Goal: Feedback & Contribution: Submit feedback/report problem

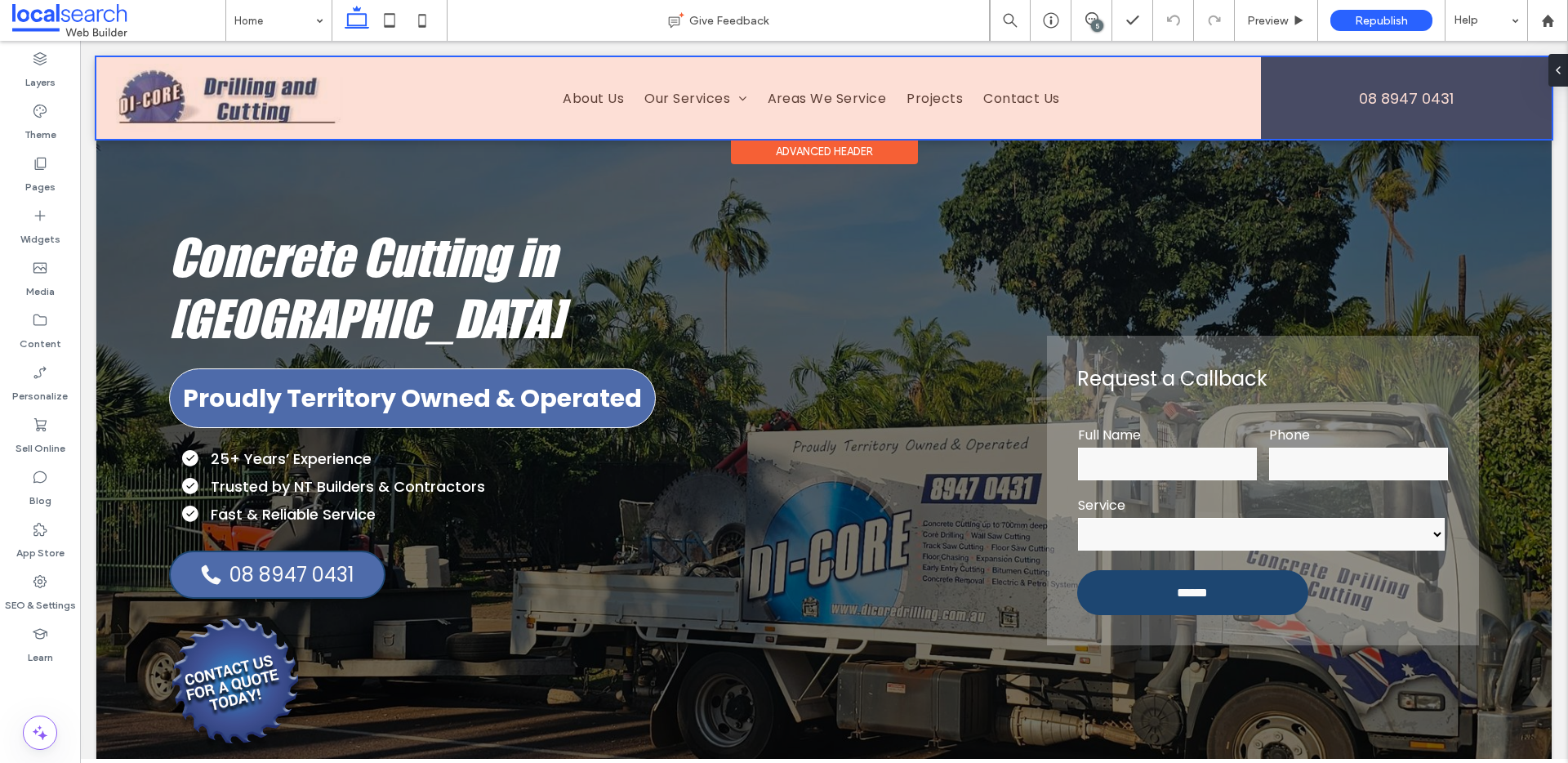
click at [252, 97] on div at bounding box center [824, 97] width 1456 height 82
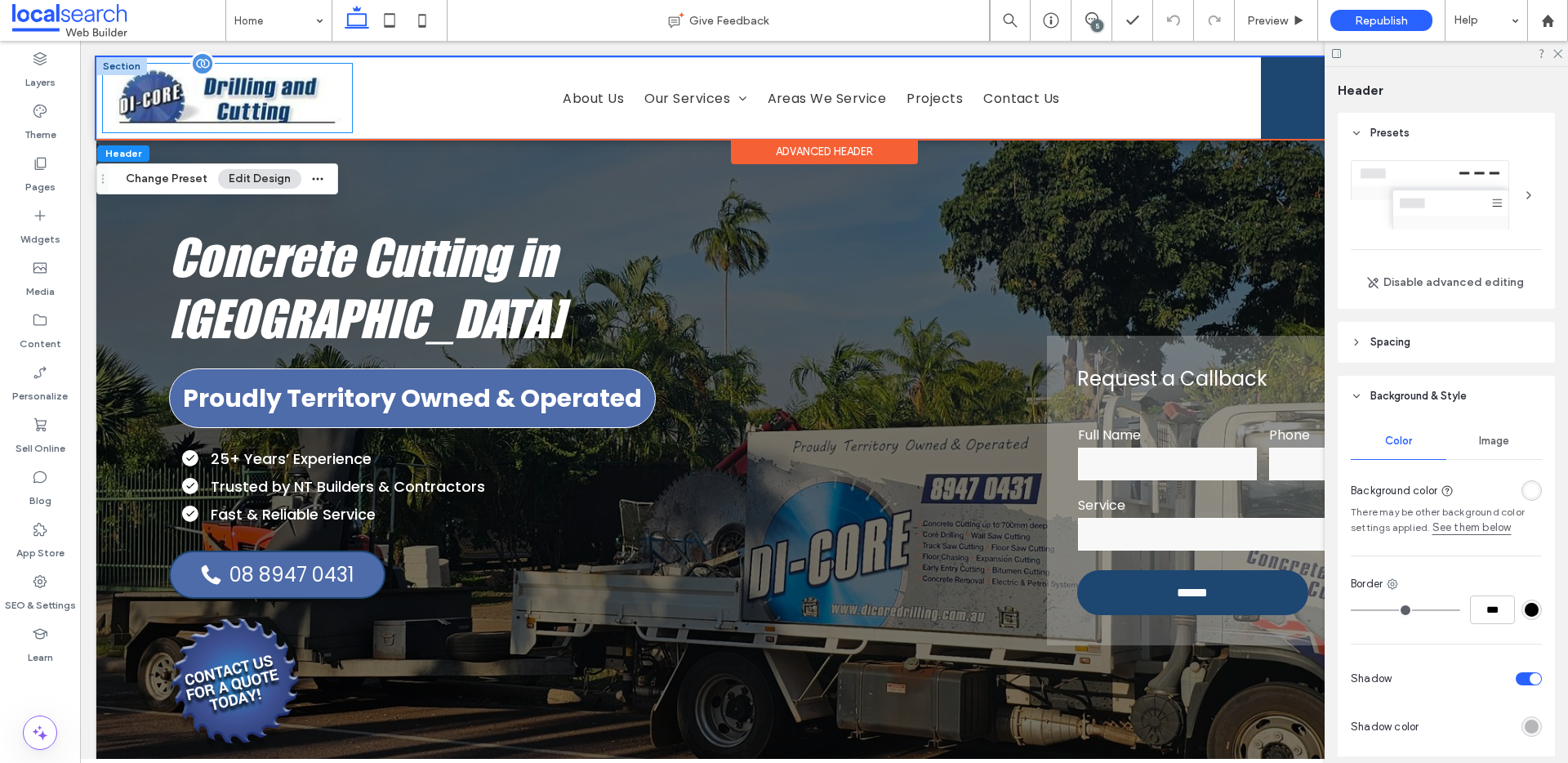
click at [232, 97] on img at bounding box center [228, 97] width 249 height 69
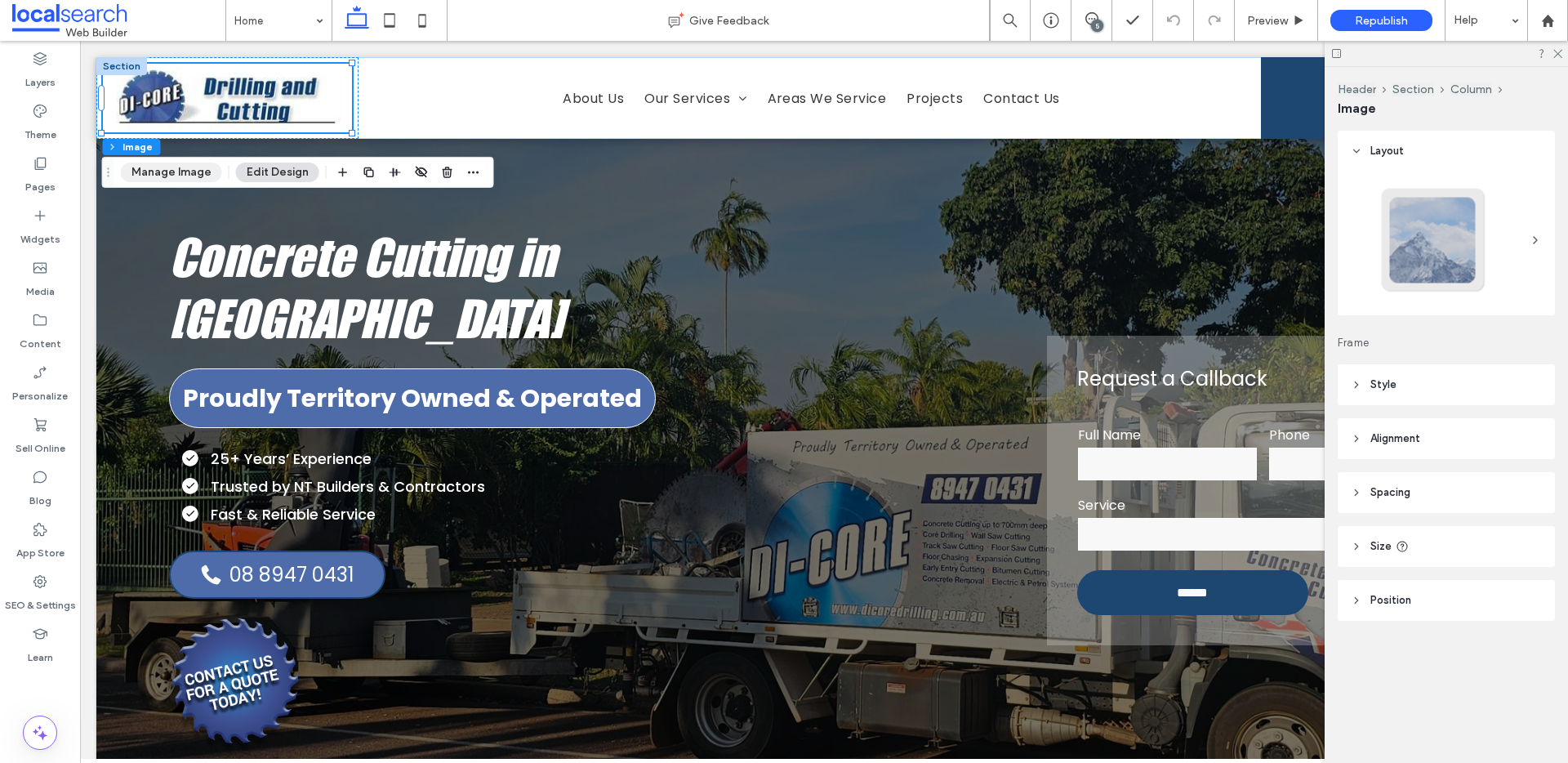
click at [202, 168] on button "Manage Image" at bounding box center [171, 173] width 102 height 20
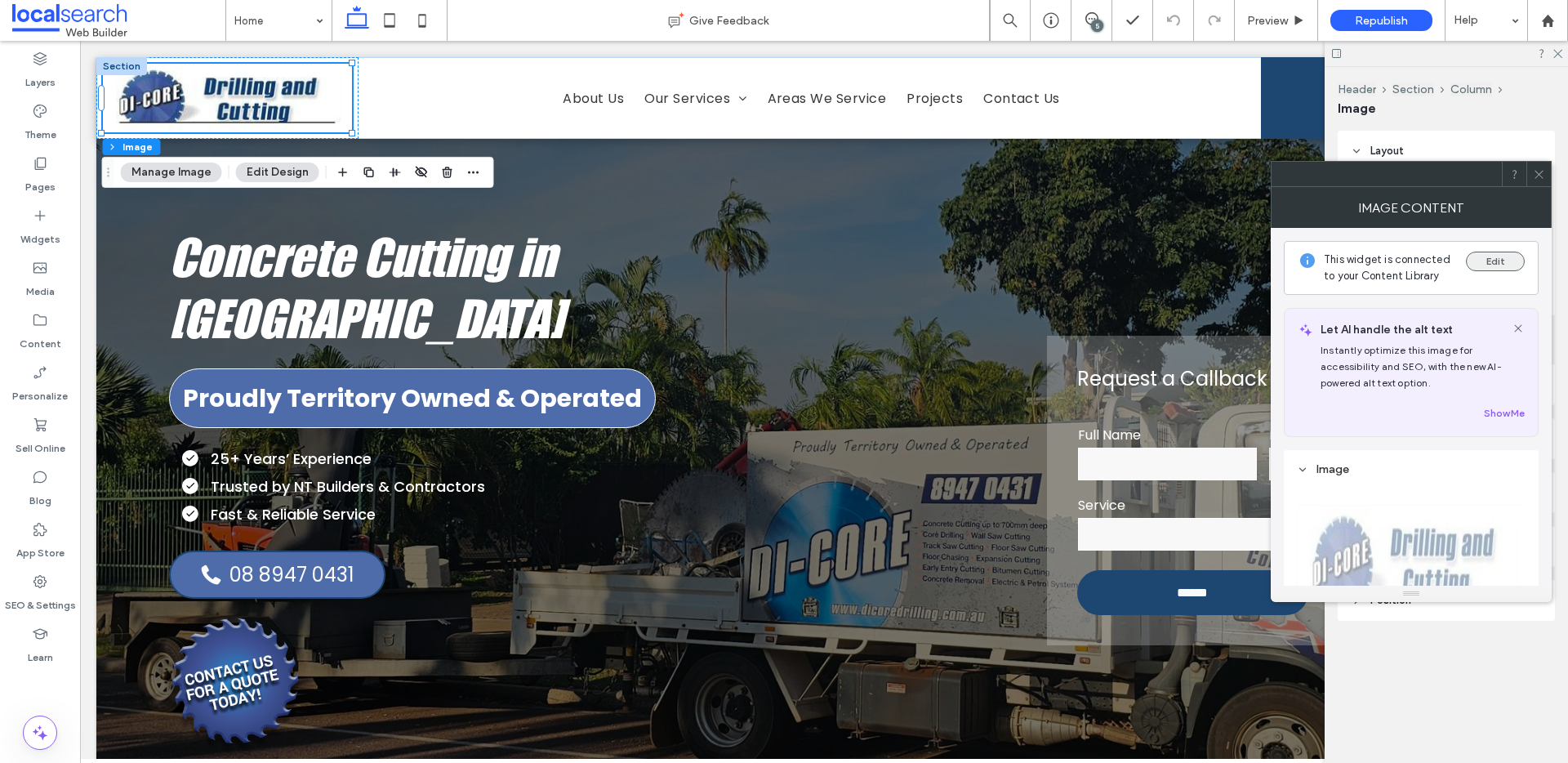
click at [1505, 262] on button "Edit" at bounding box center [1495, 262] width 59 height 20
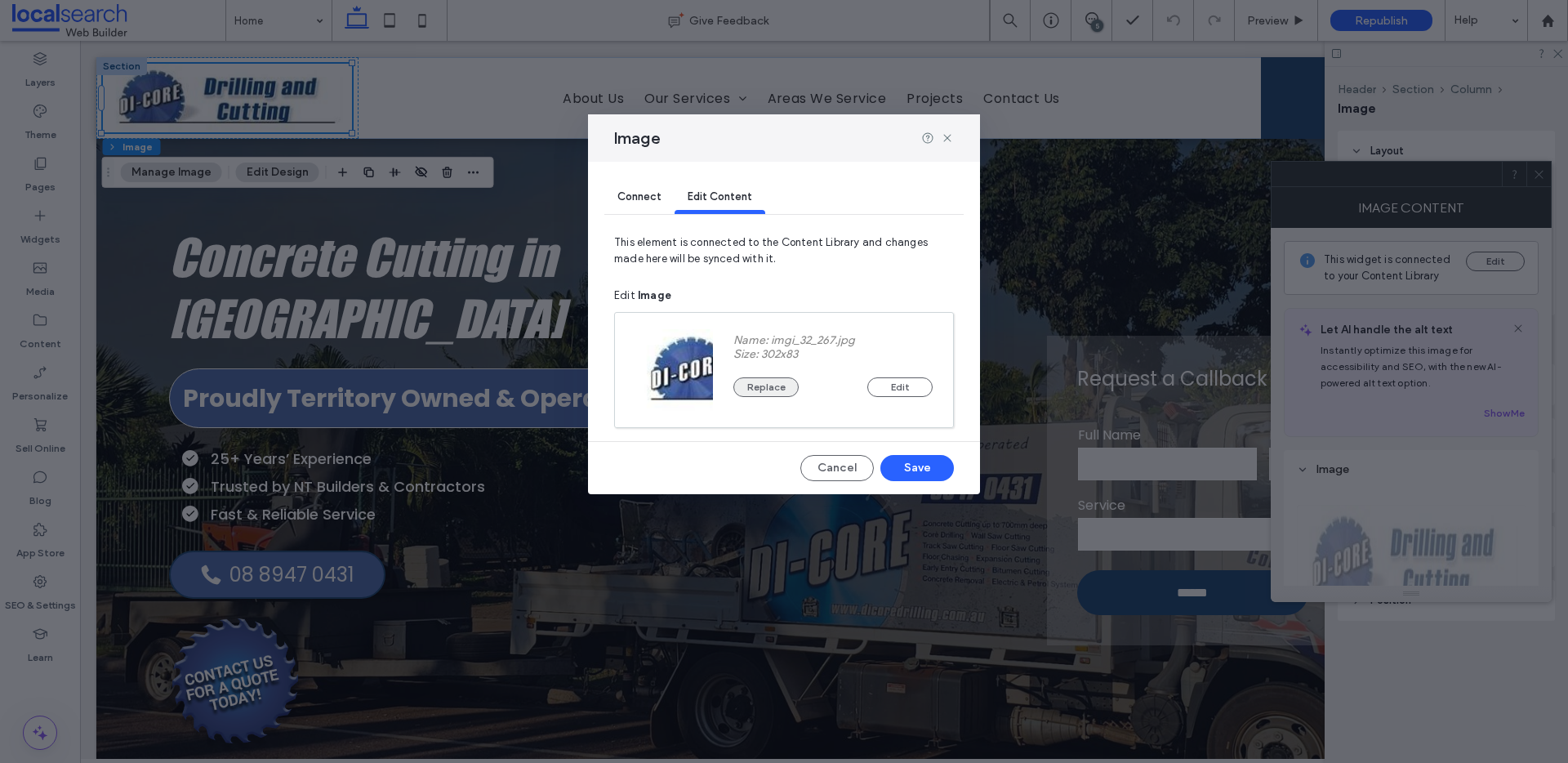
click at [756, 377] on button "Replace" at bounding box center [765, 387] width 65 height 20
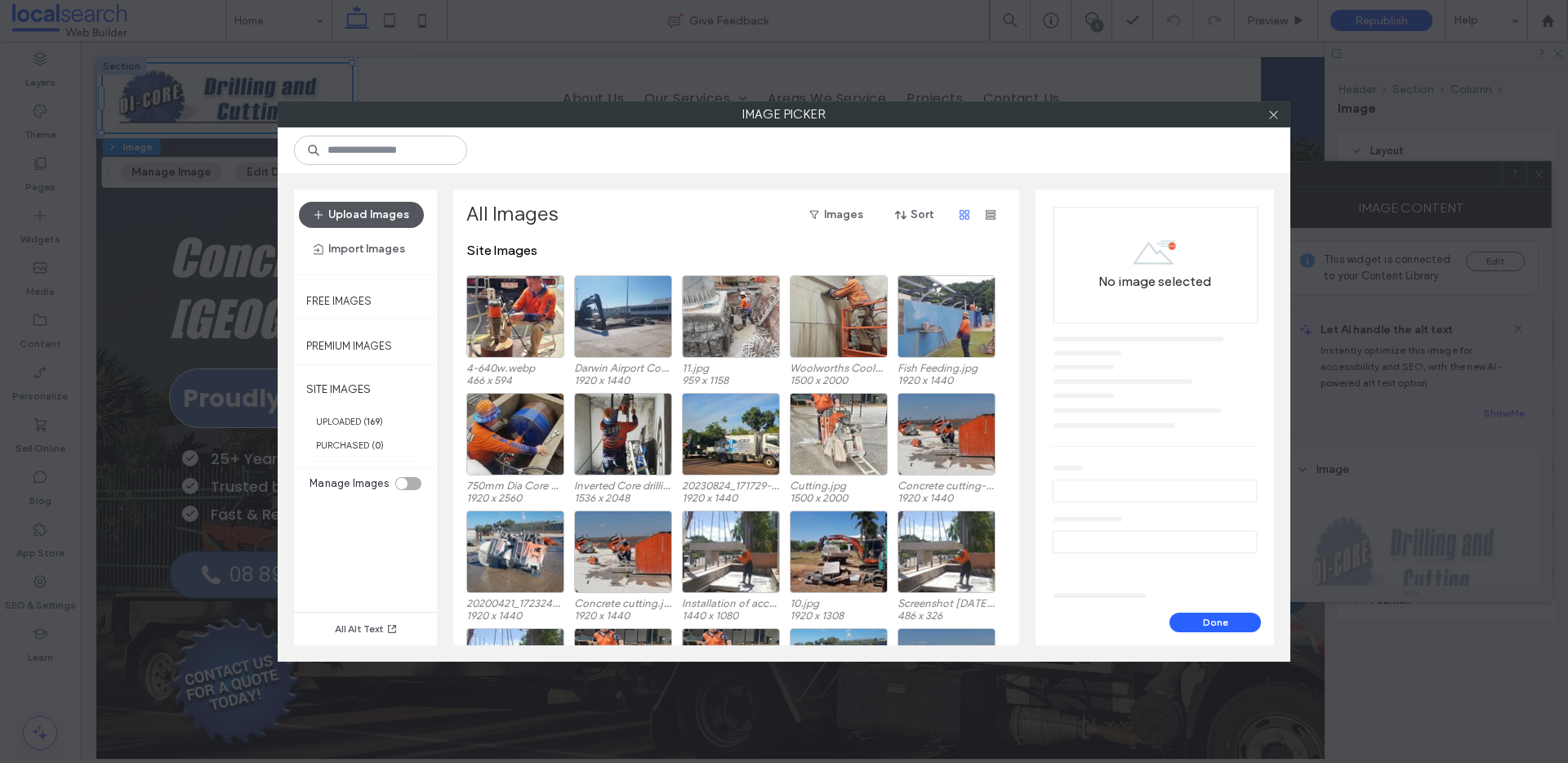
drag, startPoint x: 439, startPoint y: 223, endPoint x: 364, endPoint y: 222, distance: 75.0
click at [426, 222] on div "Upload Images Import Images Free Images Premium Images SITE IMAGES UPLOADED ( 1…" at bounding box center [784, 417] width 1012 height 488
click at [364, 222] on button "Upload Images" at bounding box center [361, 215] width 125 height 26
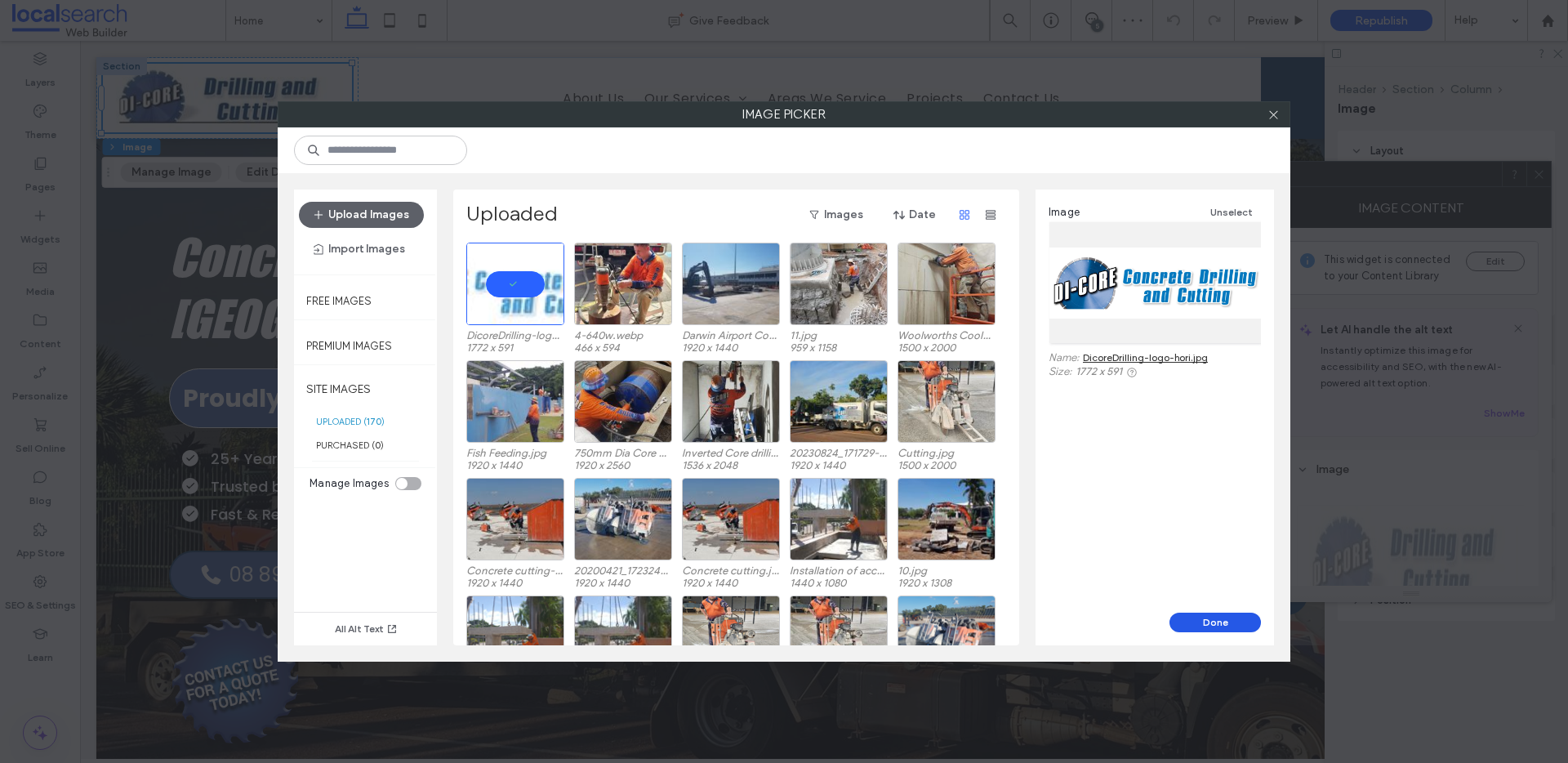
click at [1213, 623] on button "Done" at bounding box center [1215, 623] width 92 height 20
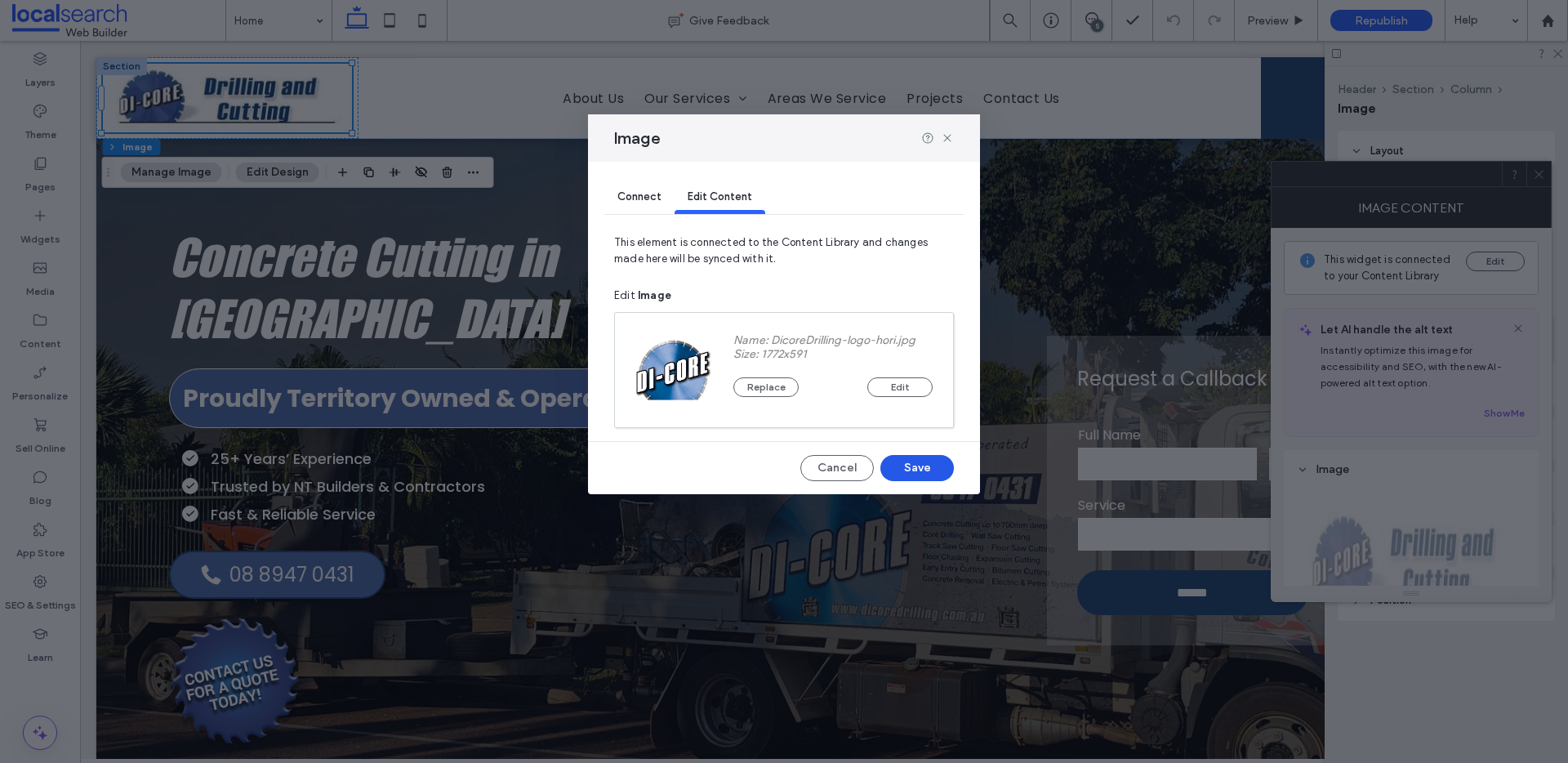
click at [916, 470] on button "Save" at bounding box center [917, 468] width 73 height 26
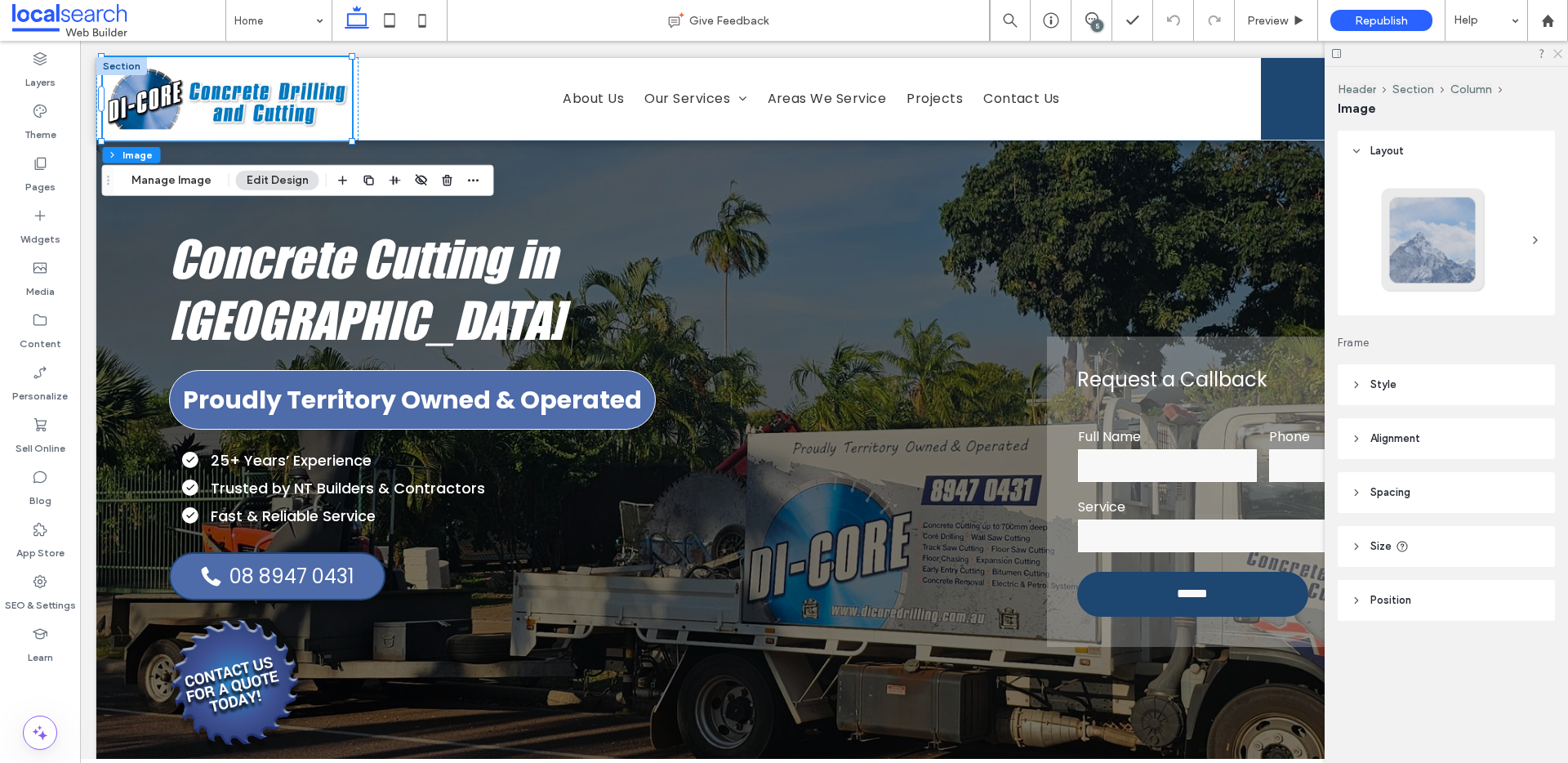
click at [1556, 52] on use at bounding box center [1557, 54] width 9 height 9
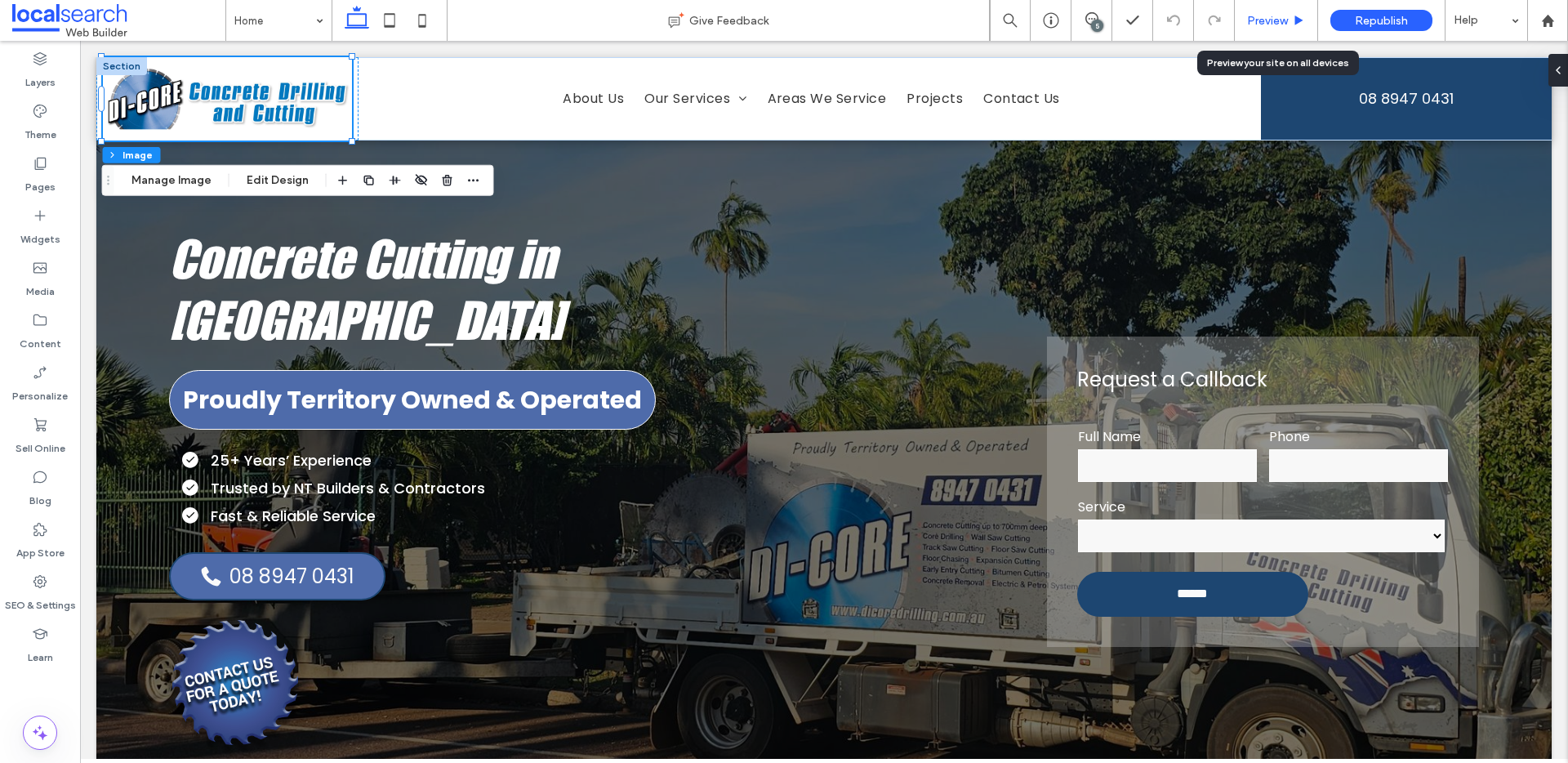
click at [1255, 25] on span "Preview" at bounding box center [1267, 21] width 40 height 14
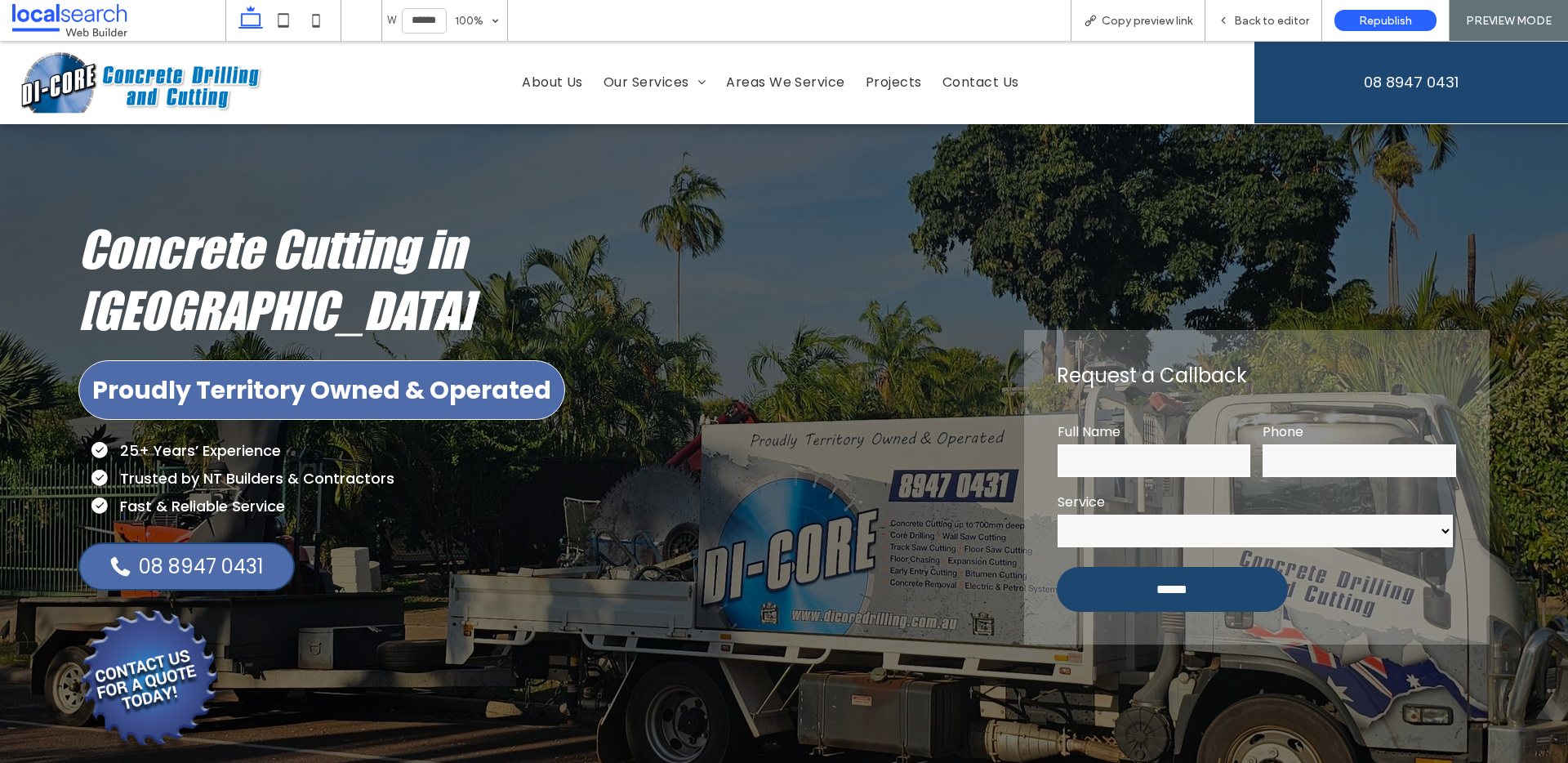
click at [181, 78] on img at bounding box center [141, 82] width 249 height 83
click at [1257, 28] on div "Back to editor" at bounding box center [1263, 20] width 116 height 40
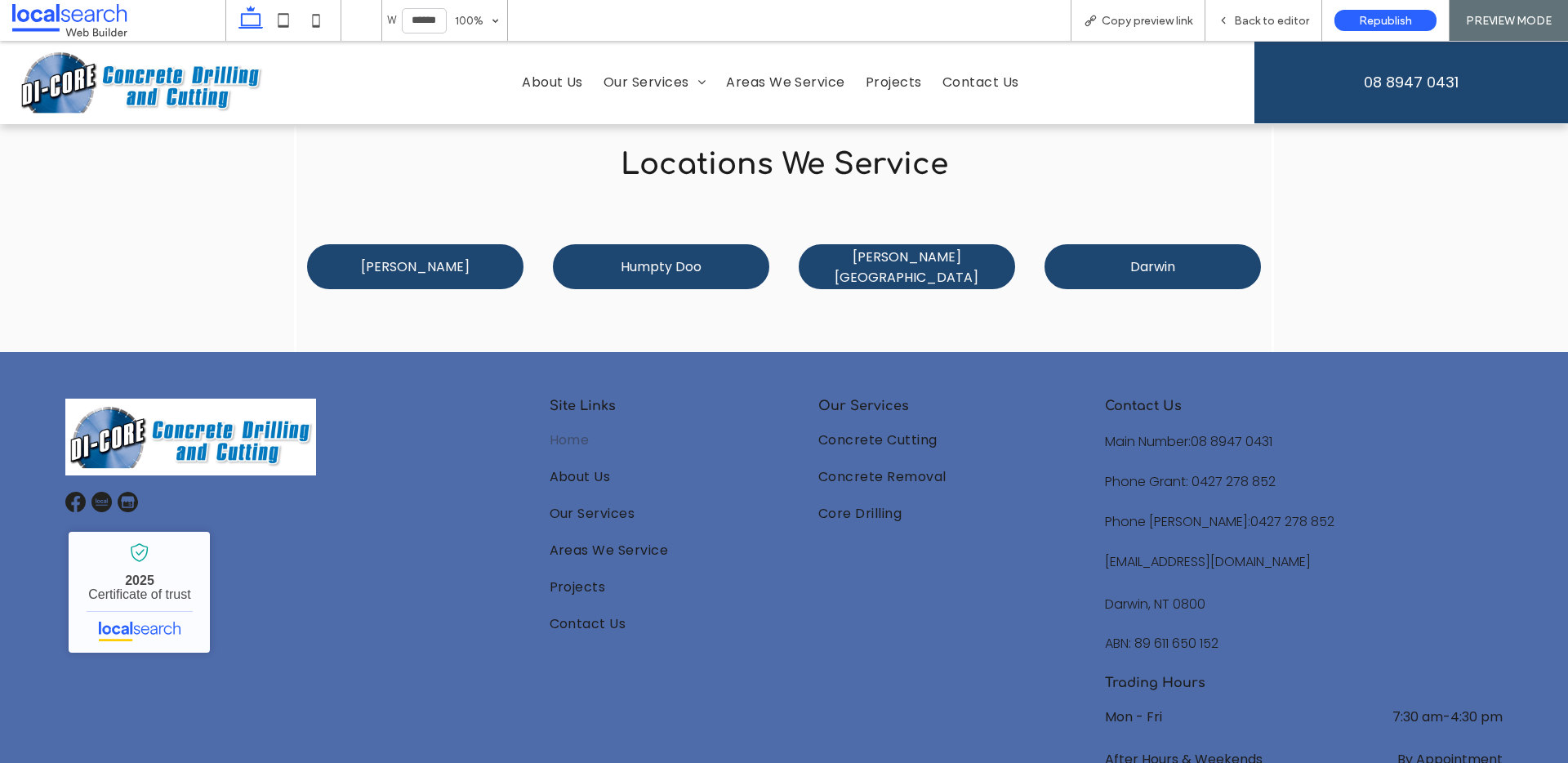
scroll to position [2929, 0]
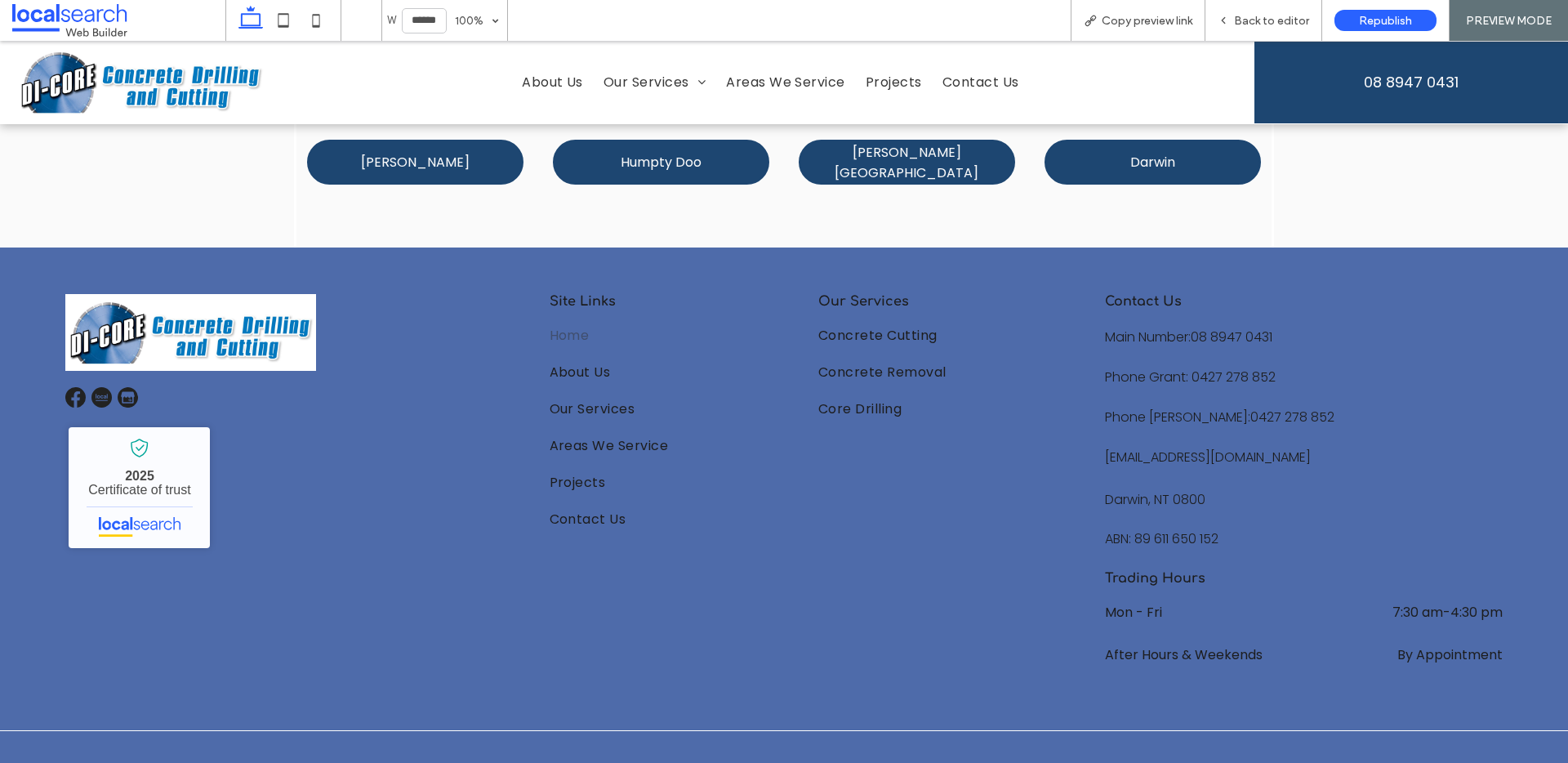
click at [282, 294] on img at bounding box center [191, 332] width 251 height 77
click at [1234, 18] on div "Back to editor" at bounding box center [1263, 21] width 116 height 14
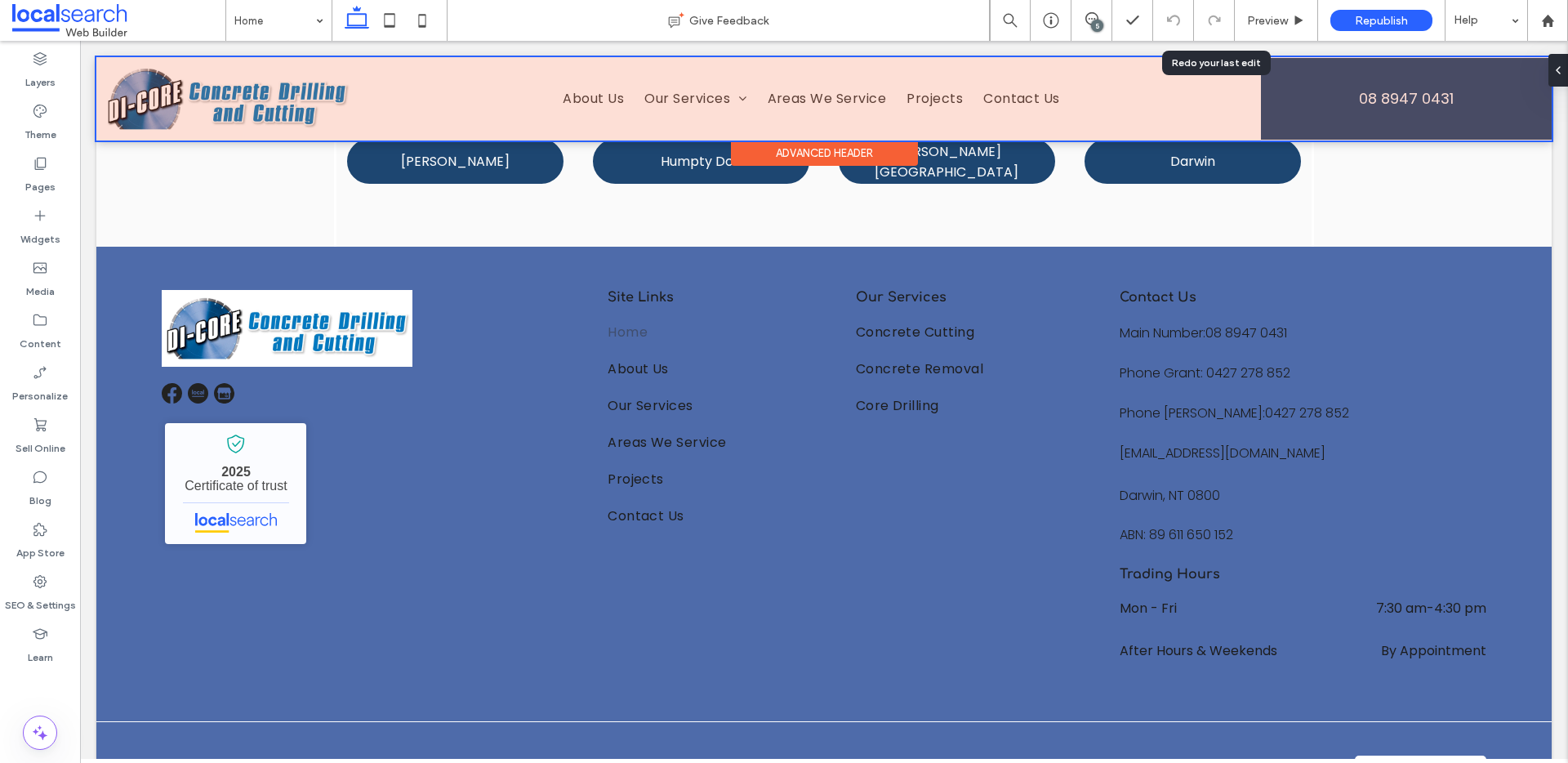
scroll to position [2883, 0]
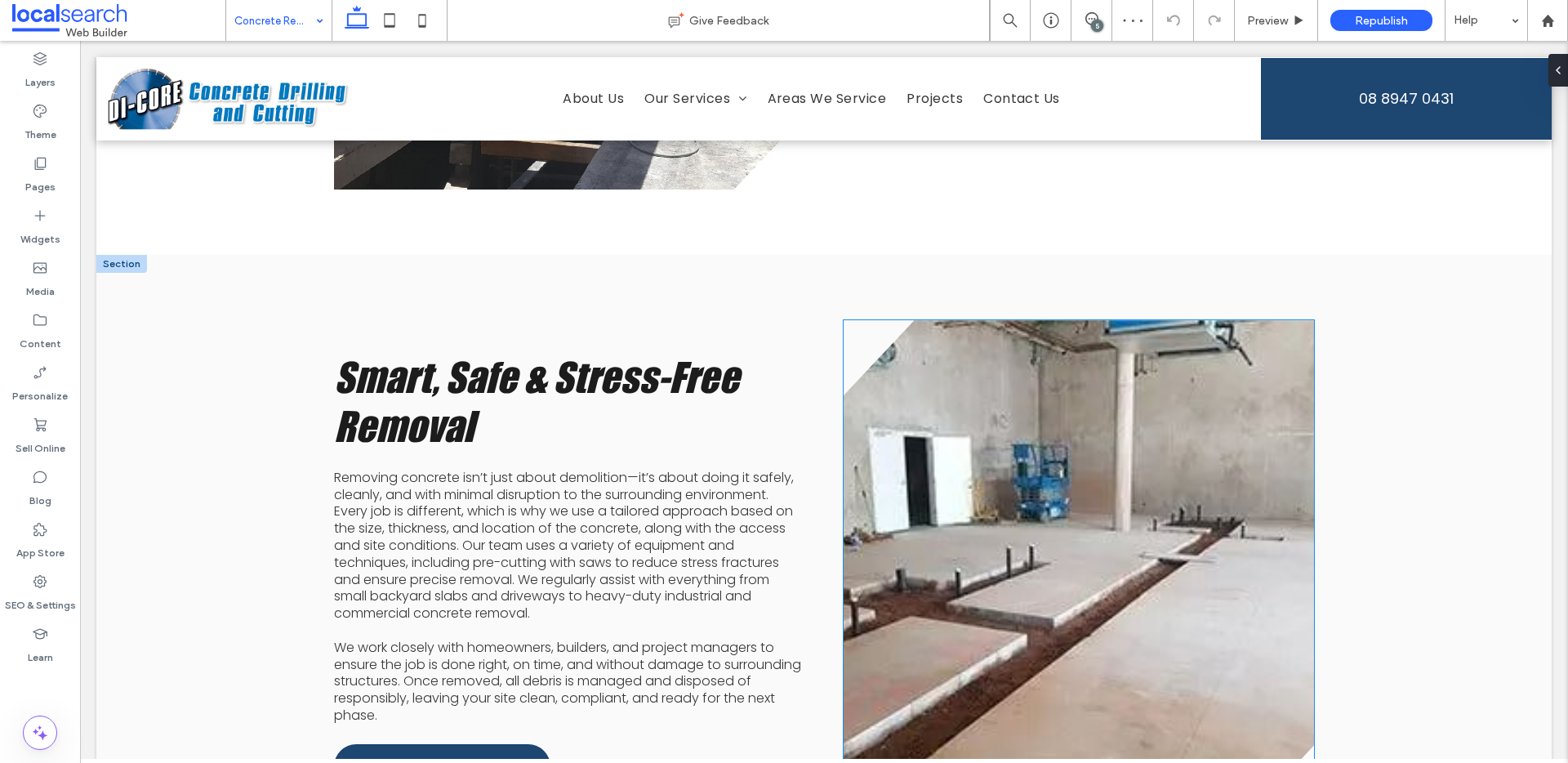
scroll to position [1323, 0]
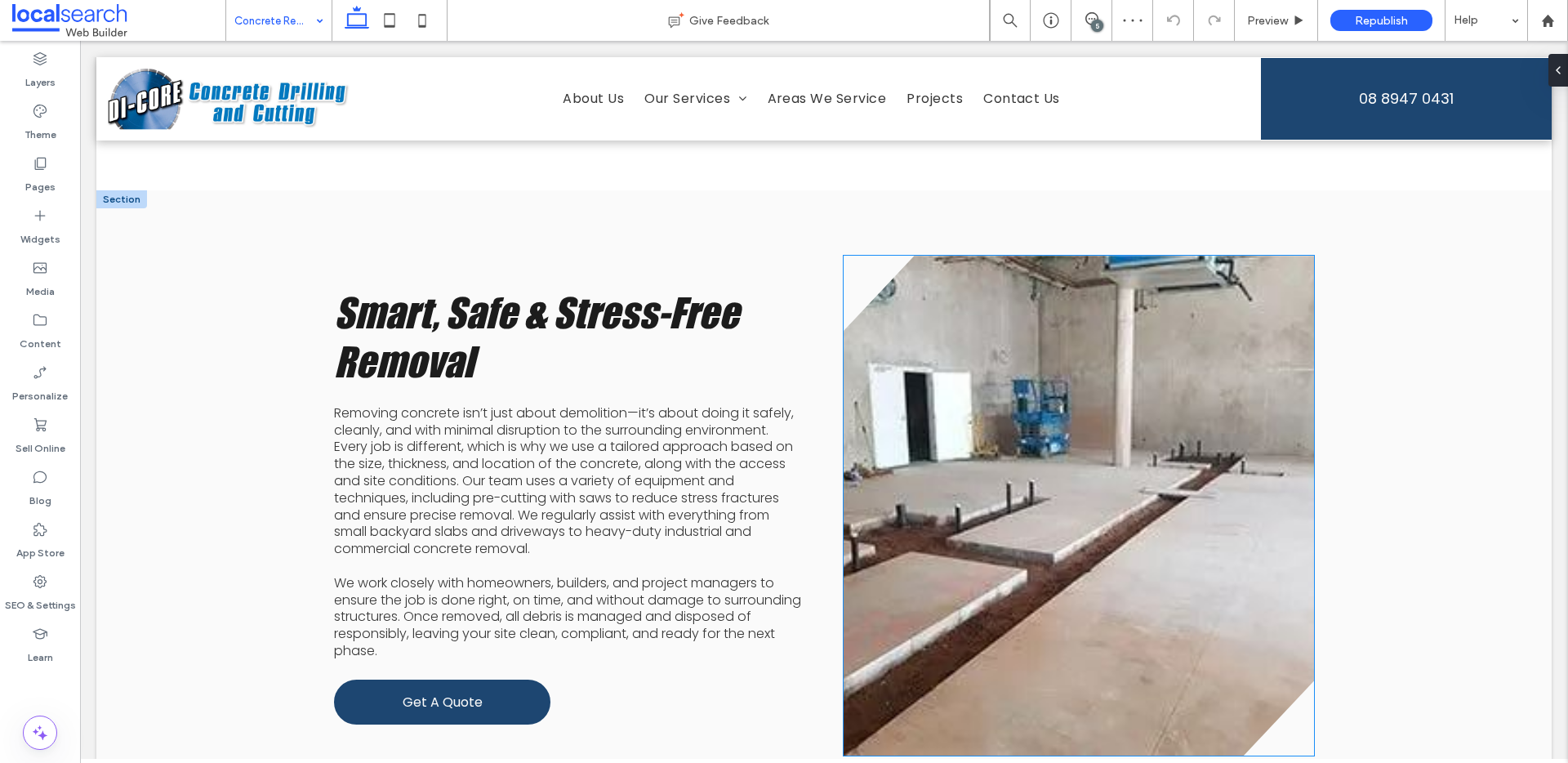
click at [1030, 417] on link at bounding box center [1079, 505] width 471 height 500
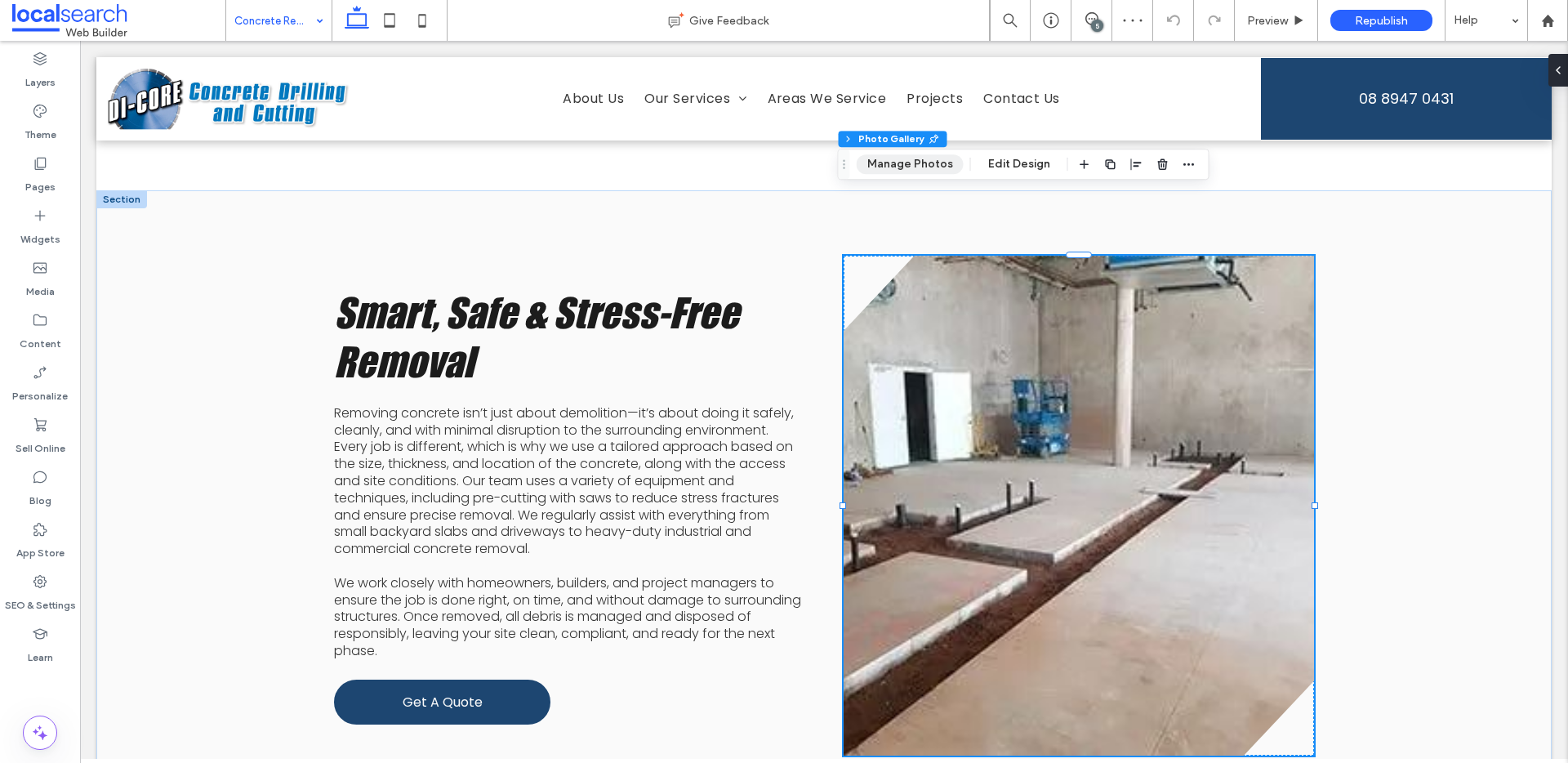
click at [914, 167] on button "Manage Photos" at bounding box center [911, 164] width 107 height 20
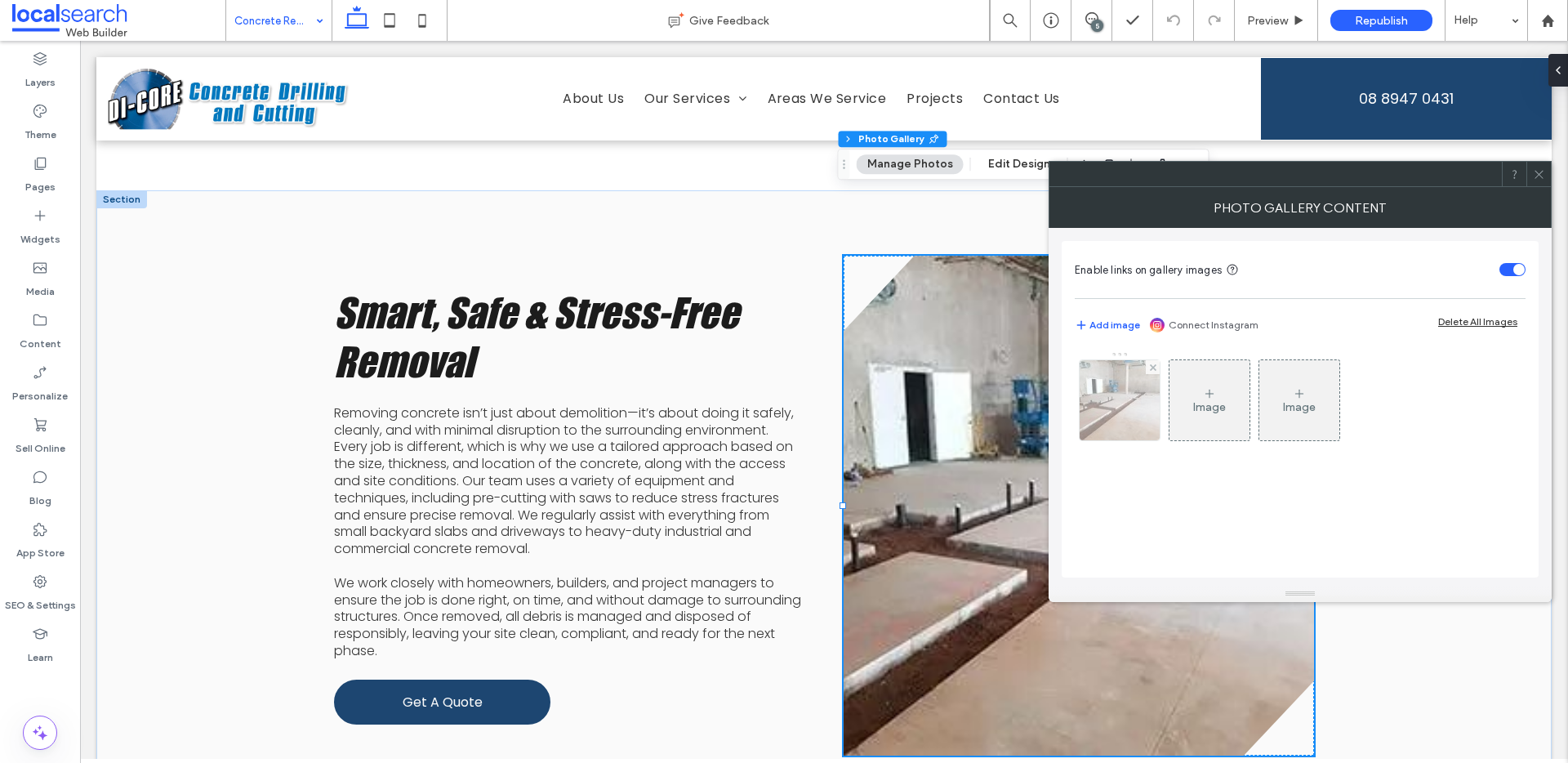
click at [1131, 404] on img at bounding box center [1120, 400] width 107 height 80
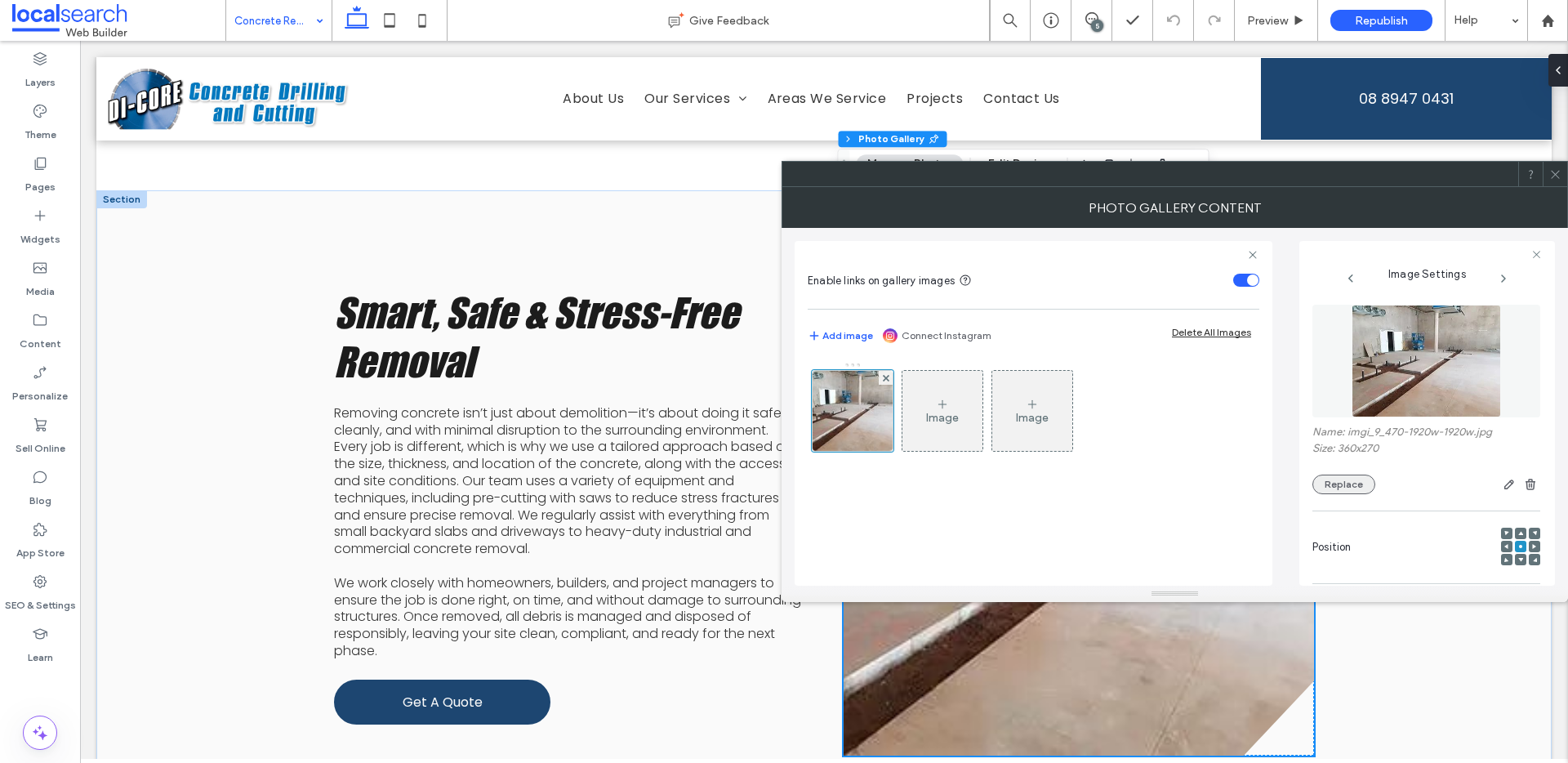
click at [1347, 490] on button "Replace" at bounding box center [1343, 485] width 63 height 20
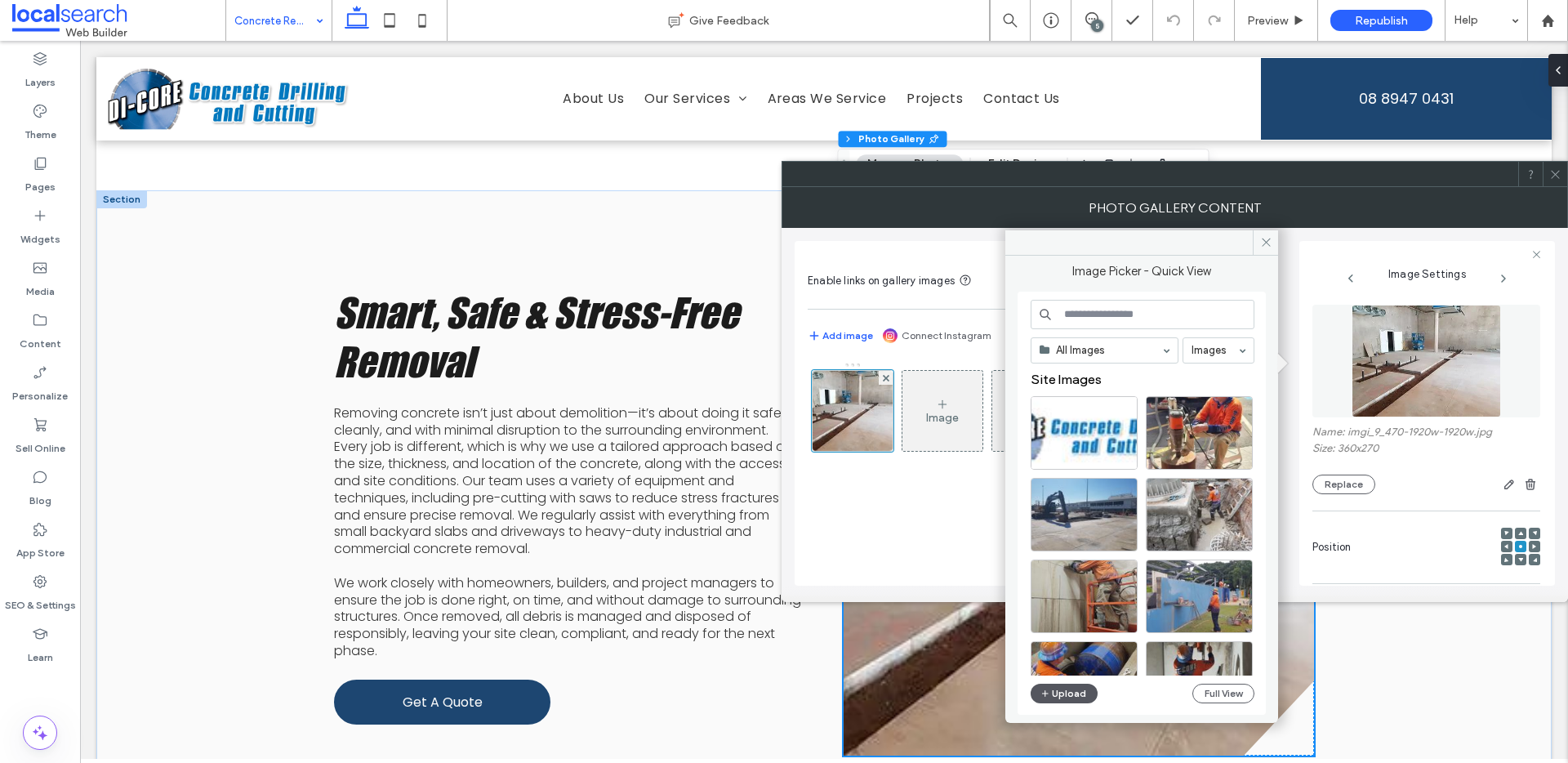
click at [1079, 694] on button "Upload" at bounding box center [1063, 694] width 67 height 20
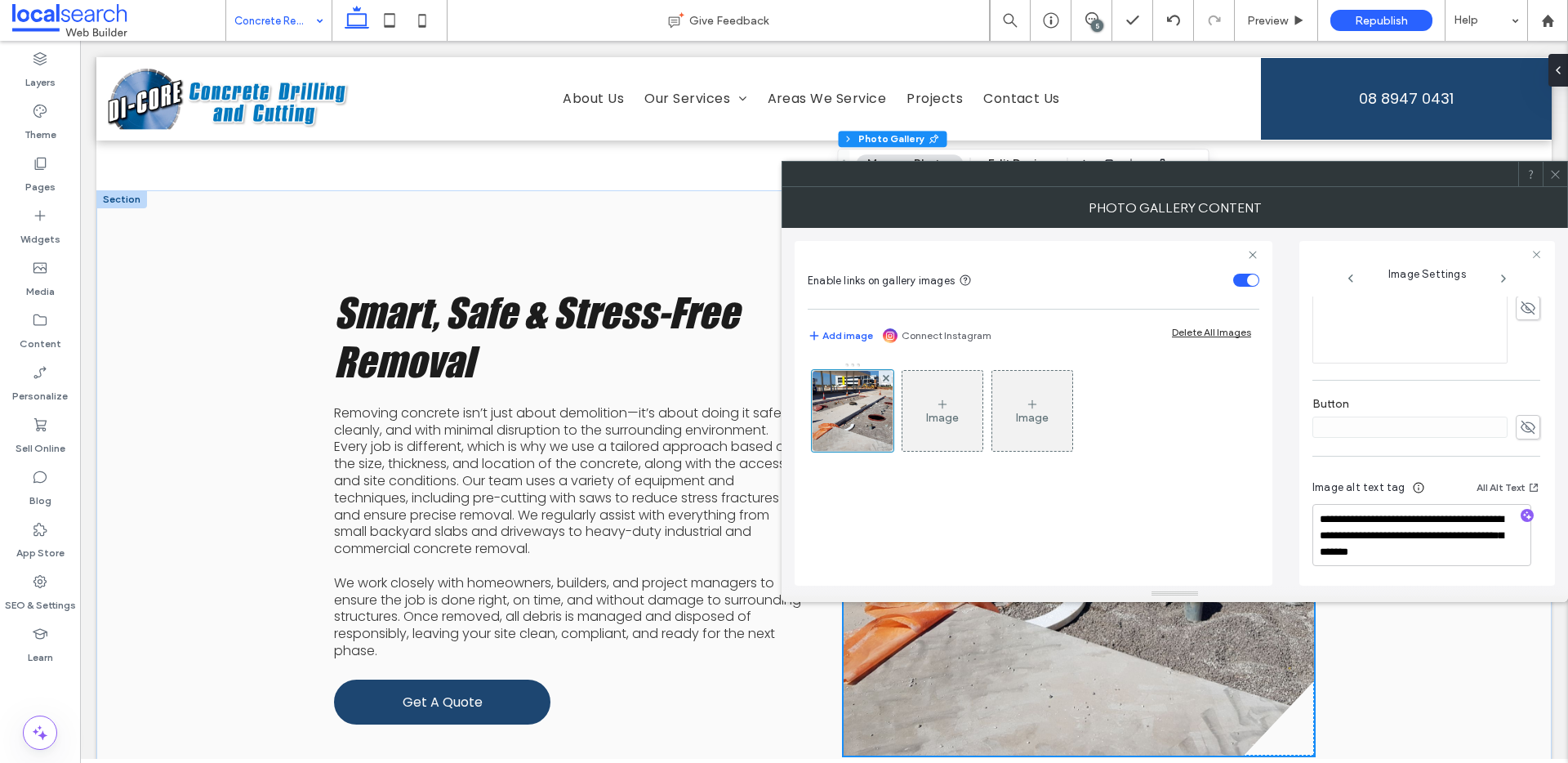
scroll to position [495, 0]
click at [1375, 538] on textarea "**********" at bounding box center [1421, 533] width 219 height 62
drag, startPoint x: 1418, startPoint y: 540, endPoint x: 1409, endPoint y: 533, distance: 11.4
click at [1407, 533] on textarea "**********" at bounding box center [1421, 533] width 219 height 62
click at [1523, 514] on icon "button" at bounding box center [1528, 514] width 12 height 12
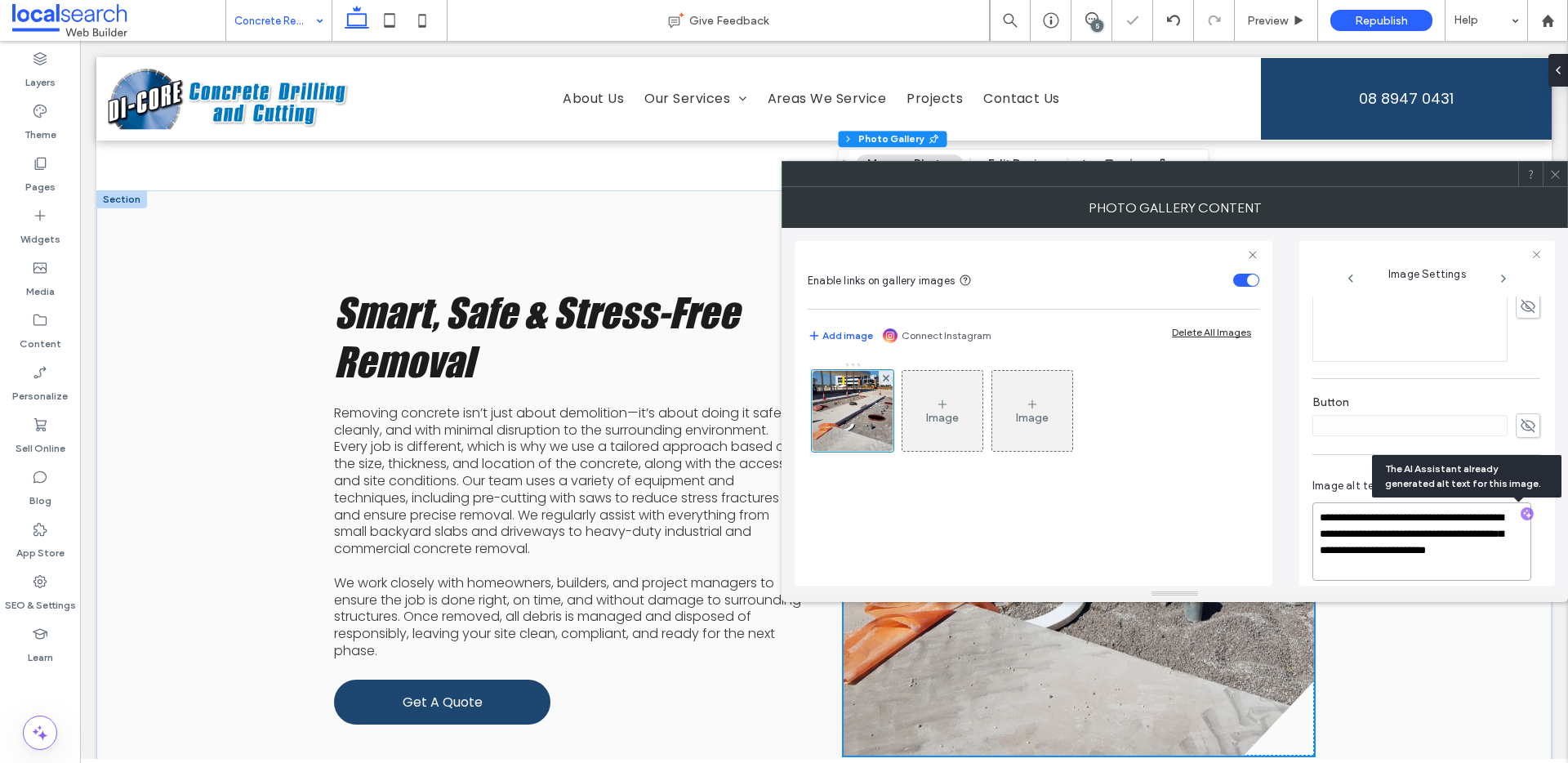
click at [1424, 554] on textarea "**********" at bounding box center [1421, 541] width 219 height 78
click at [1407, 564] on textarea "**********" at bounding box center [1421, 541] width 219 height 78
drag, startPoint x: 1391, startPoint y: 568, endPoint x: 1485, endPoint y: 512, distance: 109.4
click at [1485, 512] on textarea "**********" at bounding box center [1421, 541] width 219 height 78
paste textarea
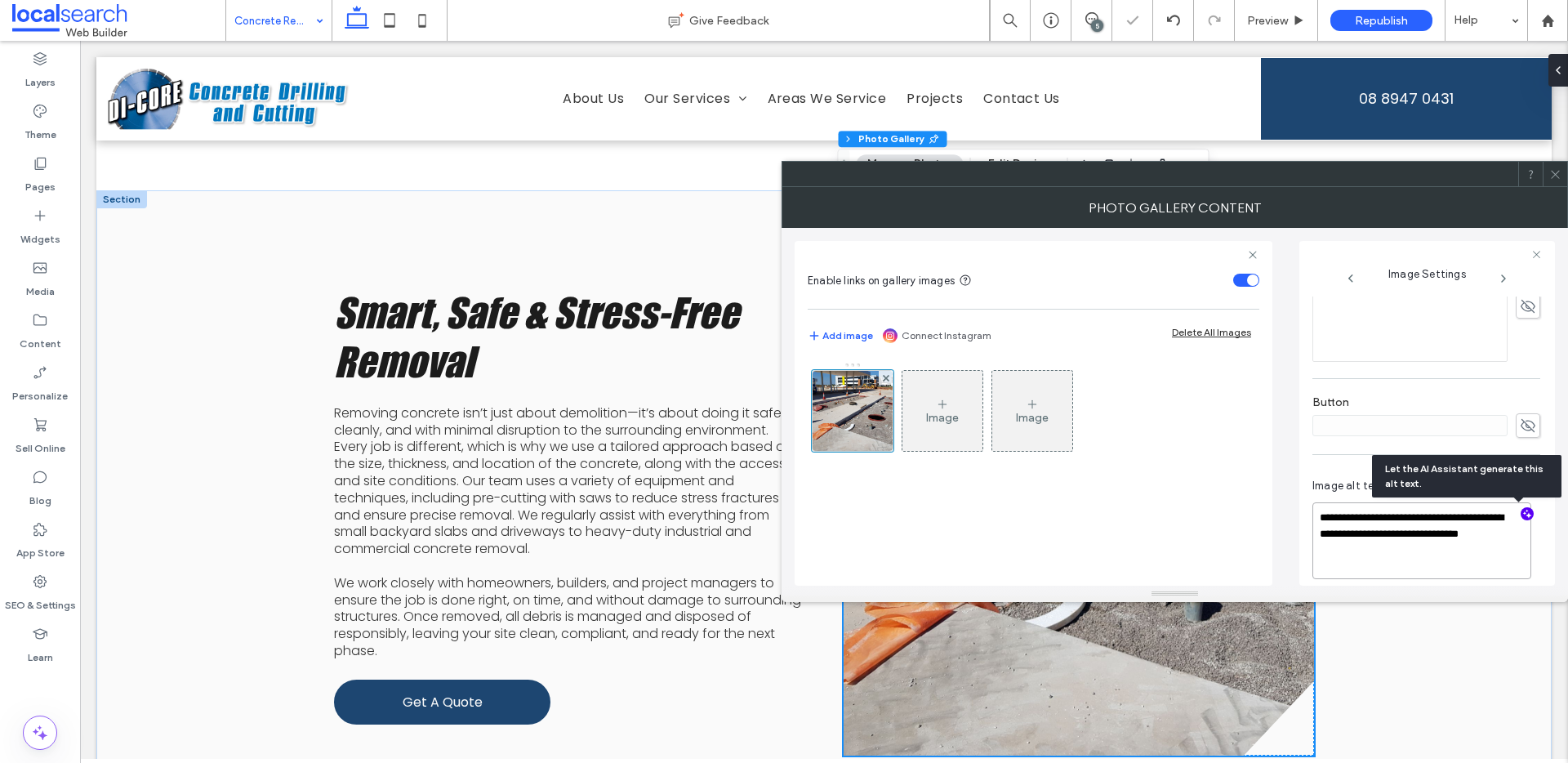
click at [1486, 518] on textarea "**********" at bounding box center [1421, 540] width 219 height 77
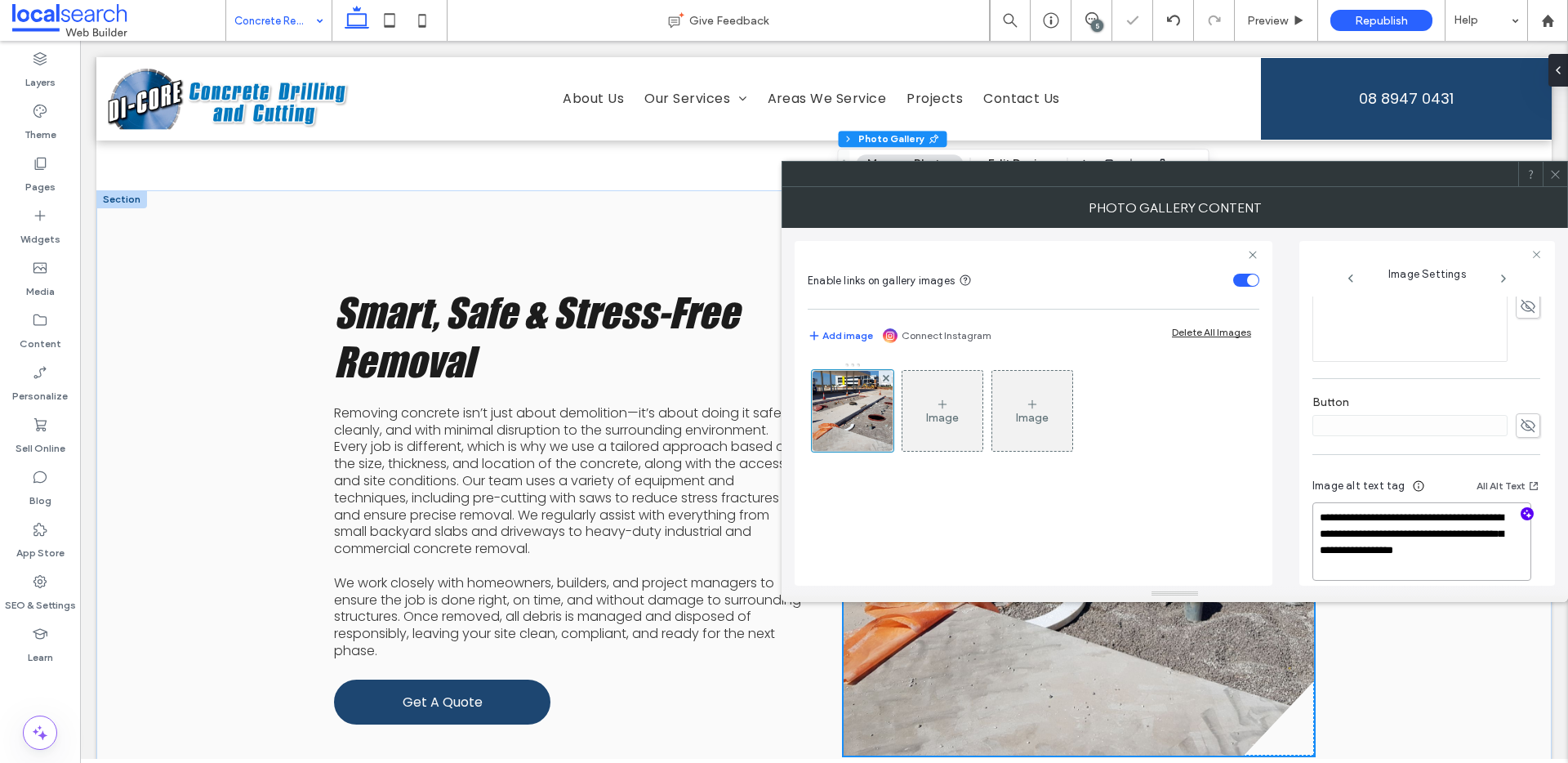
type textarea "**********"
click at [1210, 467] on div "Image Image" at bounding box center [1032, 415] width 450 height 107
click at [1550, 174] on icon at bounding box center [1555, 174] width 12 height 12
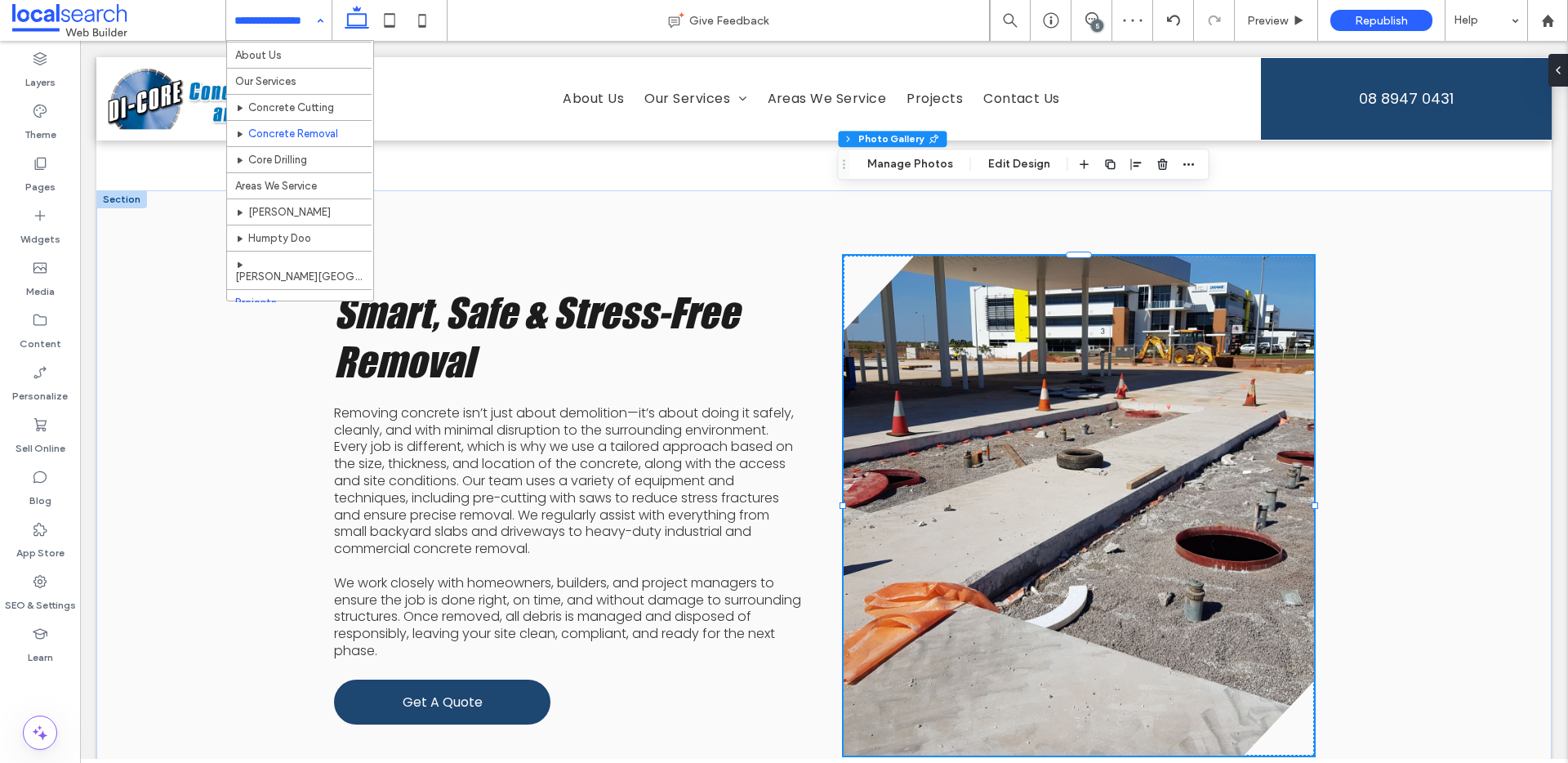
scroll to position [51, 0]
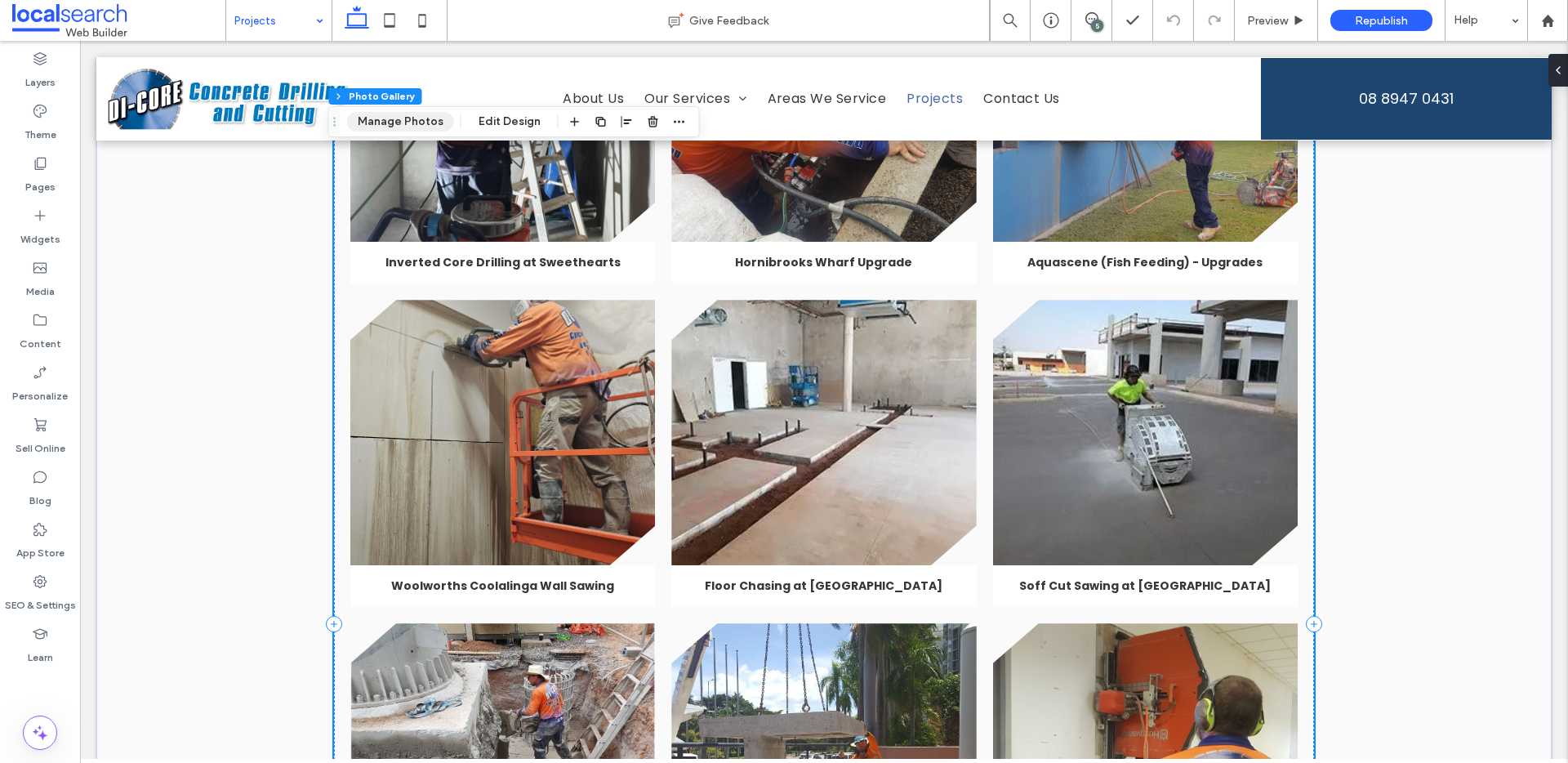
drag, startPoint x: 404, startPoint y: 123, endPoint x: 406, endPoint y: 138, distance: 15.1
click at [404, 123] on button "Manage Photos" at bounding box center [400, 122] width 107 height 20
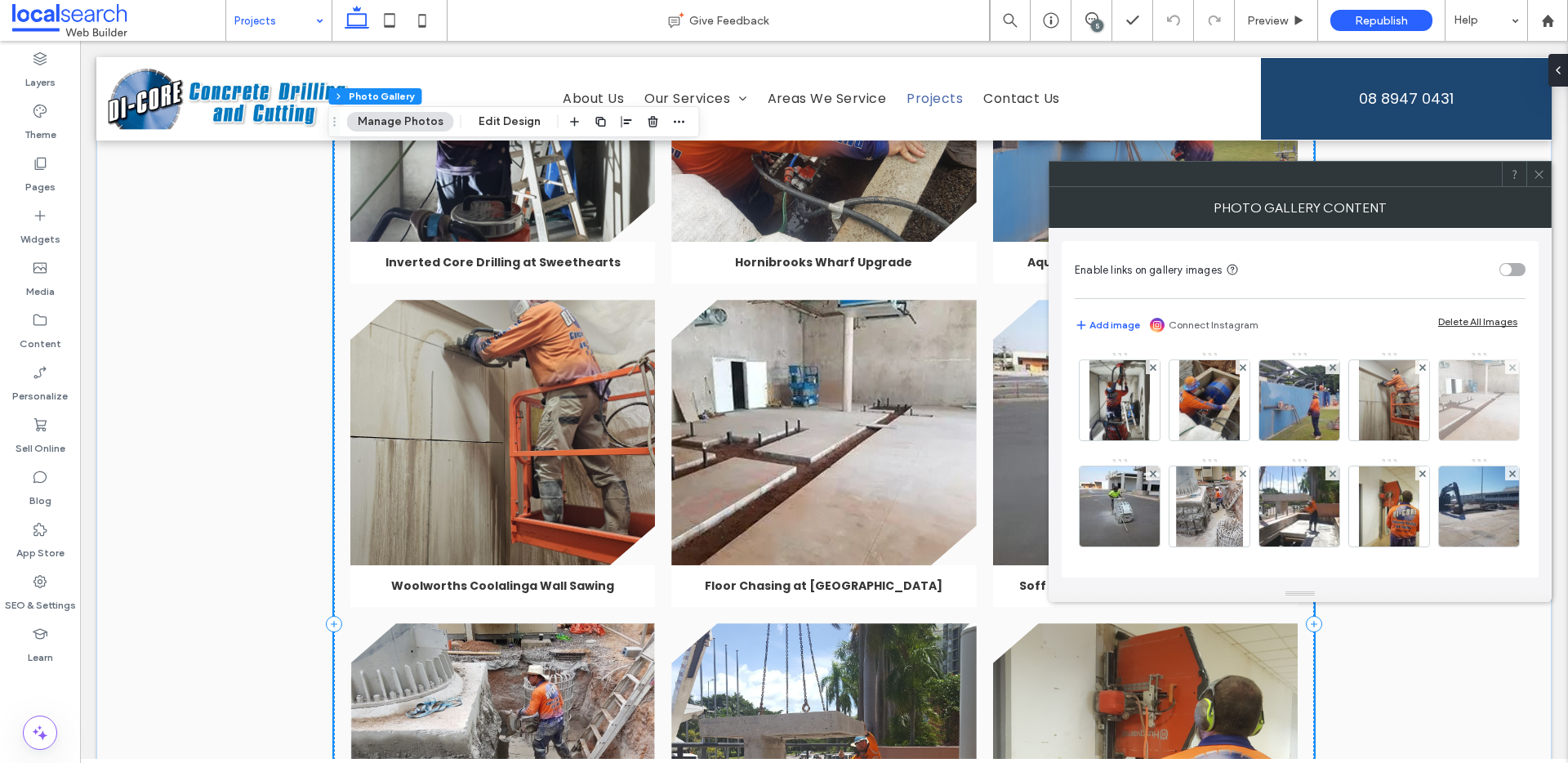
scroll to position [3, 0]
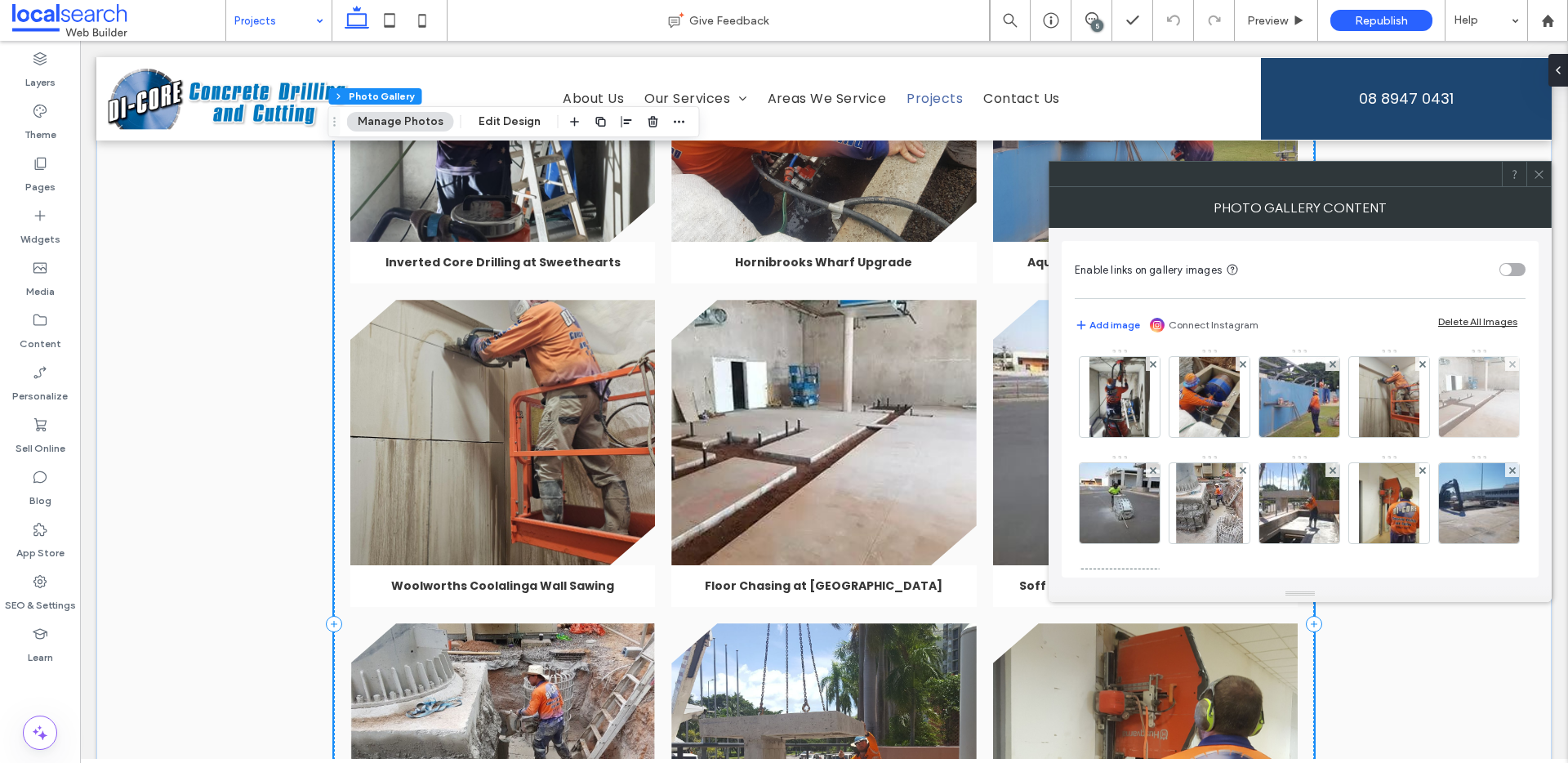
click at [1426, 437] on img at bounding box center [1480, 396] width 107 height 80
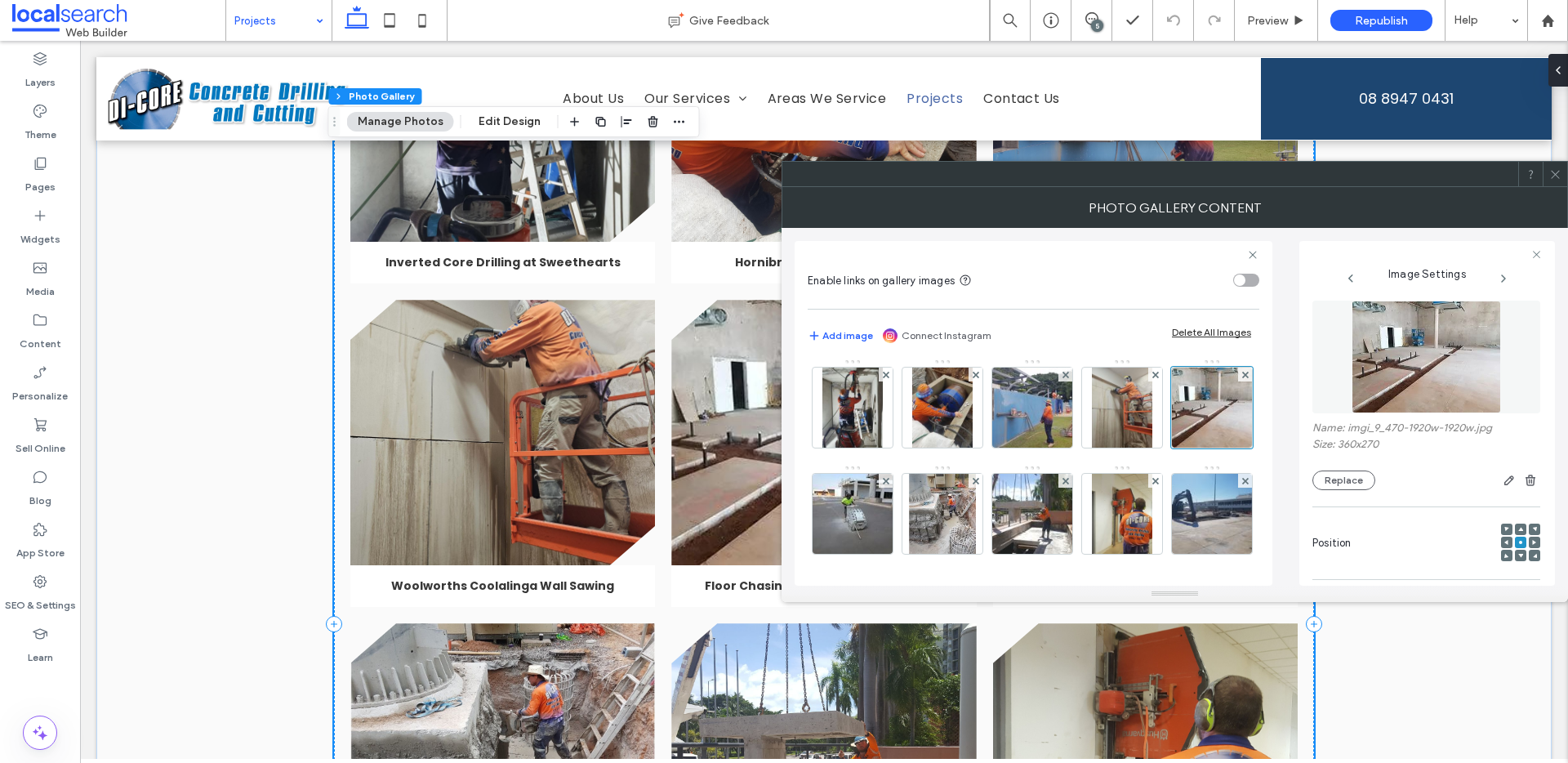
scroll to position [0, 0]
click at [1331, 464] on div "Name: imgi_9_470-1920w-1920w.jpg Size: 360x270 Replace" at bounding box center [1426, 459] width 228 height 69
click at [1341, 480] on button "Replace" at bounding box center [1343, 485] width 63 height 20
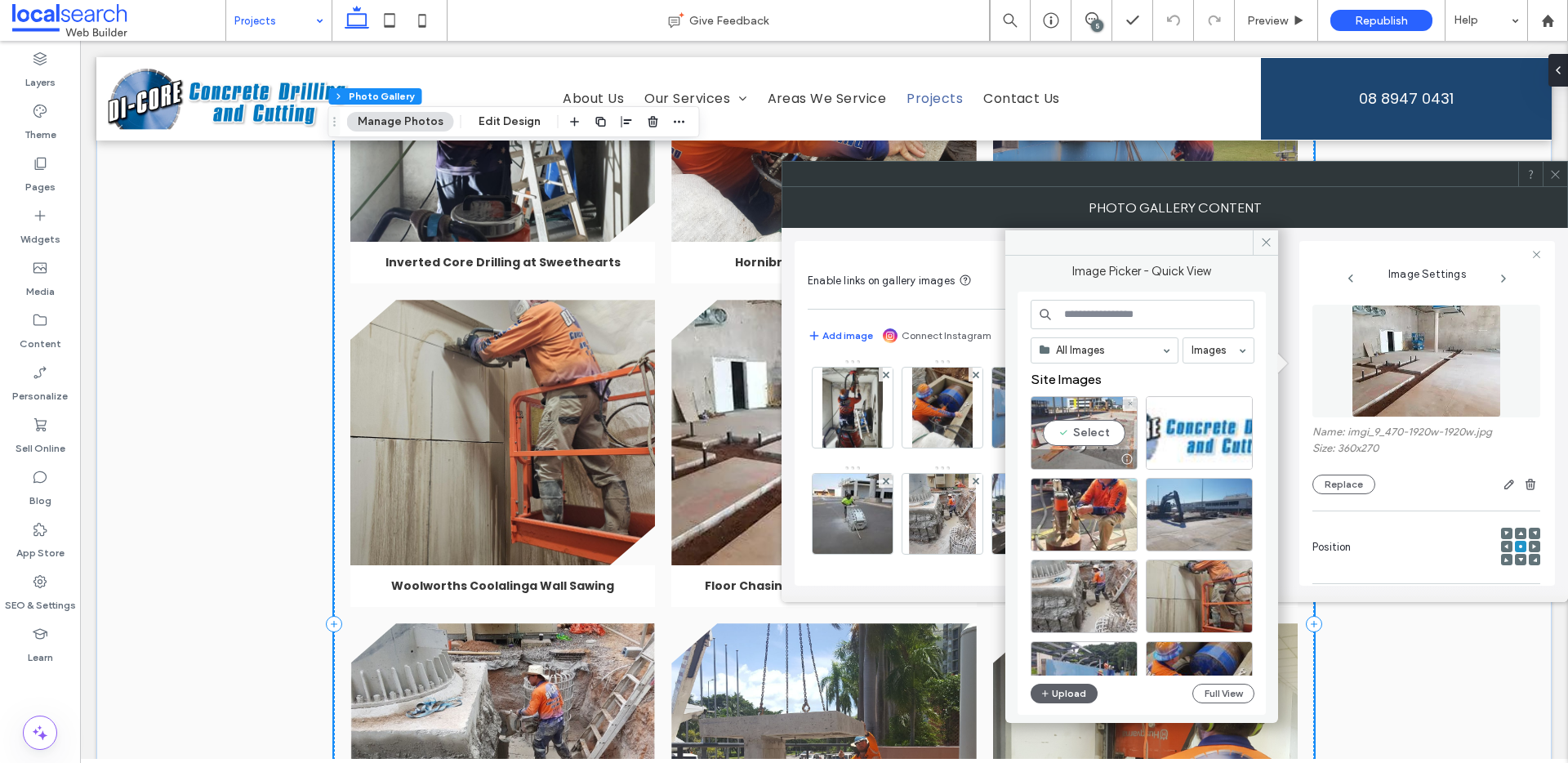
click at [1069, 430] on div "Select" at bounding box center [1084, 433] width 107 height 73
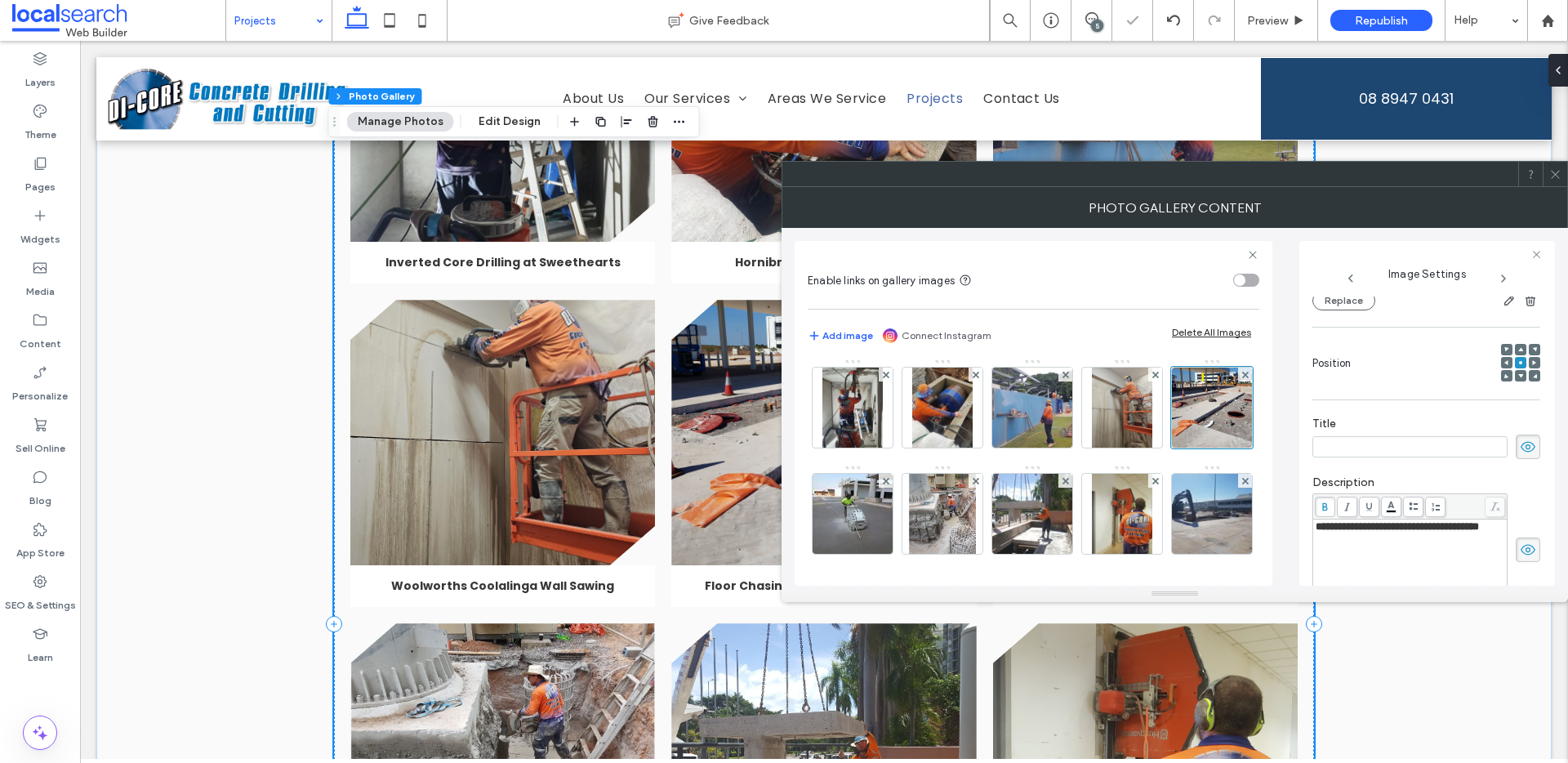
scroll to position [456, 0]
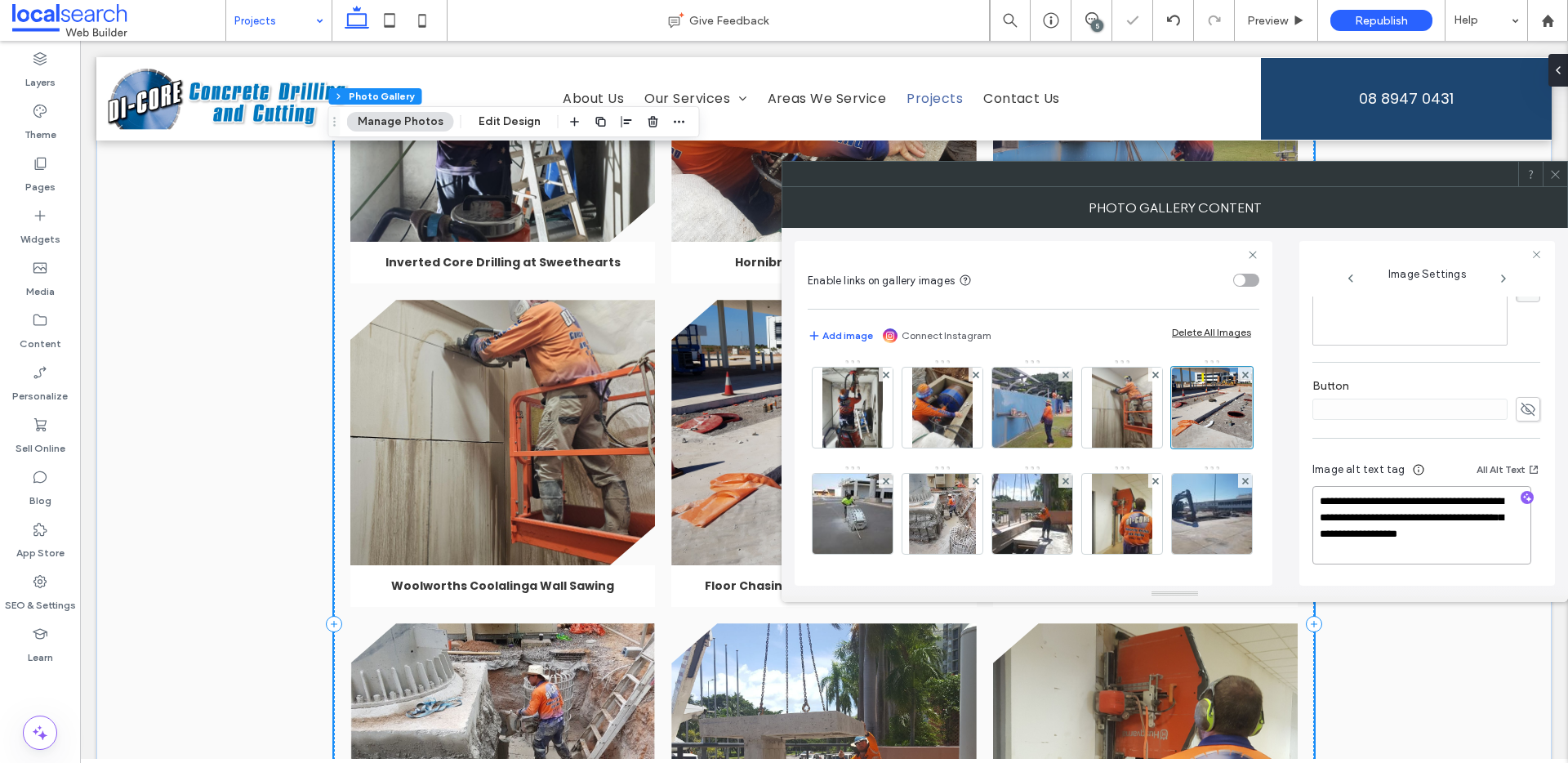
click at [1403, 538] on textarea "**********" at bounding box center [1421, 524] width 219 height 78
drag, startPoint x: 1345, startPoint y: 536, endPoint x: 1312, endPoint y: 473, distance: 71.1
click at [1312, 473] on div "**********" at bounding box center [1426, 515] width 228 height 137
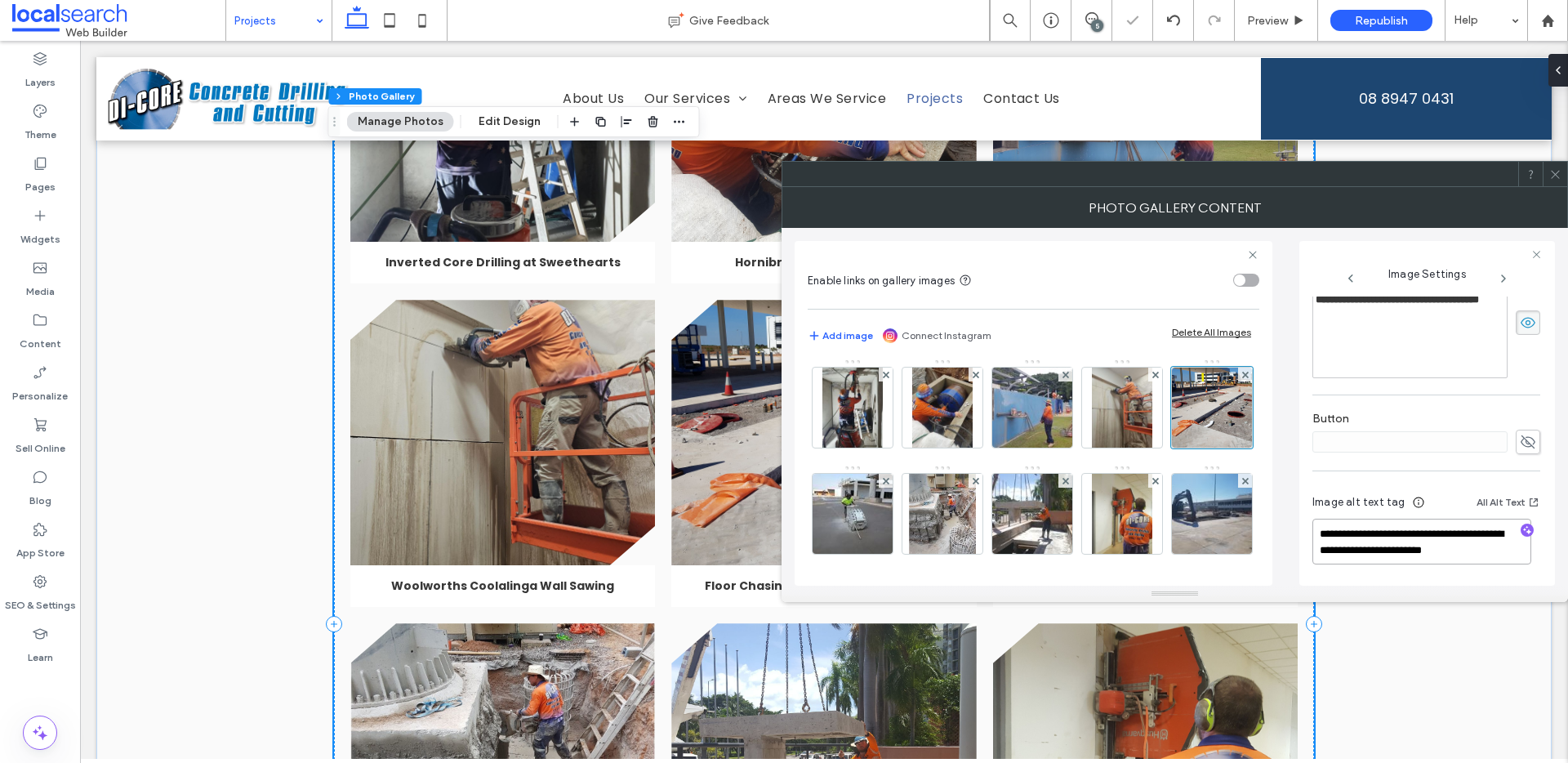
scroll to position [439, 0]
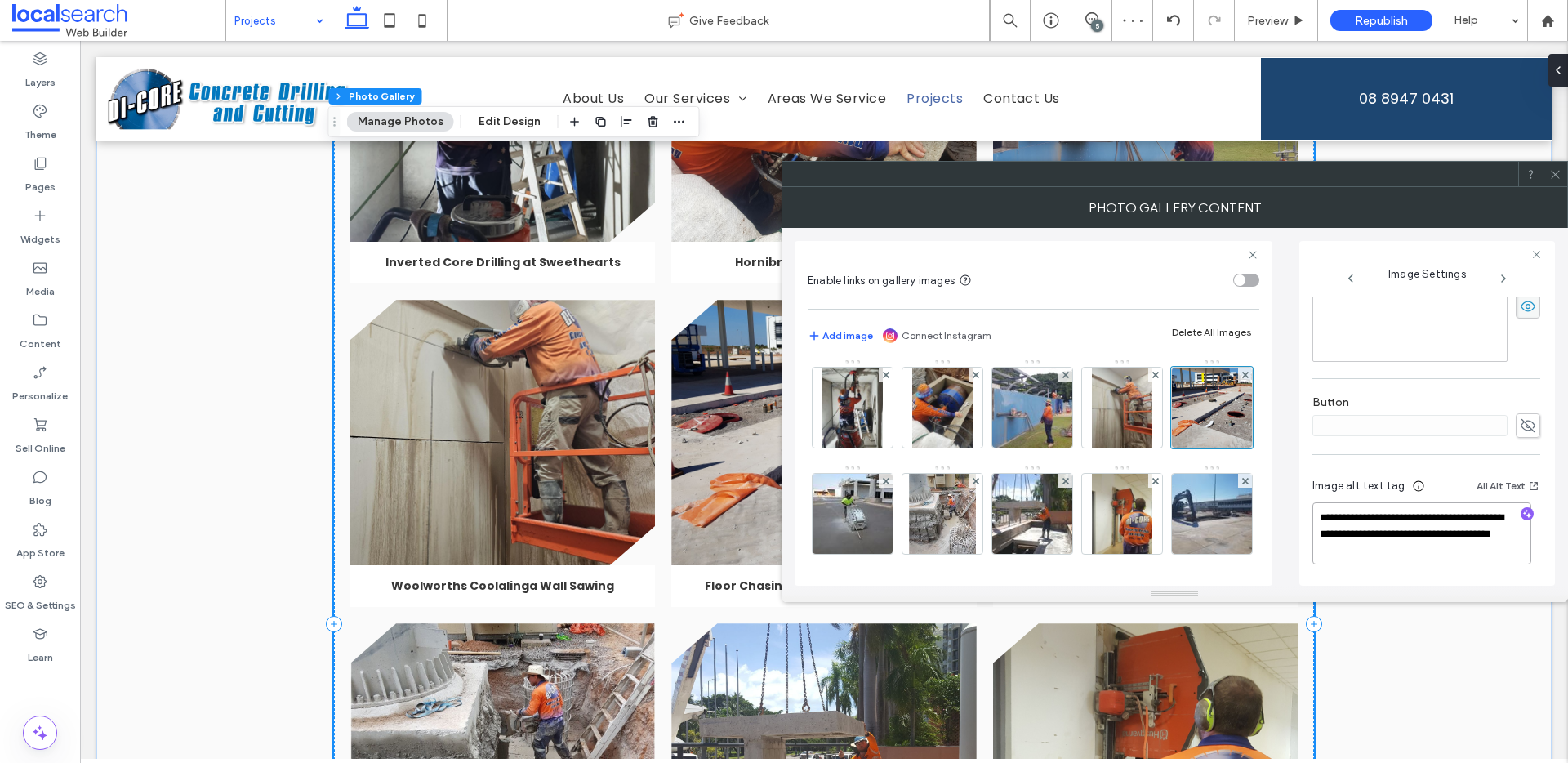
drag, startPoint x: 1387, startPoint y: 532, endPoint x: 1415, endPoint y: 516, distance: 32.2
click at [1415, 516] on textarea "**********" at bounding box center [1421, 533] width 219 height 62
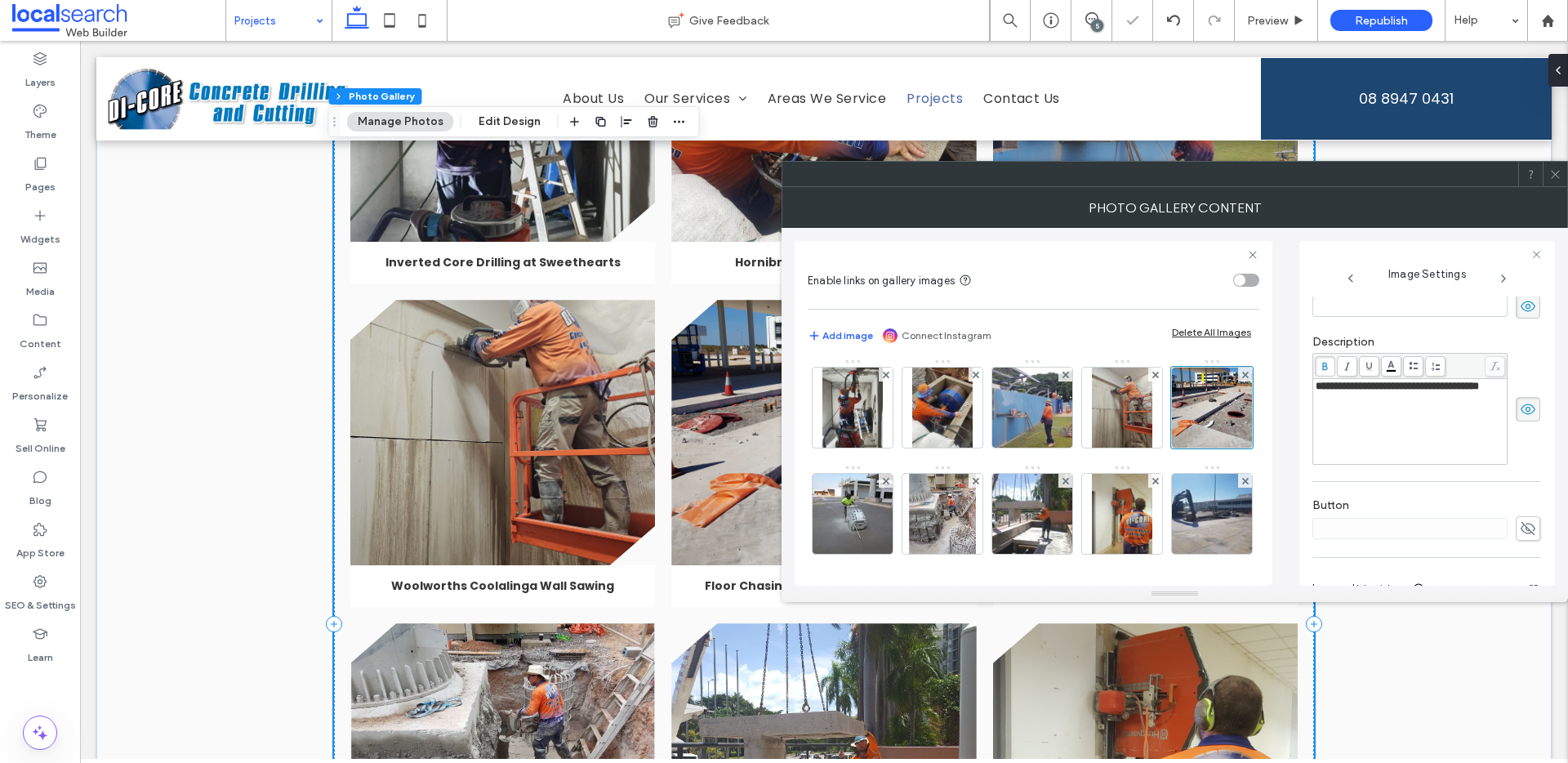
scroll to position [333, 0]
type textarea "**********"
click at [1414, 396] on div "**********" at bounding box center [1409, 391] width 189 height 12
drag, startPoint x: 1418, startPoint y: 406, endPoint x: 1307, endPoint y: 389, distance: 112.3
click at [1307, 389] on div "**********" at bounding box center [1428, 413] width 256 height 344
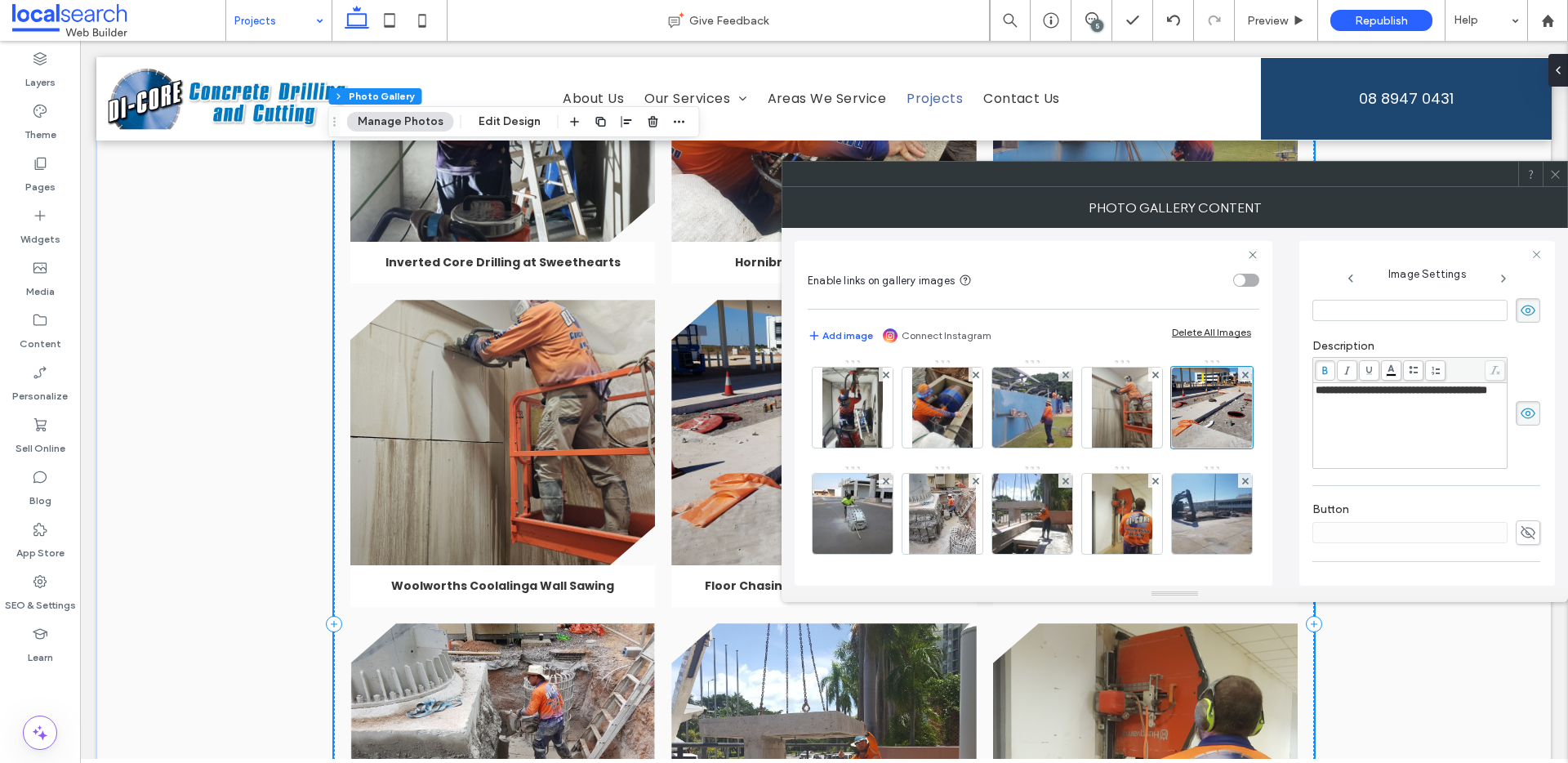
click at [1278, 435] on div "**********" at bounding box center [1174, 406] width 760 height 358
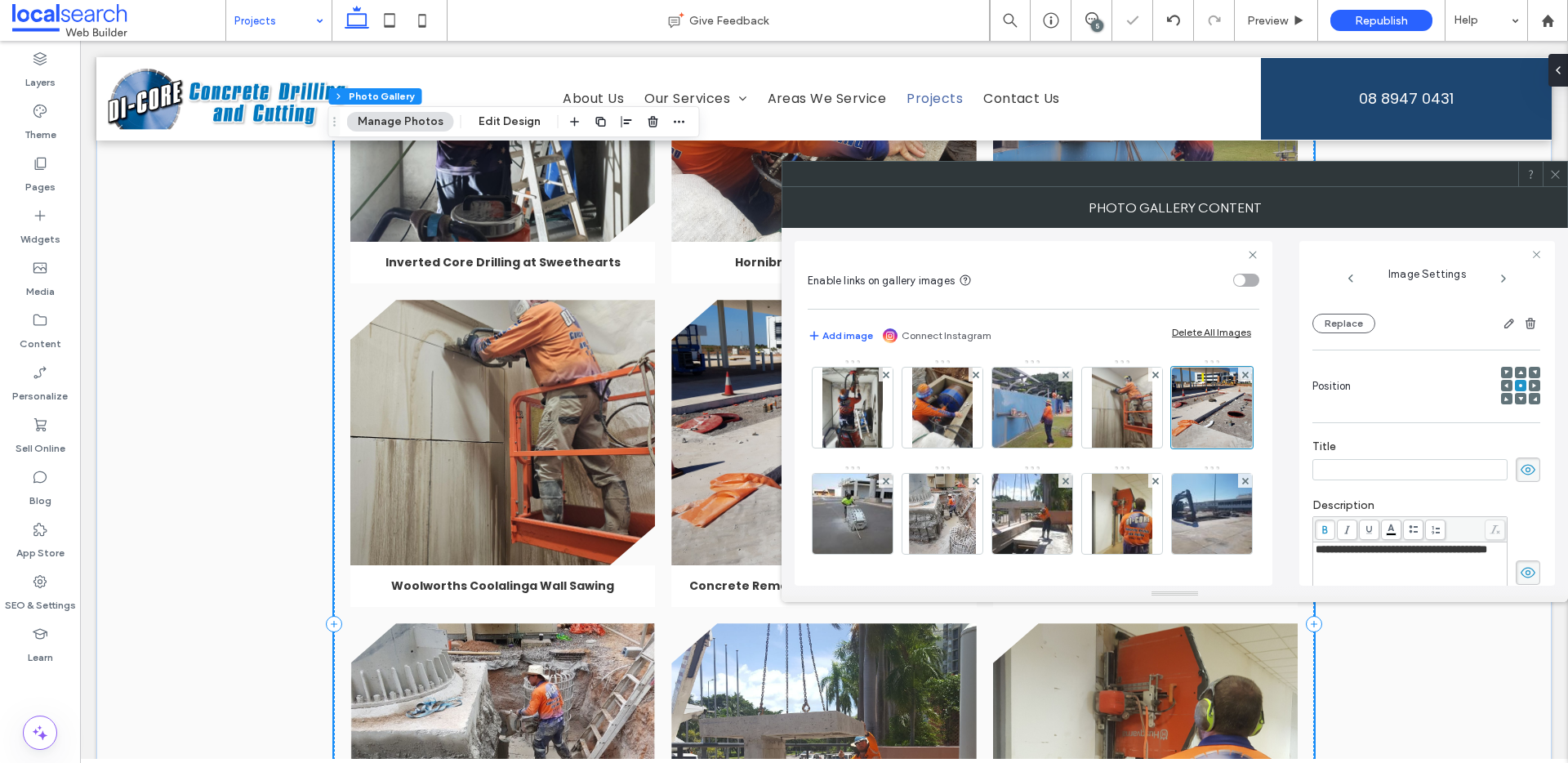
scroll to position [167, 0]
click at [1564, 175] on div at bounding box center [1555, 174] width 25 height 25
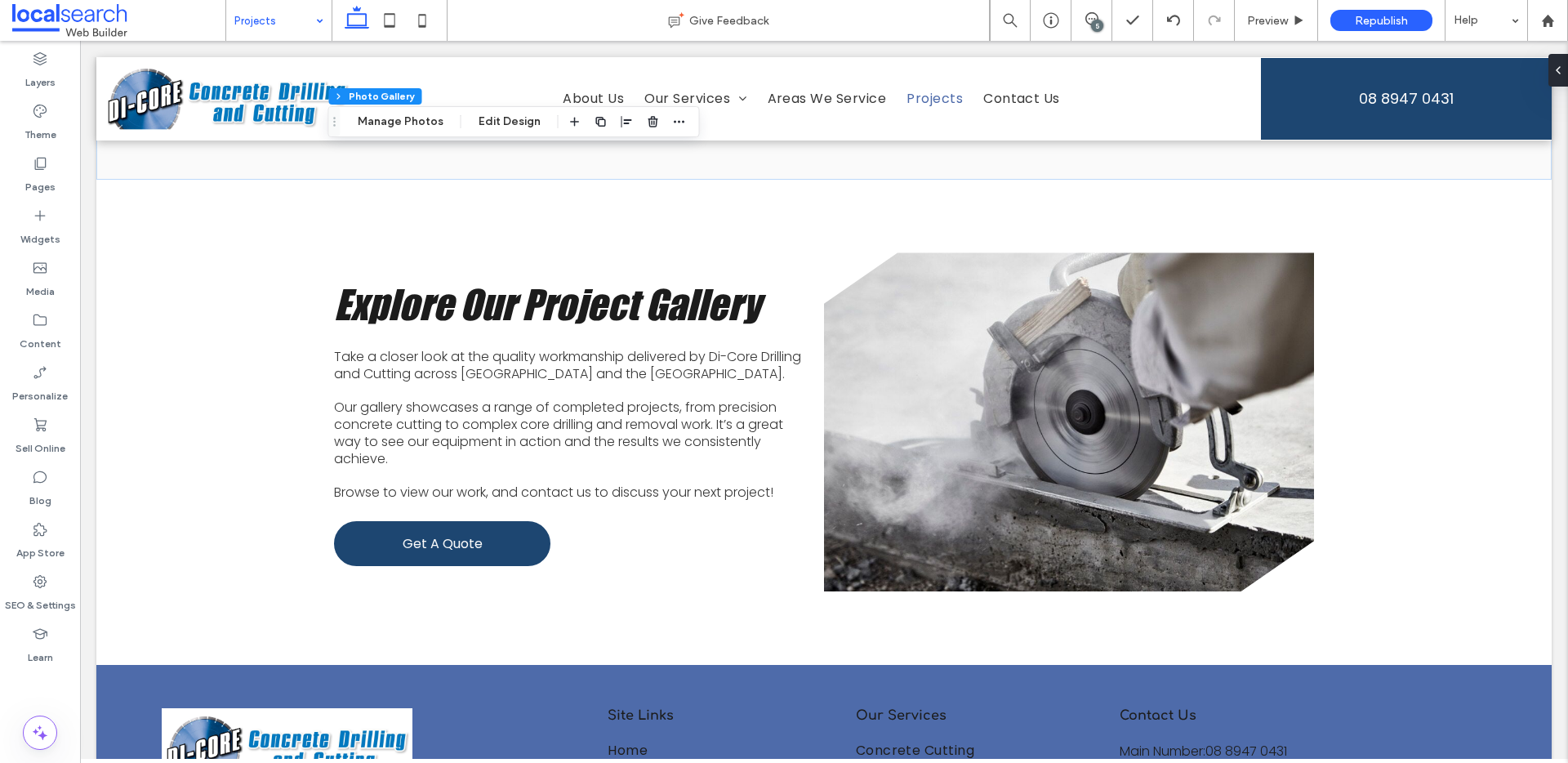
scroll to position [1772, 0]
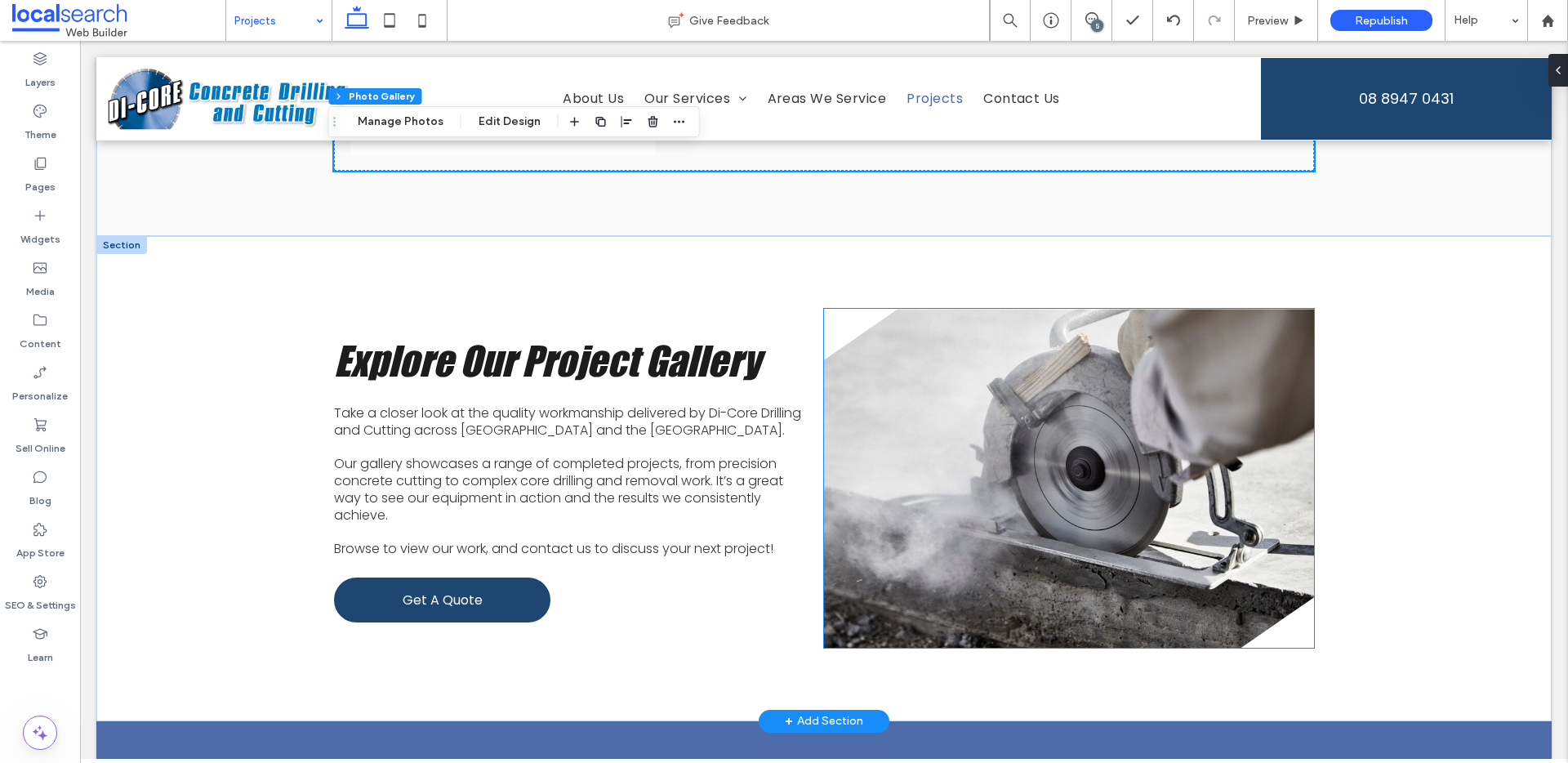
click at [978, 459] on link at bounding box center [1068, 478] width 490 height 339
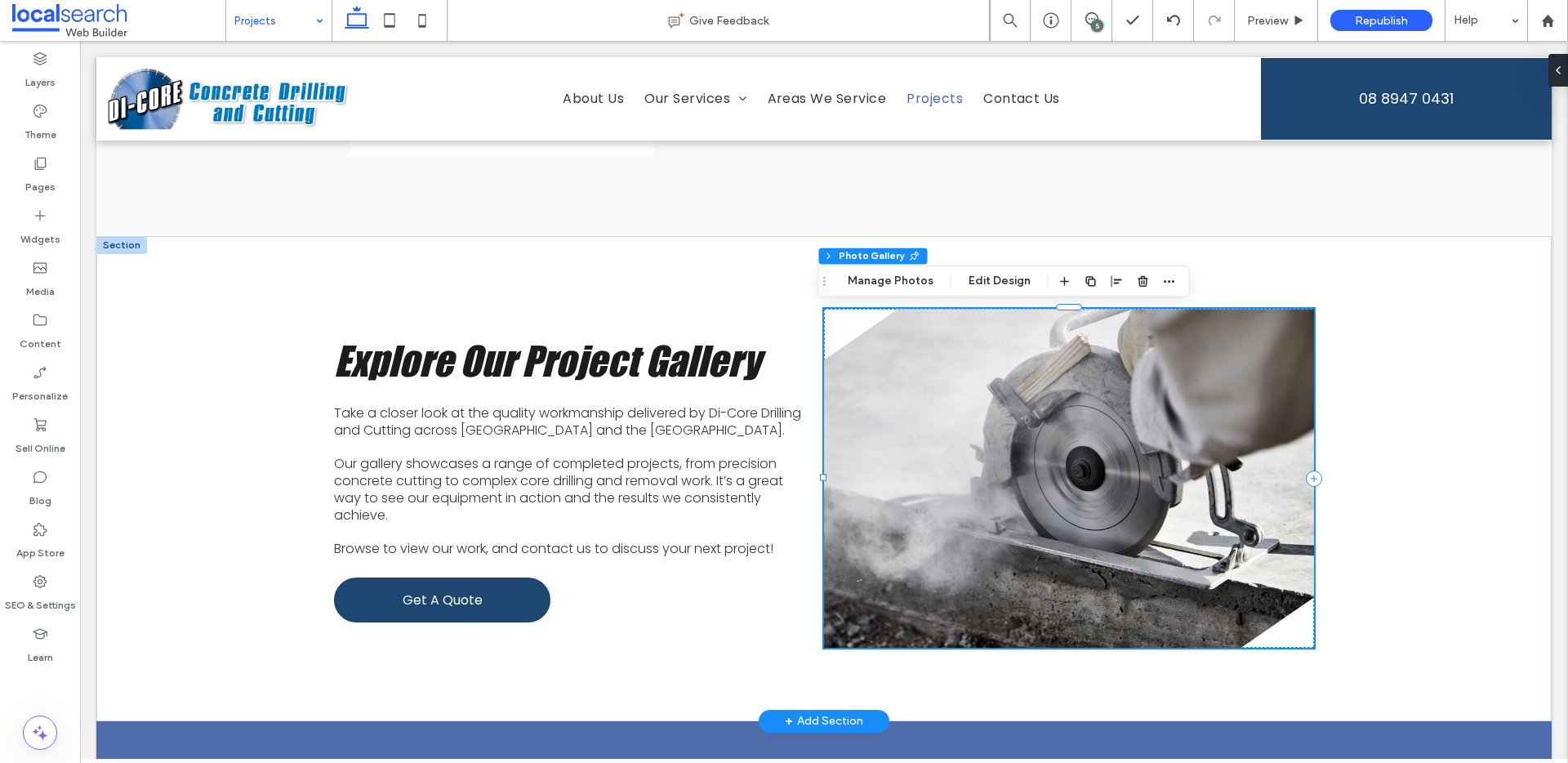
click at [978, 459] on link at bounding box center [1068, 478] width 490 height 339
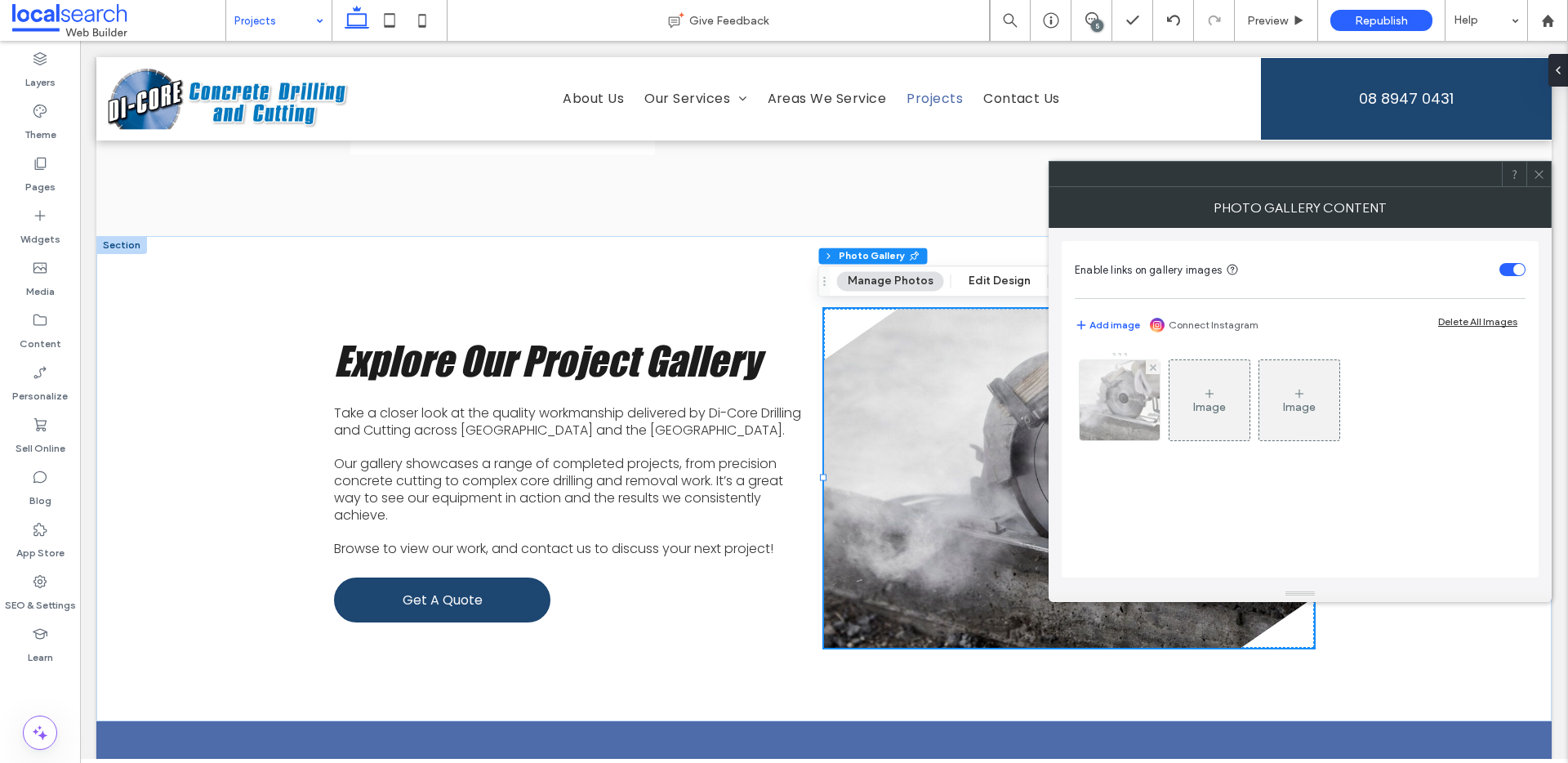
click at [1101, 389] on img at bounding box center [1120, 400] width 121 height 80
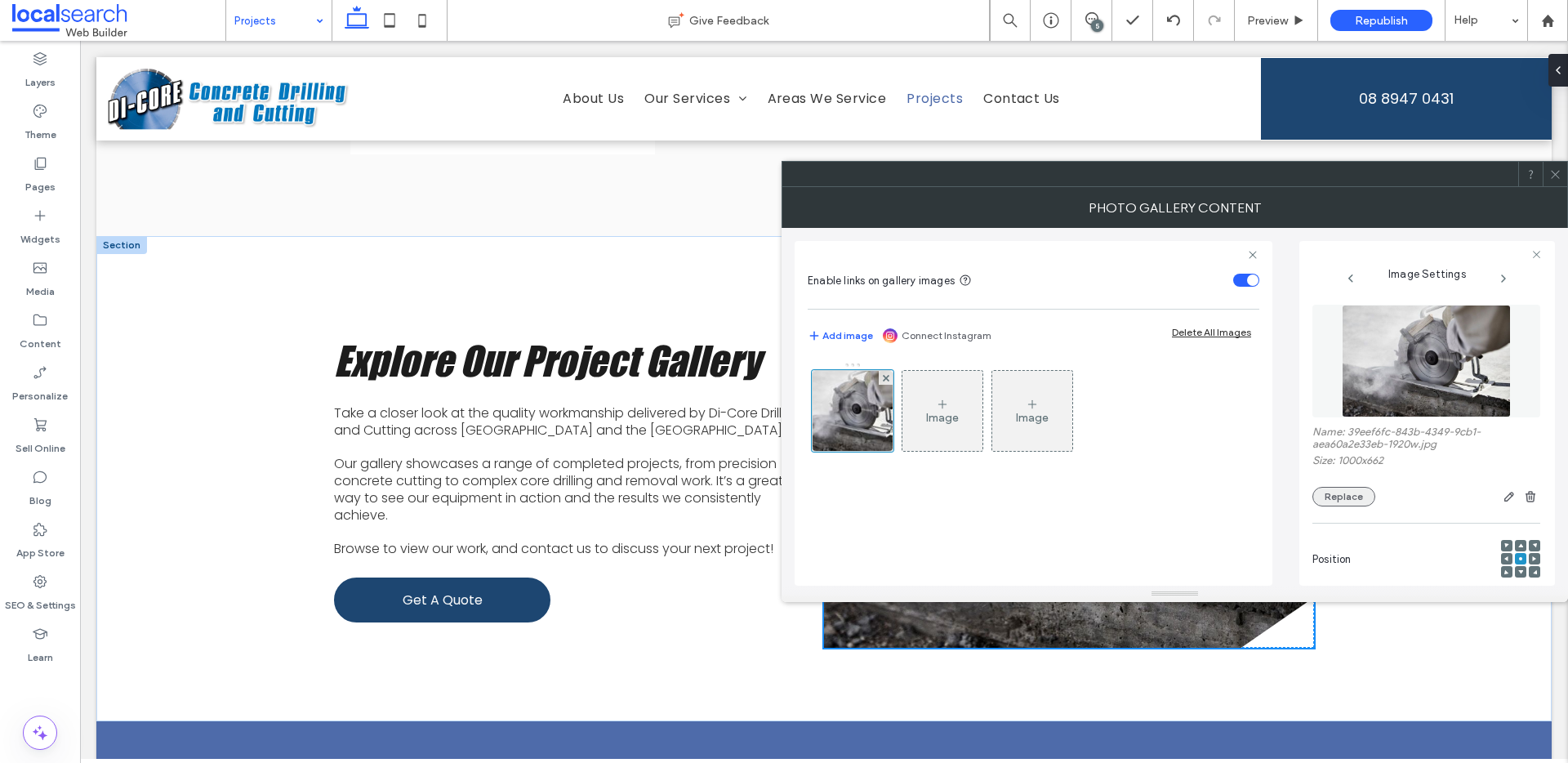
click at [1350, 495] on button "Replace" at bounding box center [1343, 496] width 63 height 20
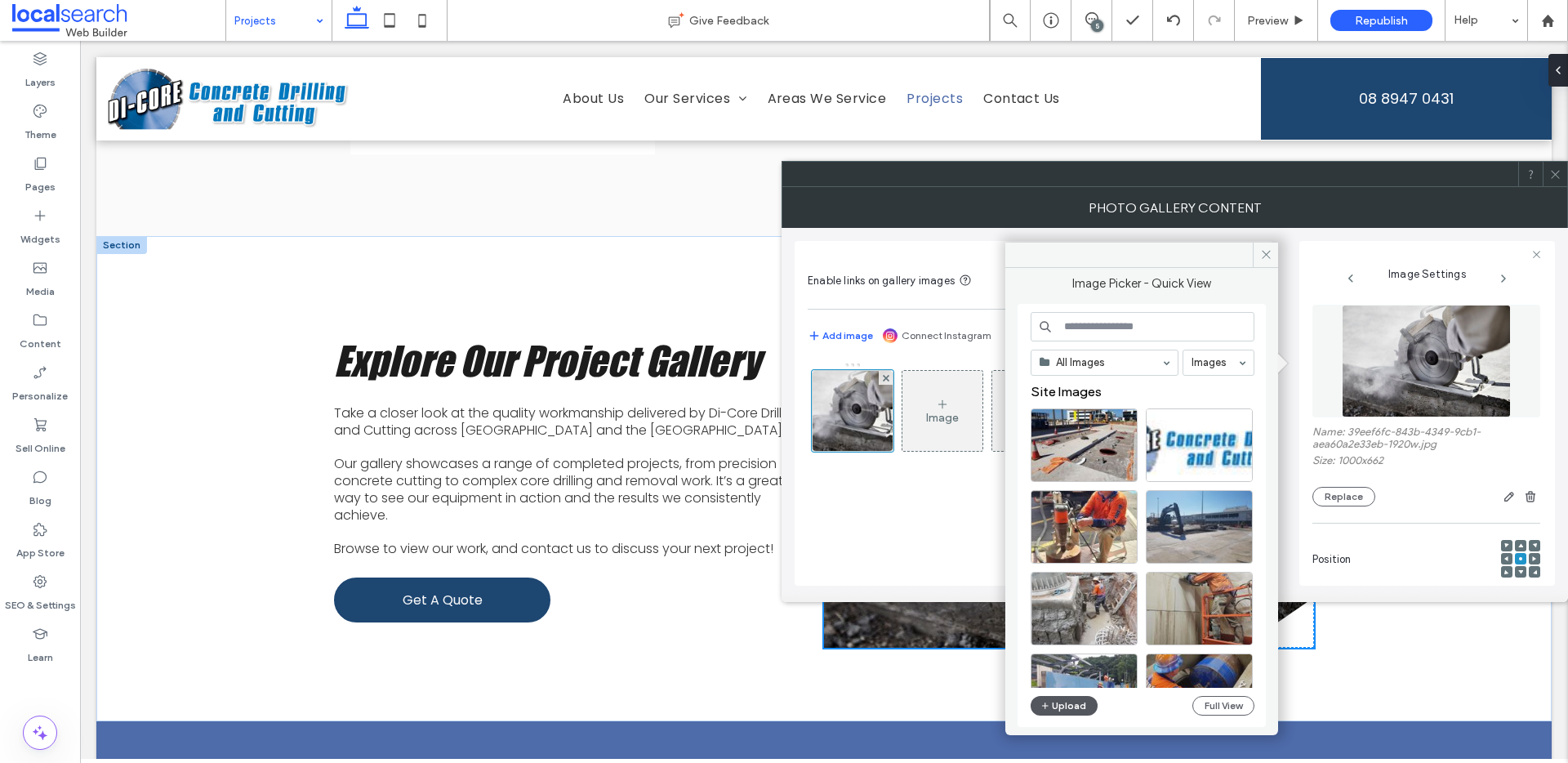
click at [1073, 708] on button "Upload" at bounding box center [1063, 706] width 67 height 20
click at [1075, 708] on button "Upload" at bounding box center [1063, 706] width 67 height 20
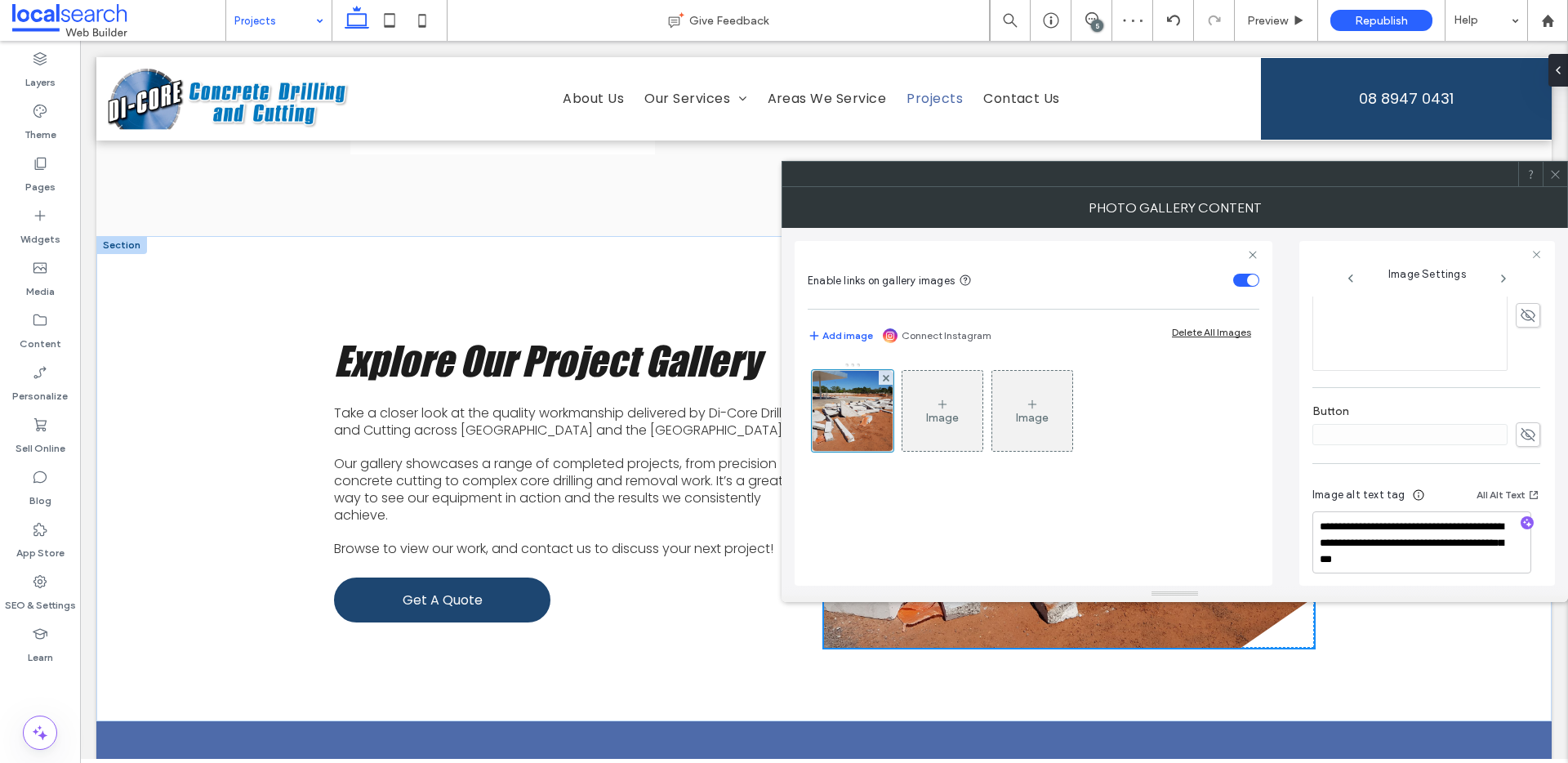
scroll to position [483, 0]
click at [1390, 518] on textarea "**********" at bounding box center [1421, 533] width 219 height 62
drag, startPoint x: 1382, startPoint y: 535, endPoint x: 1313, endPoint y: 514, distance: 72.1
click at [1310, 515] on div "**********" at bounding box center [1428, 413] width 256 height 344
type textarea "**********"
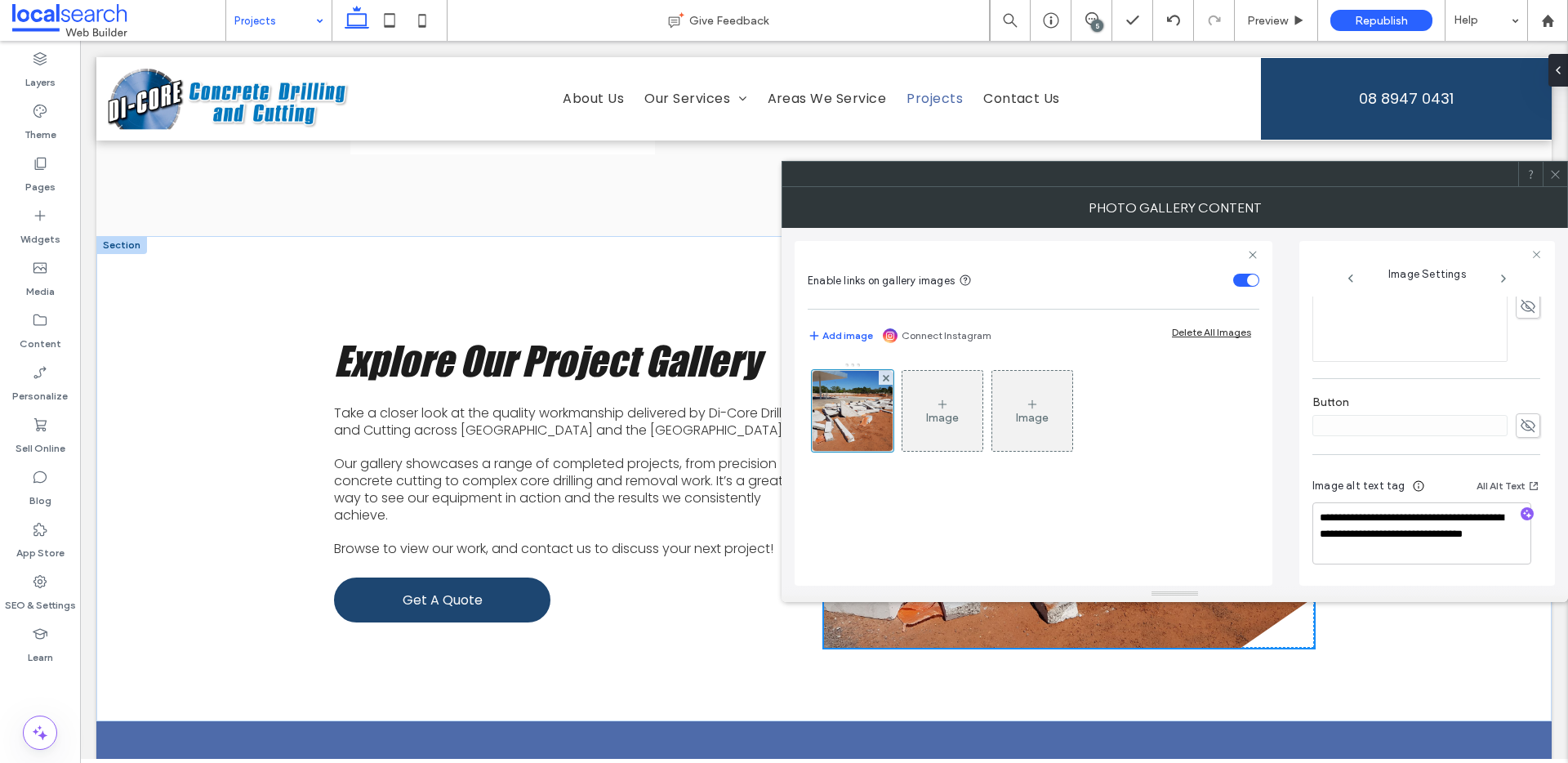
click at [1553, 178] on icon at bounding box center [1555, 174] width 12 height 12
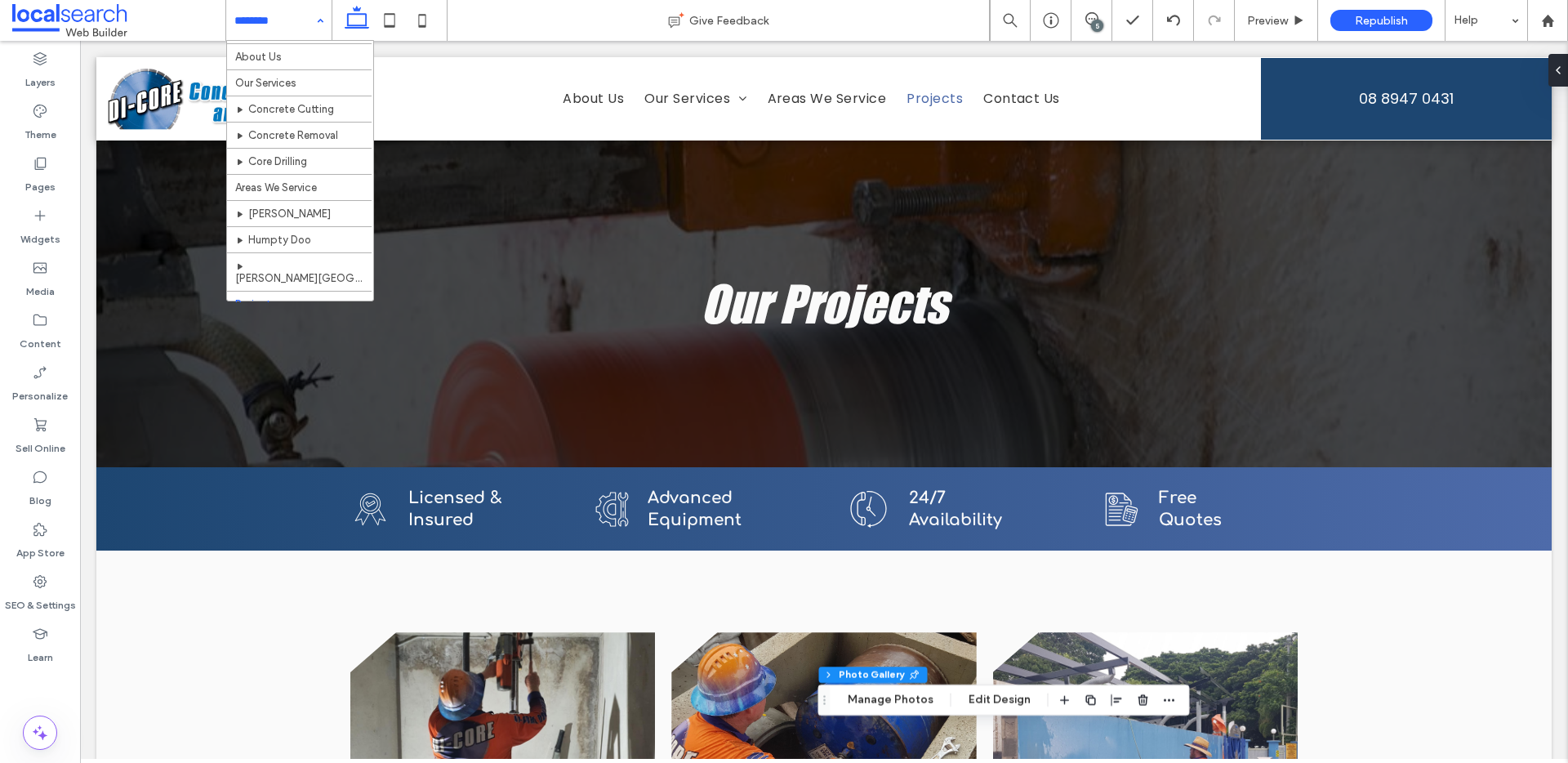
scroll to position [51, 0]
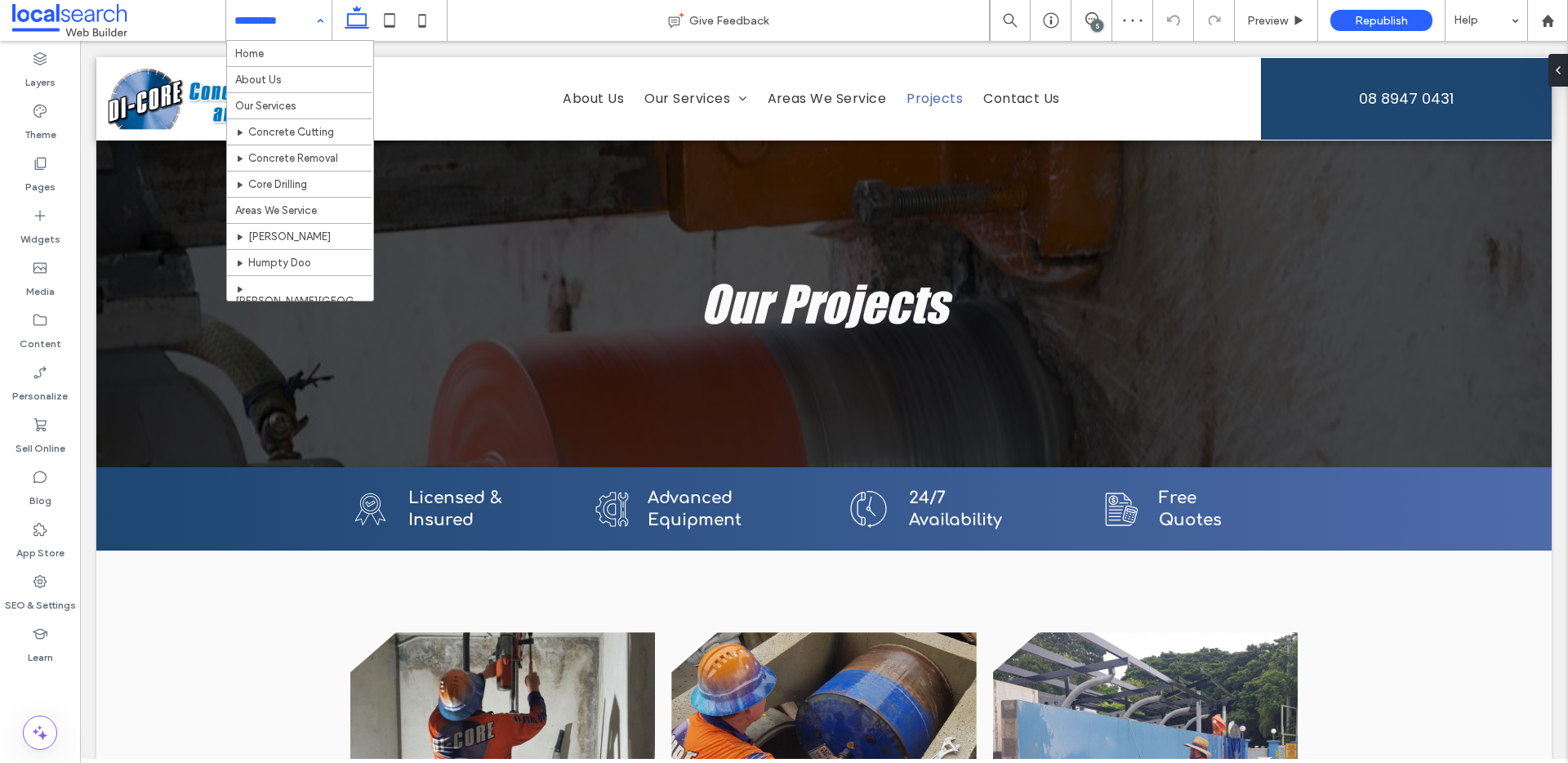
click at [278, 26] on input at bounding box center [275, 20] width 81 height 40
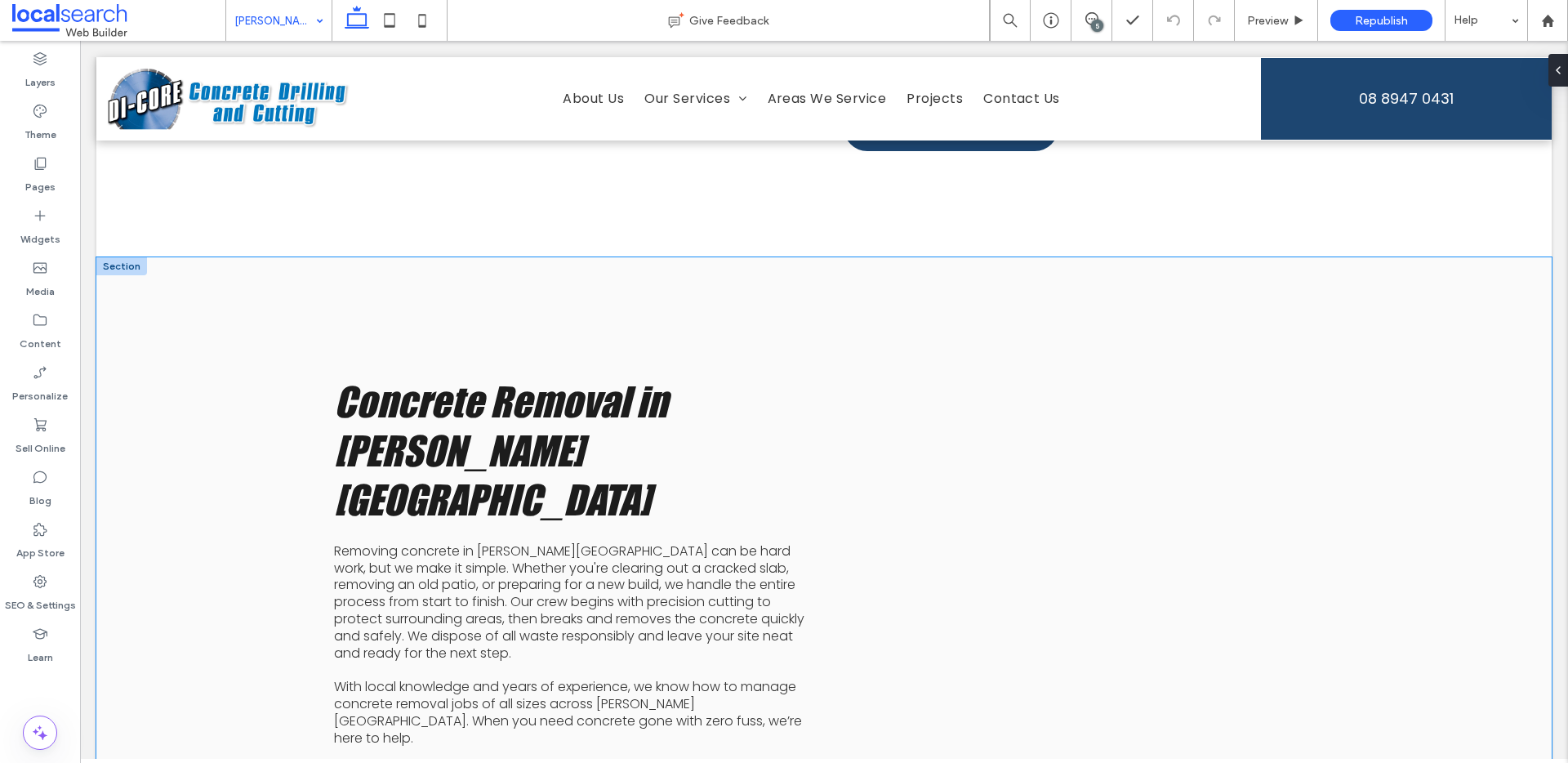
scroll to position [2533, 0]
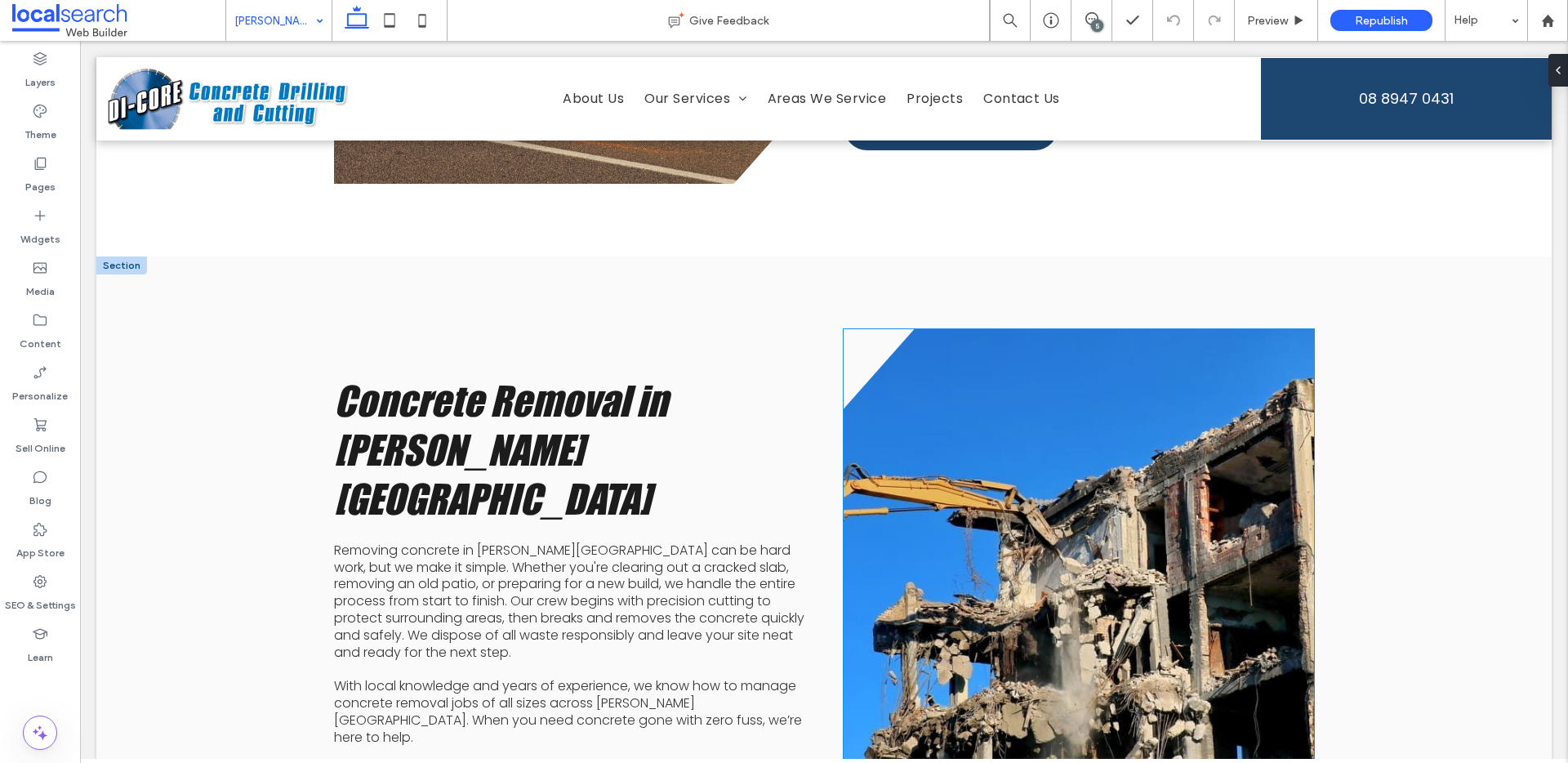
click at [1098, 371] on link at bounding box center [1079, 595] width 471 height 530
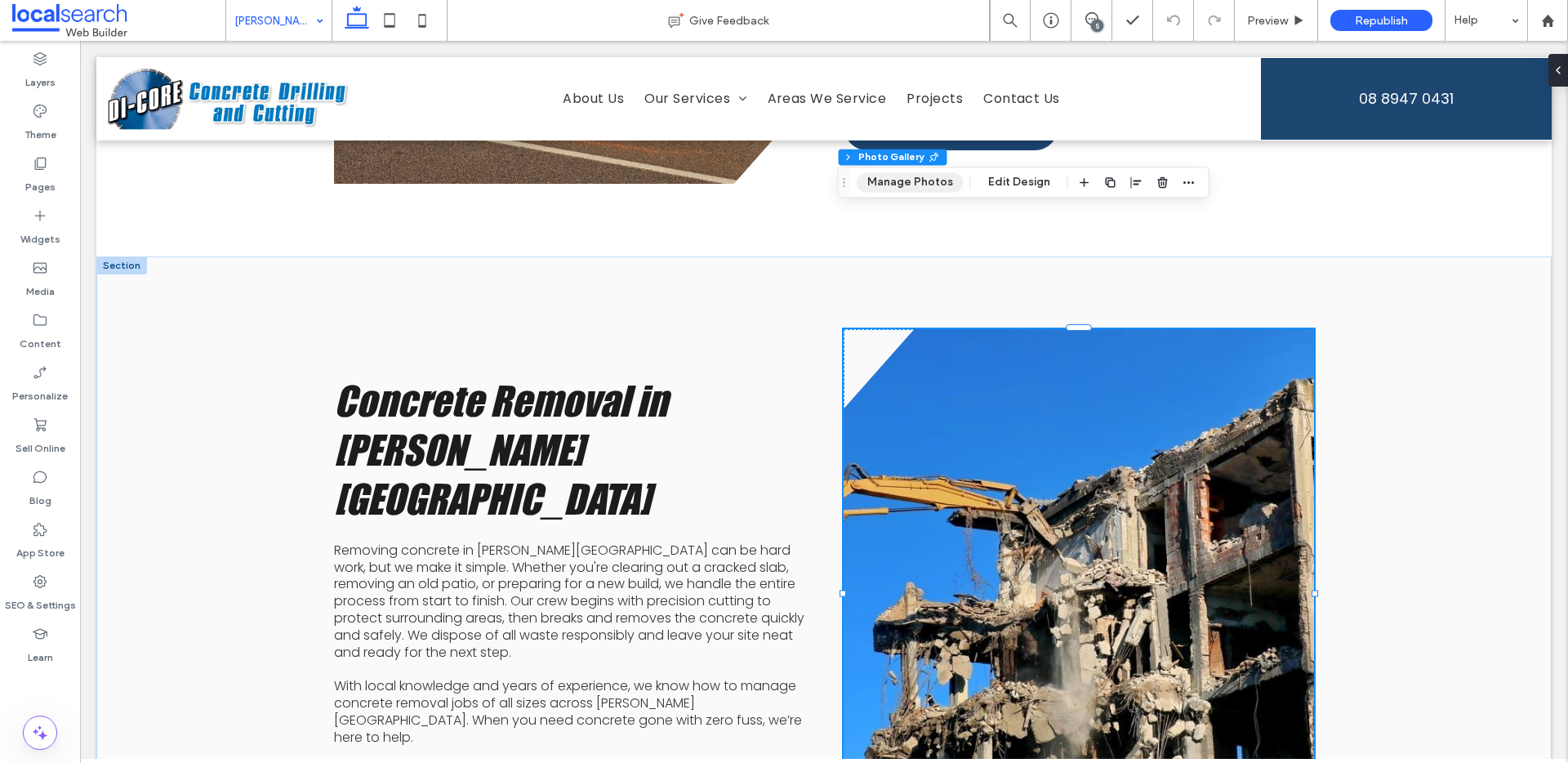
click at [927, 182] on button "Manage Photos" at bounding box center [911, 182] width 107 height 20
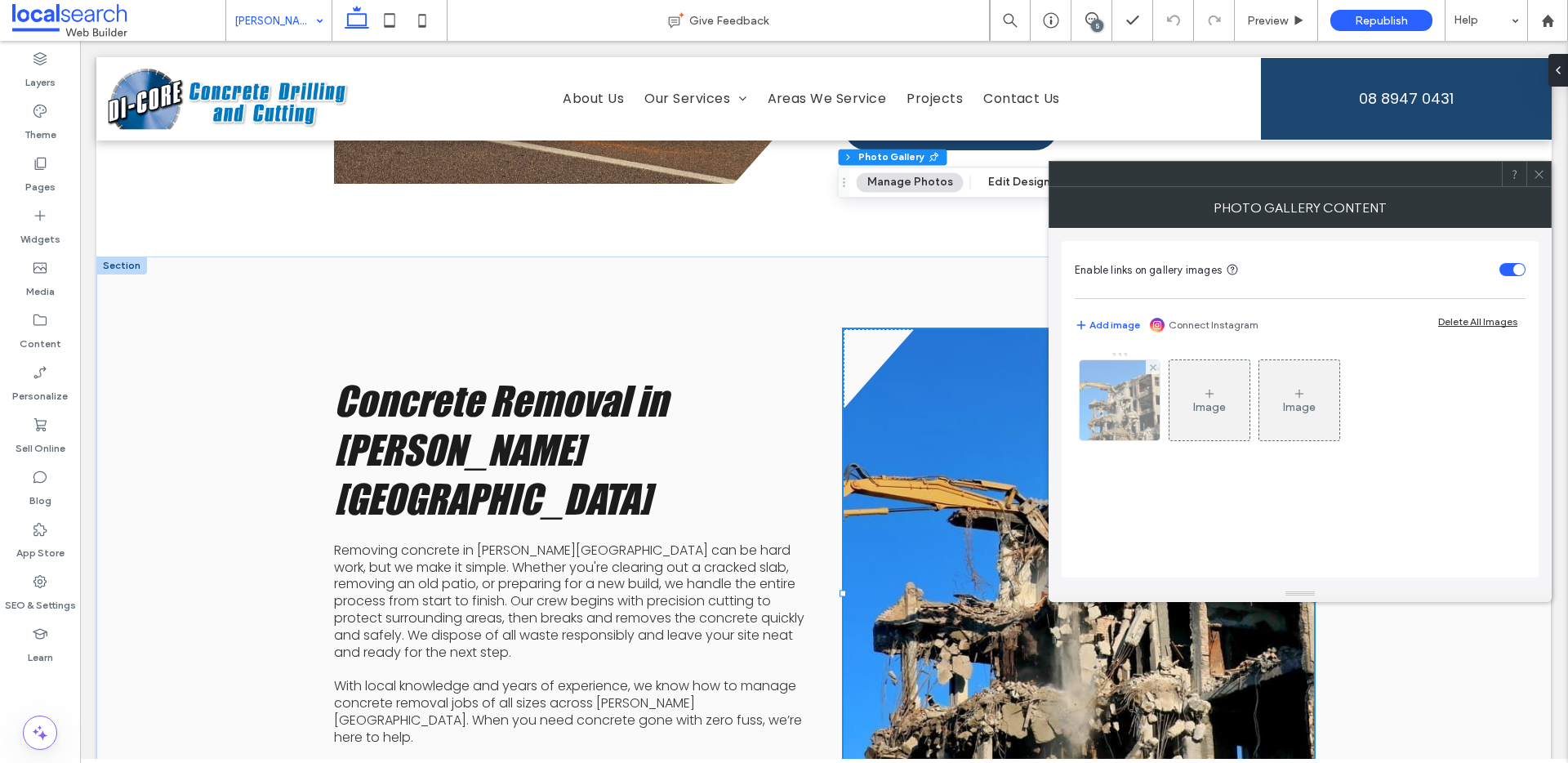
click at [1123, 410] on img at bounding box center [1120, 400] width 111 height 80
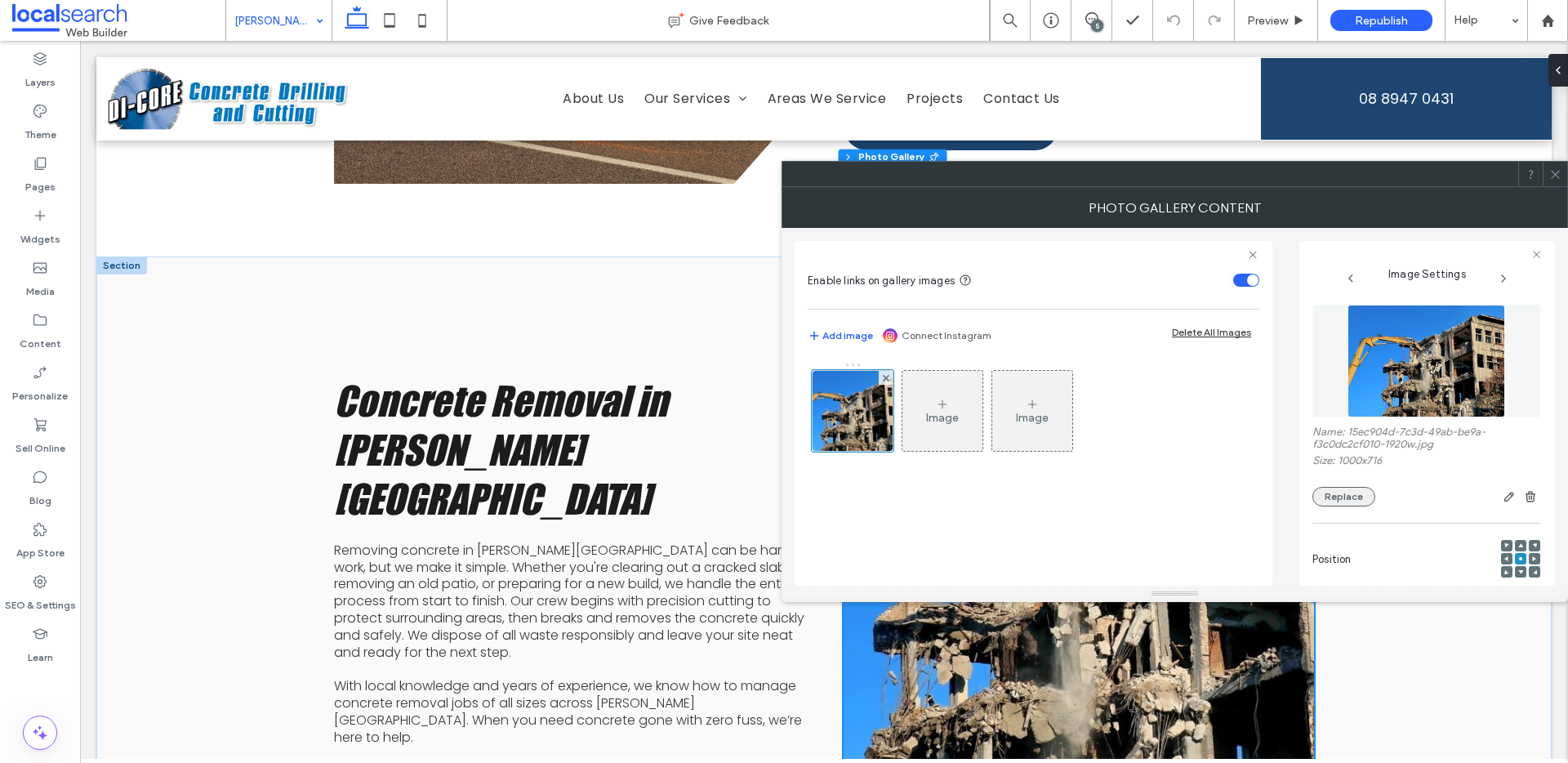
click at [1350, 494] on button "Replace" at bounding box center [1343, 496] width 63 height 20
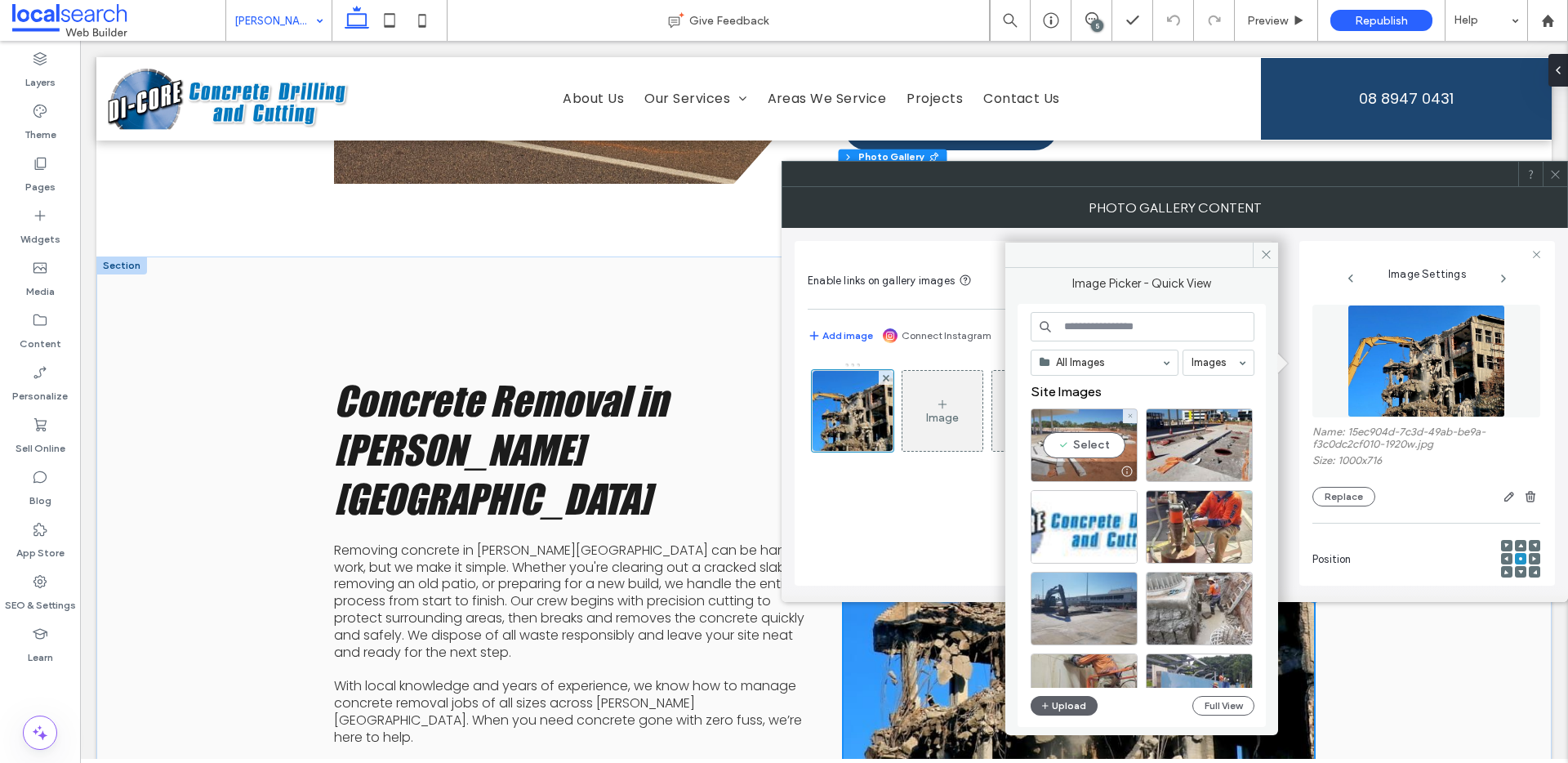
click at [1099, 447] on div "Select" at bounding box center [1084, 445] width 107 height 73
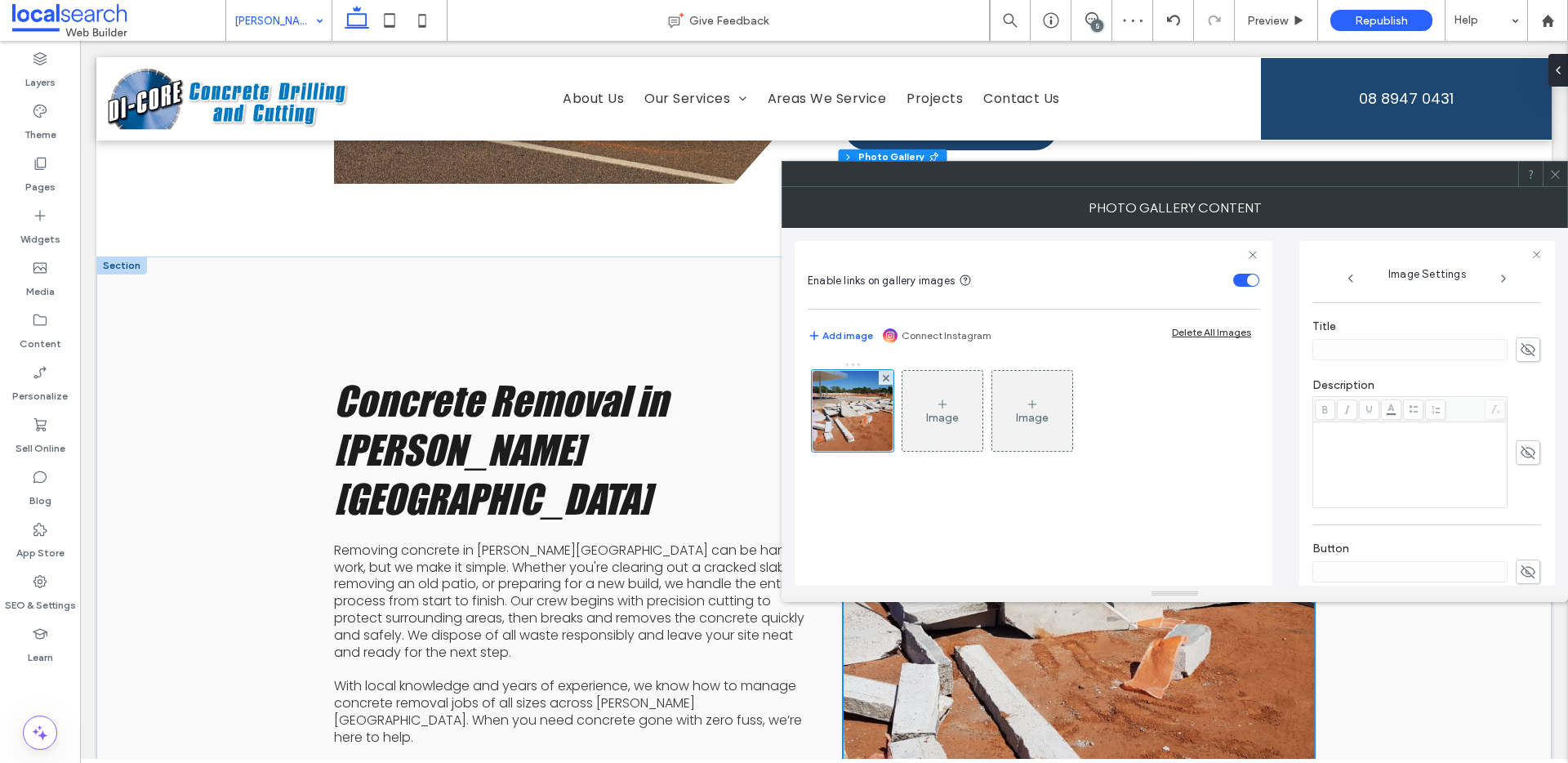
scroll to position [499, 0]
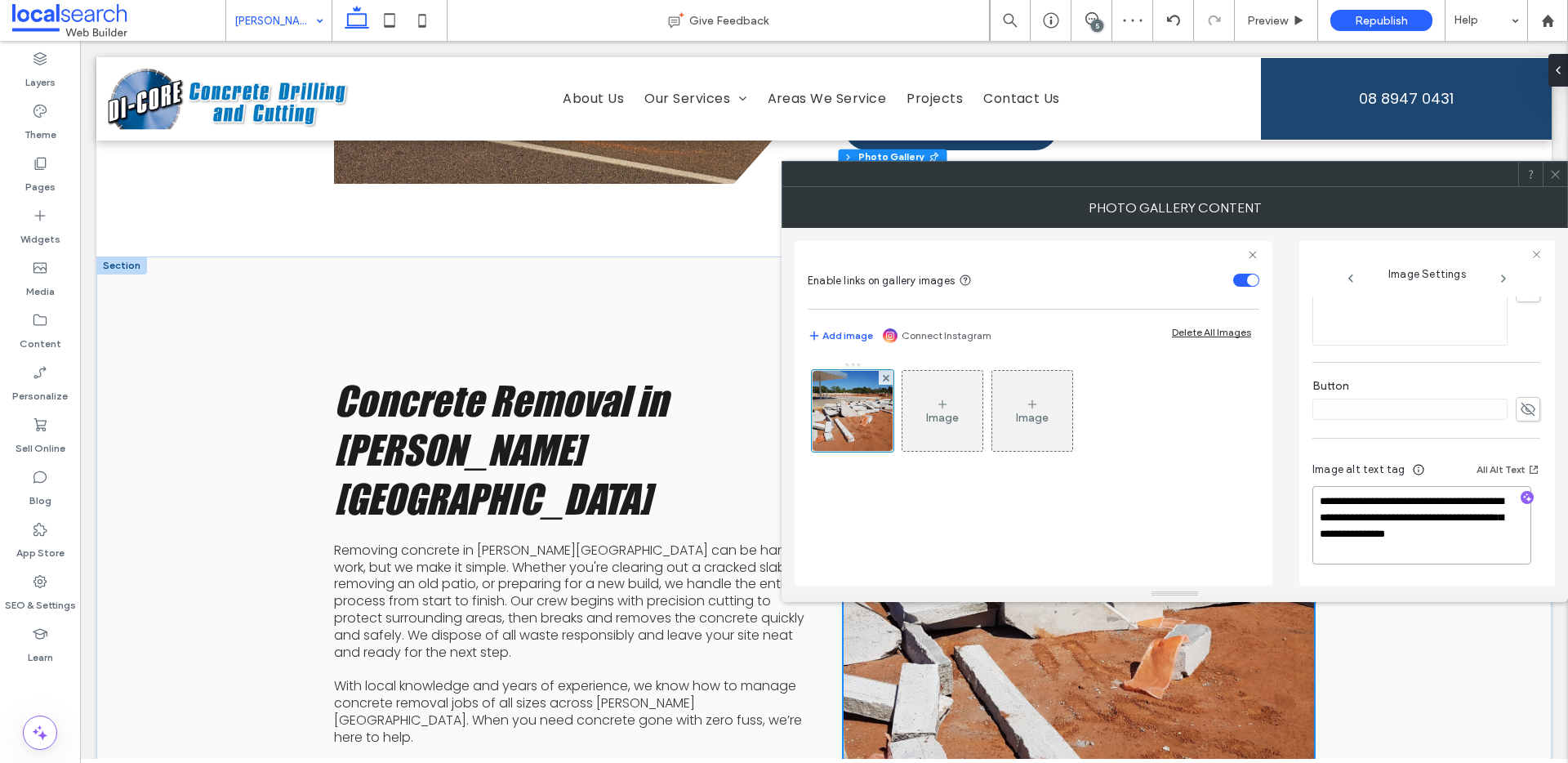
click at [1394, 514] on textarea "**********" at bounding box center [1421, 524] width 219 height 78
drag, startPoint x: 1430, startPoint y: 545, endPoint x: 1469, endPoint y: 511, distance: 51.7
click at [1469, 511] on textarea "**********" at bounding box center [1421, 524] width 219 height 78
click at [1522, 499] on icon "button" at bounding box center [1528, 497] width 12 height 12
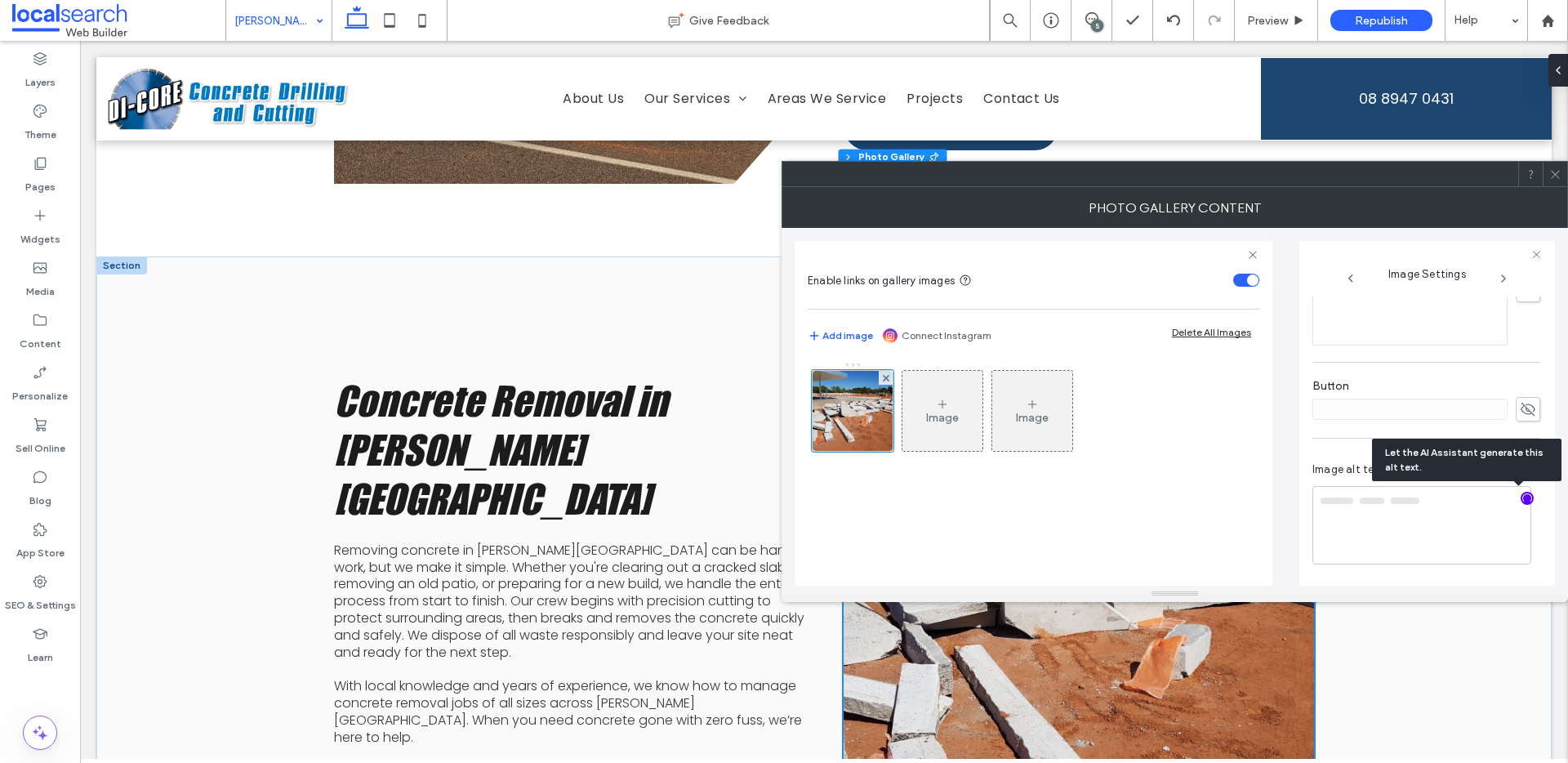
type textarea "**********"
click at [1561, 171] on div at bounding box center [1555, 174] width 25 height 25
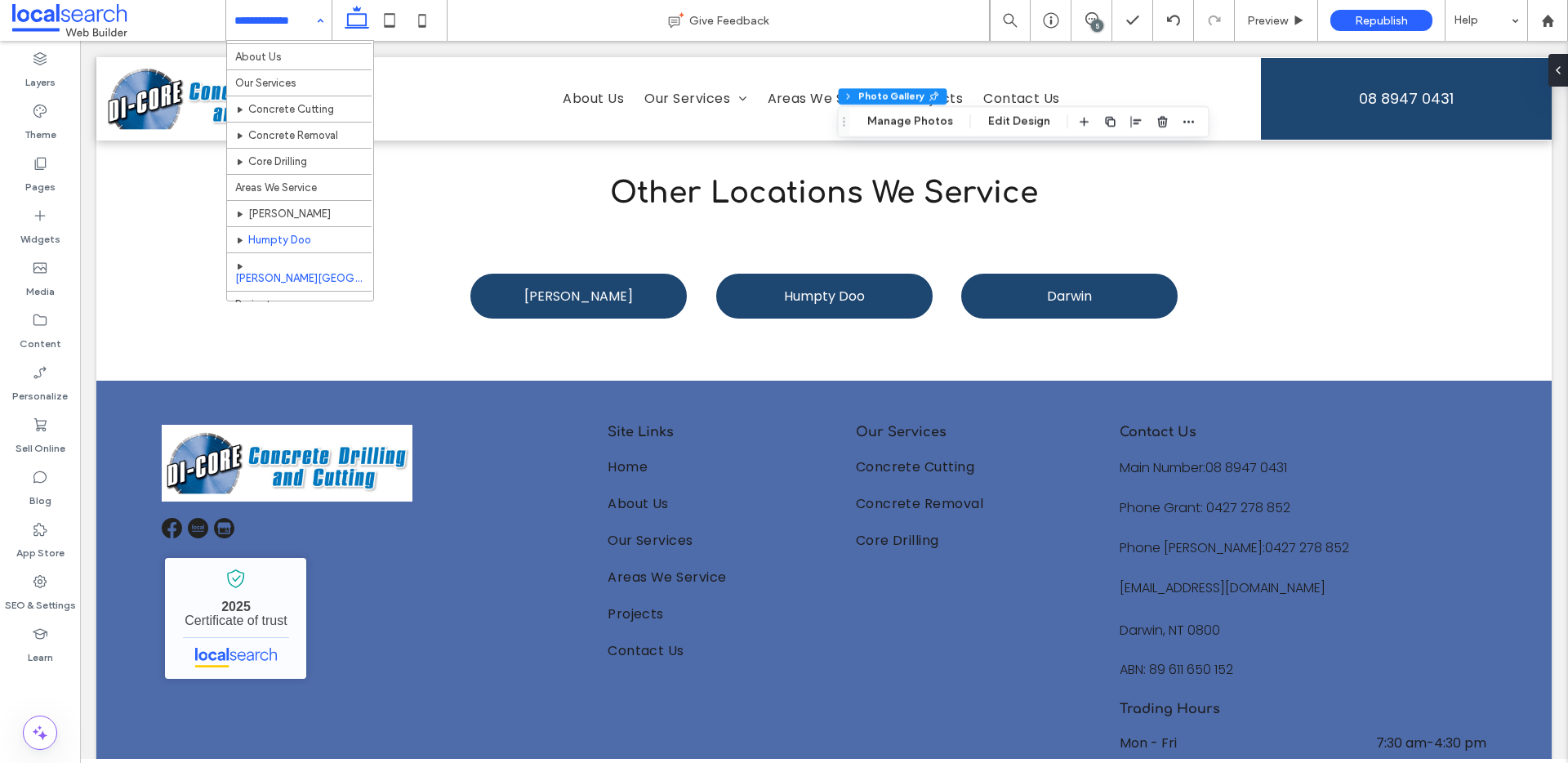
scroll to position [51, 0]
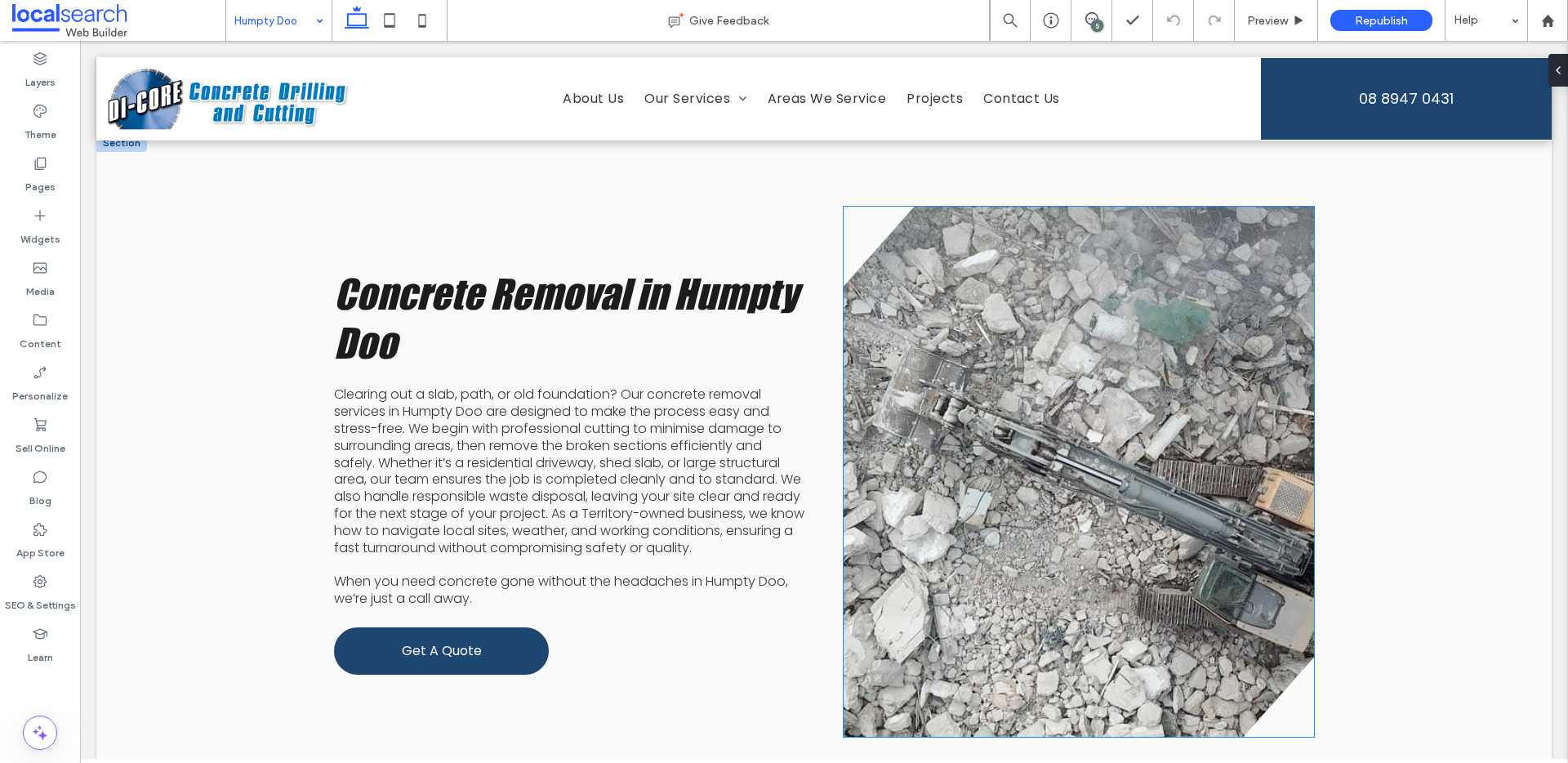
scroll to position [2595, 0]
click at [1123, 429] on link at bounding box center [1079, 471] width 471 height 530
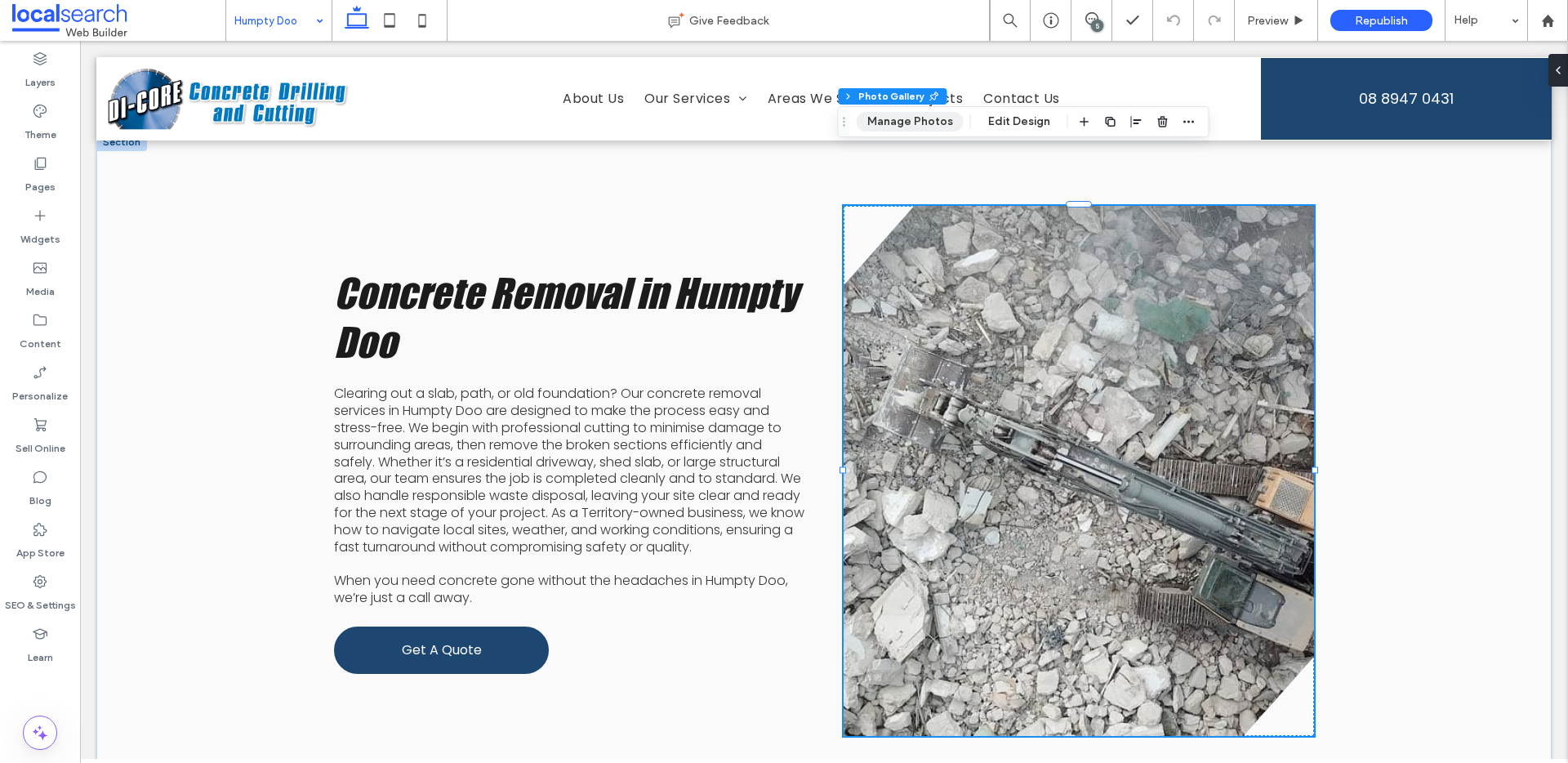
click at [921, 119] on button "Manage Photos" at bounding box center [911, 122] width 107 height 20
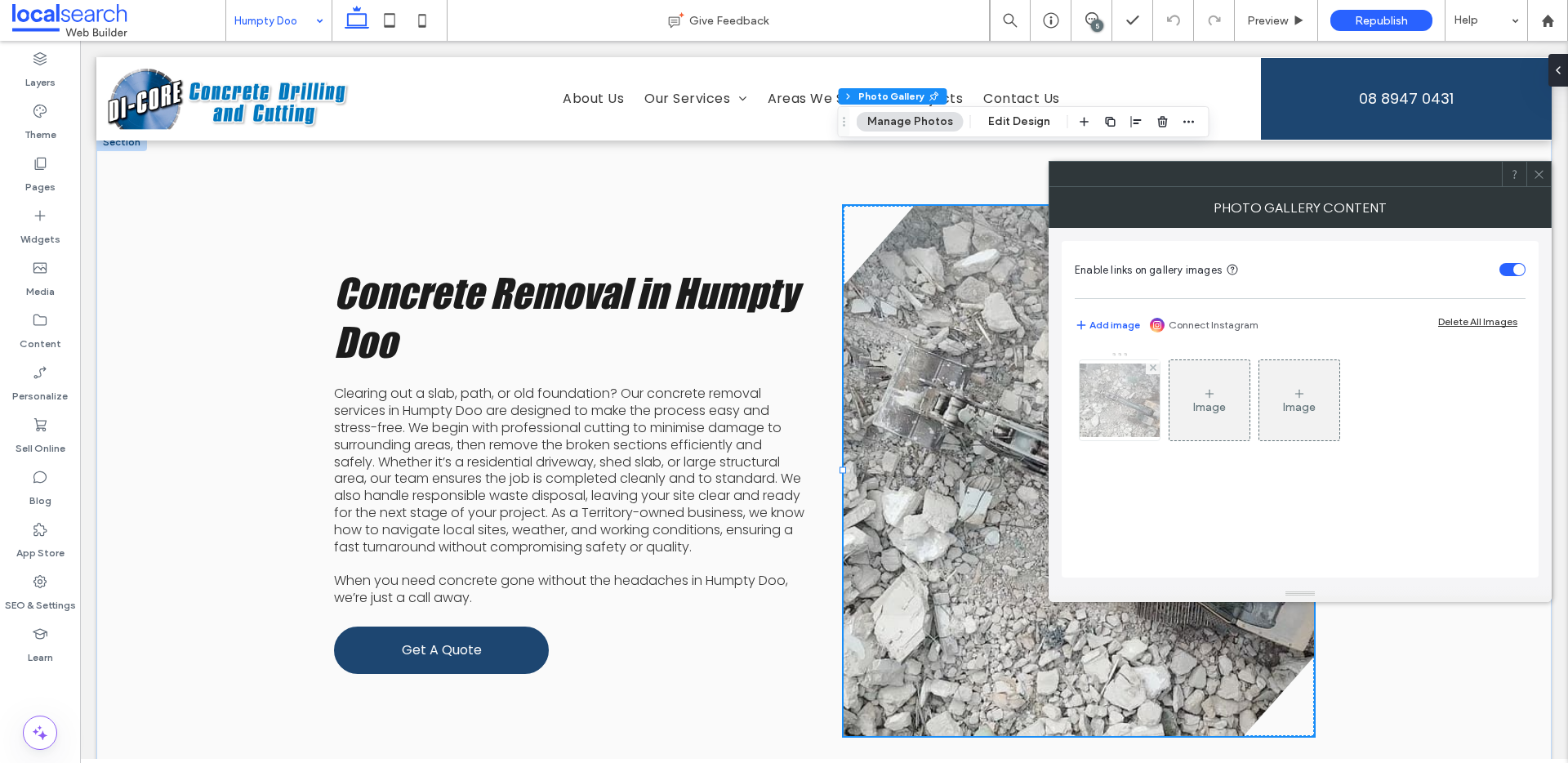
click at [1127, 391] on img at bounding box center [1120, 400] width 130 height 73
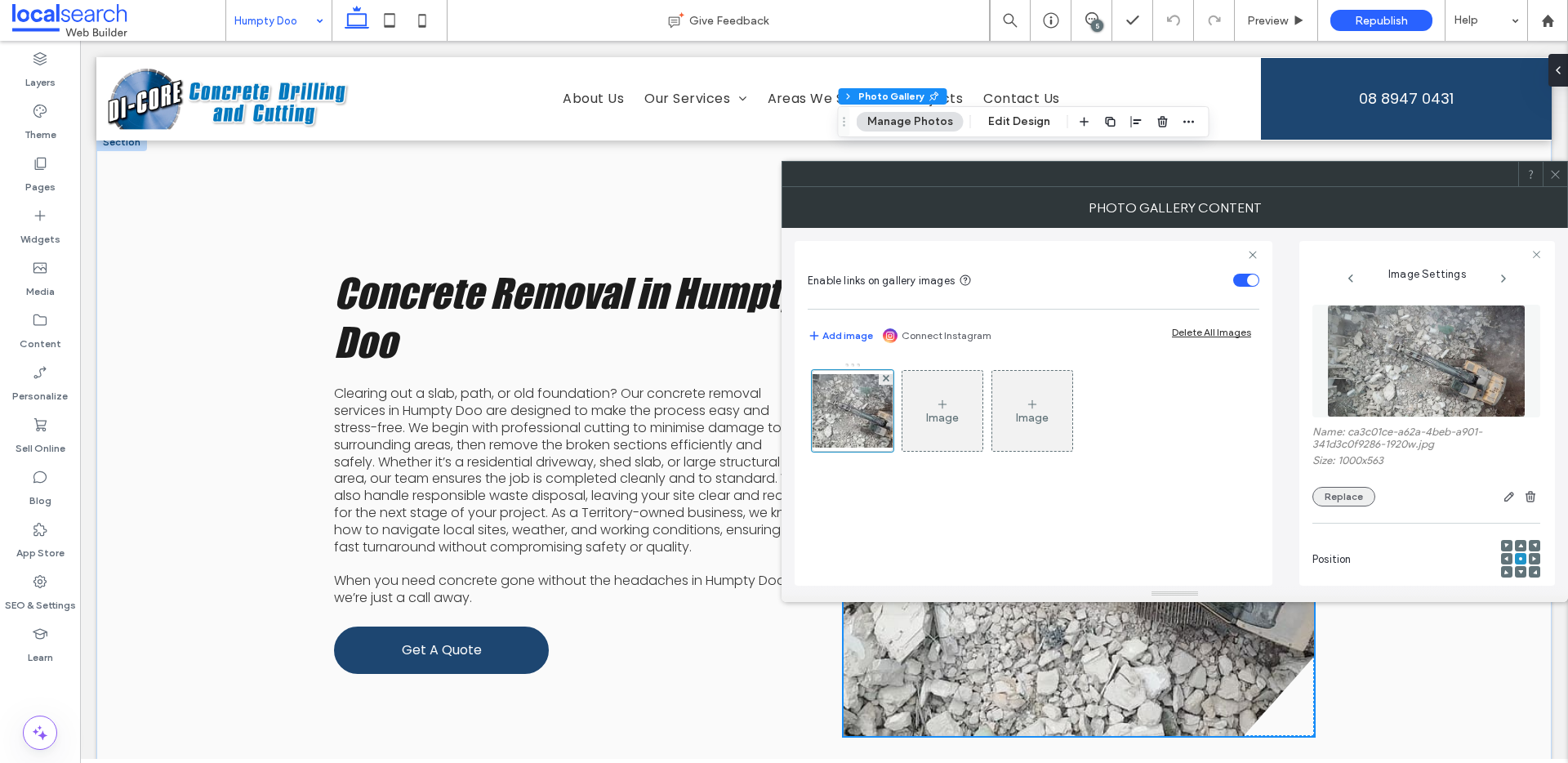
click at [1371, 499] on button "Replace" at bounding box center [1343, 496] width 63 height 20
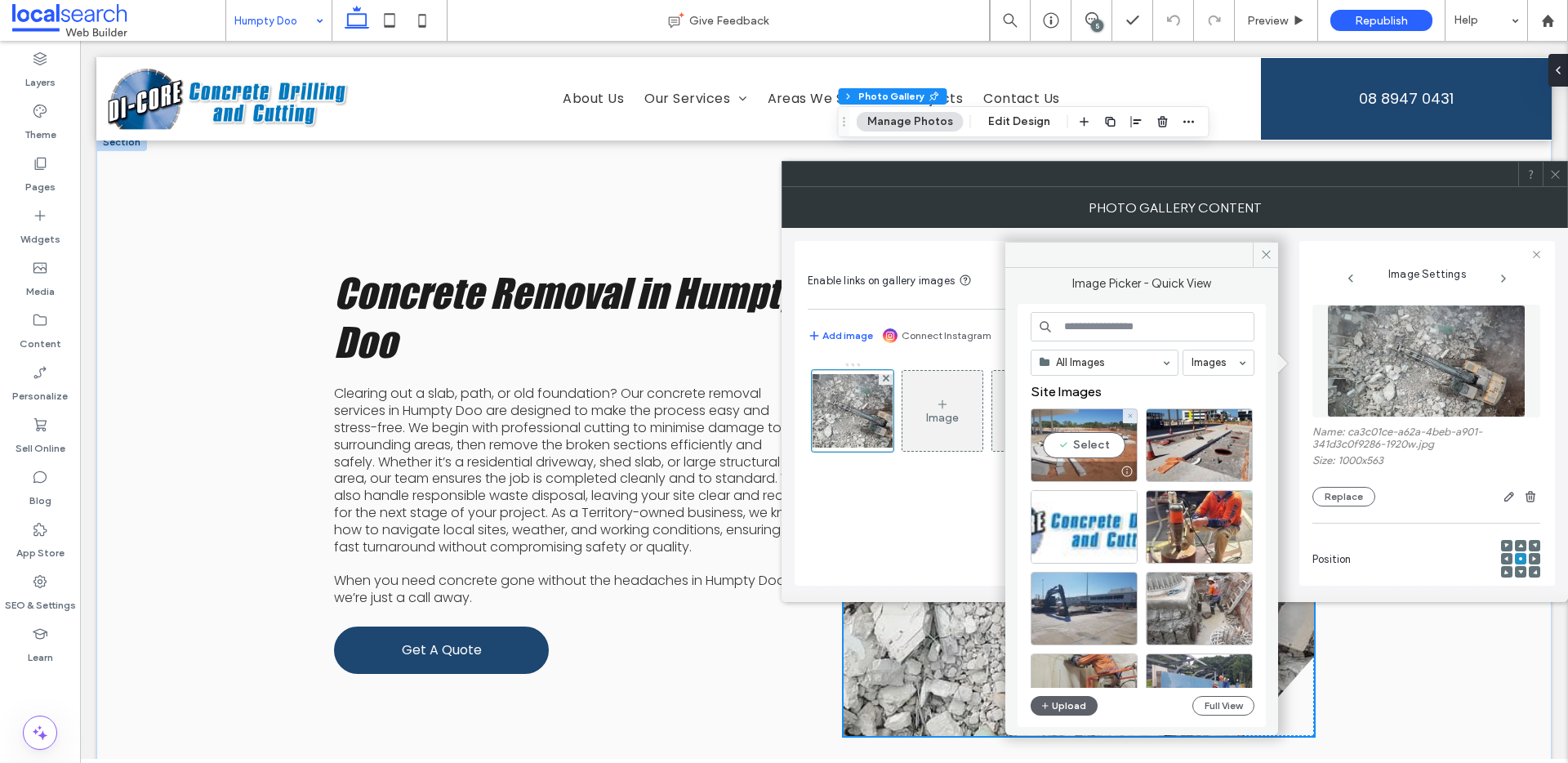
click at [1076, 439] on div "Select" at bounding box center [1084, 445] width 107 height 73
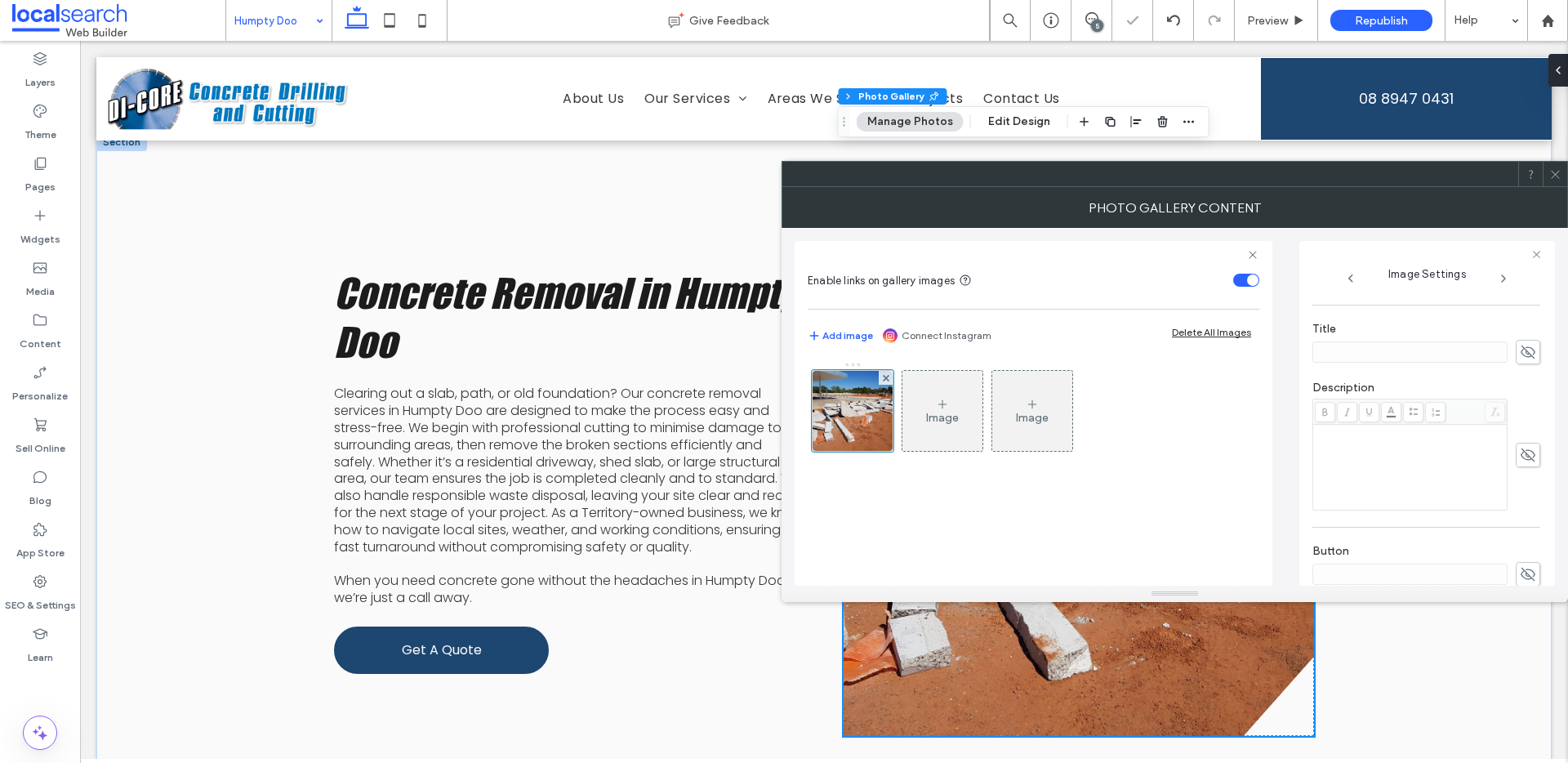
scroll to position [499, 0]
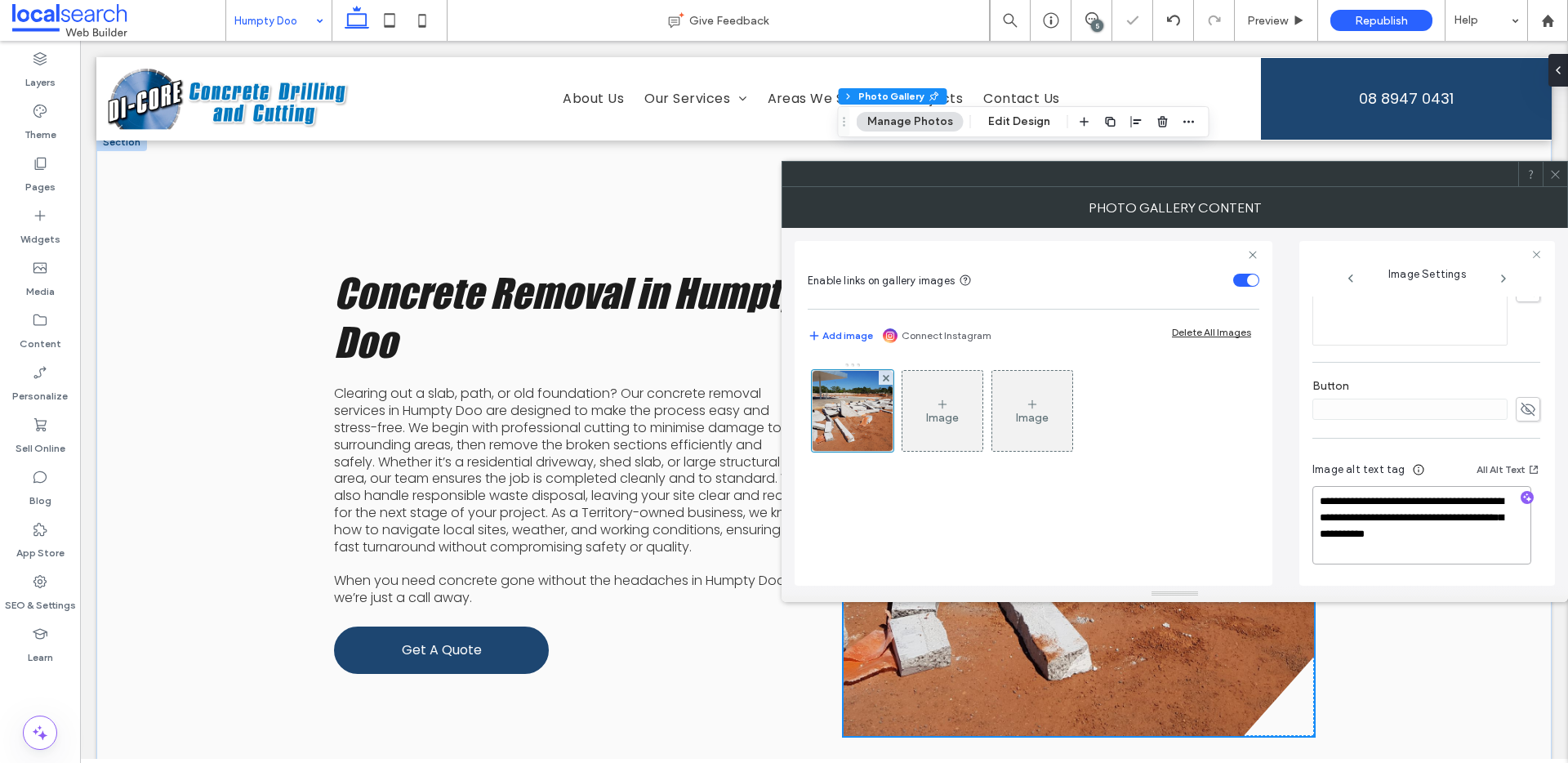
click at [1442, 516] on textarea "**********" at bounding box center [1421, 524] width 219 height 78
drag, startPoint x: 1413, startPoint y: 550, endPoint x: 1430, endPoint y: 514, distance: 39.8
click at [1430, 514] on textarea "**********" at bounding box center [1421, 524] width 219 height 78
click at [1522, 498] on icon "button" at bounding box center [1528, 497] width 12 height 12
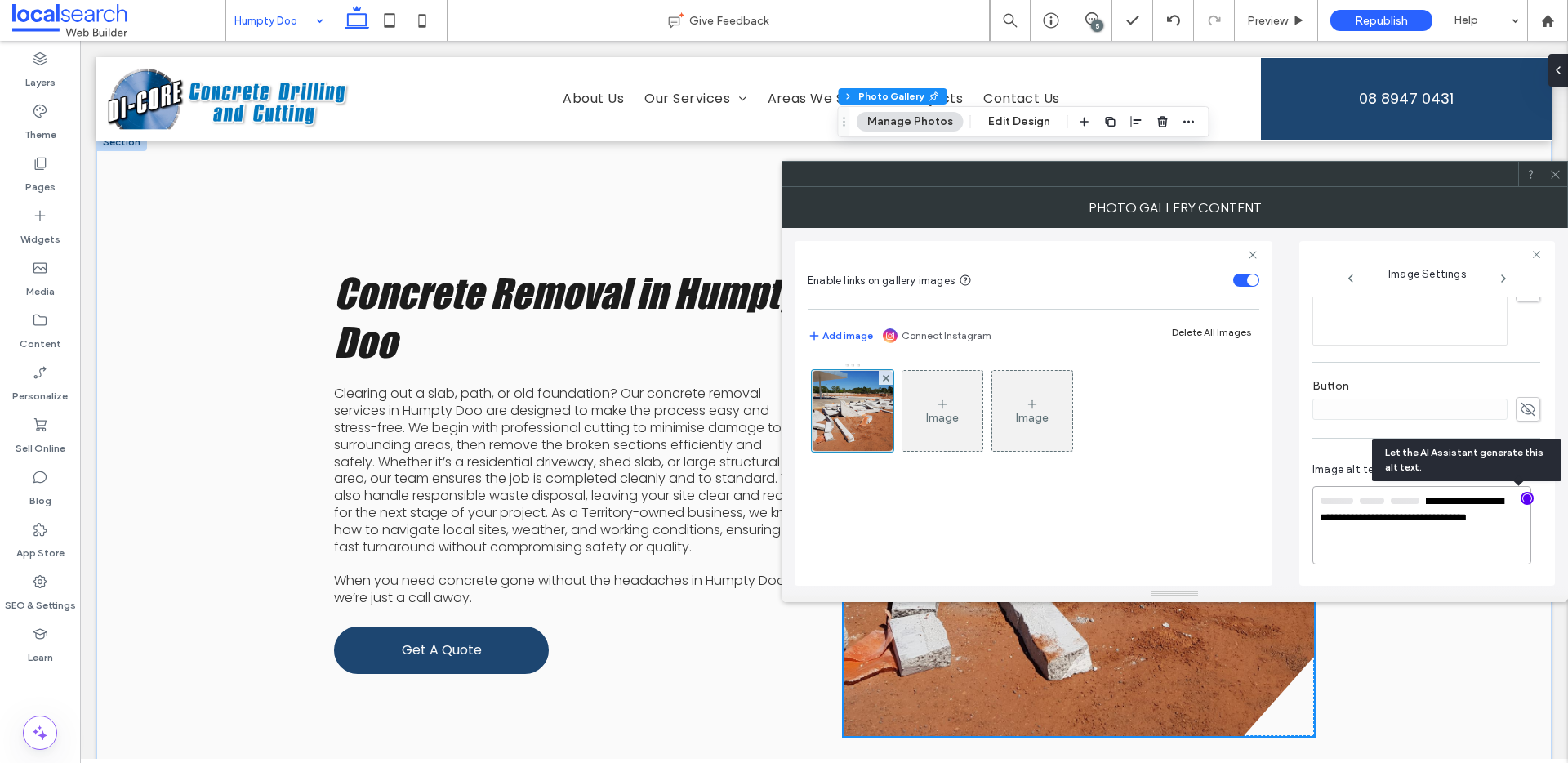
click at [1476, 525] on textarea "**********" at bounding box center [1421, 524] width 219 height 78
drag, startPoint x: 1430, startPoint y: 538, endPoint x: 1395, endPoint y: 528, distance: 36.4
click at [1395, 528] on textarea "**********" at bounding box center [1421, 525] width 219 height 77
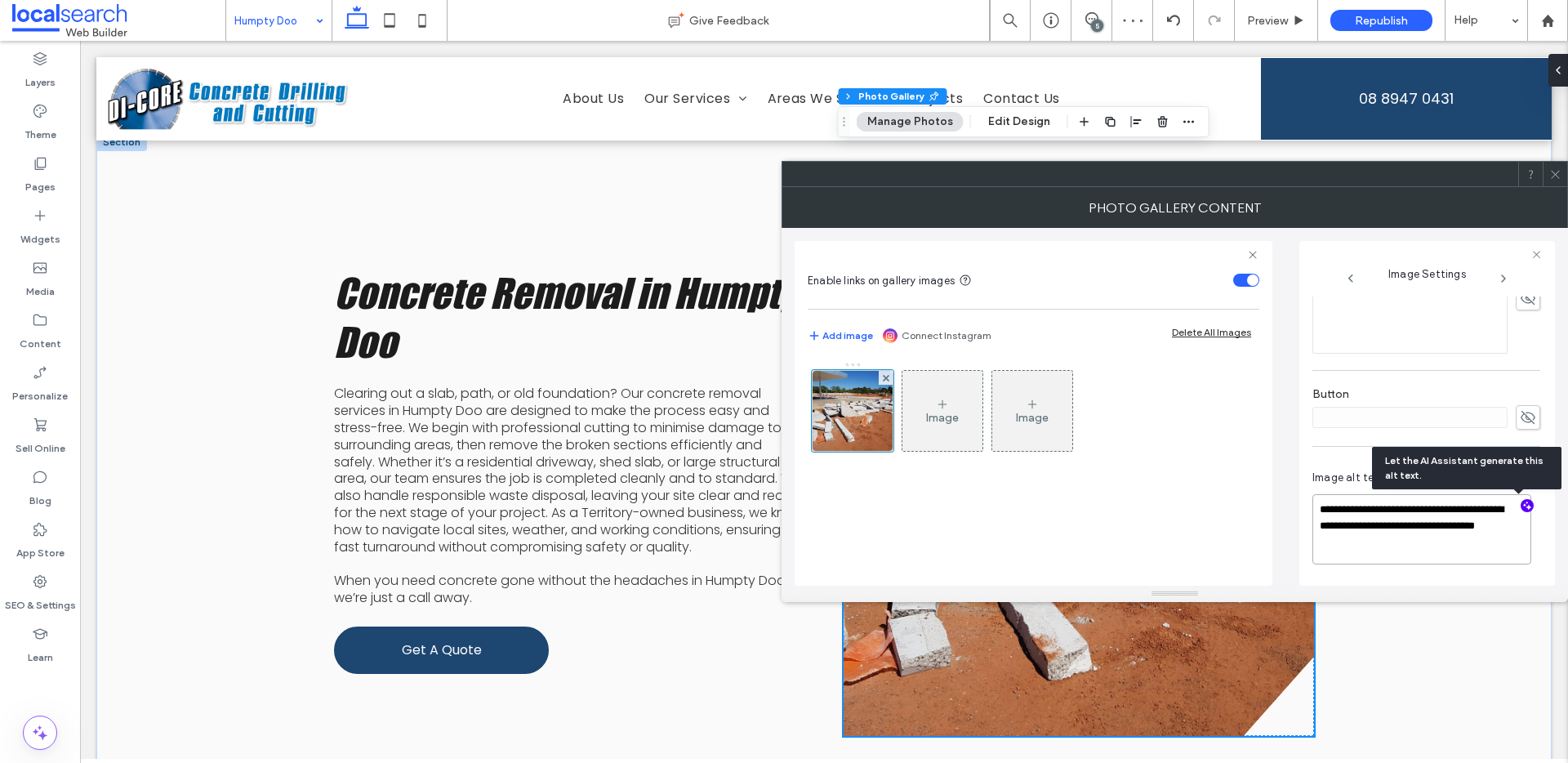
scroll to position [490, 0]
paste textarea "**********"
drag, startPoint x: 1396, startPoint y: 544, endPoint x: 1384, endPoint y: 544, distance: 12.0
click at [1384, 544] on textarea "**********" at bounding box center [1421, 533] width 219 height 78
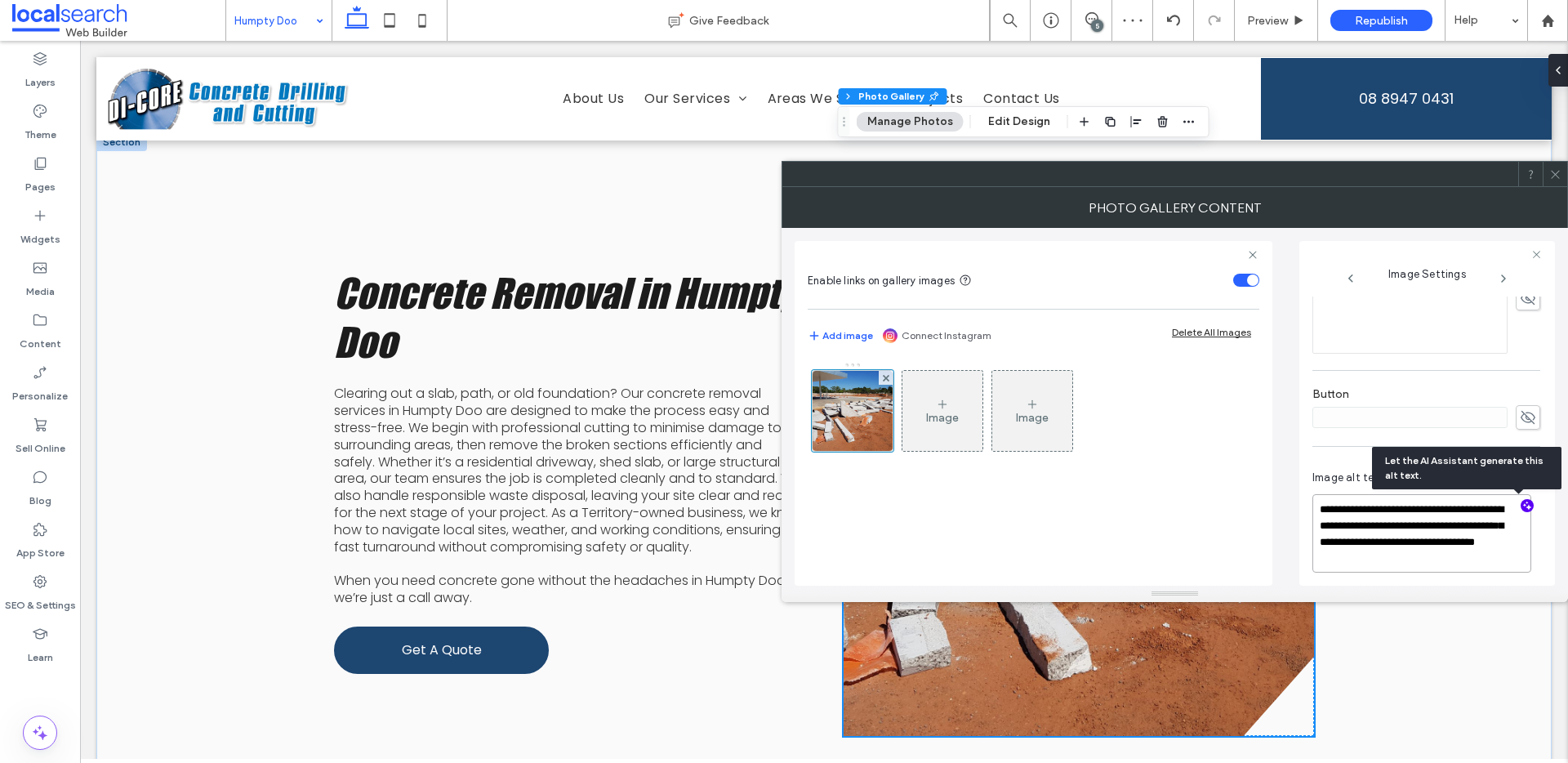
type textarea "**********"
click at [1555, 172] on icon at bounding box center [1555, 174] width 12 height 12
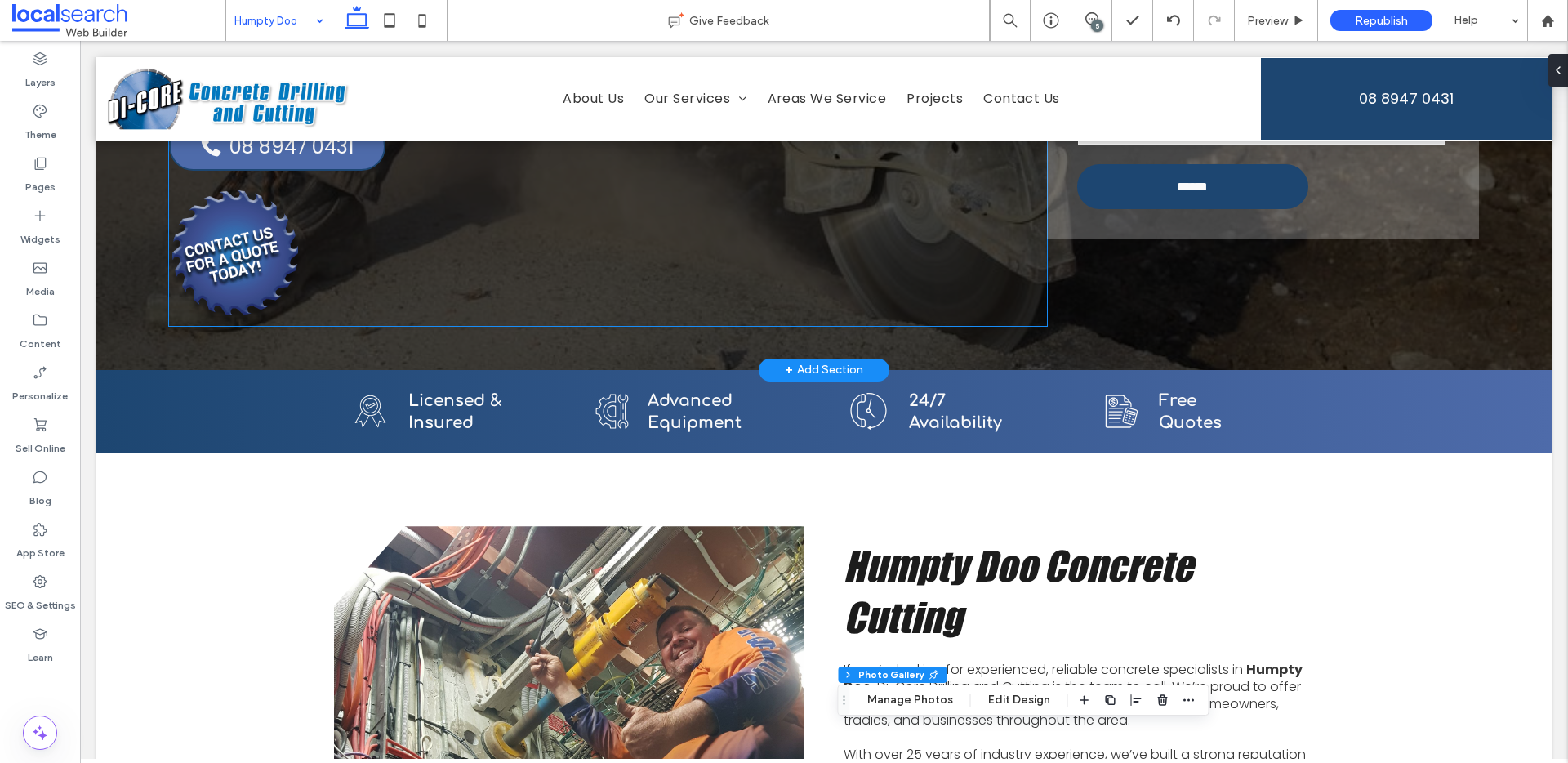
scroll to position [0, 0]
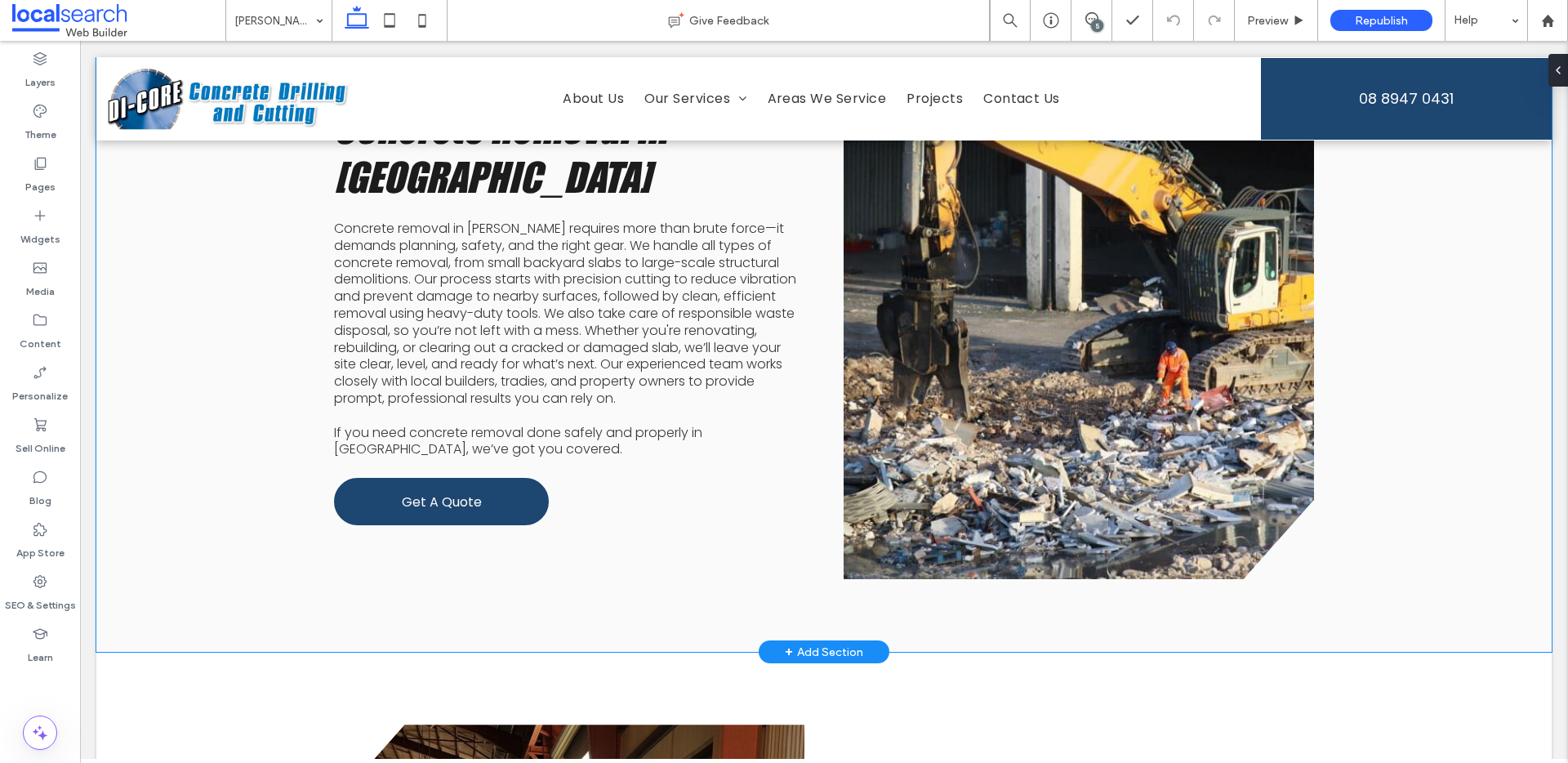
scroll to position [2754, 0]
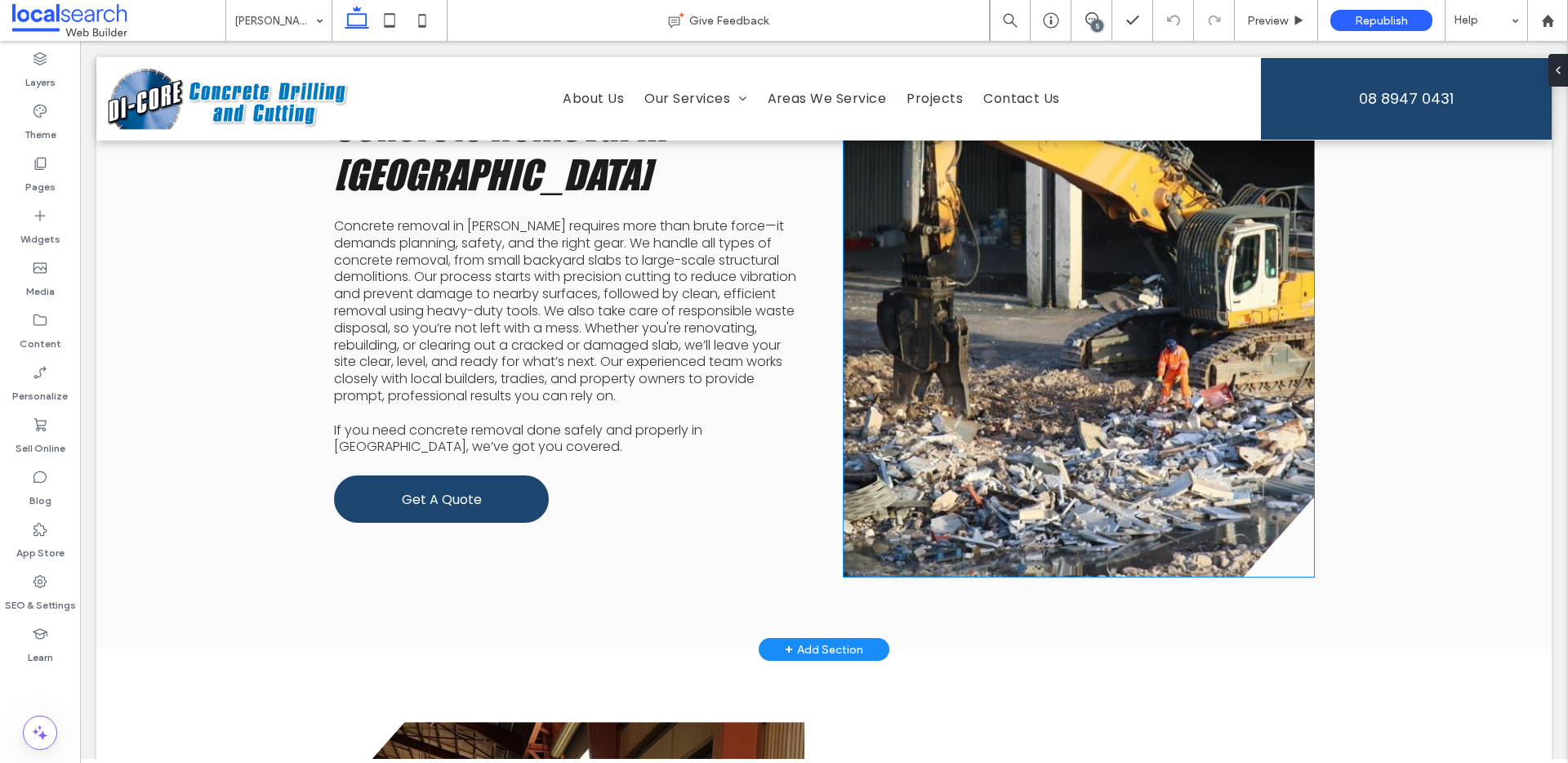
click at [948, 343] on link at bounding box center [1079, 311] width 471 height 530
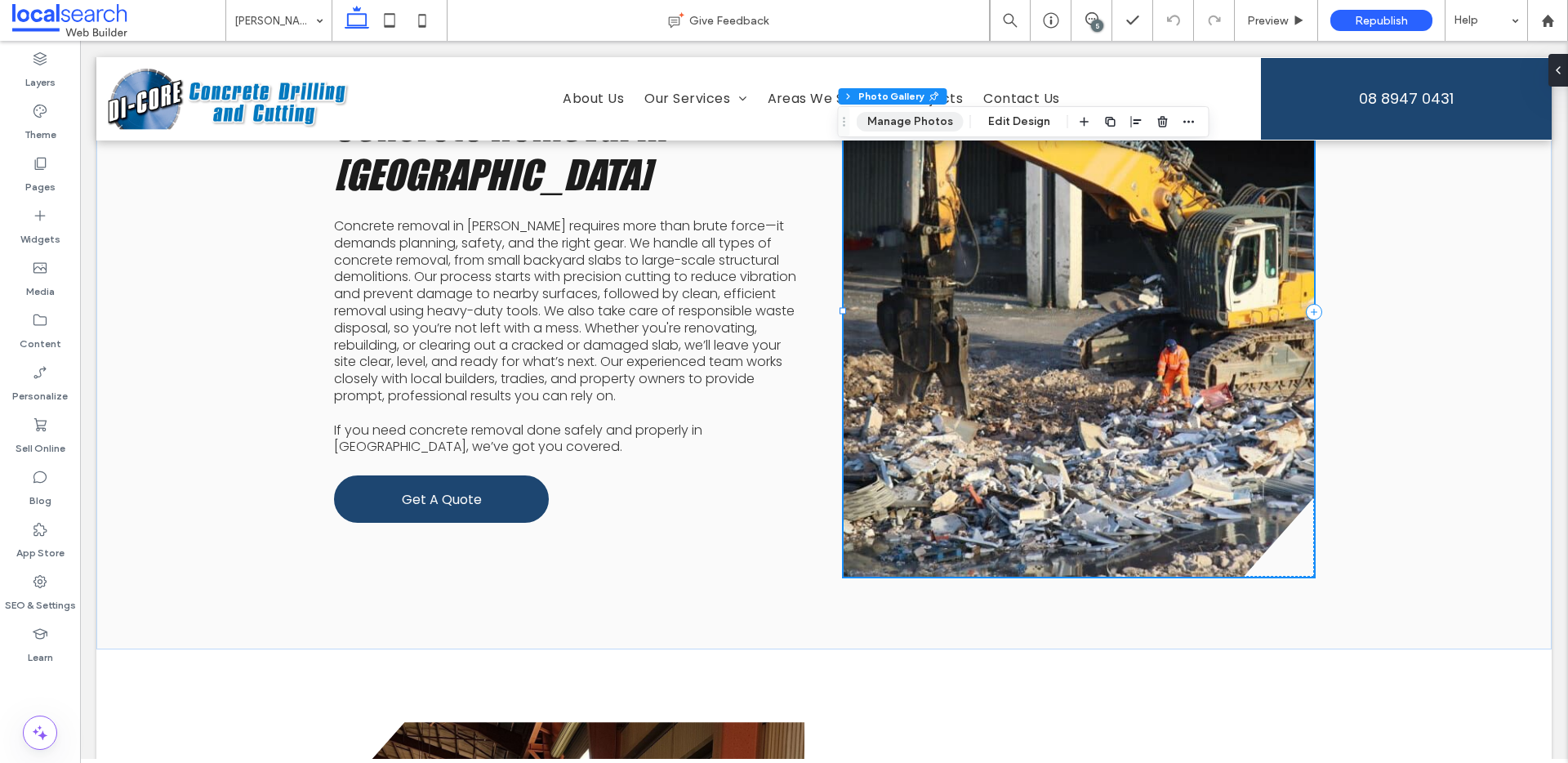
click at [887, 116] on button "Manage Photos" at bounding box center [911, 122] width 107 height 20
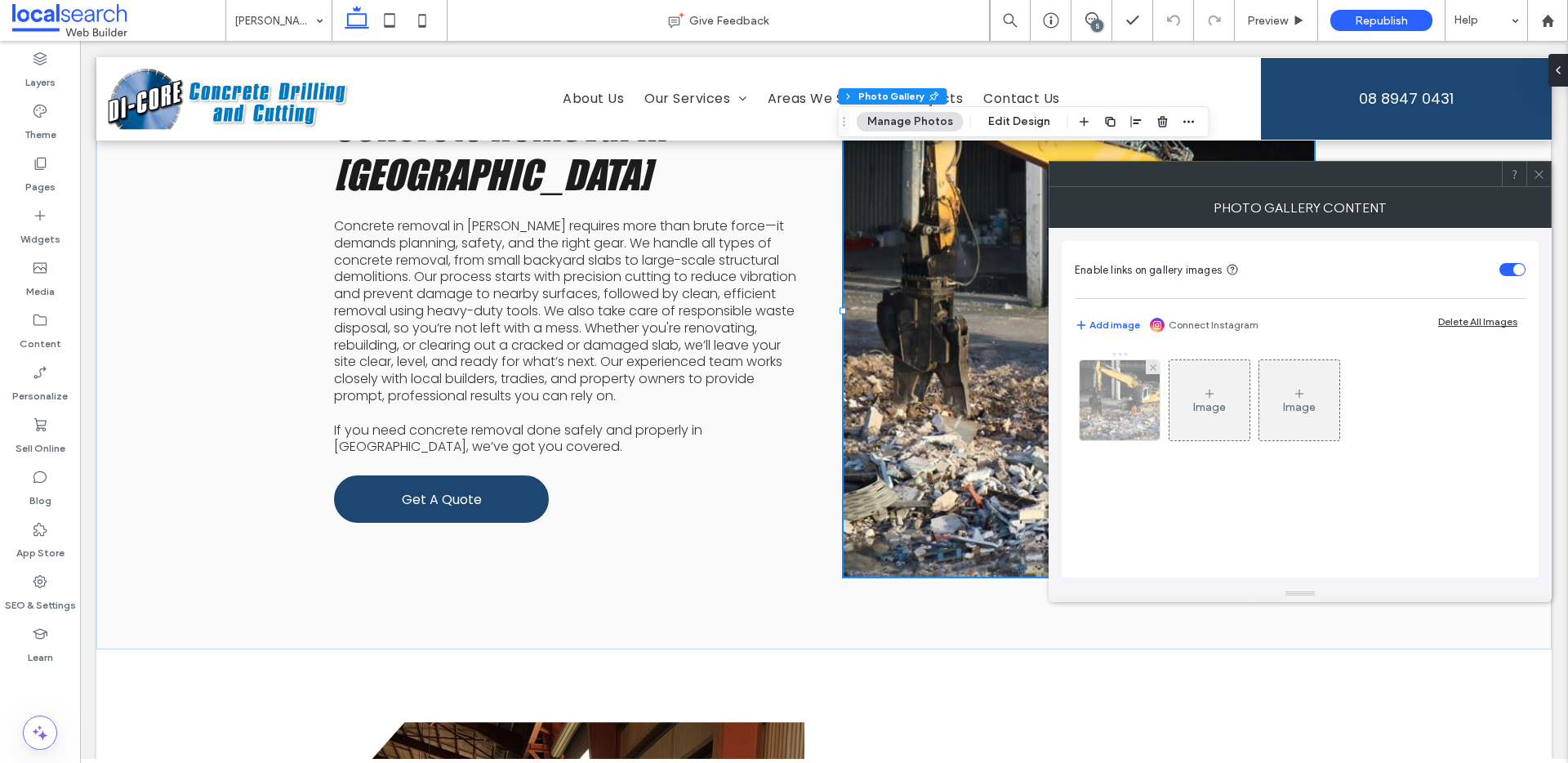
click at [1150, 401] on img at bounding box center [1120, 400] width 121 height 80
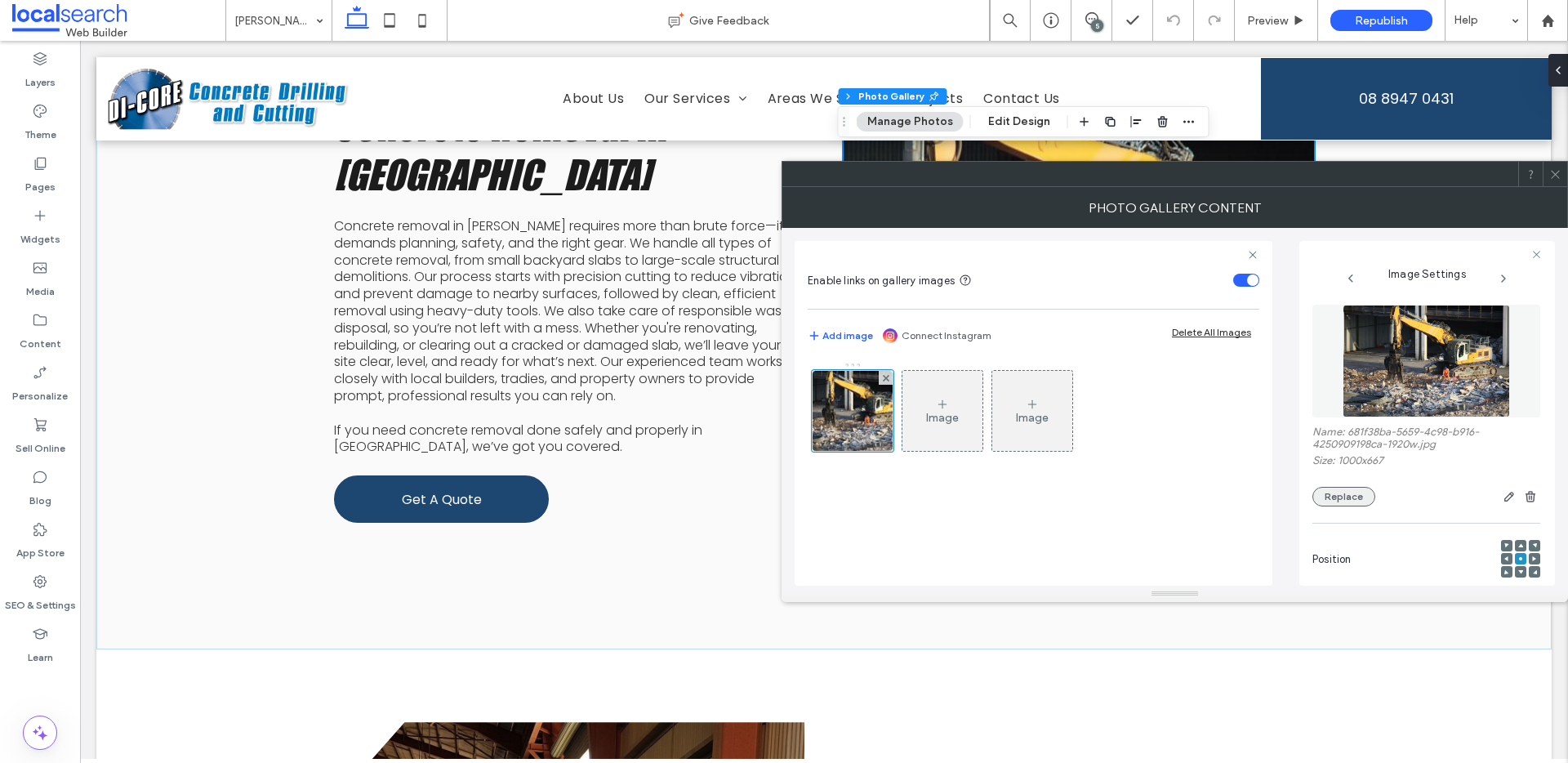
click at [1349, 495] on button "Replace" at bounding box center [1343, 496] width 63 height 20
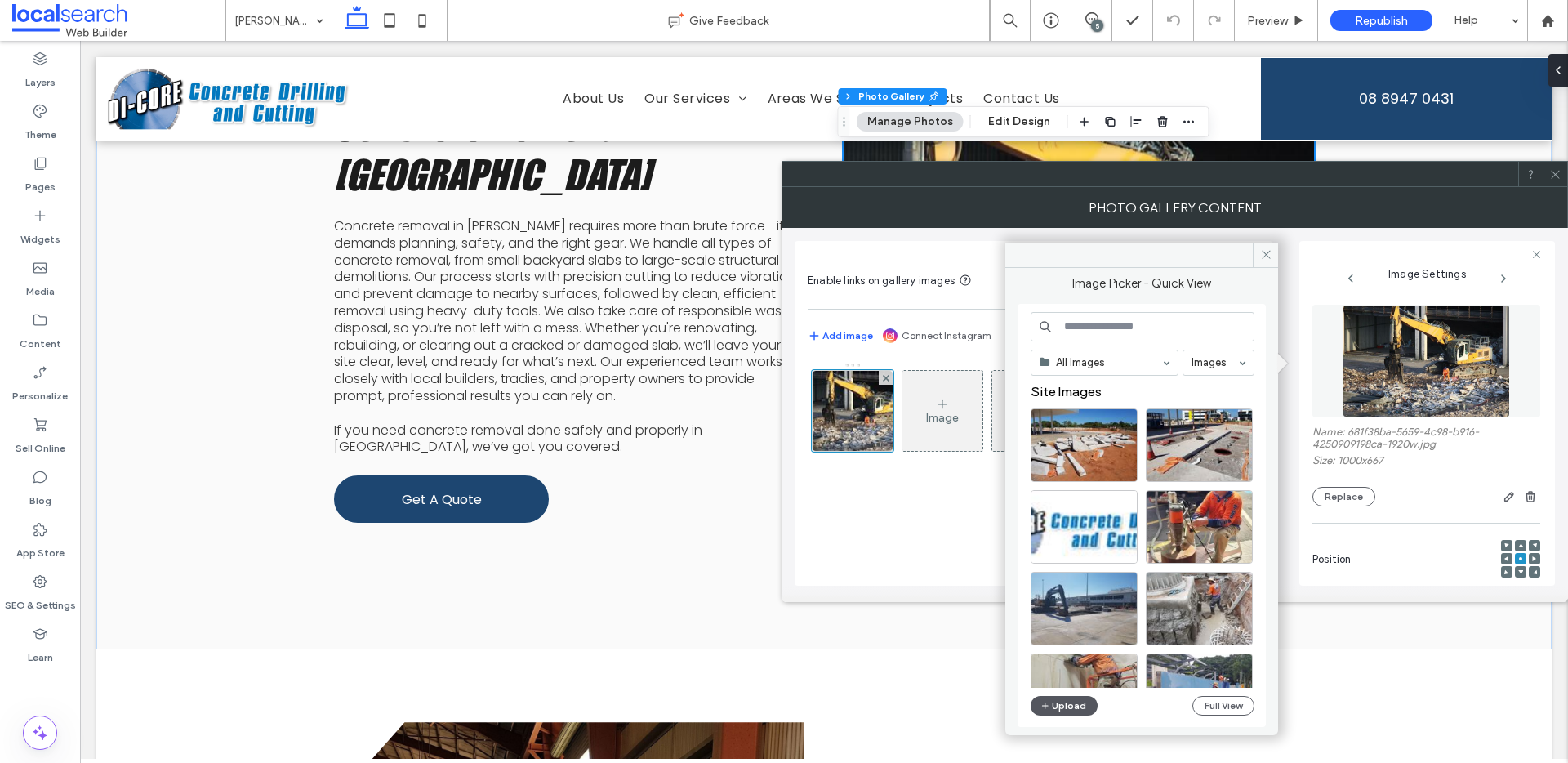
click at [1074, 701] on button "Upload" at bounding box center [1063, 706] width 67 height 20
click at [1087, 444] on div "Select" at bounding box center [1084, 445] width 107 height 73
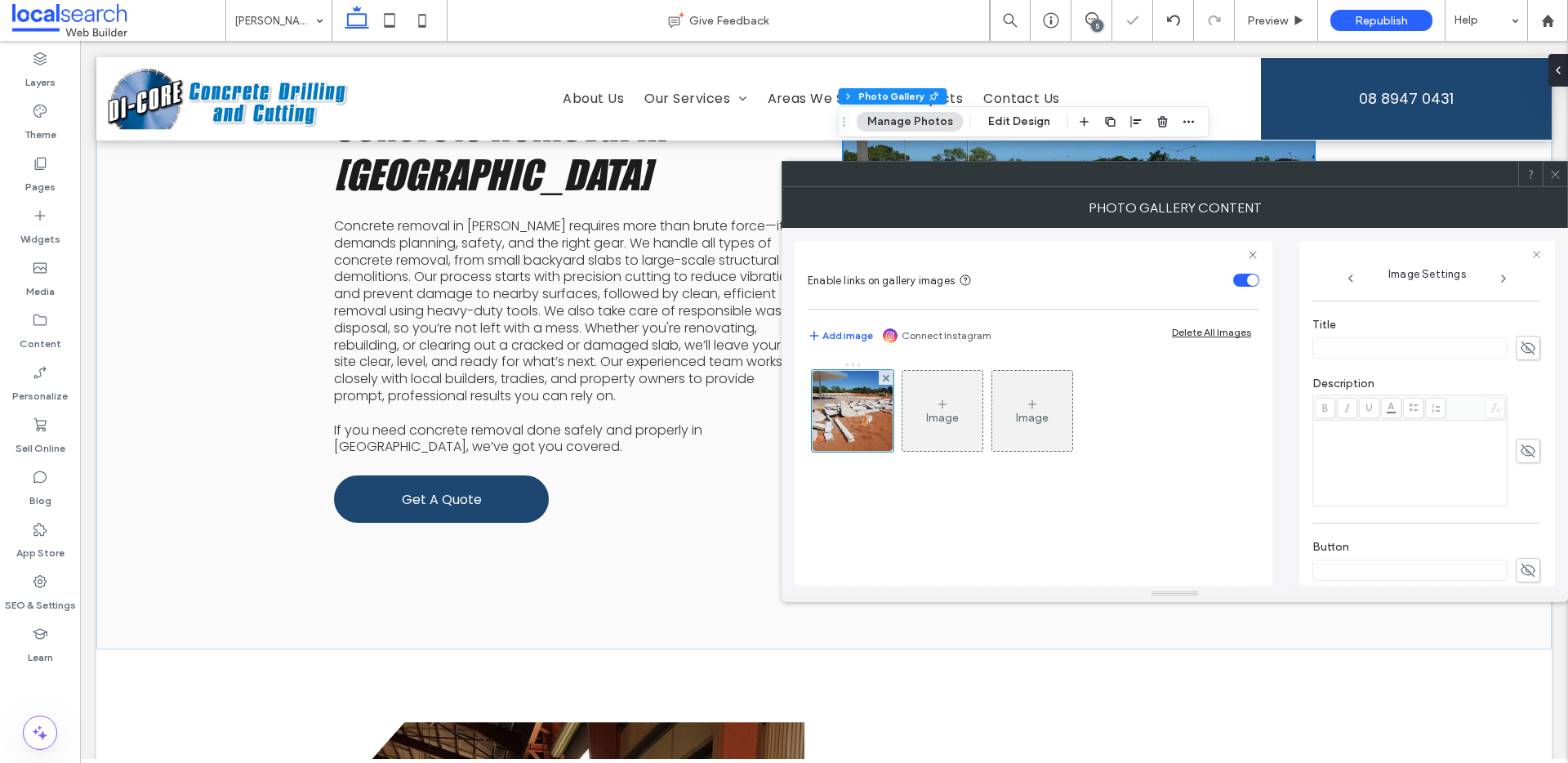
scroll to position [483, 0]
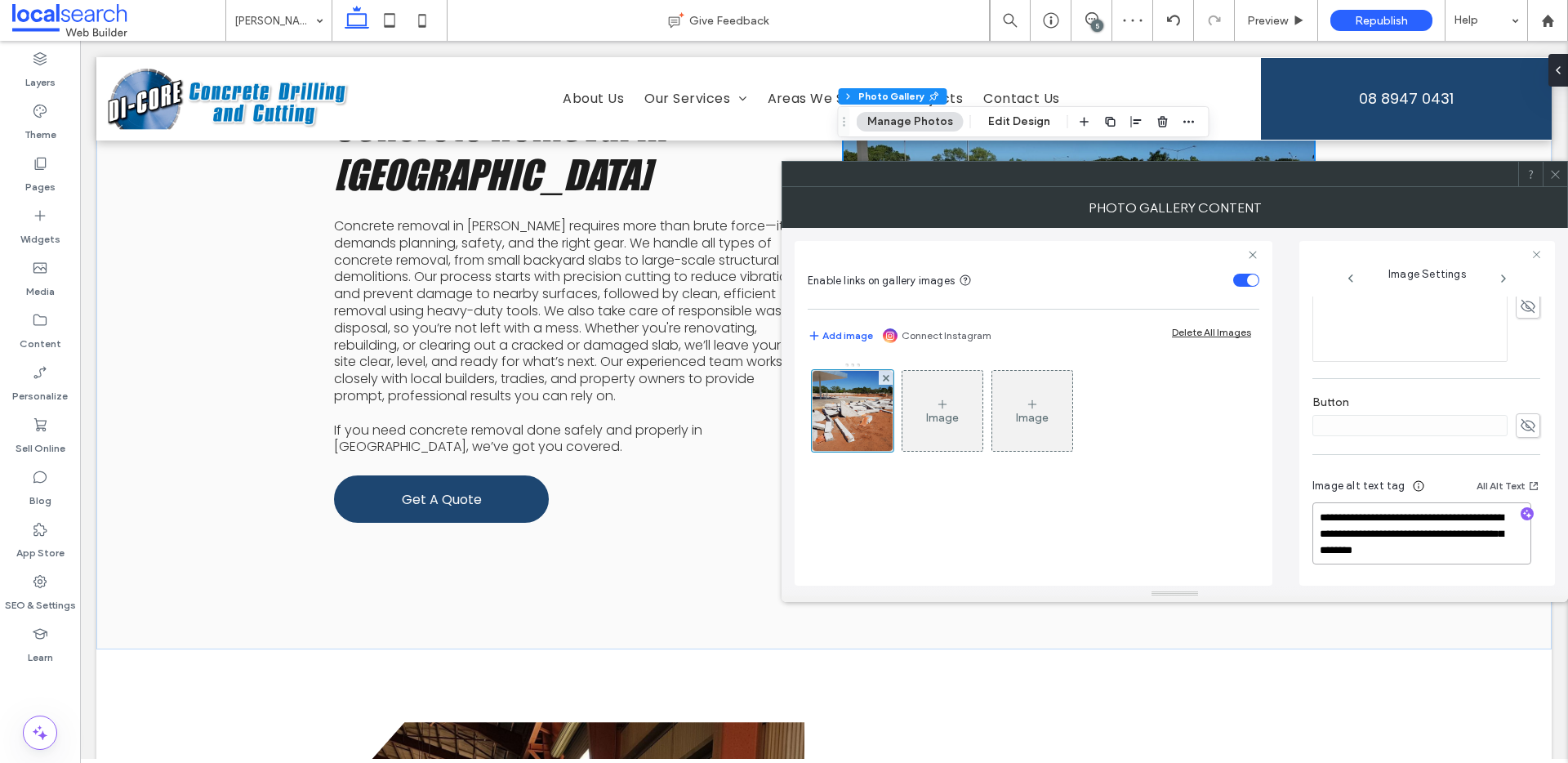
drag, startPoint x: 1500, startPoint y: 555, endPoint x: 1329, endPoint y: 514, distance: 175.8
click at [1308, 511] on div "**********" at bounding box center [1428, 413] width 256 height 344
click at [1522, 513] on icon "button" at bounding box center [1528, 515] width 12 height 12
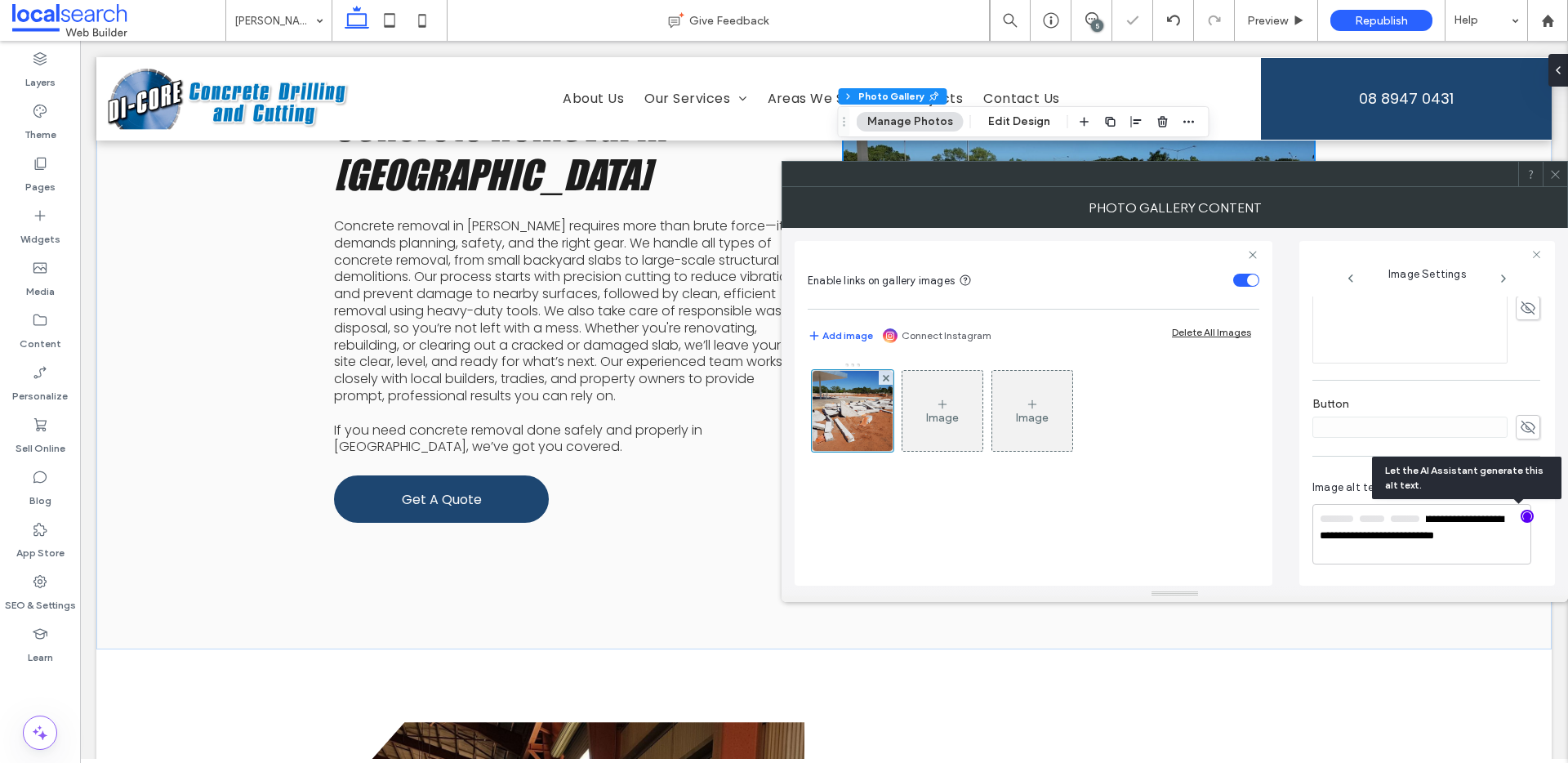
scroll to position [480, 0]
click at [1507, 552] on textarea "**********" at bounding box center [1421, 534] width 219 height 59
drag, startPoint x: 1452, startPoint y: 532, endPoint x: 1435, endPoint y: 537, distance: 17.7
click at [1435, 537] on textarea "**********" at bounding box center [1421, 534] width 219 height 59
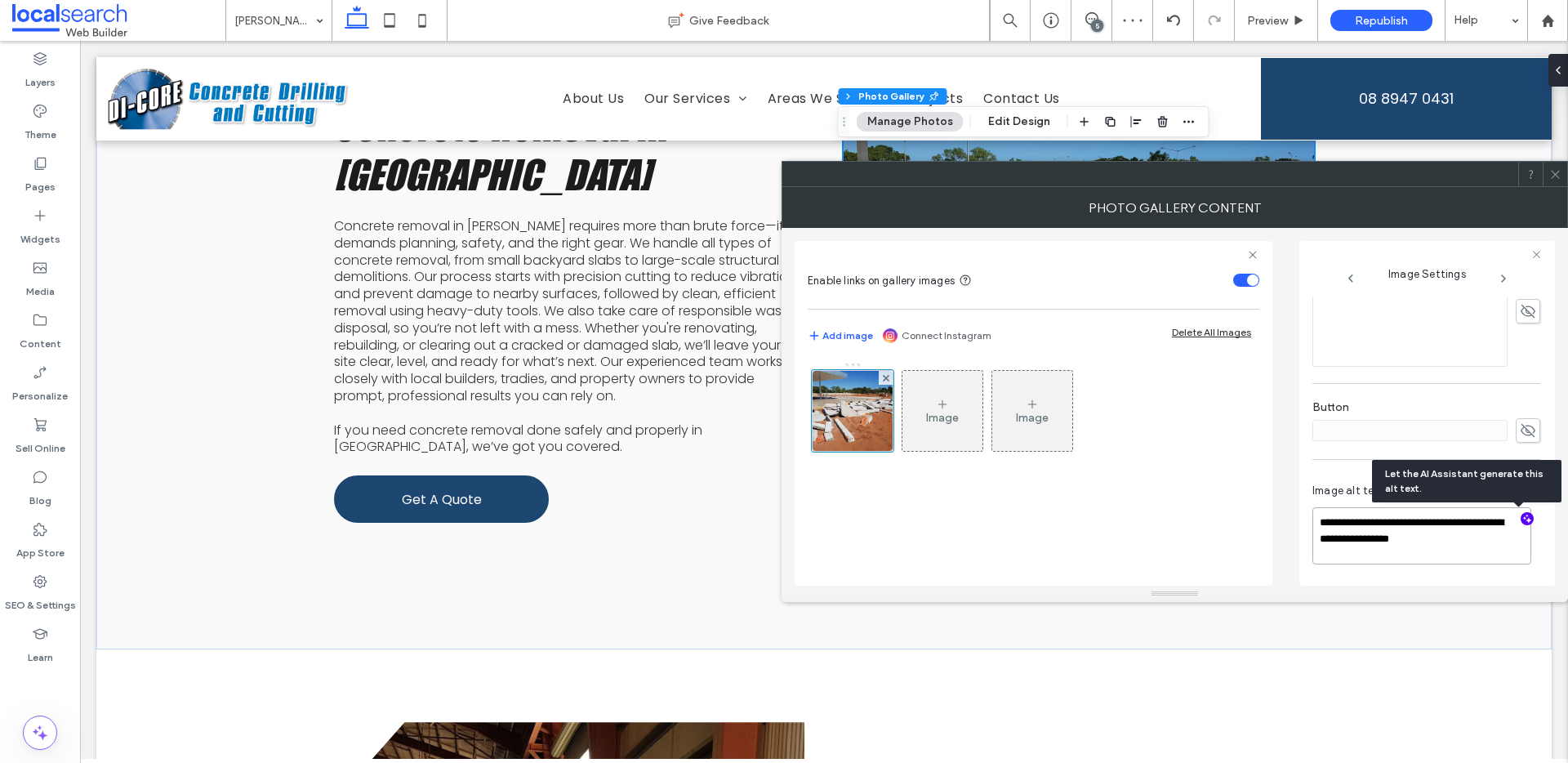
paste textarea "**********"
type textarea "**********"
click at [1560, 179] on icon at bounding box center [1555, 174] width 12 height 12
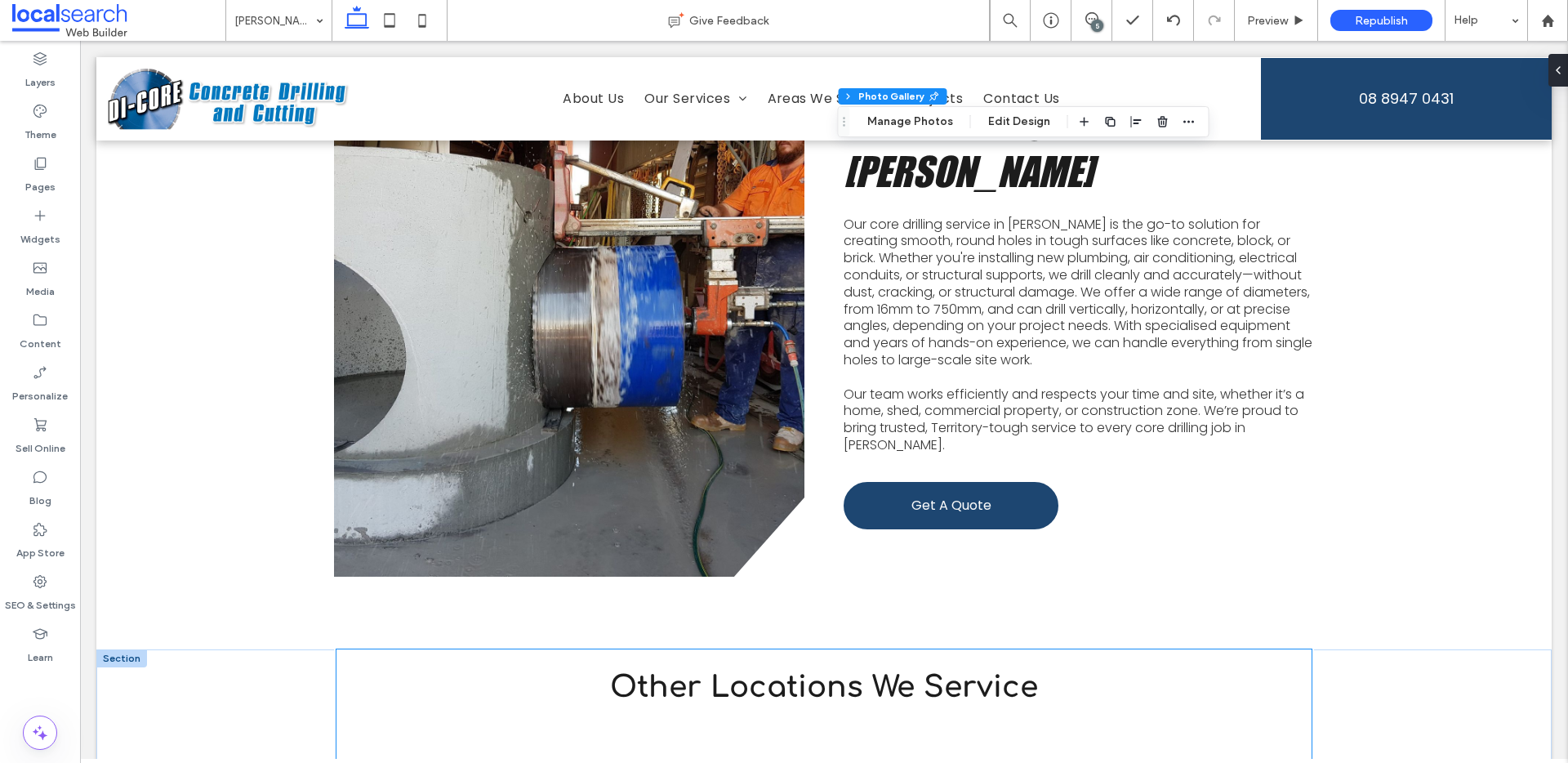
scroll to position [3559, 0]
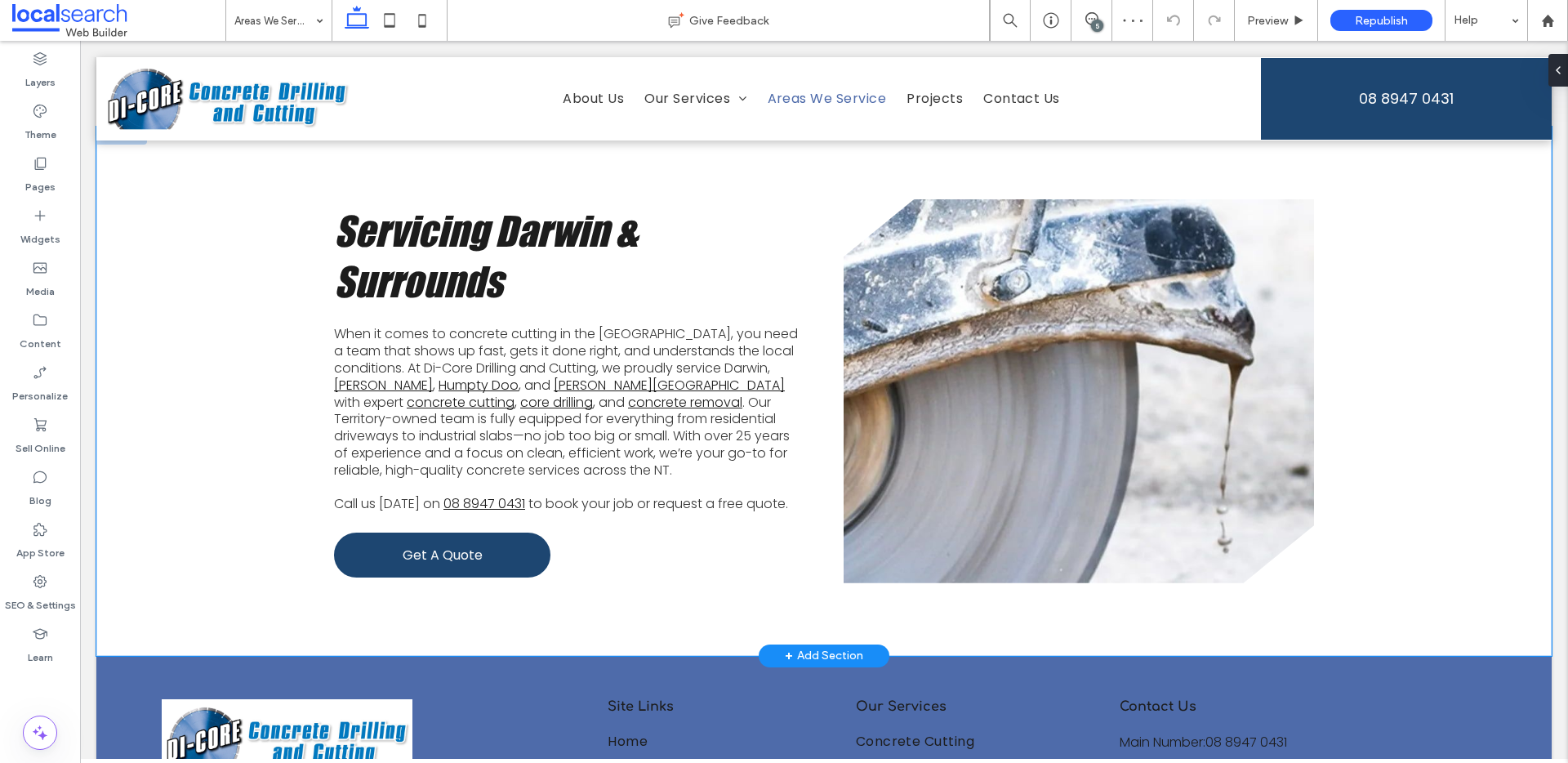
scroll to position [846, 0]
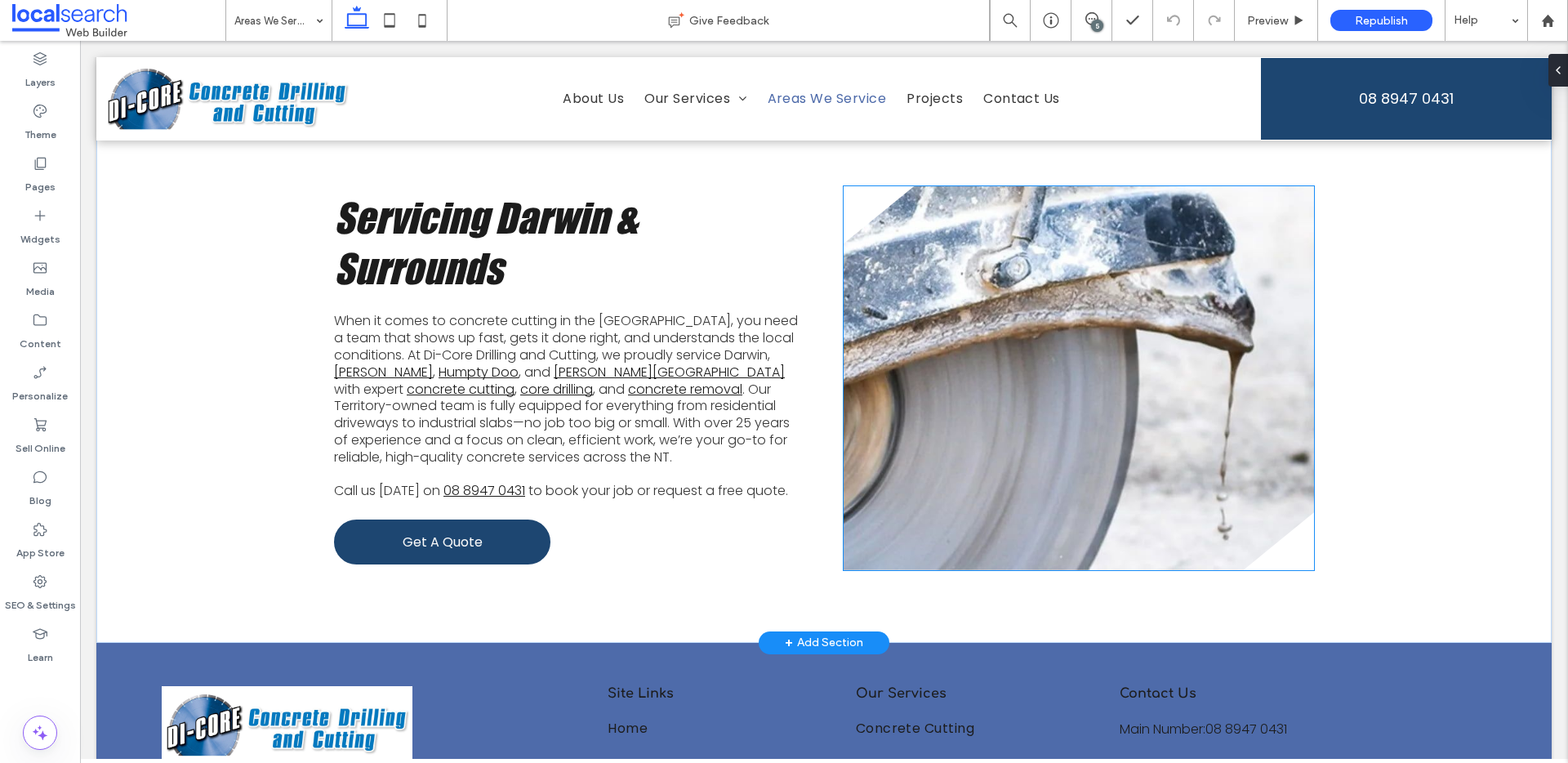
click at [1034, 387] on link at bounding box center [1079, 378] width 471 height 384
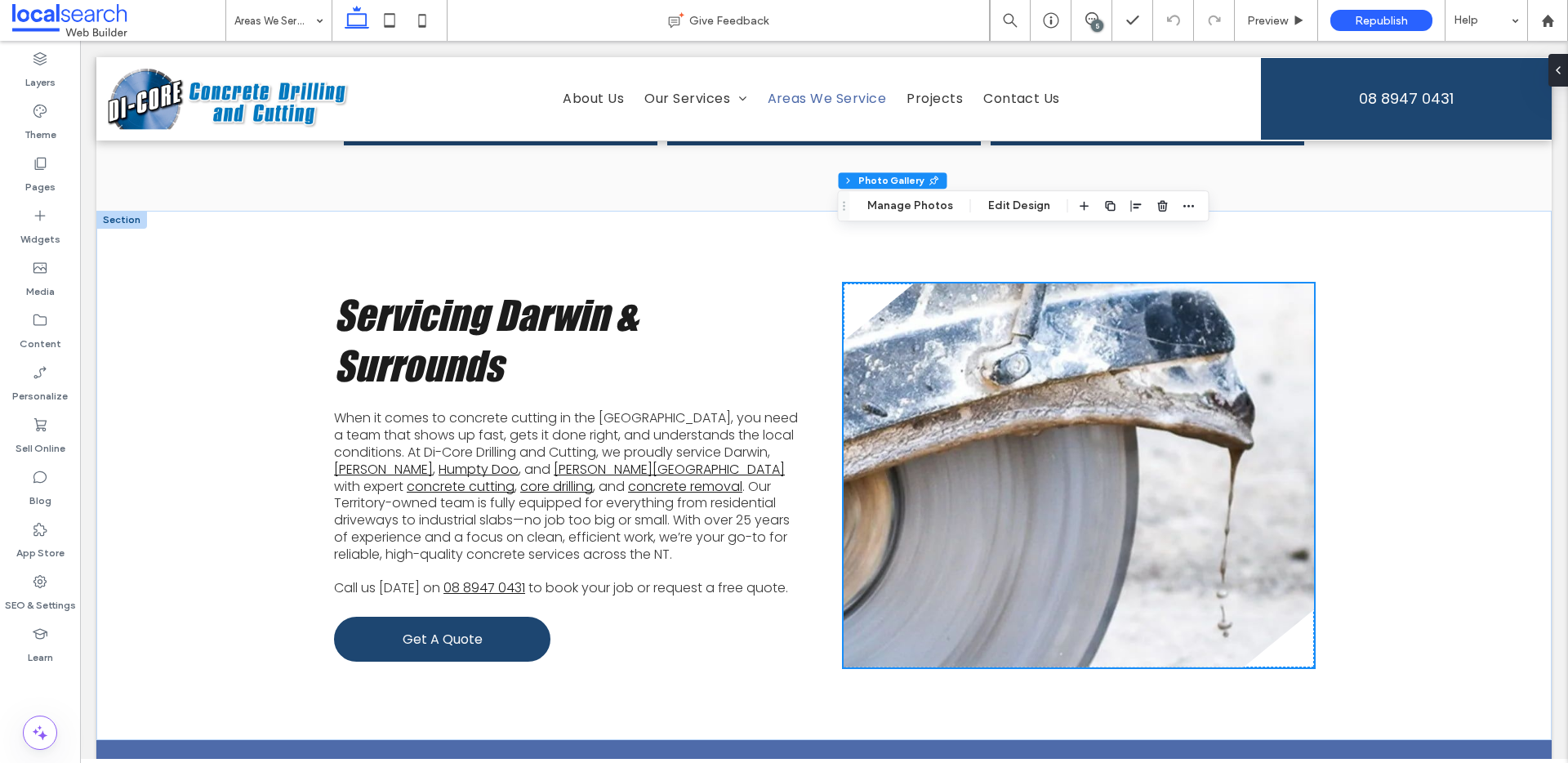
scroll to position [748, 0]
click at [910, 213] on button "Manage Photos" at bounding box center [911, 213] width 107 height 20
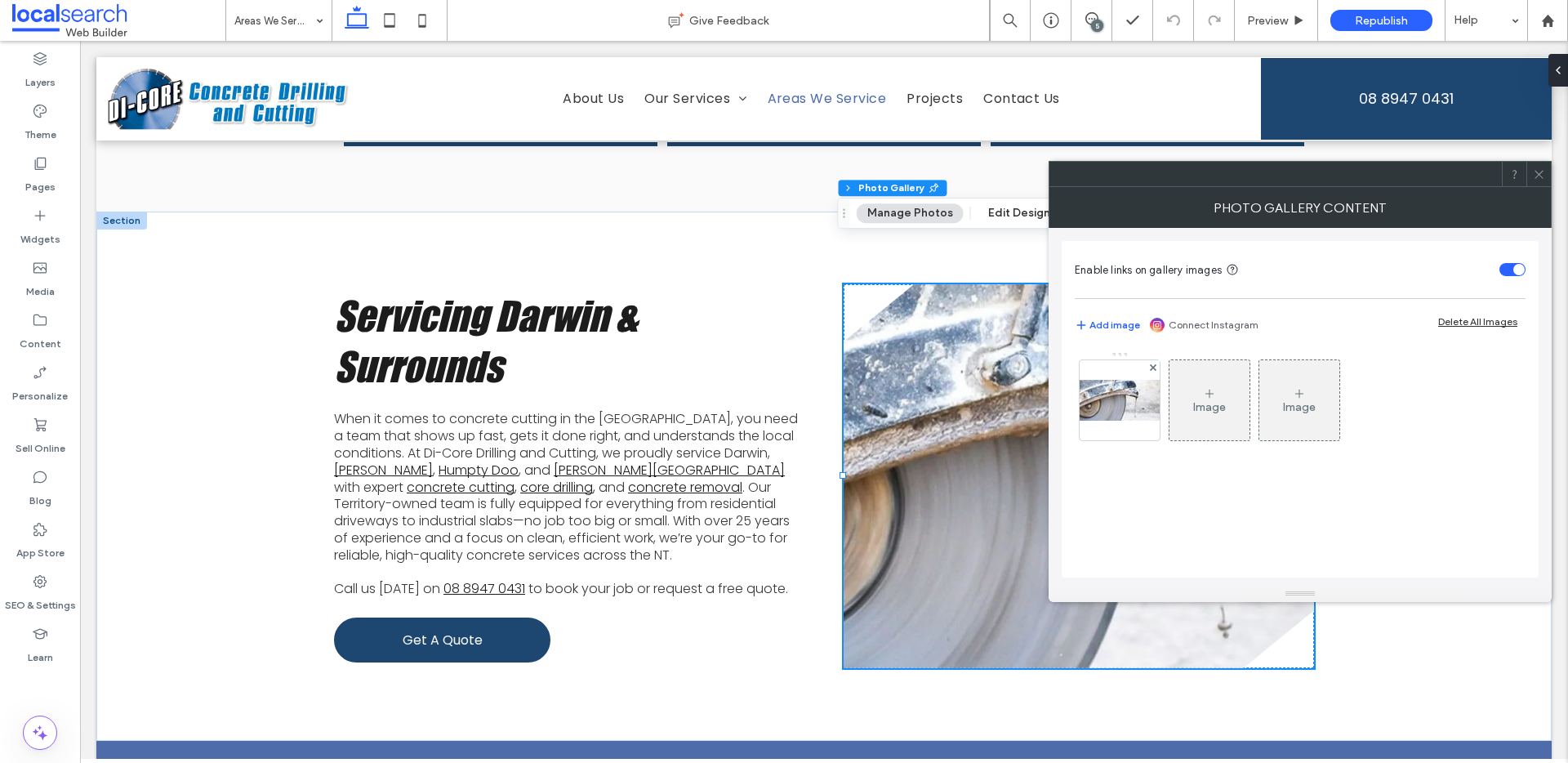
drag, startPoint x: 1112, startPoint y: 400, endPoint x: 1246, endPoint y: 456, distance: 145.2
click at [1113, 400] on div at bounding box center [1120, 400] width 80 height 80
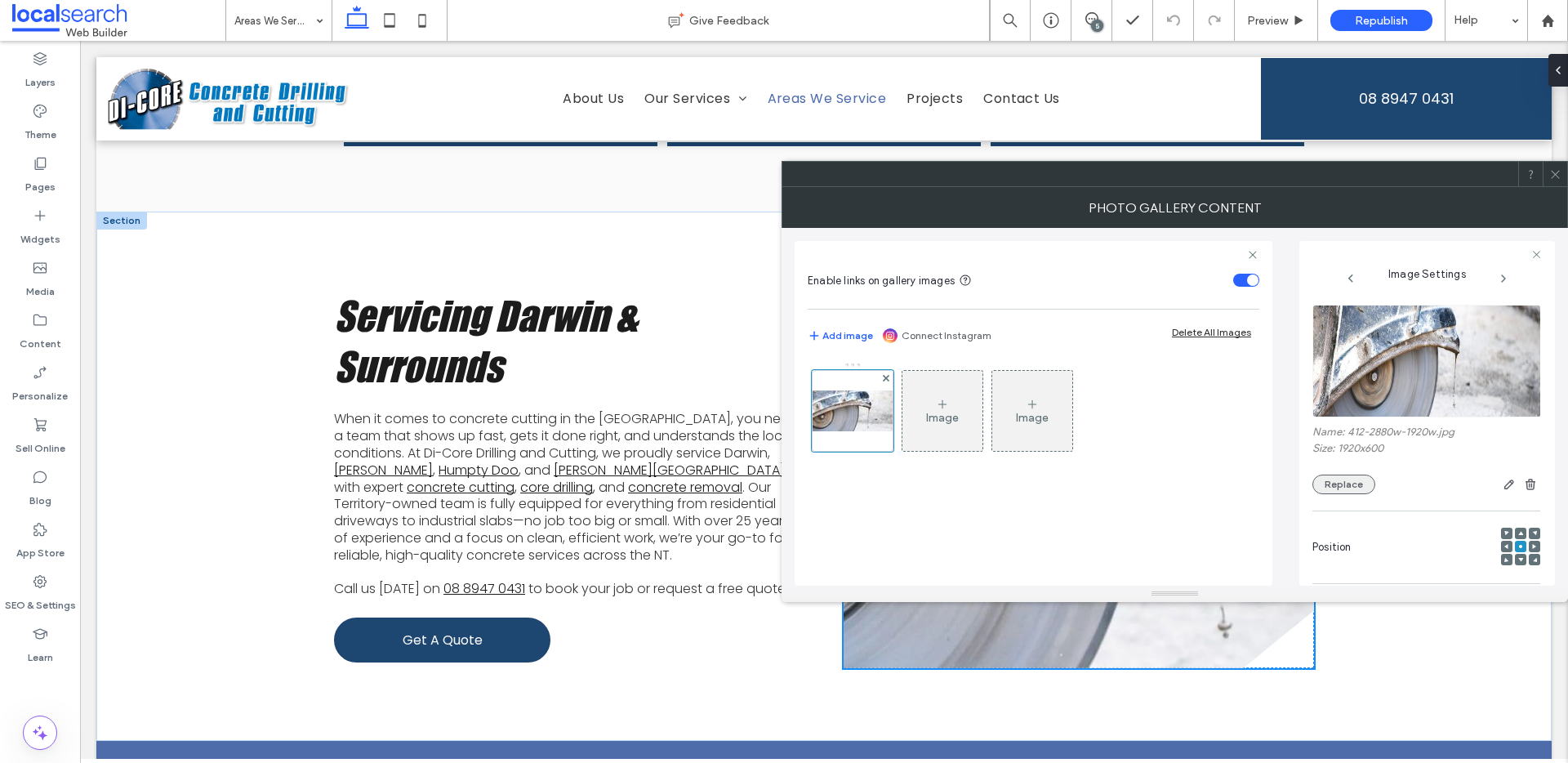
click at [1336, 491] on button "Replace" at bounding box center [1343, 485] width 63 height 20
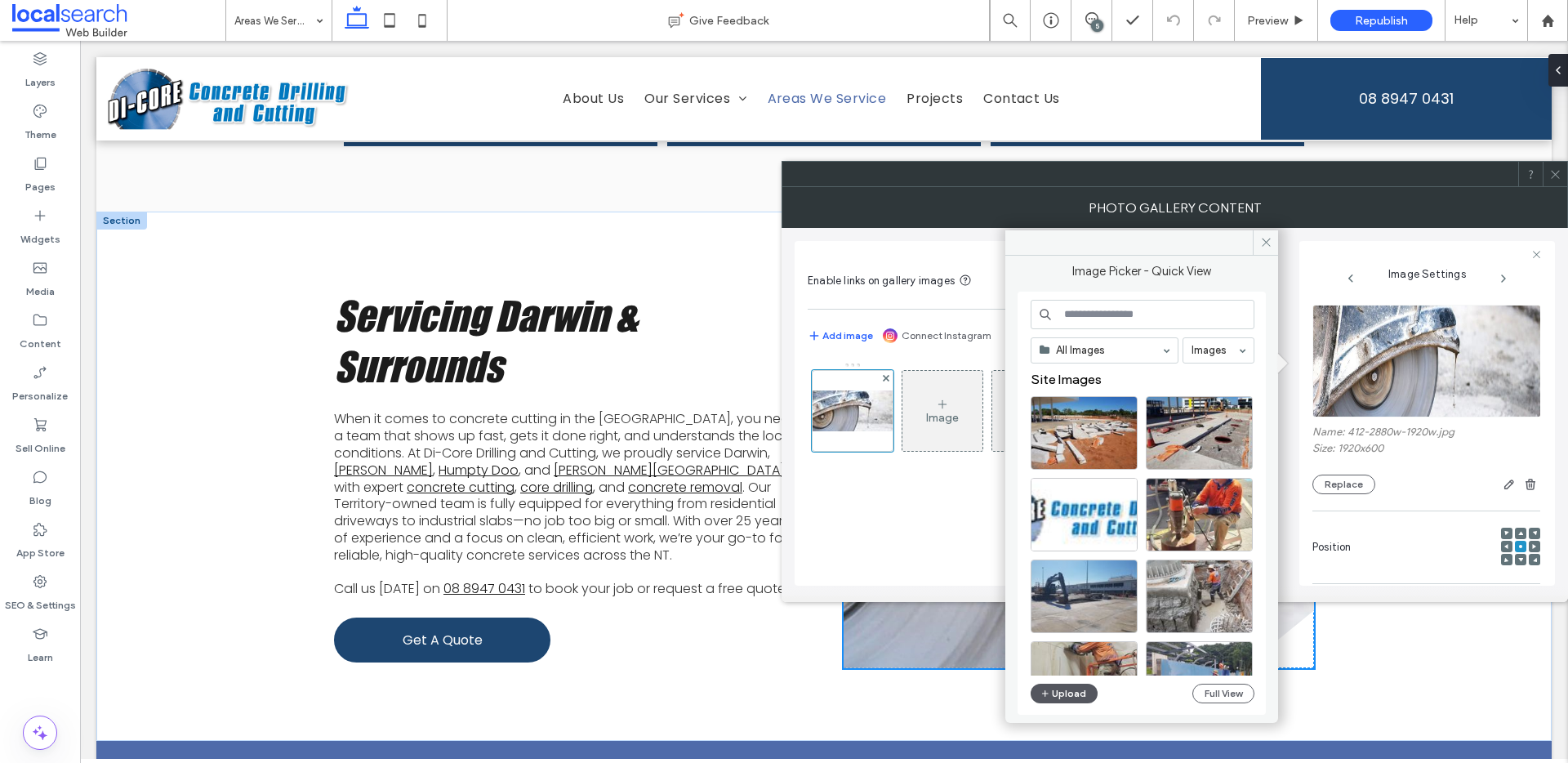
click at [1068, 689] on button "Upload" at bounding box center [1063, 694] width 67 height 20
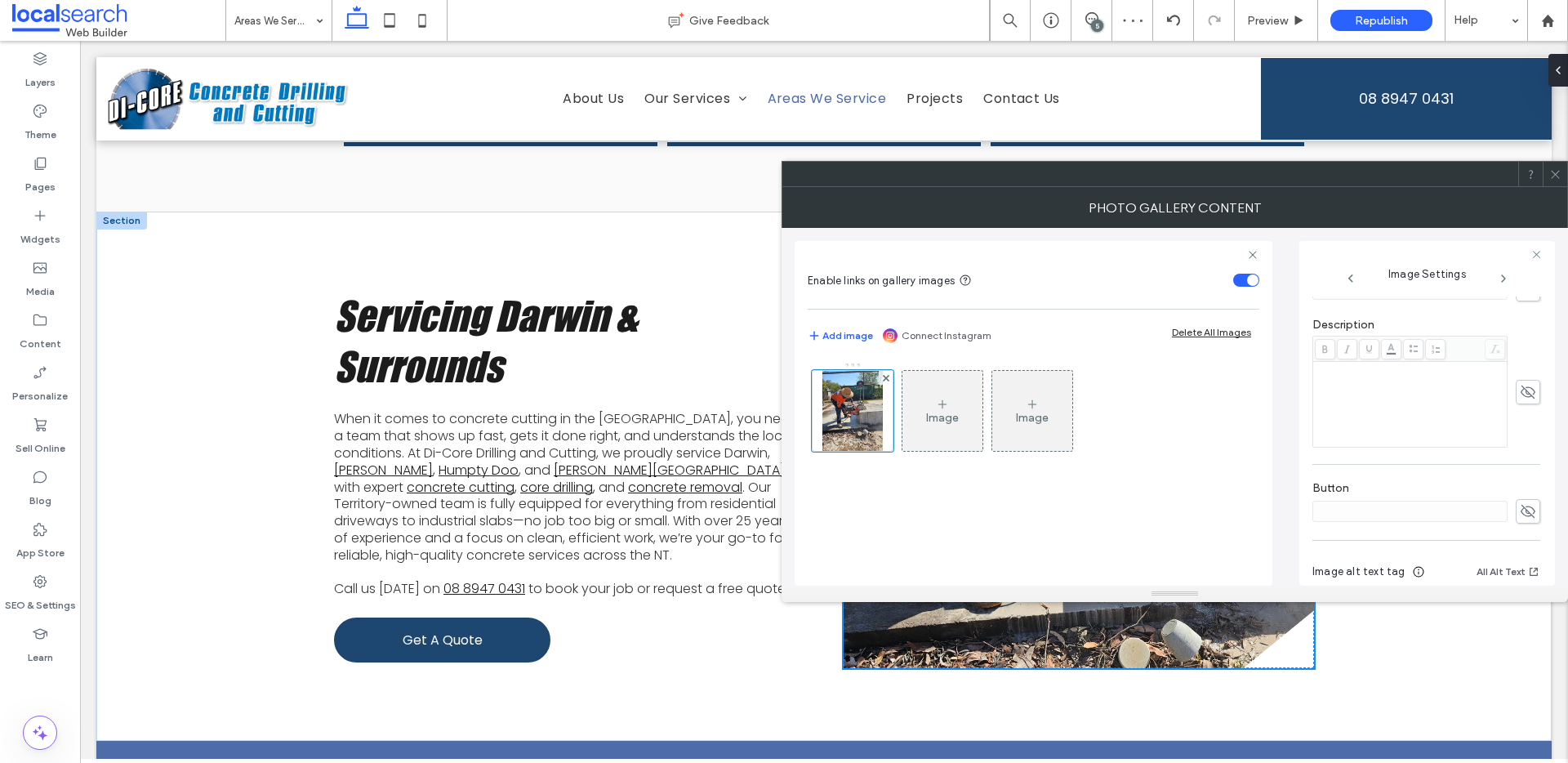
scroll to position [483, 0]
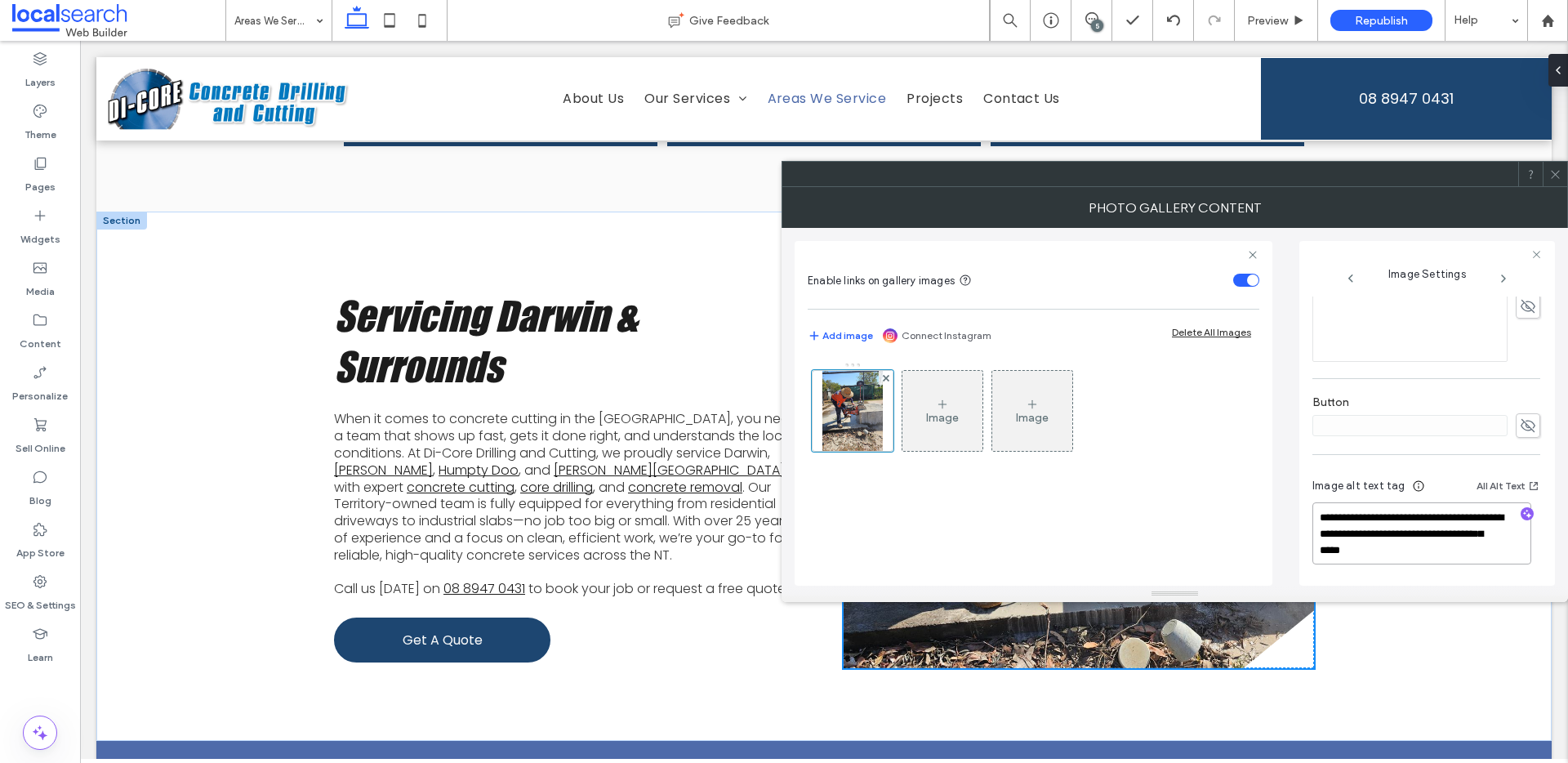
click at [1412, 543] on textarea "**********" at bounding box center [1421, 533] width 219 height 62
drag, startPoint x: 1433, startPoint y: 554, endPoint x: 1365, endPoint y: 530, distance: 72.1
click at [1365, 530] on textarea "**********" at bounding box center [1421, 533] width 219 height 62
click at [1522, 512] on icon "button" at bounding box center [1528, 514] width 12 height 12
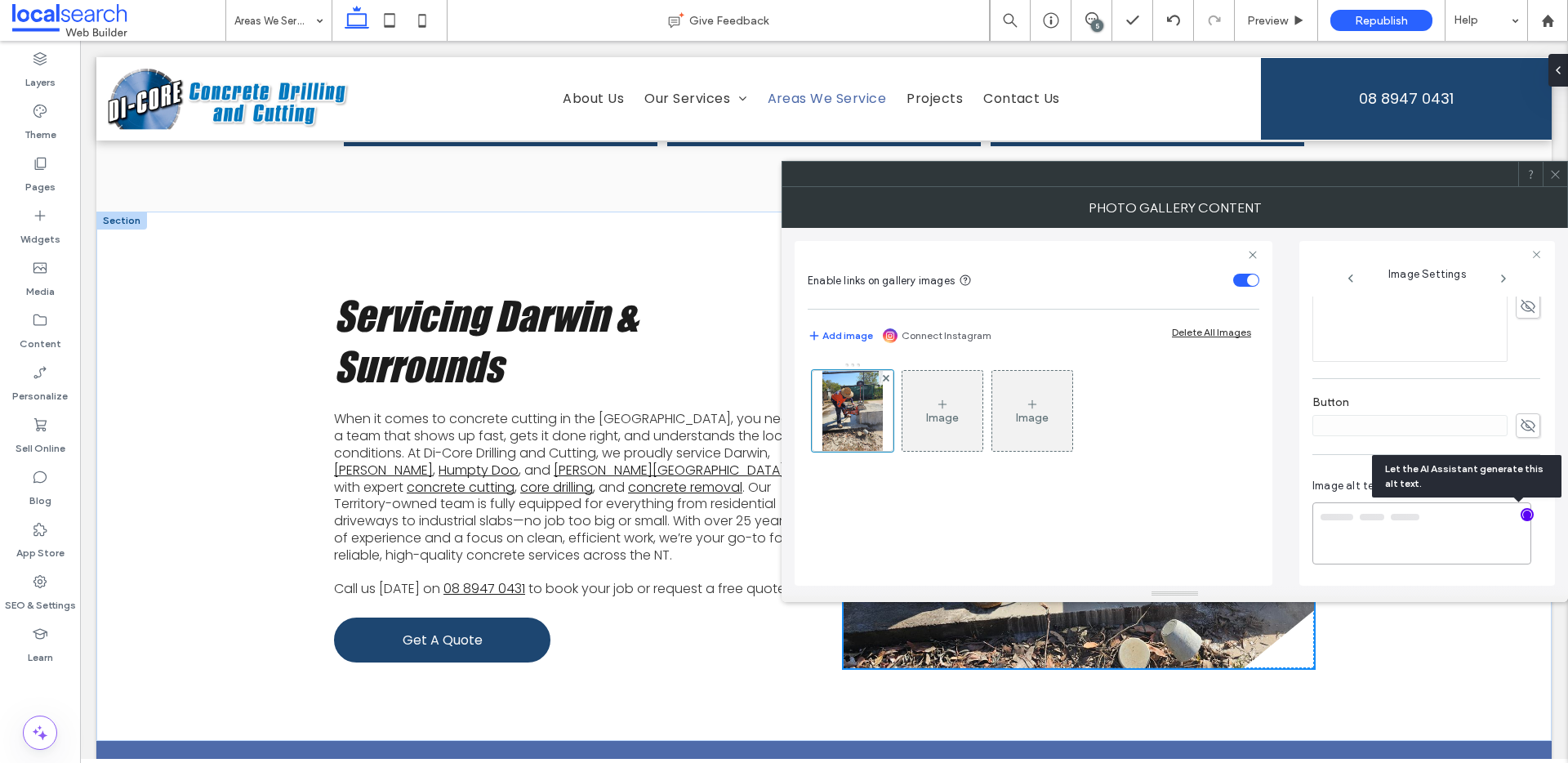
click at [1442, 526] on textarea at bounding box center [1421, 533] width 219 height 62
click at [1450, 543] on textarea "**********" at bounding box center [1421, 533] width 219 height 62
drag, startPoint x: 1415, startPoint y: 550, endPoint x: 1304, endPoint y: 549, distance: 111.0
click at [1304, 549] on div "**********" at bounding box center [1428, 413] width 256 height 344
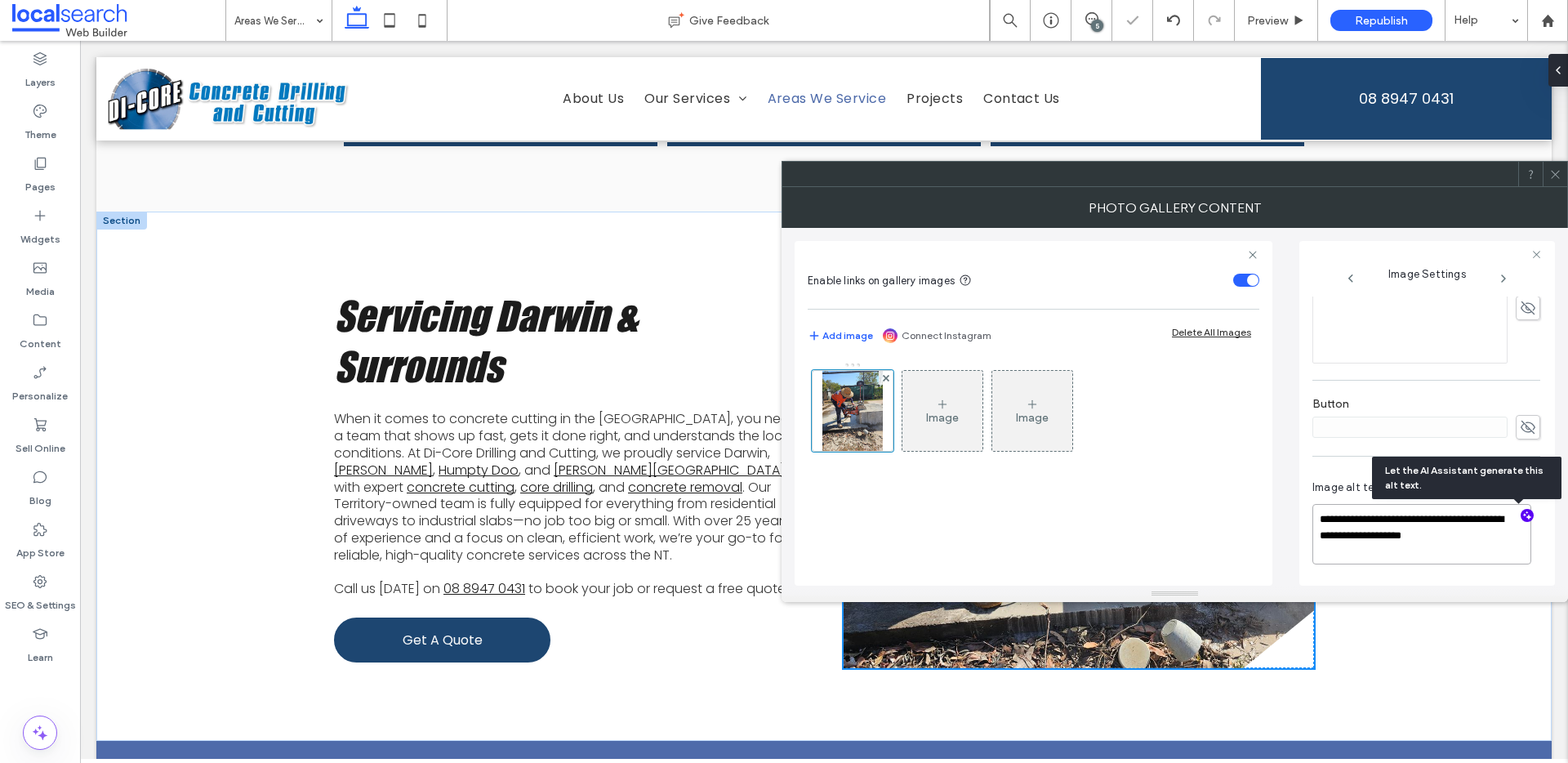
paste textarea "**********"
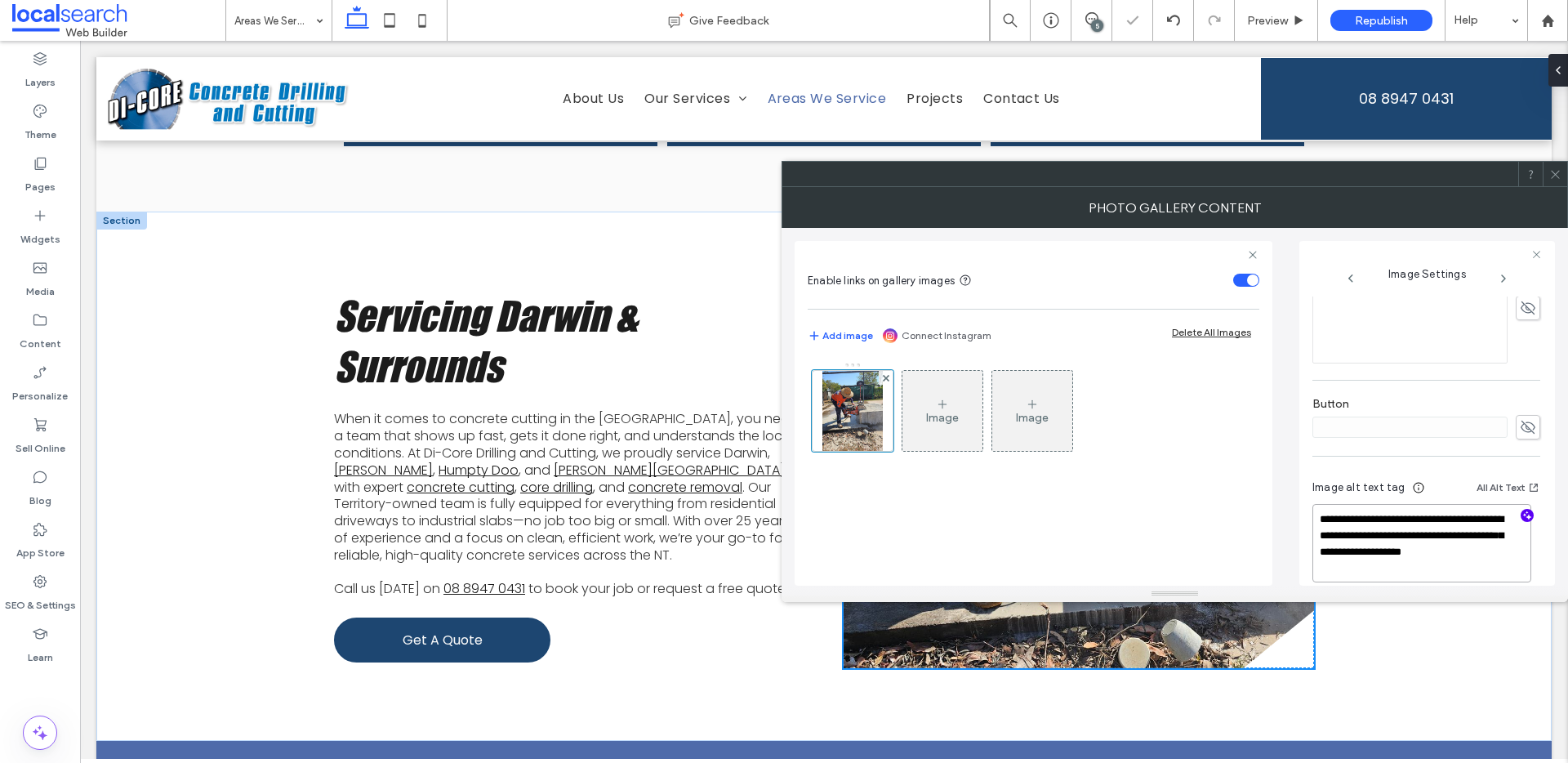
type textarea "**********"
click at [1552, 176] on icon at bounding box center [1555, 174] width 12 height 12
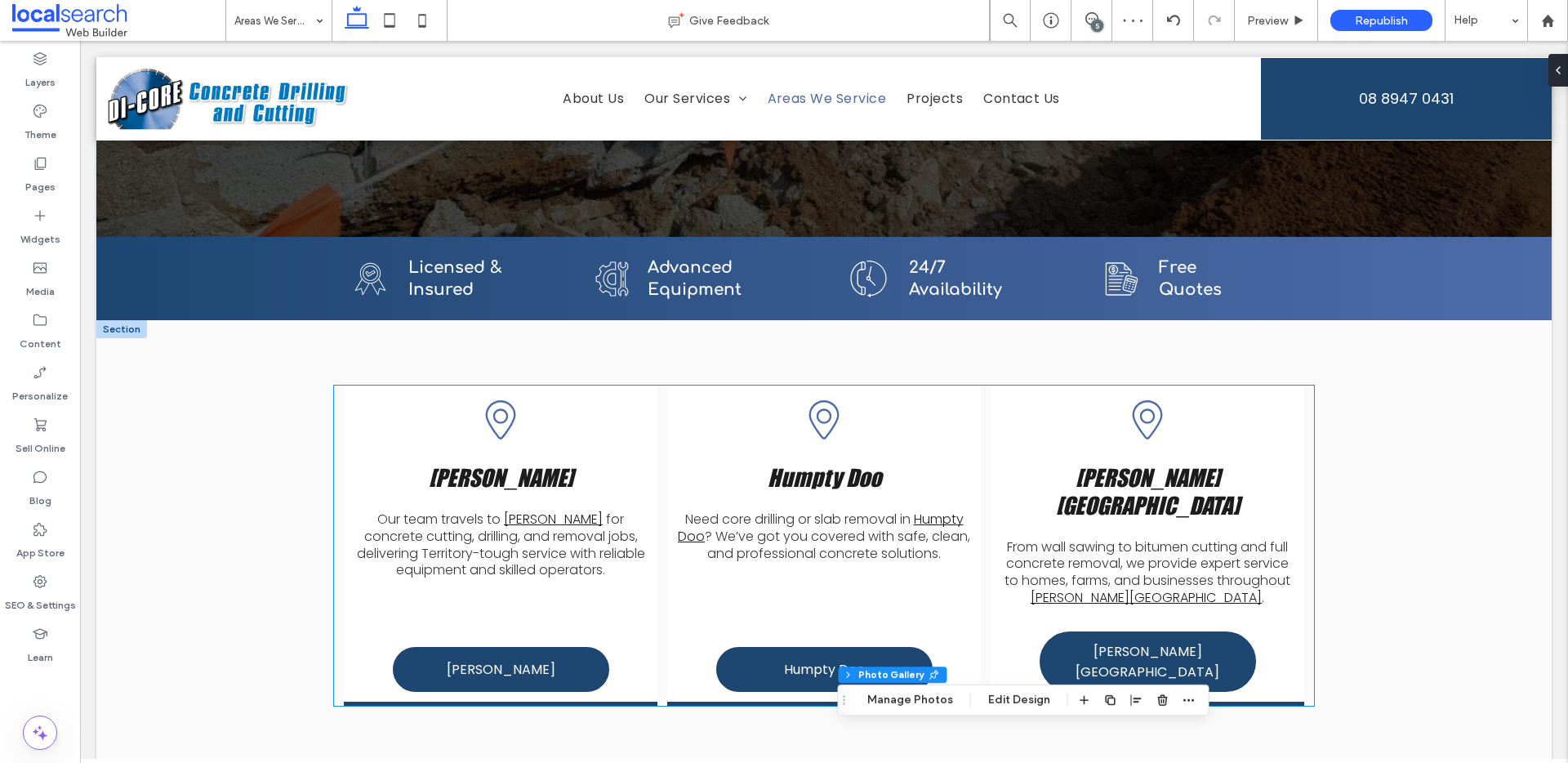
scroll to position [0, 0]
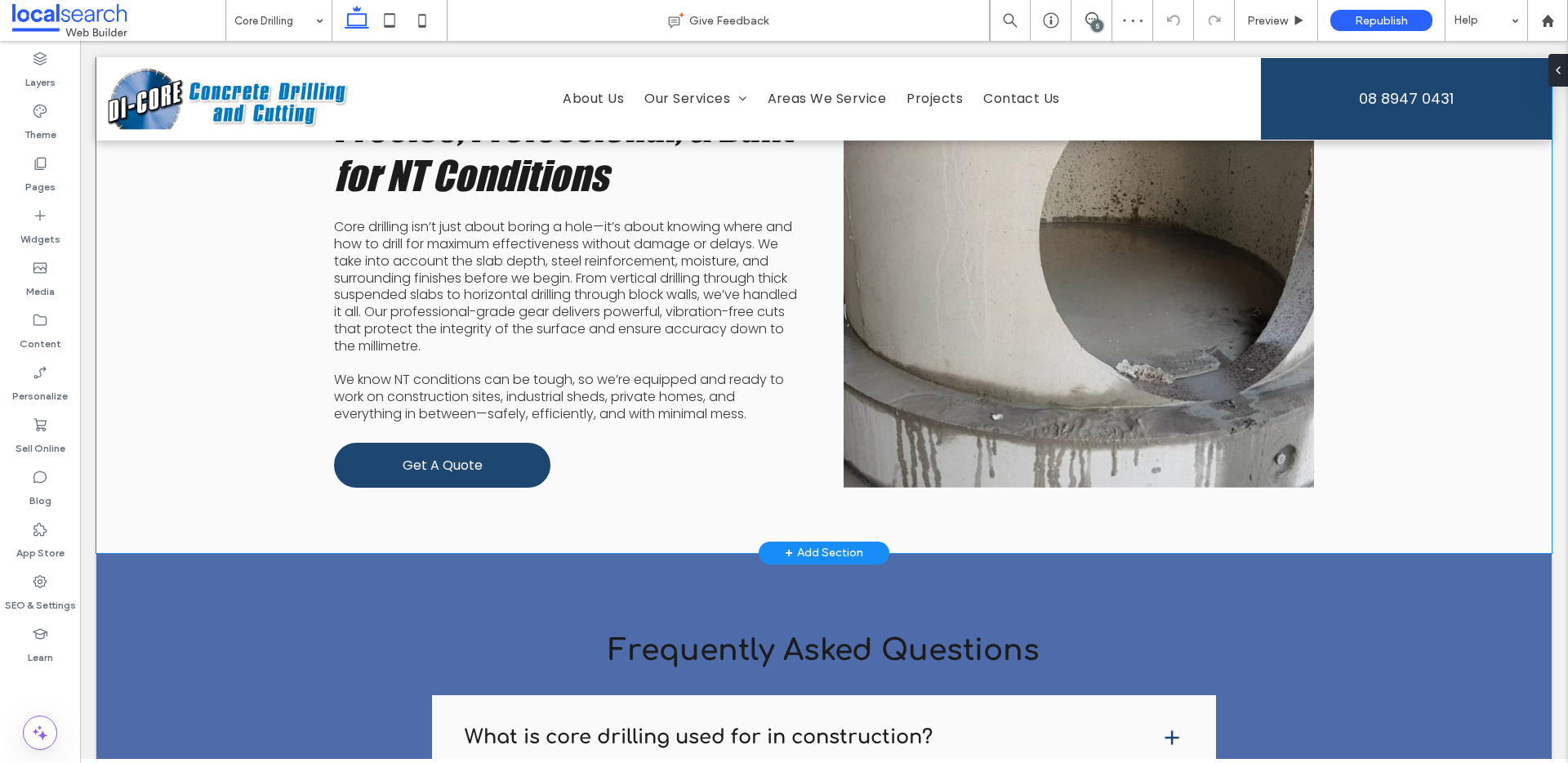
scroll to position [1287, 0]
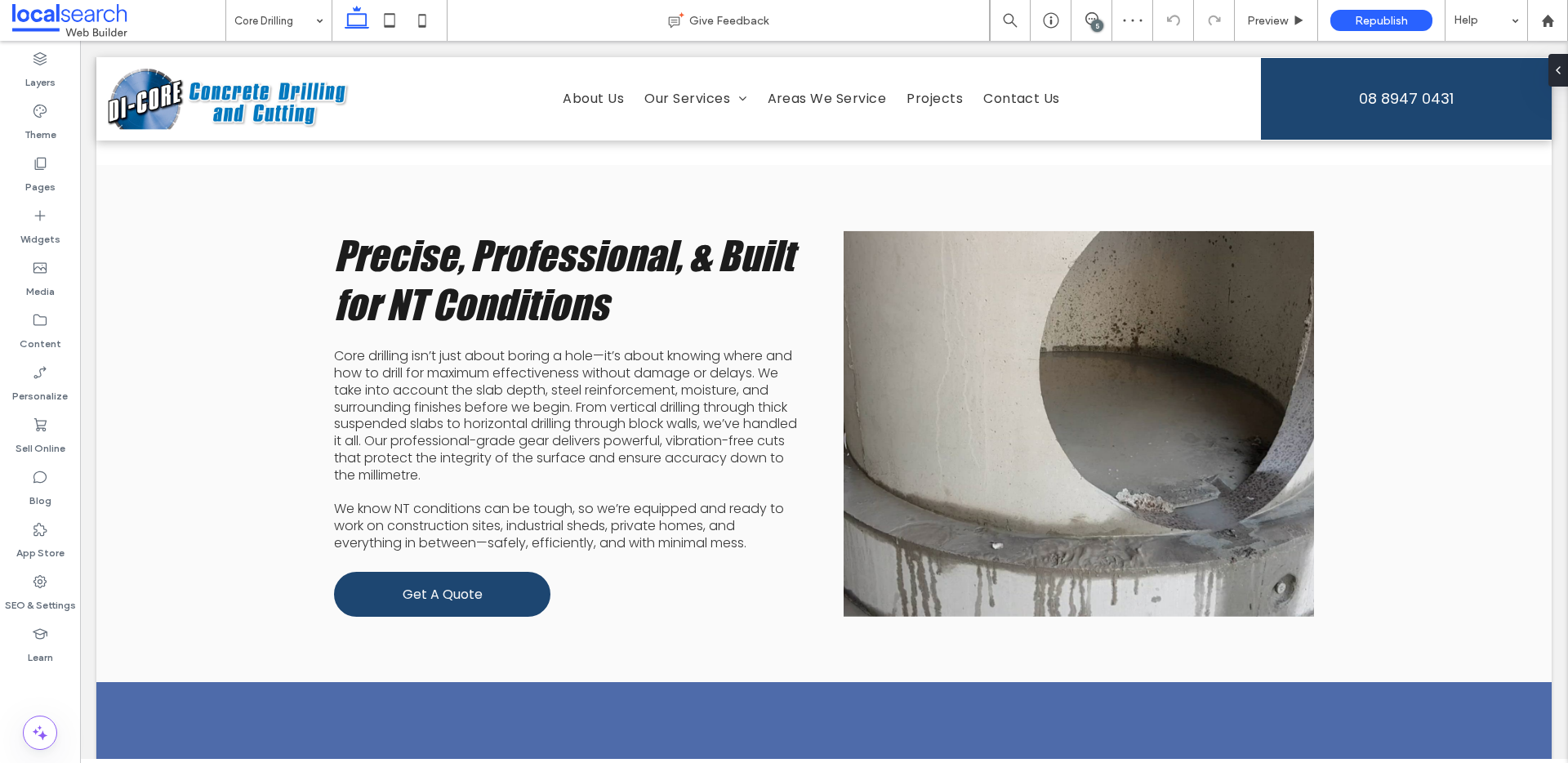
click at [287, 25] on input at bounding box center [275, 20] width 81 height 40
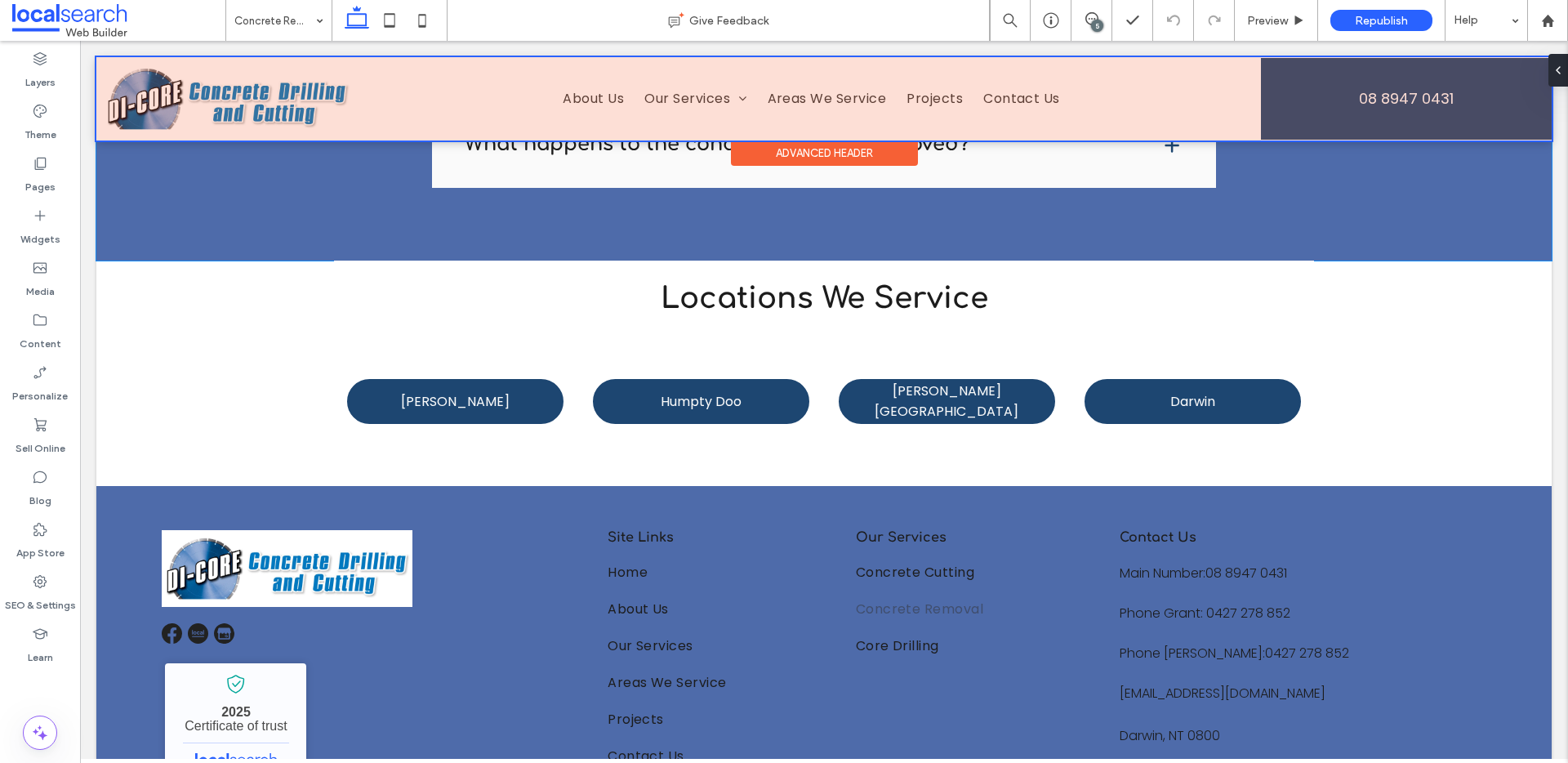
scroll to position [2401, 0]
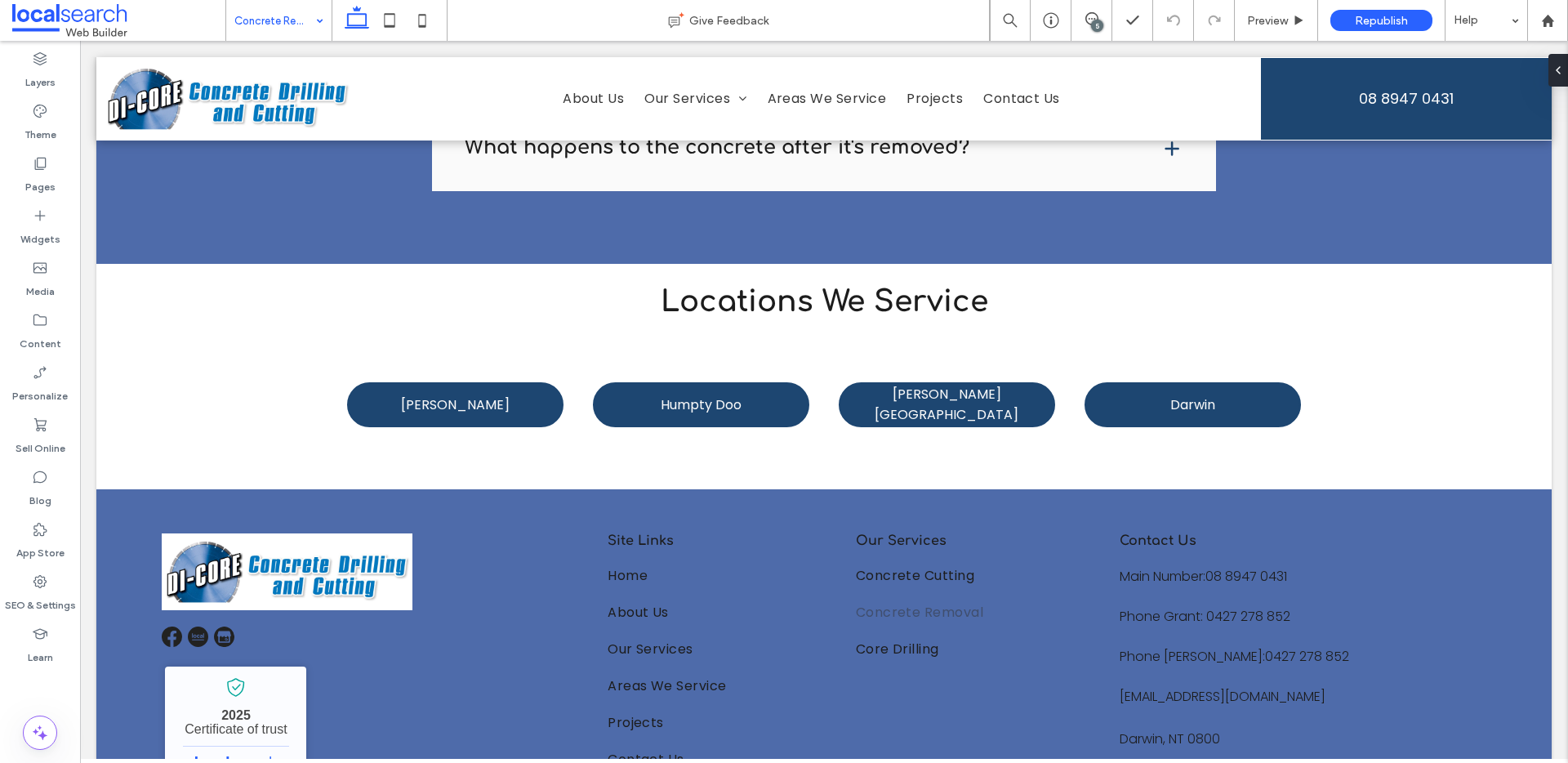
click at [254, 32] on input at bounding box center [275, 20] width 81 height 40
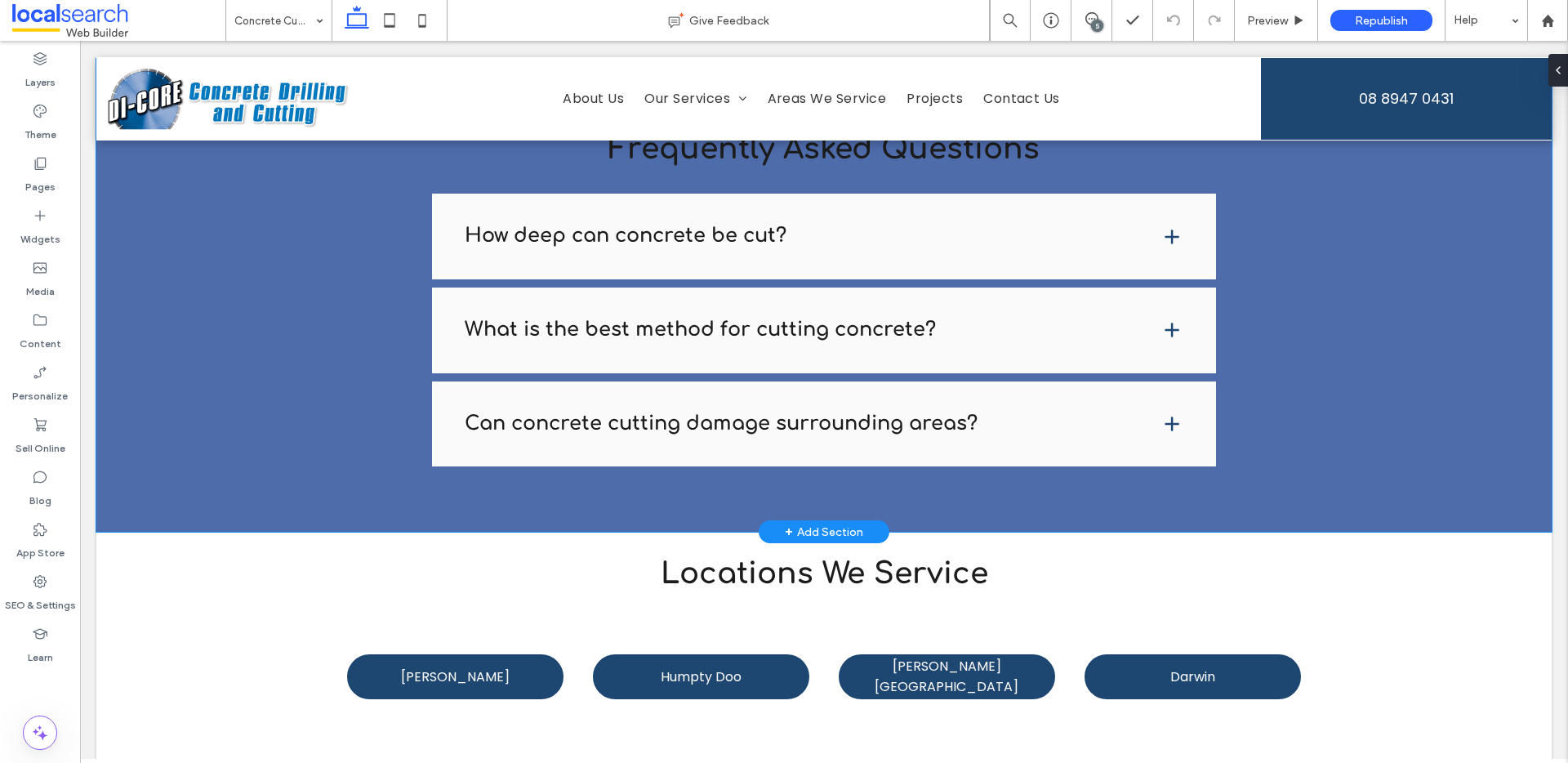
scroll to position [5704, 0]
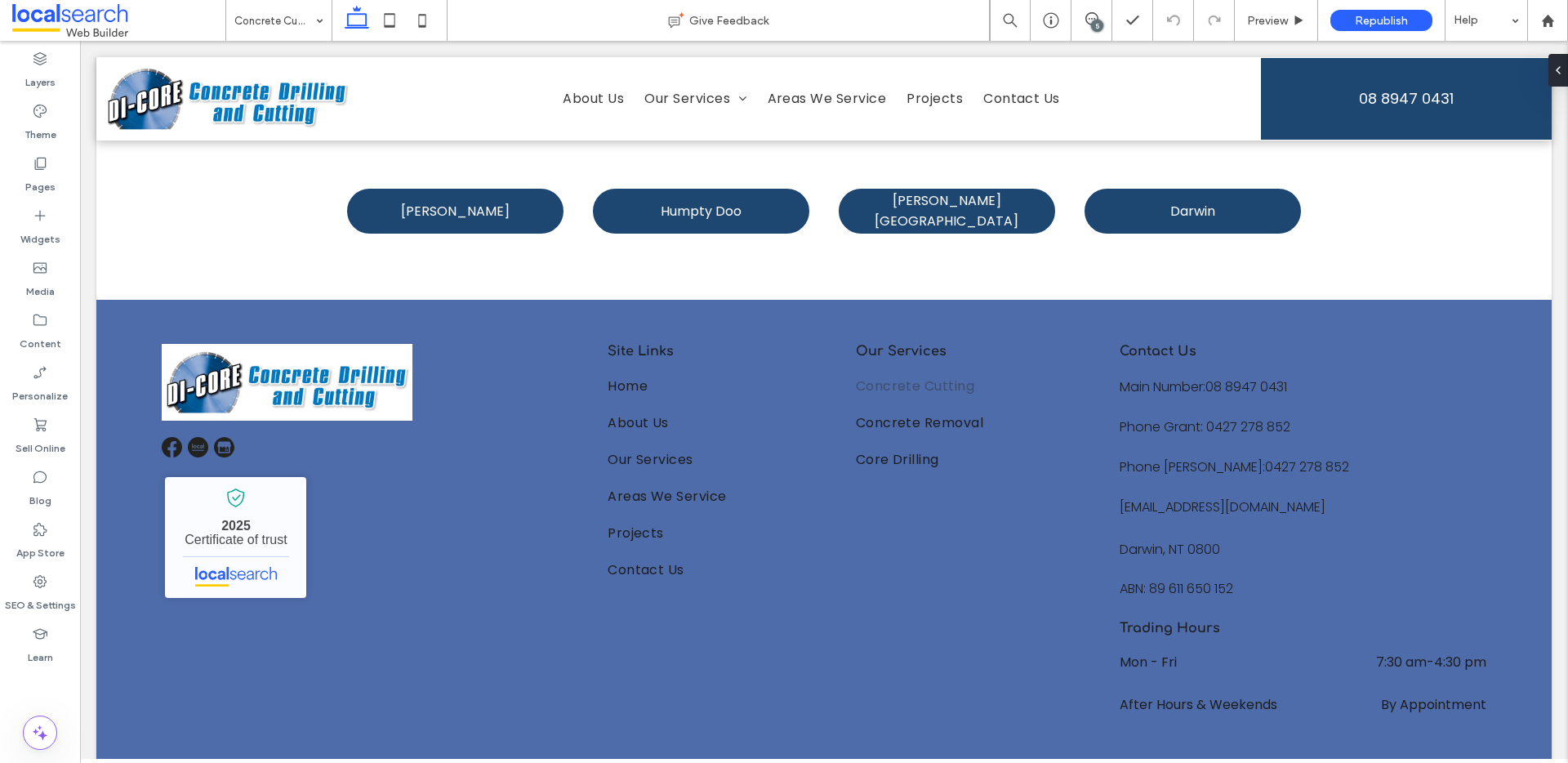
click at [297, 23] on input at bounding box center [275, 20] width 81 height 40
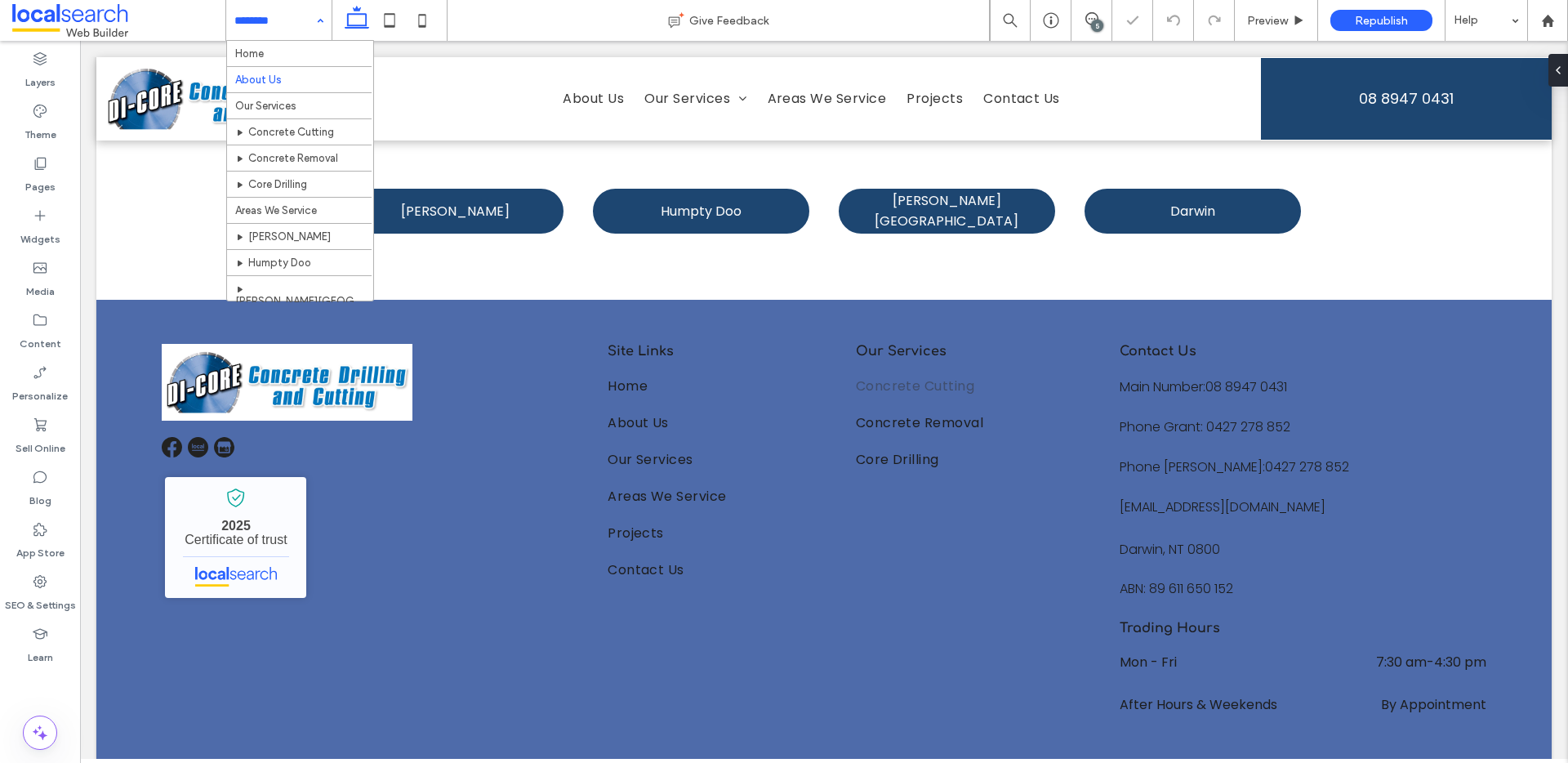
click at [293, 27] on input at bounding box center [275, 20] width 81 height 40
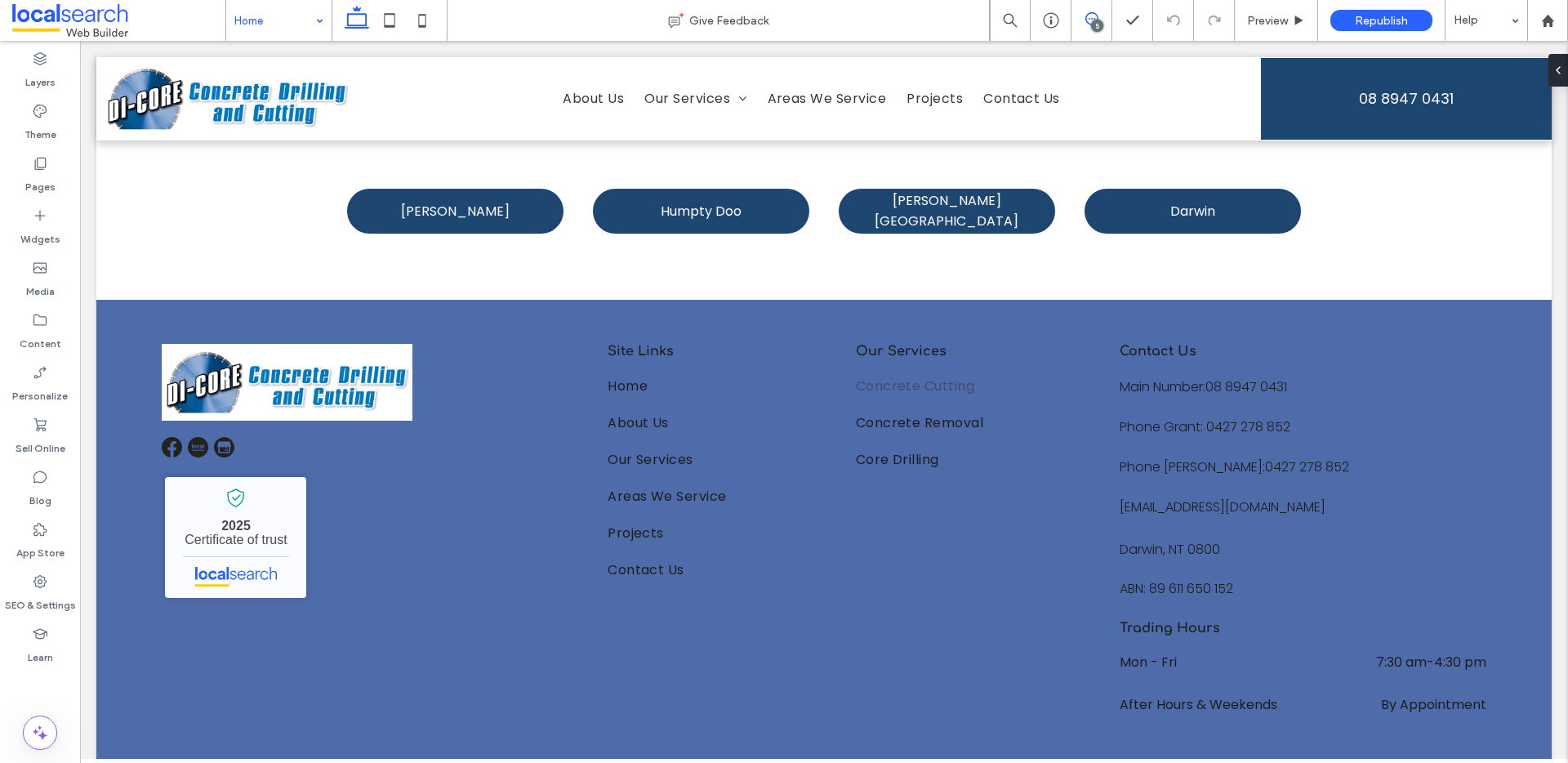
click at [1096, 17] on icon at bounding box center [1092, 19] width 13 height 13
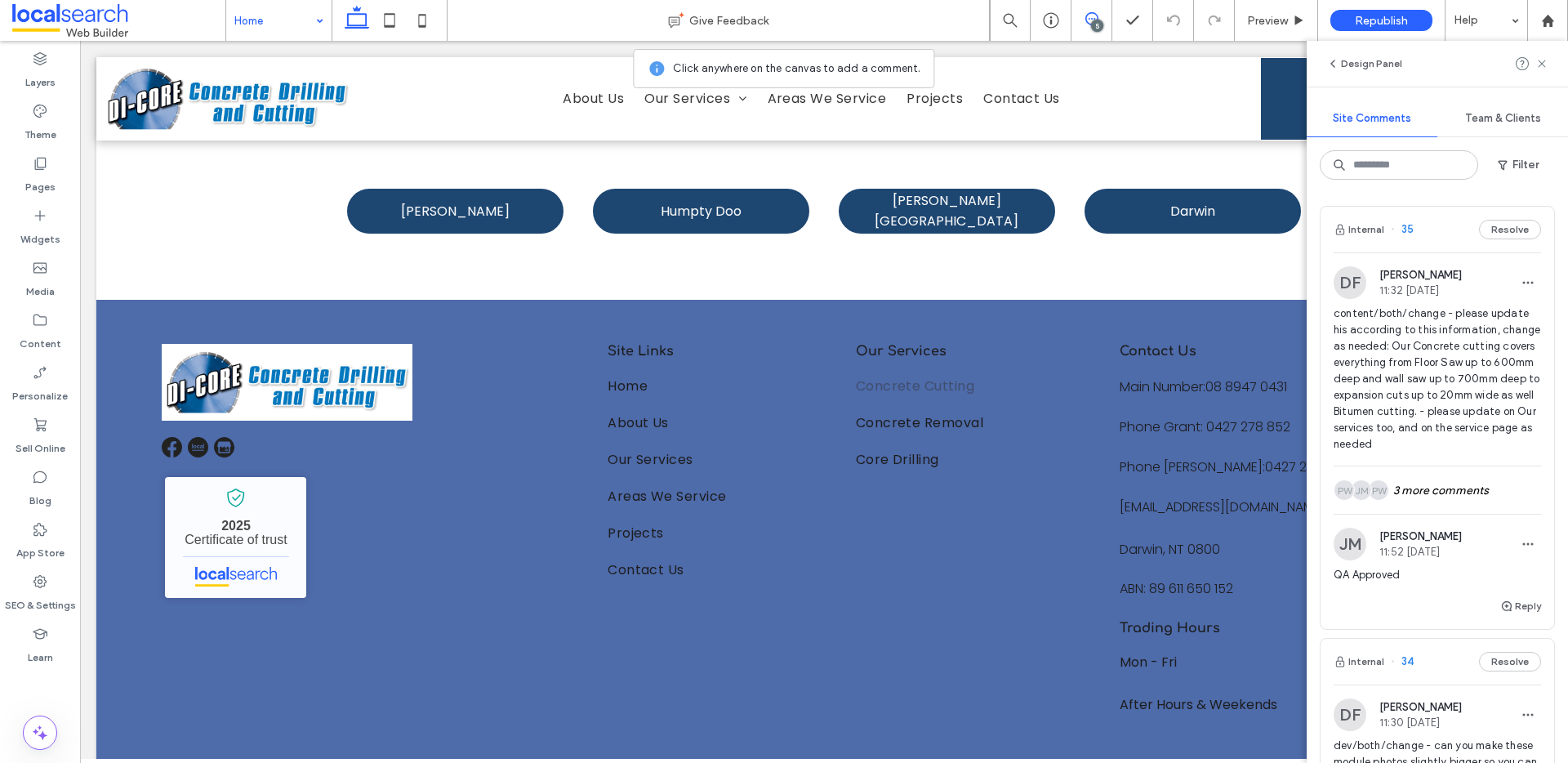
click at [1427, 240] on div "Internal 35 Resolve" at bounding box center [1437, 229] width 234 height 45
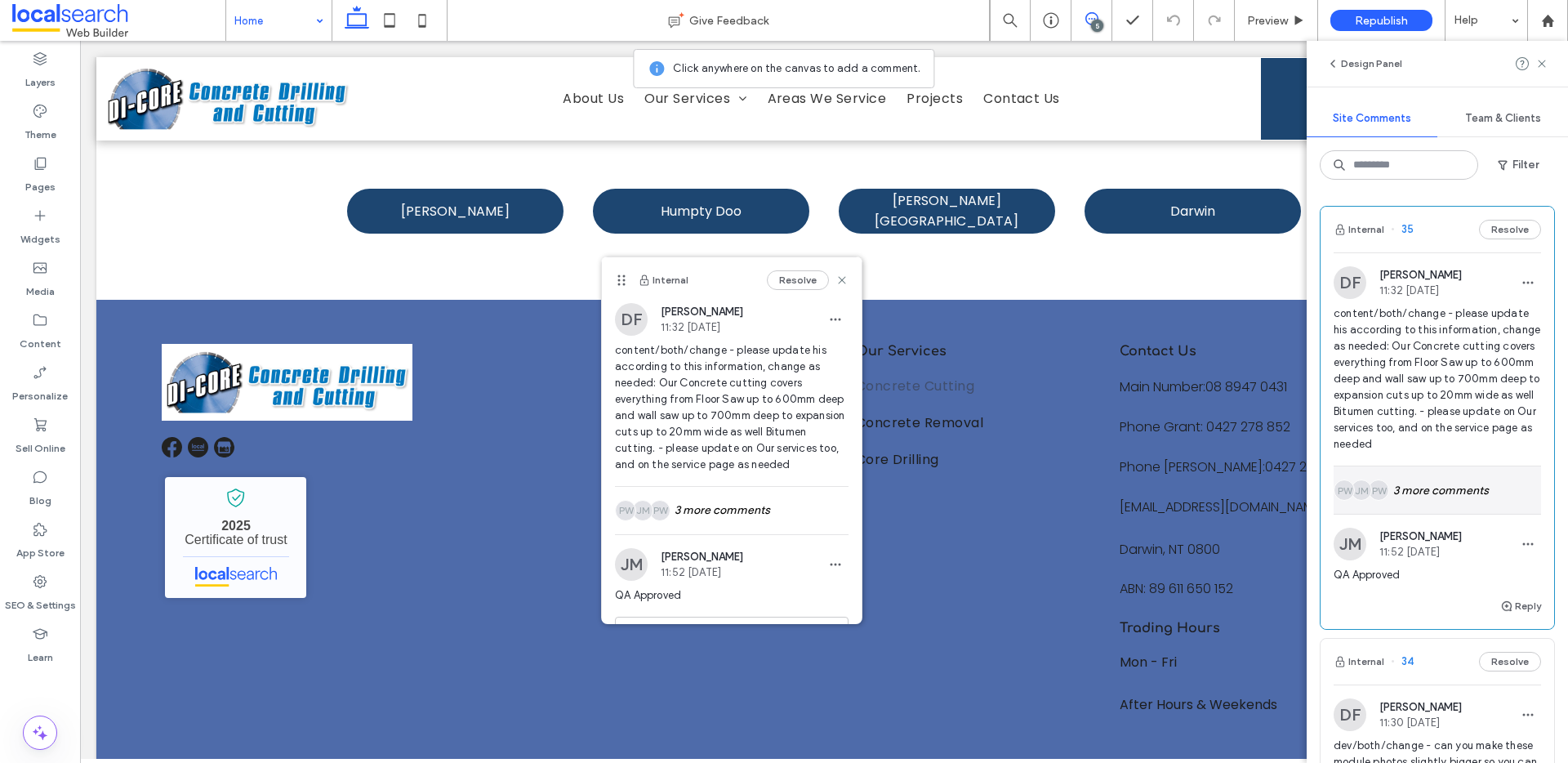
click at [1453, 495] on div "PW JM PW 3 more comments" at bounding box center [1437, 490] width 207 height 47
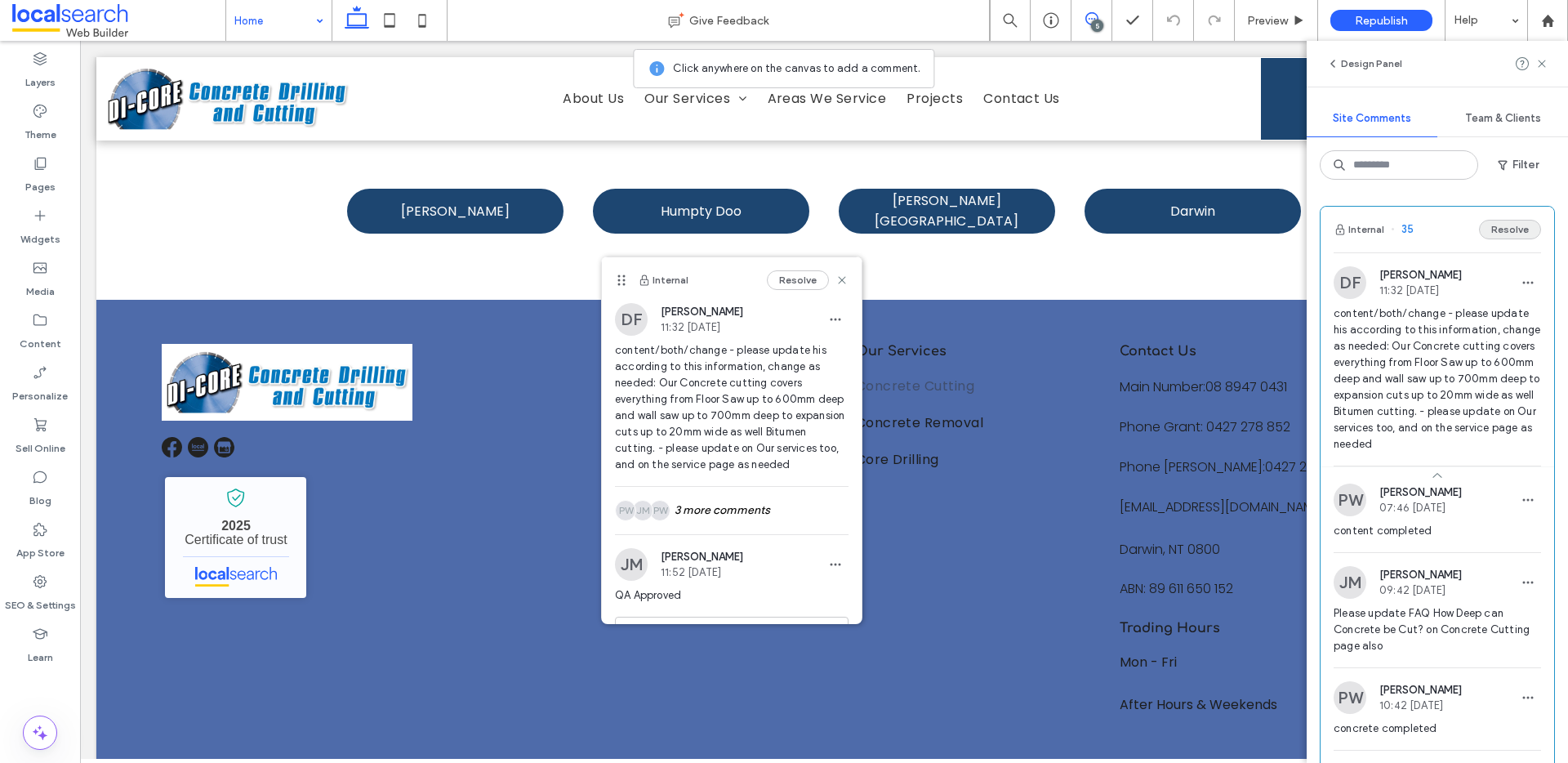
click at [1498, 230] on button "Resolve" at bounding box center [1509, 230] width 62 height 20
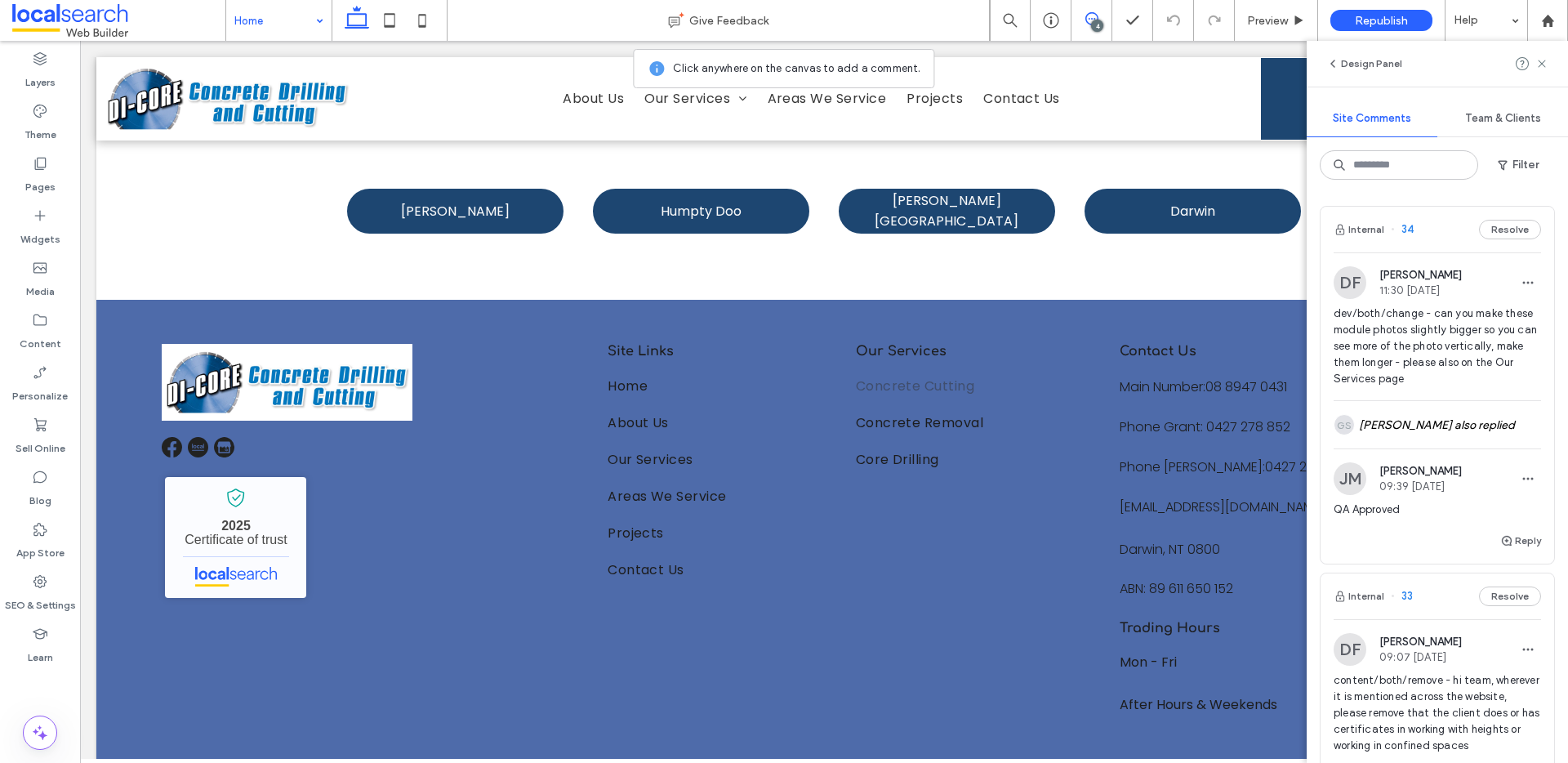
click at [1428, 231] on div "Internal 34 Resolve" at bounding box center [1437, 229] width 234 height 45
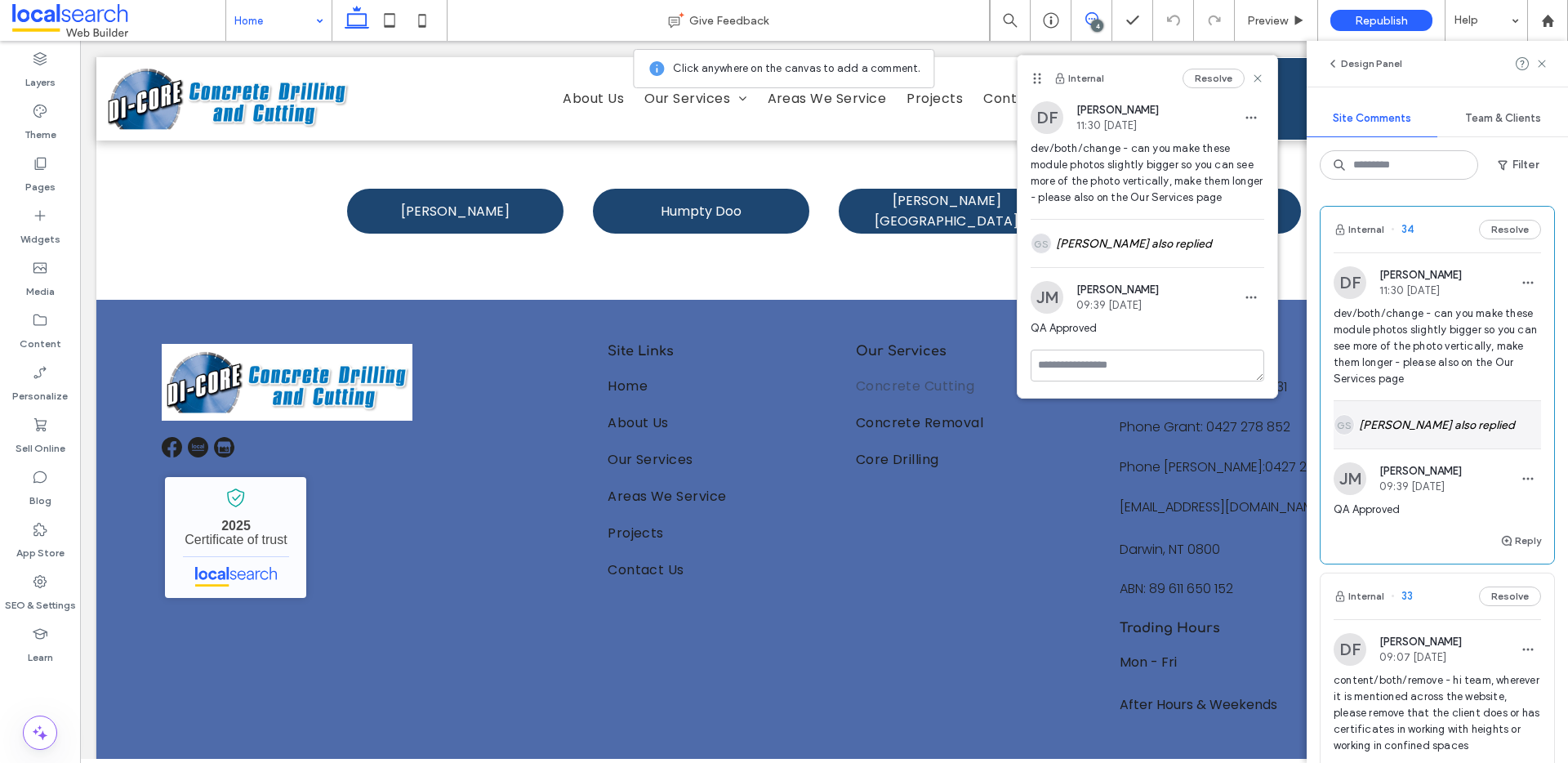
click at [1465, 434] on div "[PERSON_NAME] also replied" at bounding box center [1437, 424] width 207 height 47
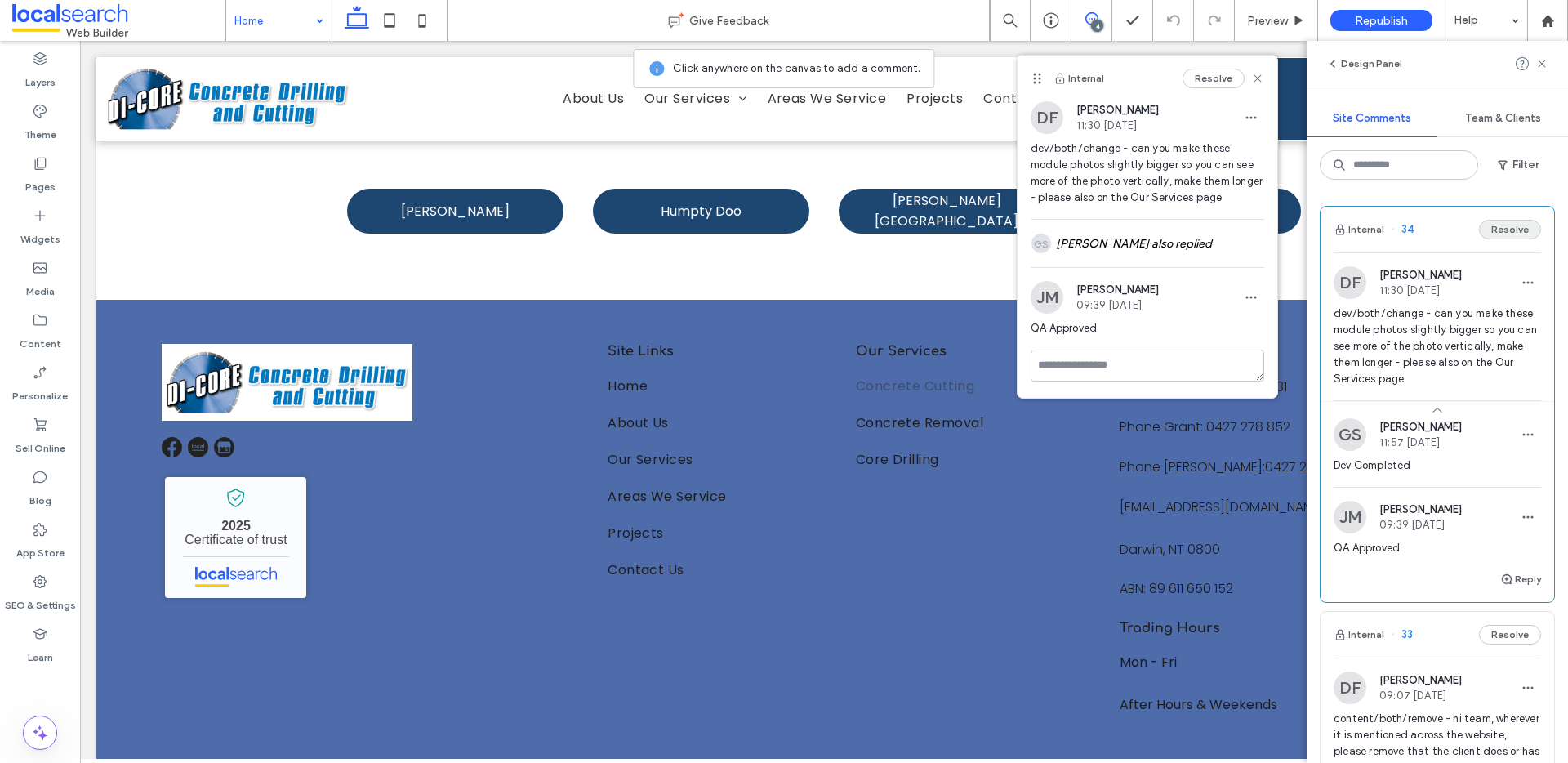
click at [1492, 229] on button "Resolve" at bounding box center [1509, 230] width 62 height 20
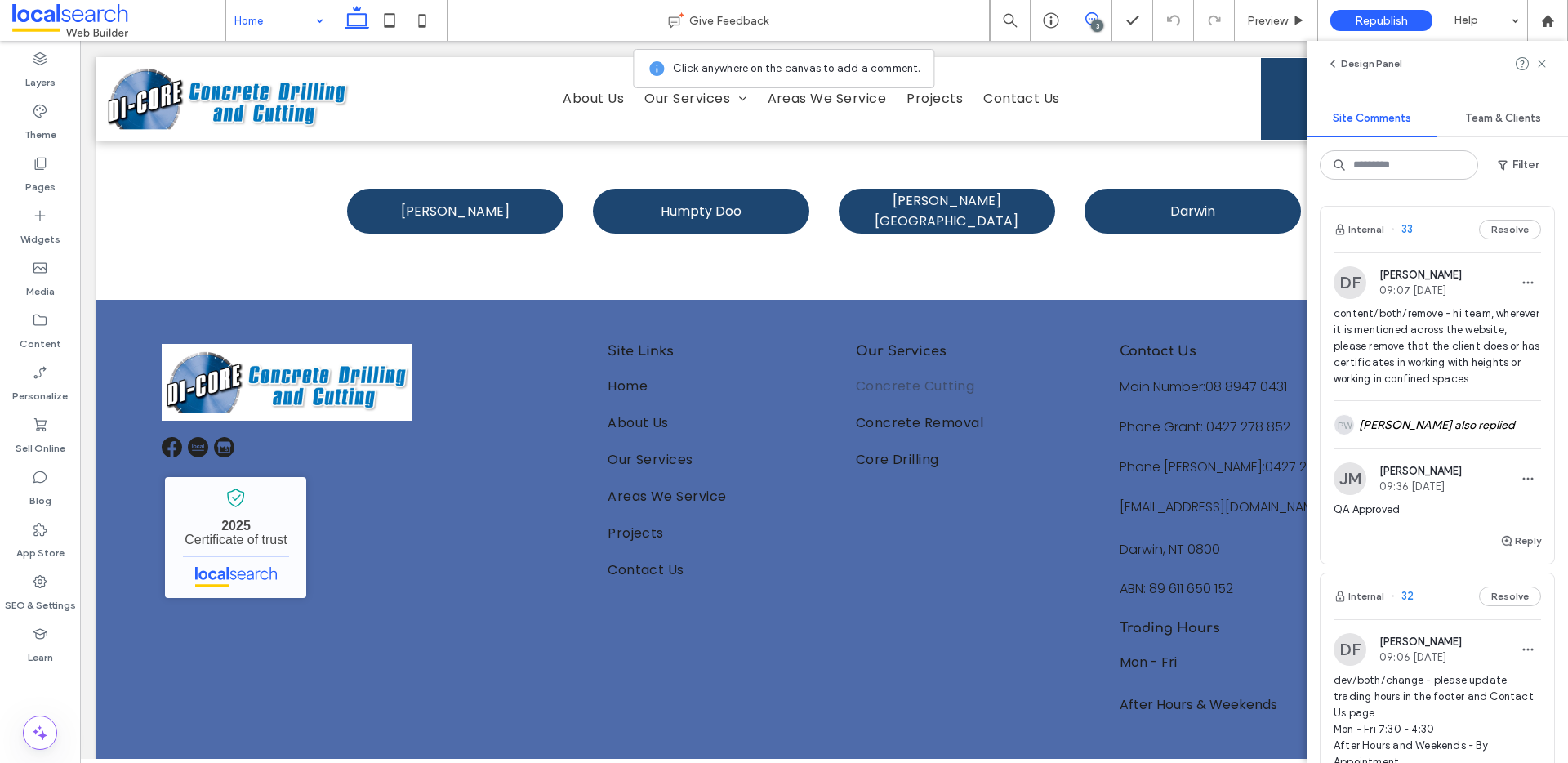
click at [1445, 228] on div "Internal 33 Resolve" at bounding box center [1437, 229] width 234 height 45
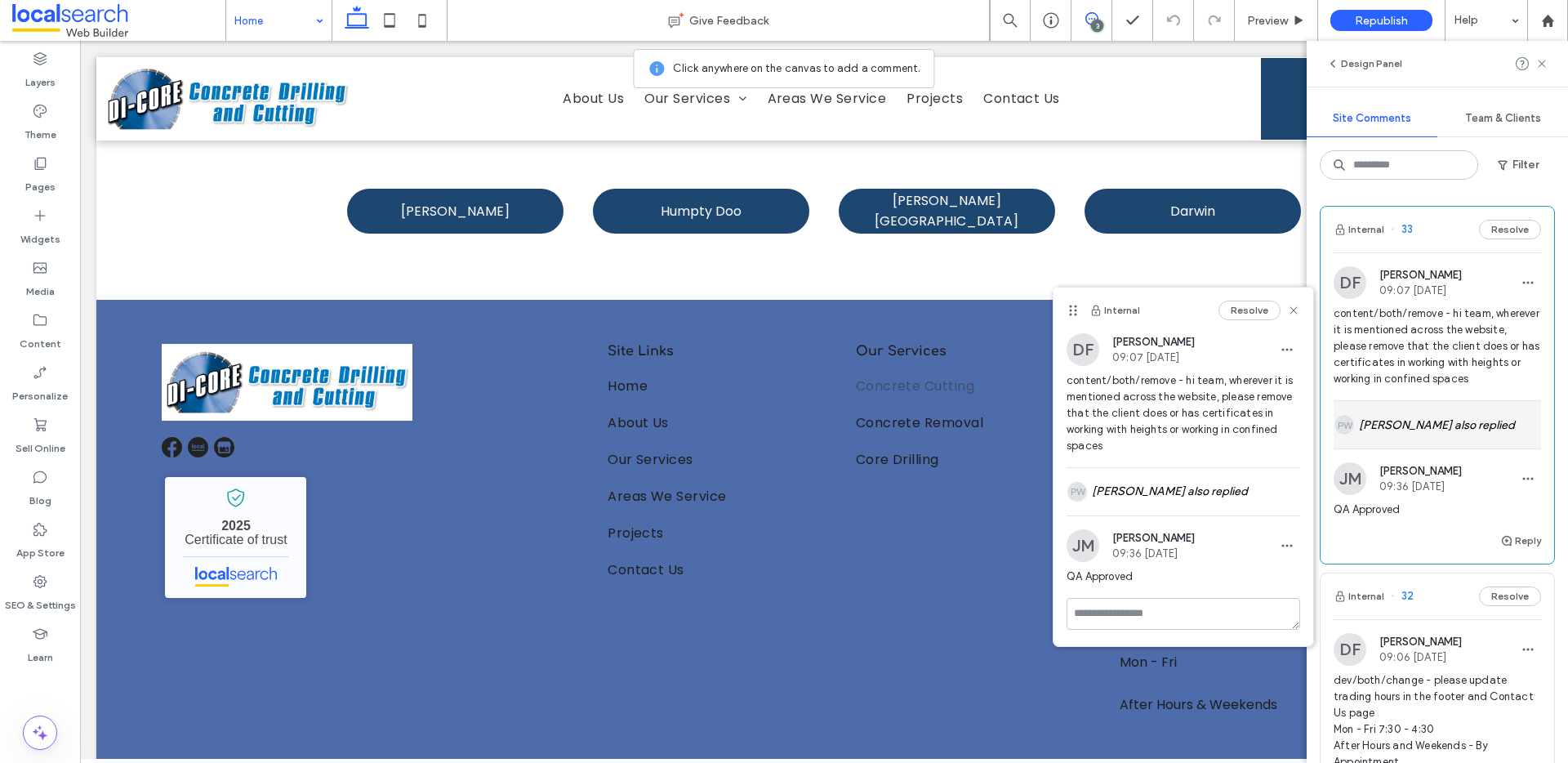
click at [1443, 423] on div "[PERSON_NAME] also replied" at bounding box center [1437, 424] width 207 height 47
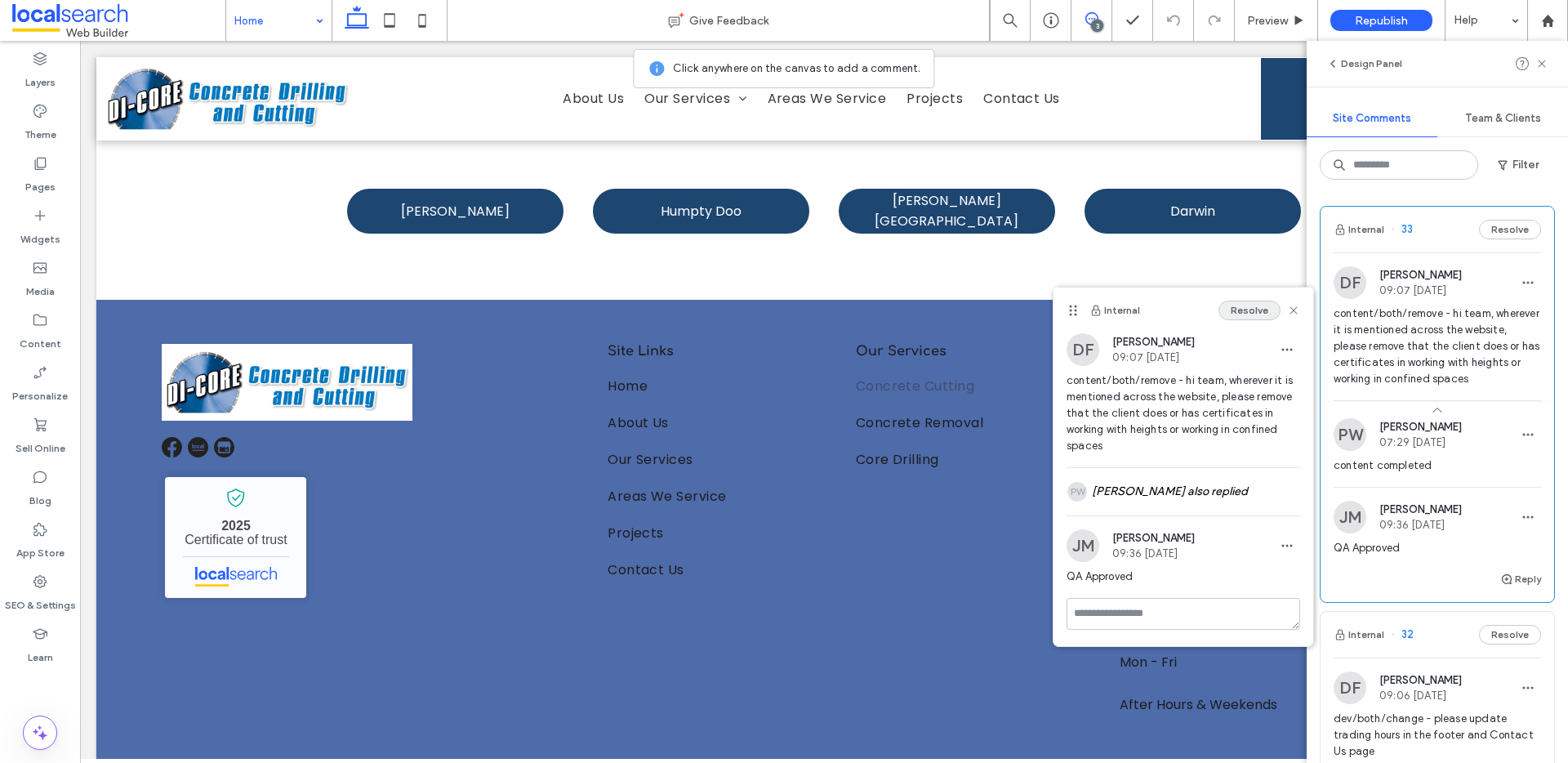
click at [1259, 310] on button "Resolve" at bounding box center [1249, 310] width 62 height 20
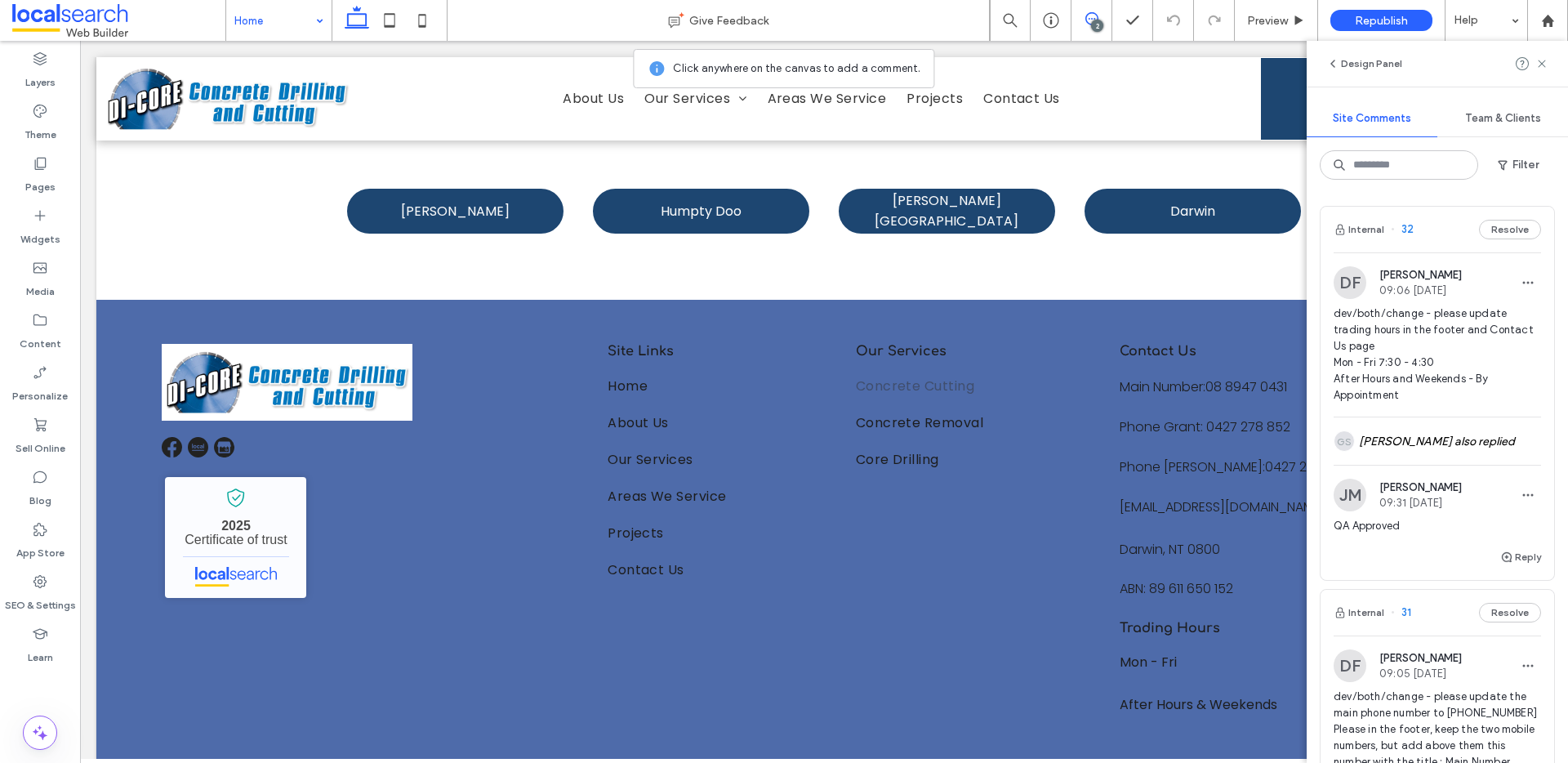
click at [1424, 225] on div "Internal 32 Resolve" at bounding box center [1437, 229] width 234 height 45
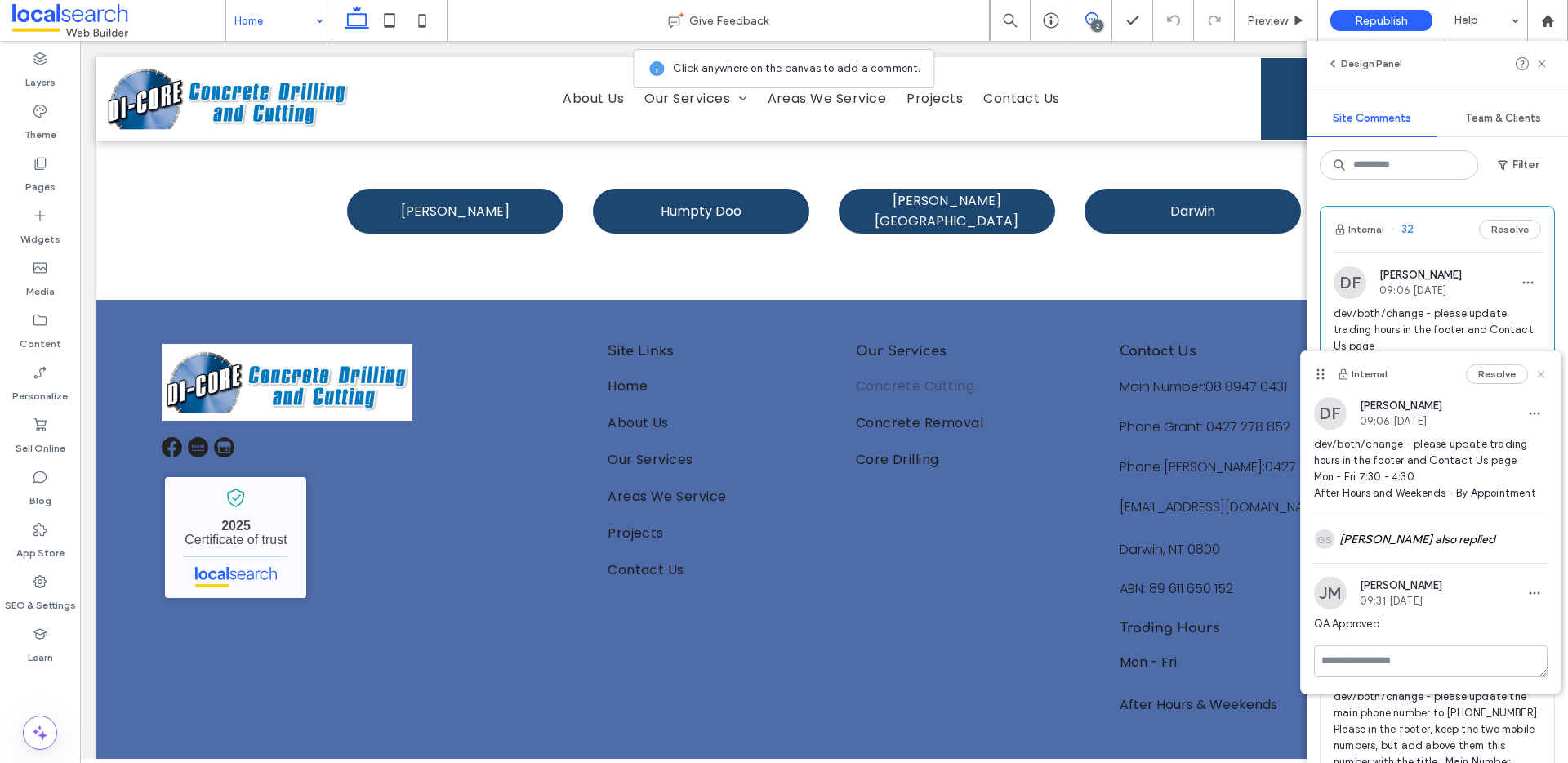
click at [1541, 369] on icon at bounding box center [1541, 374] width 13 height 13
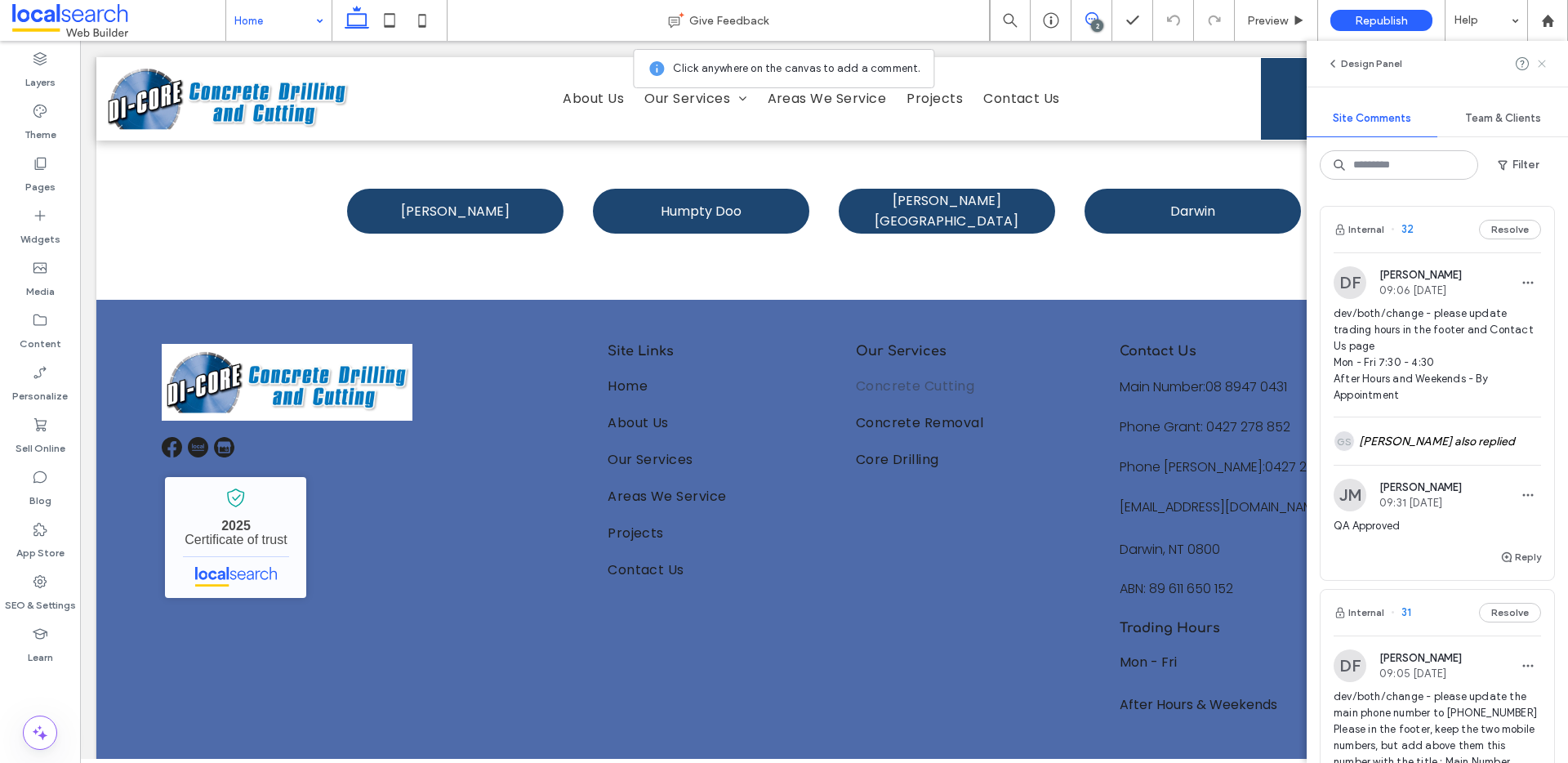
click at [1543, 57] on icon at bounding box center [1542, 64] width 13 height 13
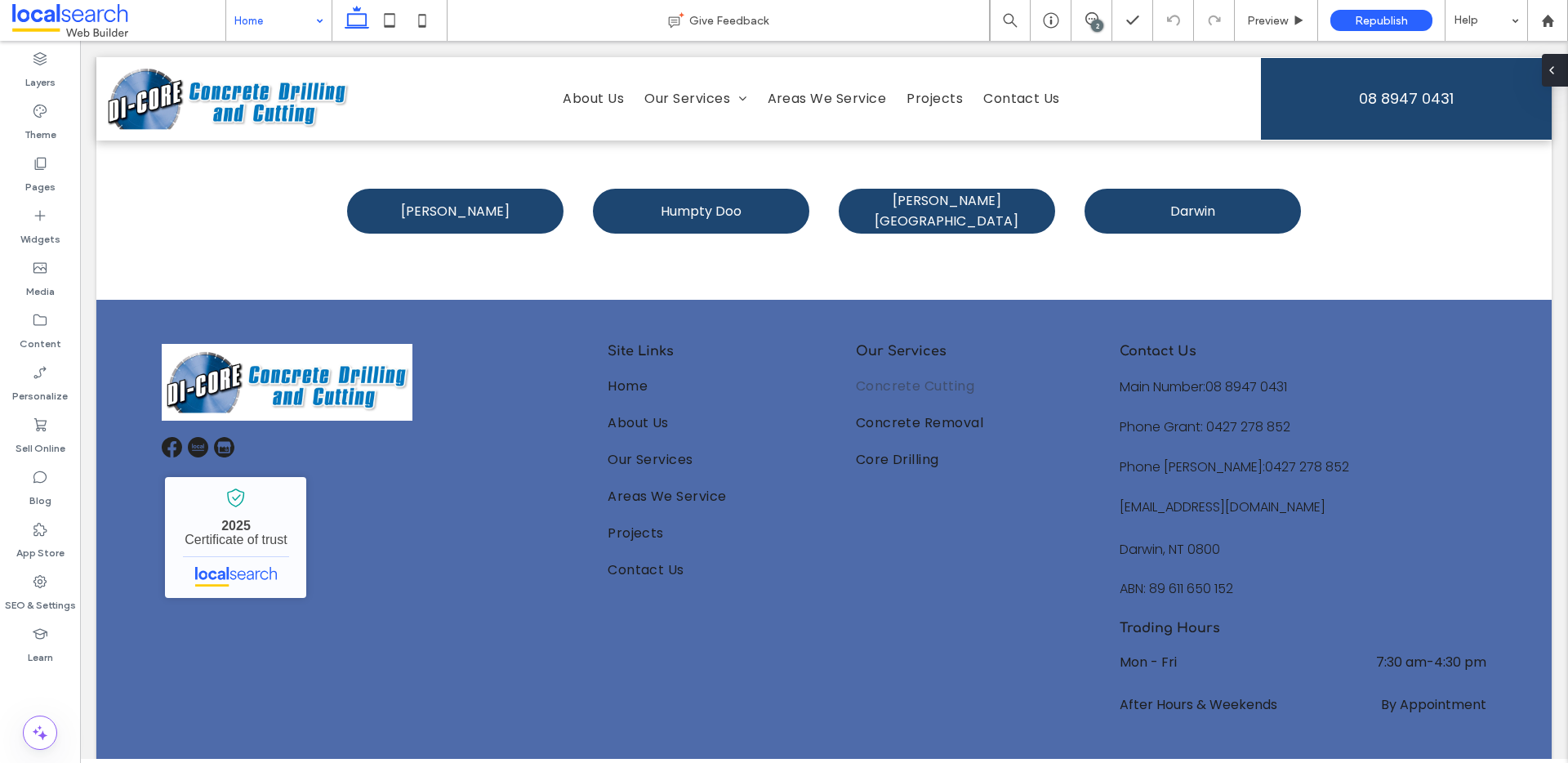
type input "**"
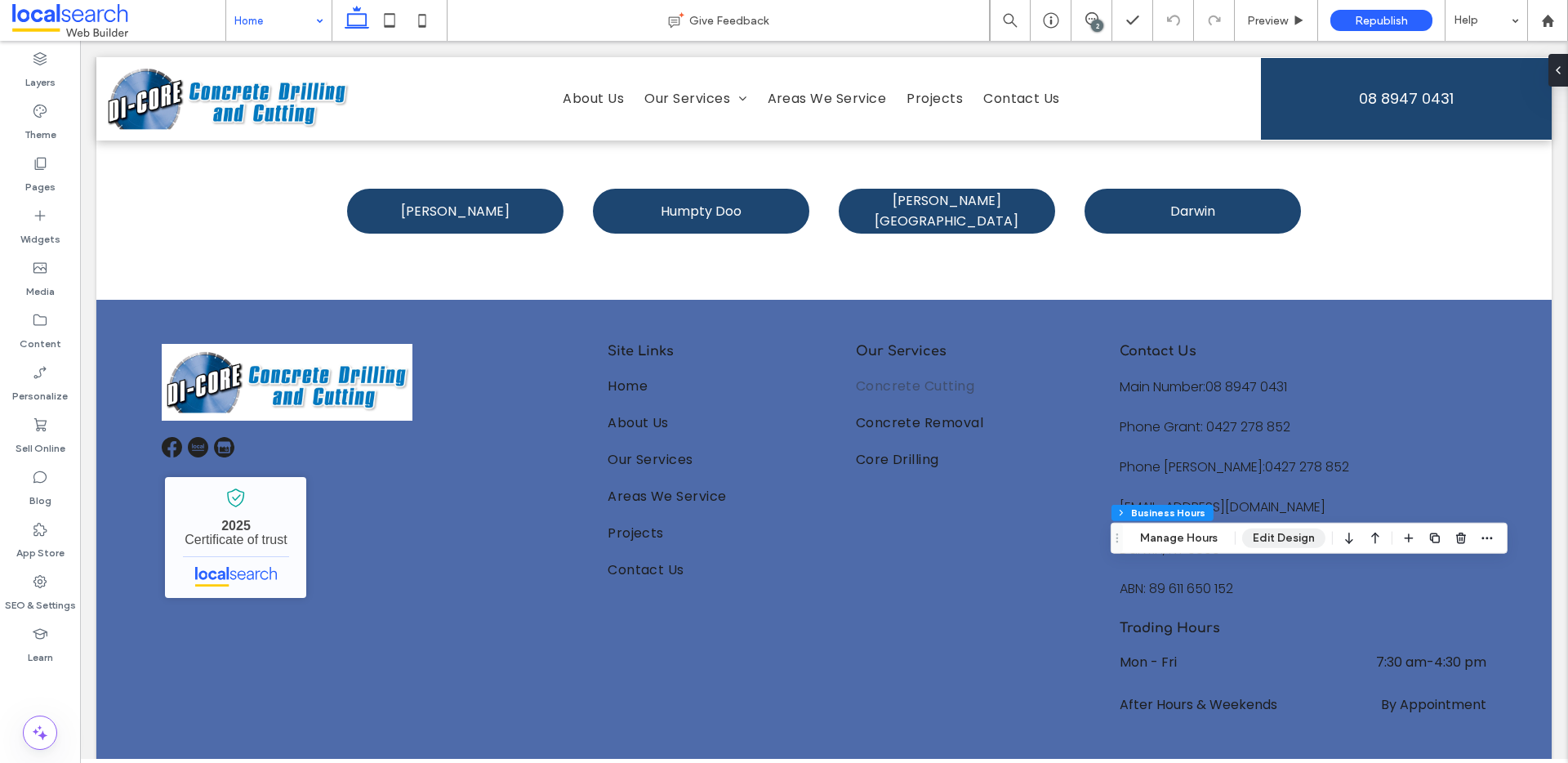
click at [1284, 544] on button "Edit Design" at bounding box center [1283, 538] width 83 height 20
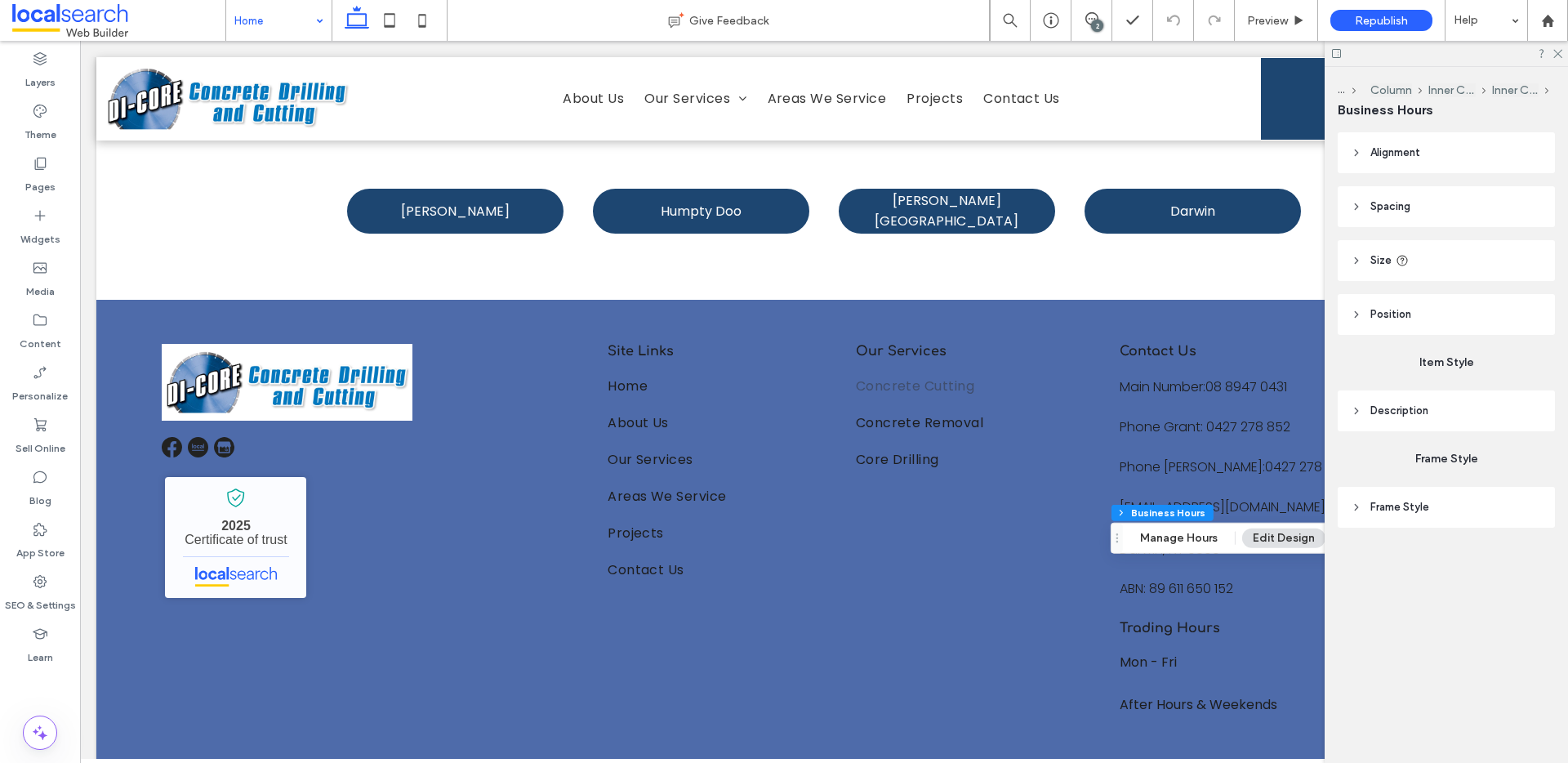
click at [1428, 502] on header "Frame Style" at bounding box center [1446, 506] width 217 height 40
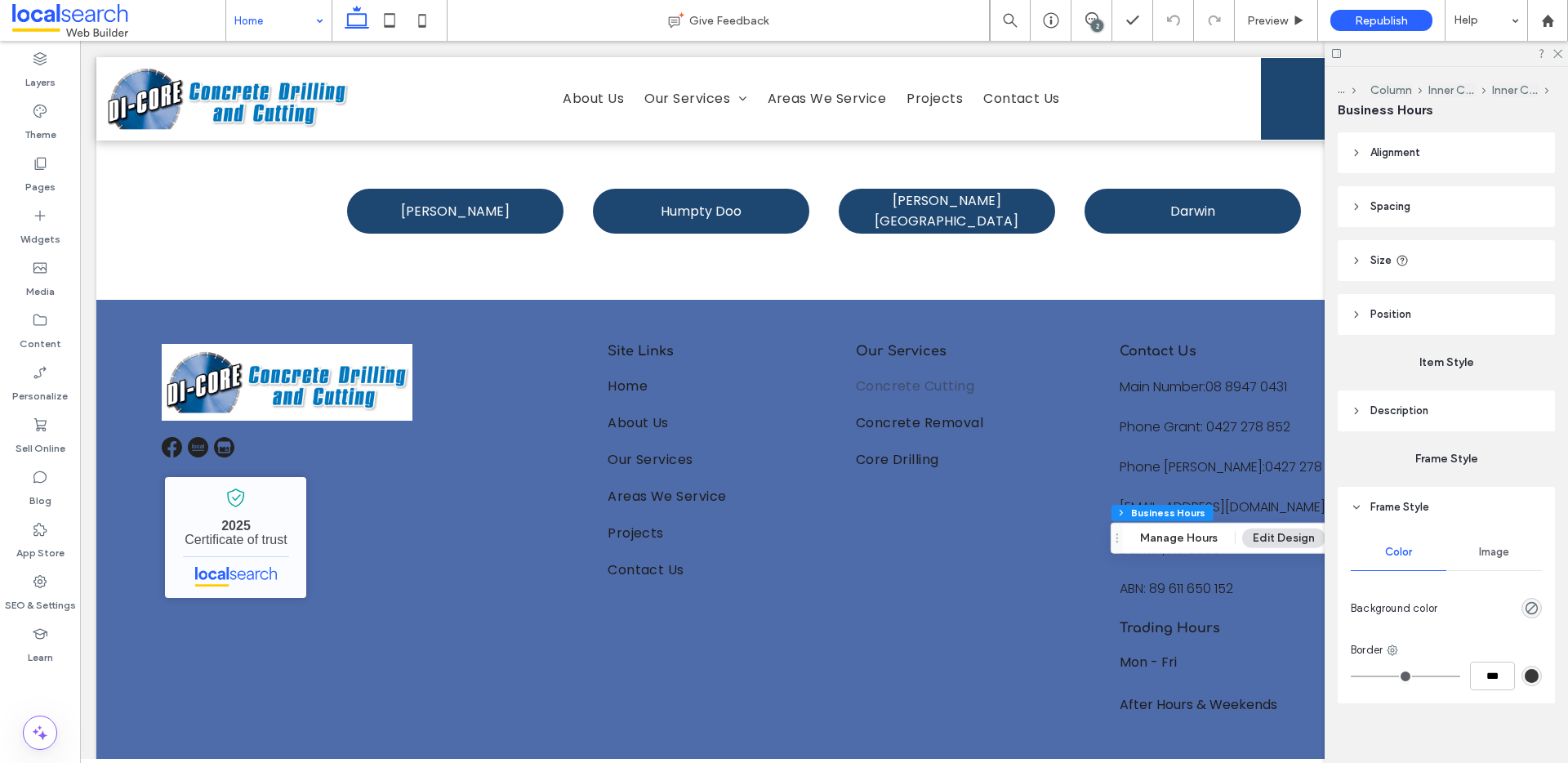
click at [1428, 502] on header "Frame Style" at bounding box center [1446, 506] width 217 height 40
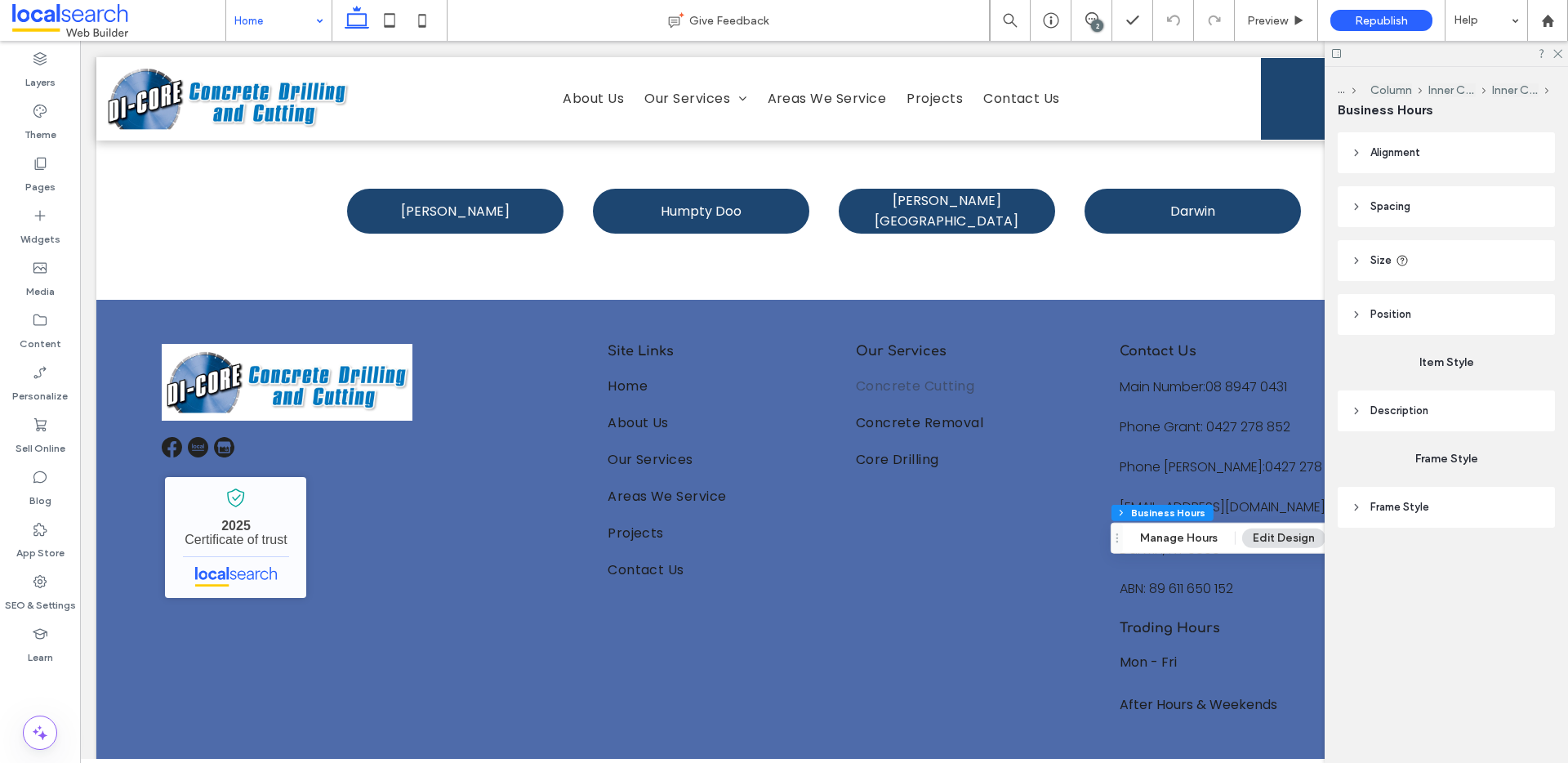
click at [1433, 404] on header "Description" at bounding box center [1446, 410] width 217 height 40
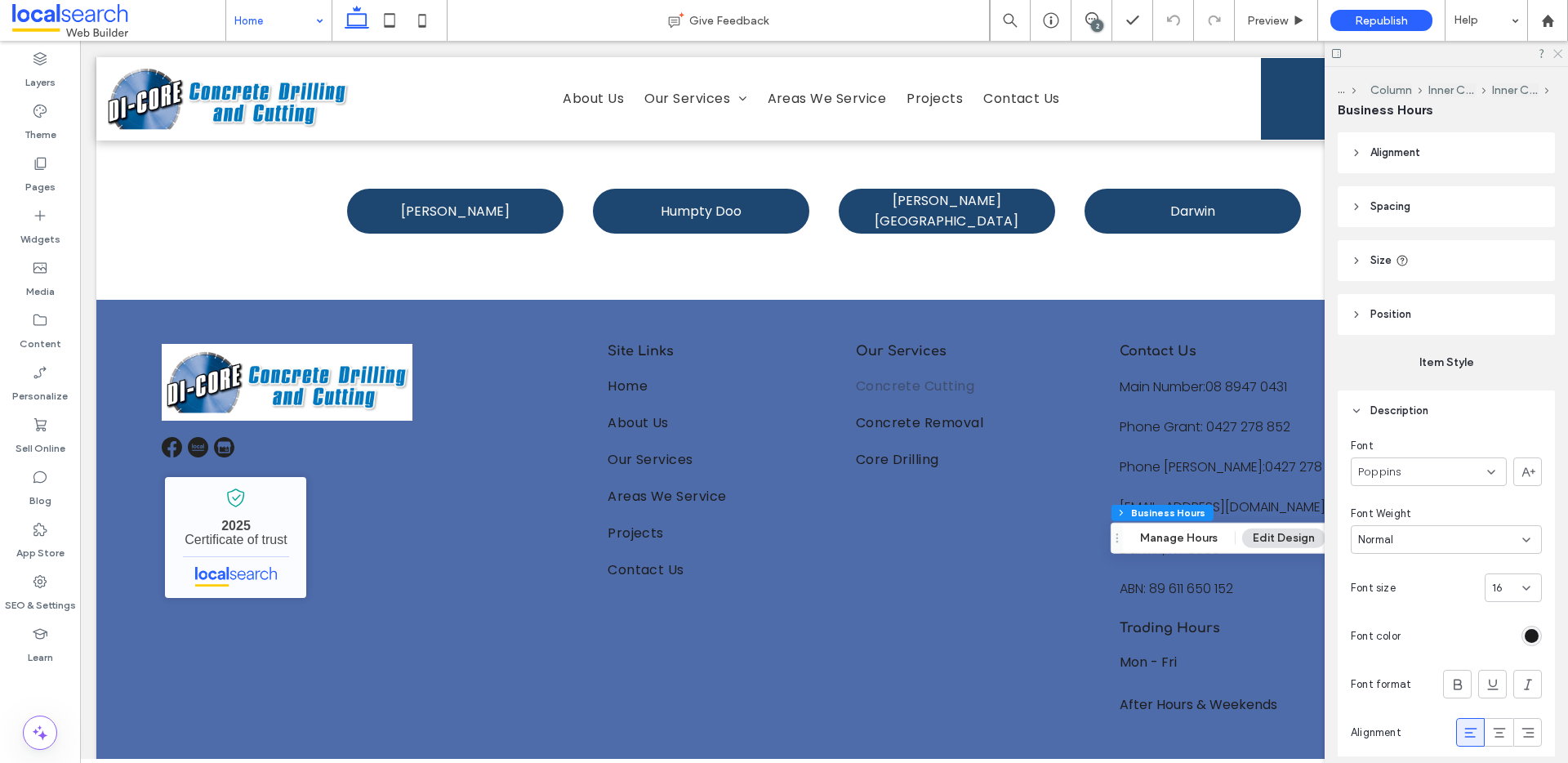
click at [1559, 52] on use at bounding box center [1557, 54] width 9 height 9
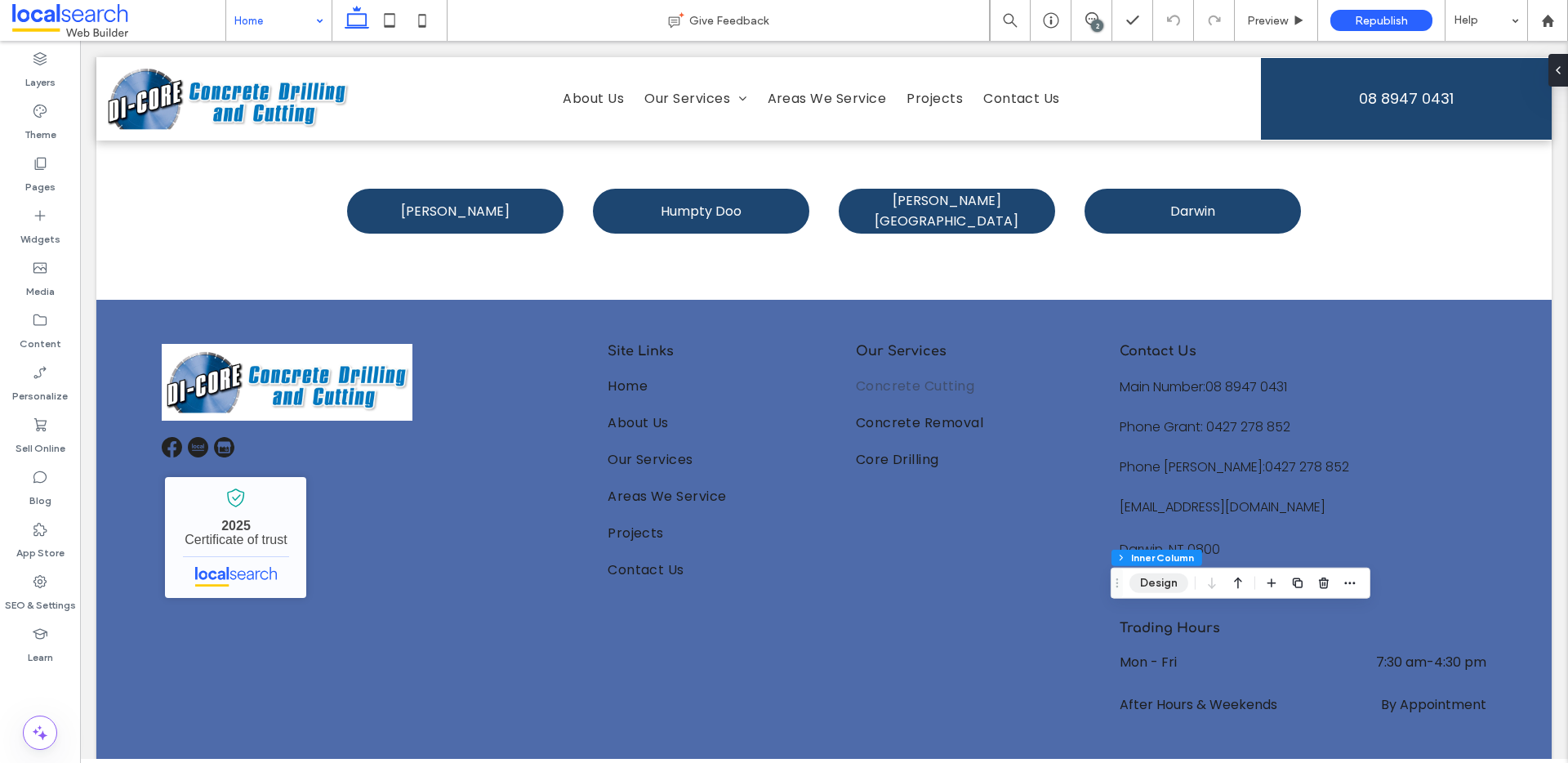
click at [1161, 576] on button "Design" at bounding box center [1158, 583] width 59 height 20
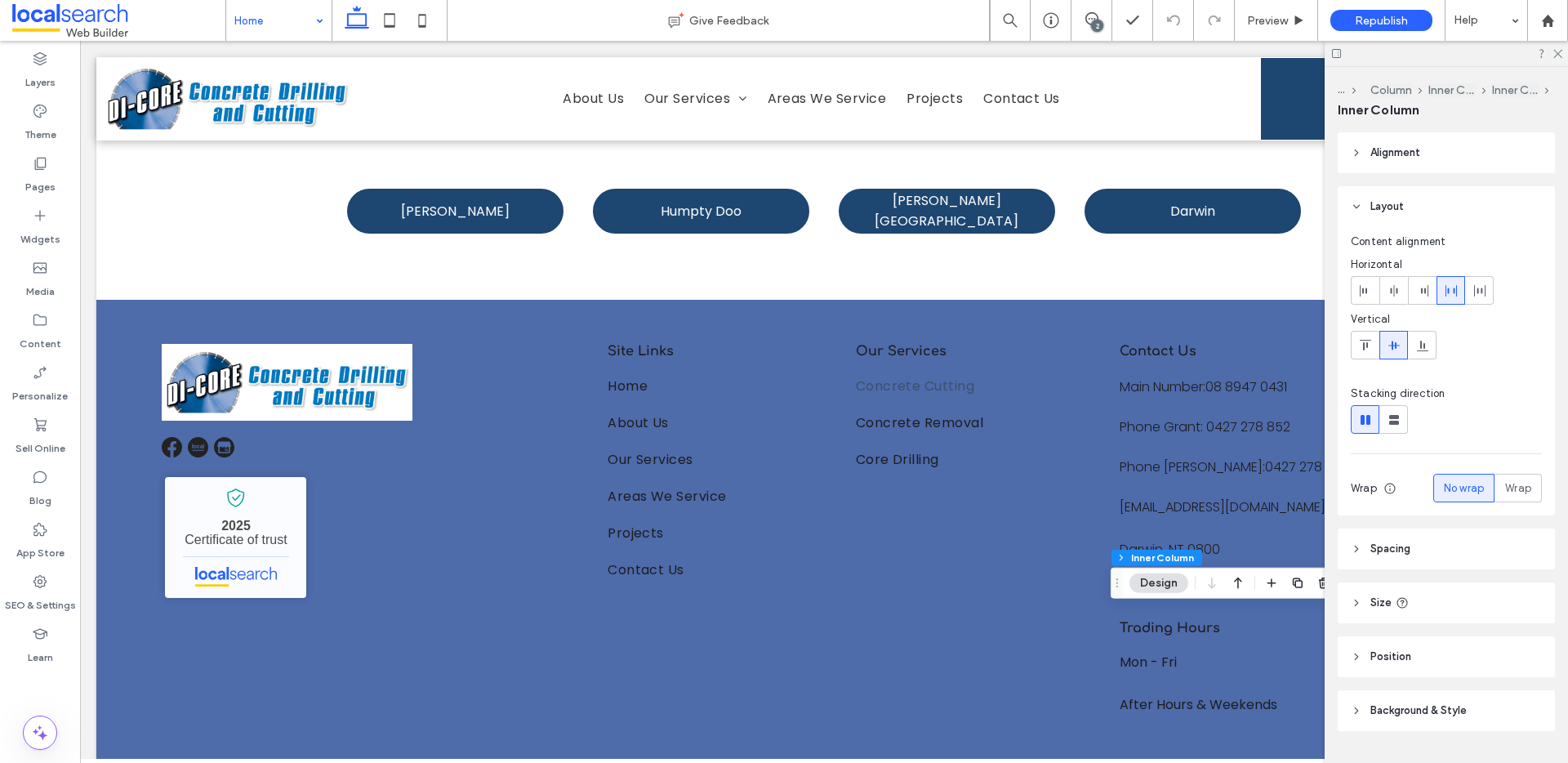
click at [1457, 697] on header "Background & Style" at bounding box center [1446, 710] width 217 height 40
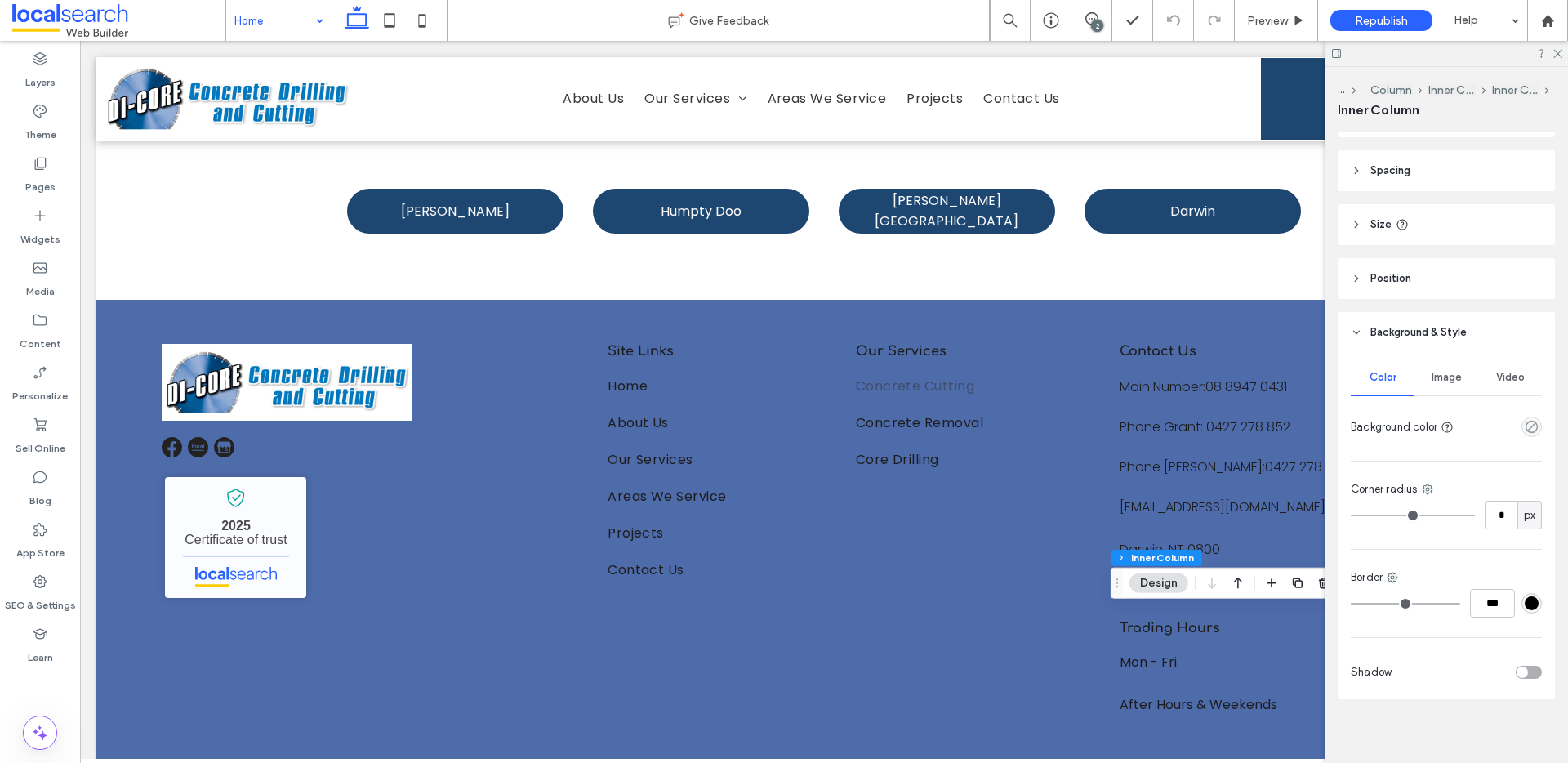
scroll to position [386, 0]
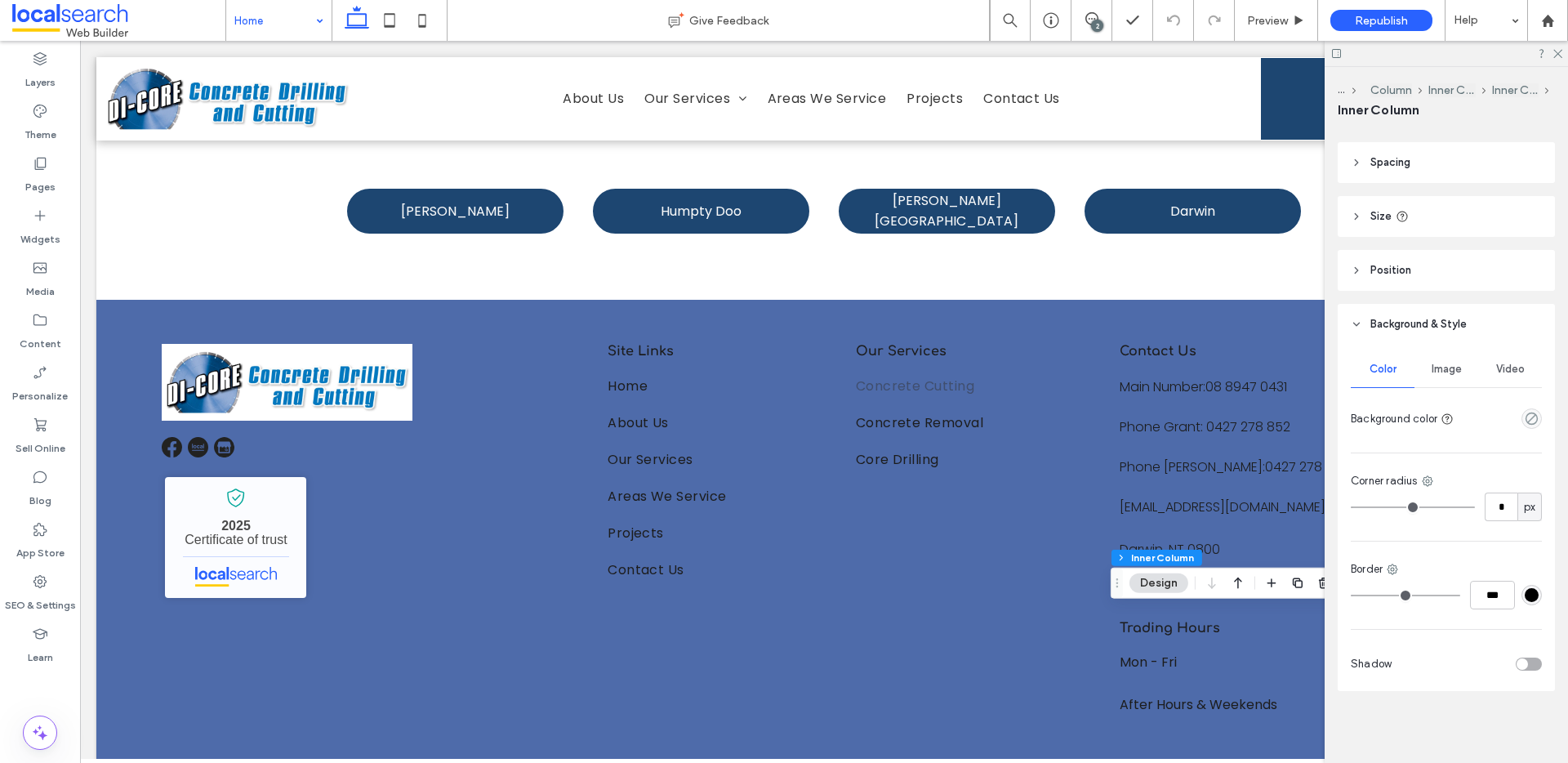
click at [1435, 258] on header "Position" at bounding box center [1446, 270] width 217 height 40
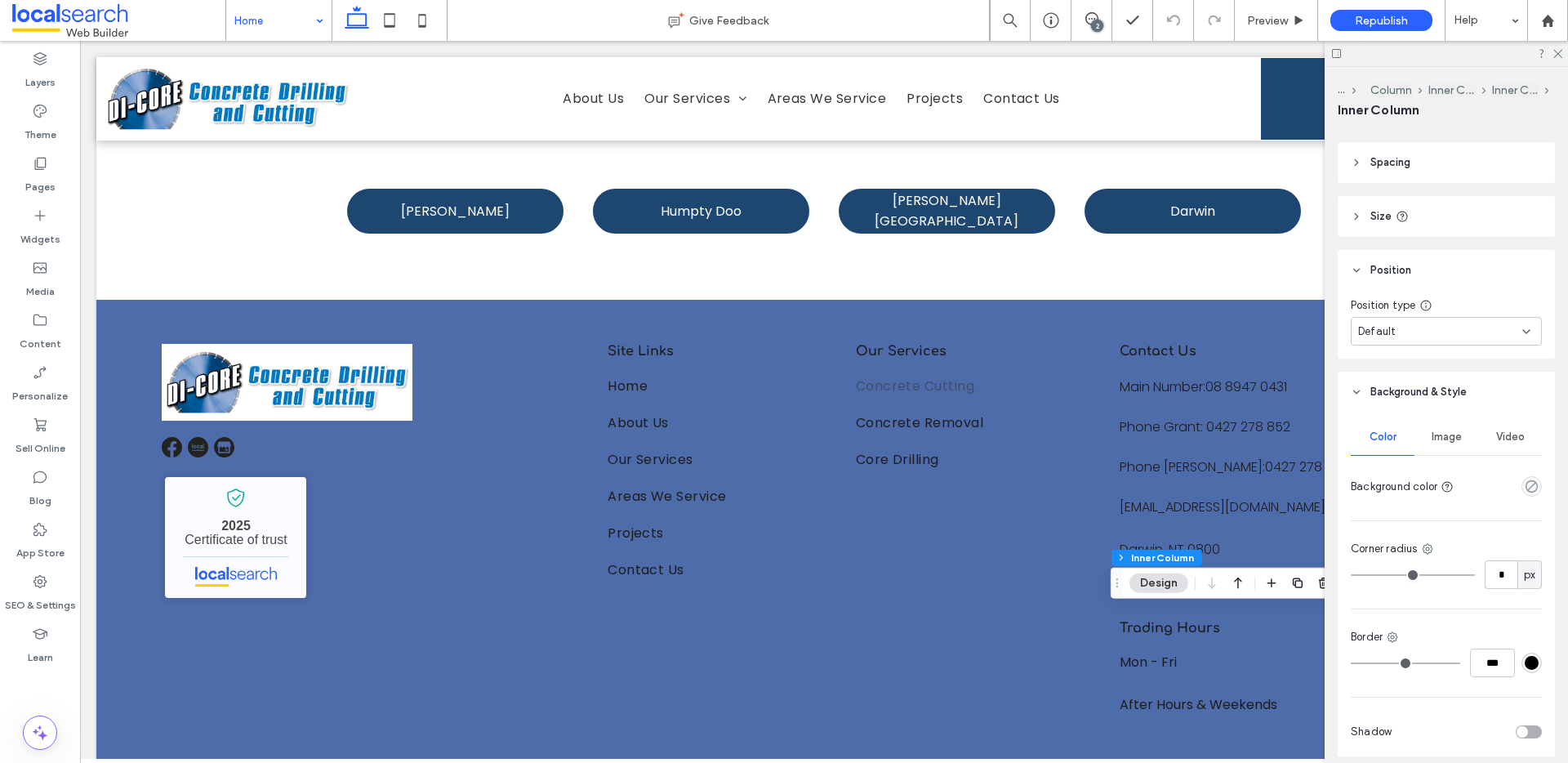
click at [1442, 226] on header "Size" at bounding box center [1446, 216] width 217 height 40
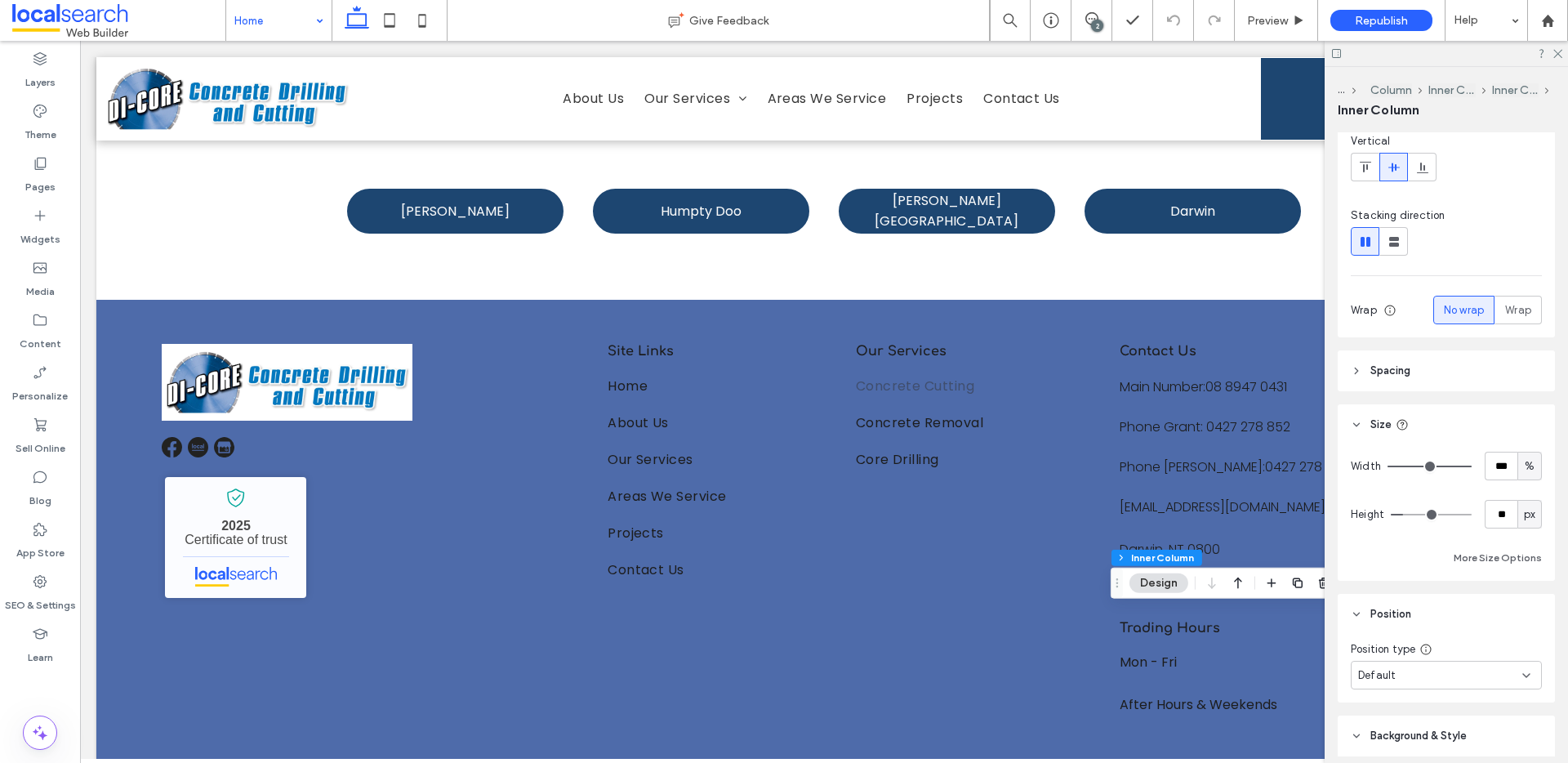
click at [1446, 360] on header "Spacing" at bounding box center [1446, 370] width 217 height 40
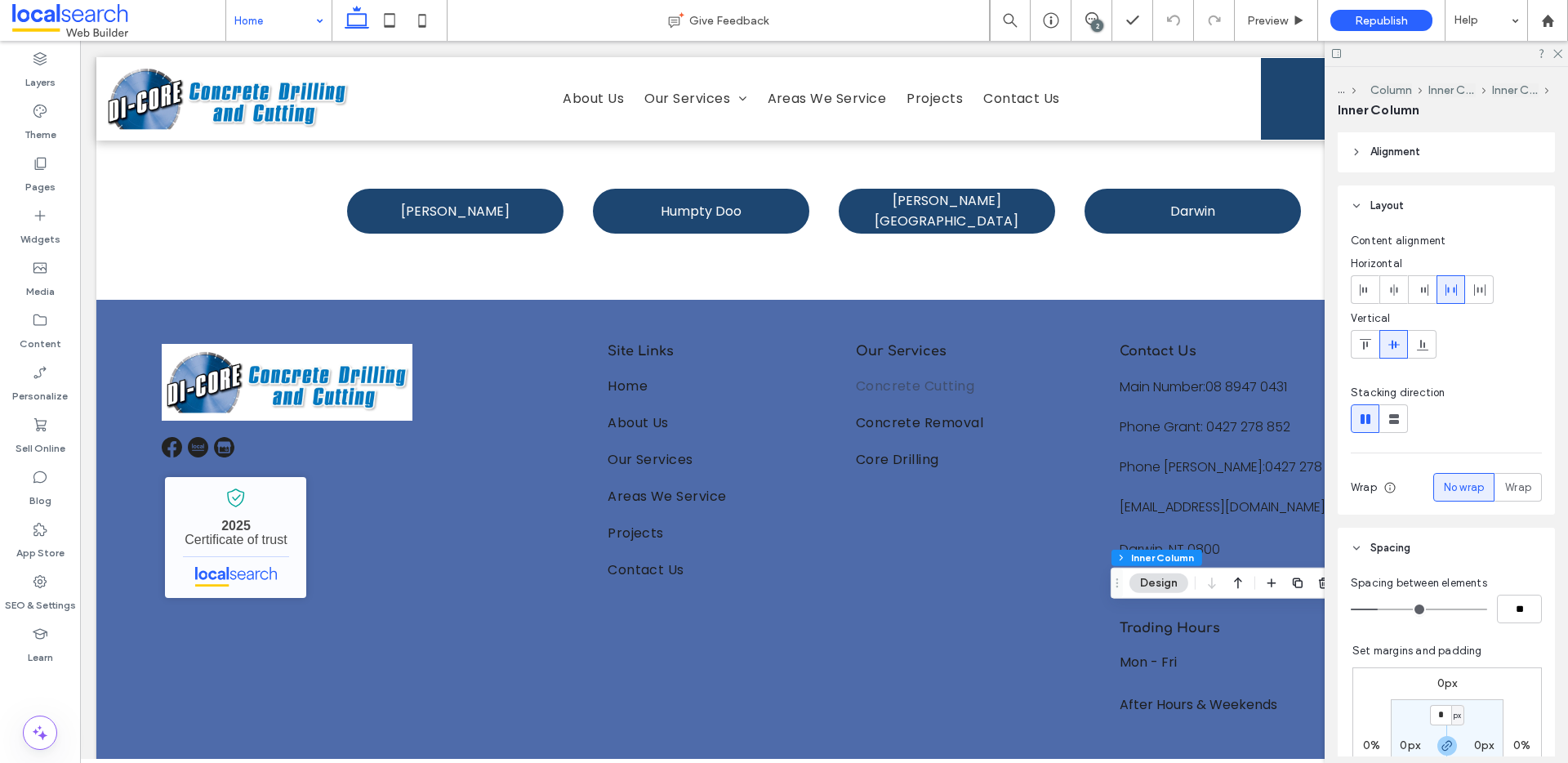
scroll to position [0, 0]
click at [1561, 57] on icon at bounding box center [1556, 52] width 11 height 11
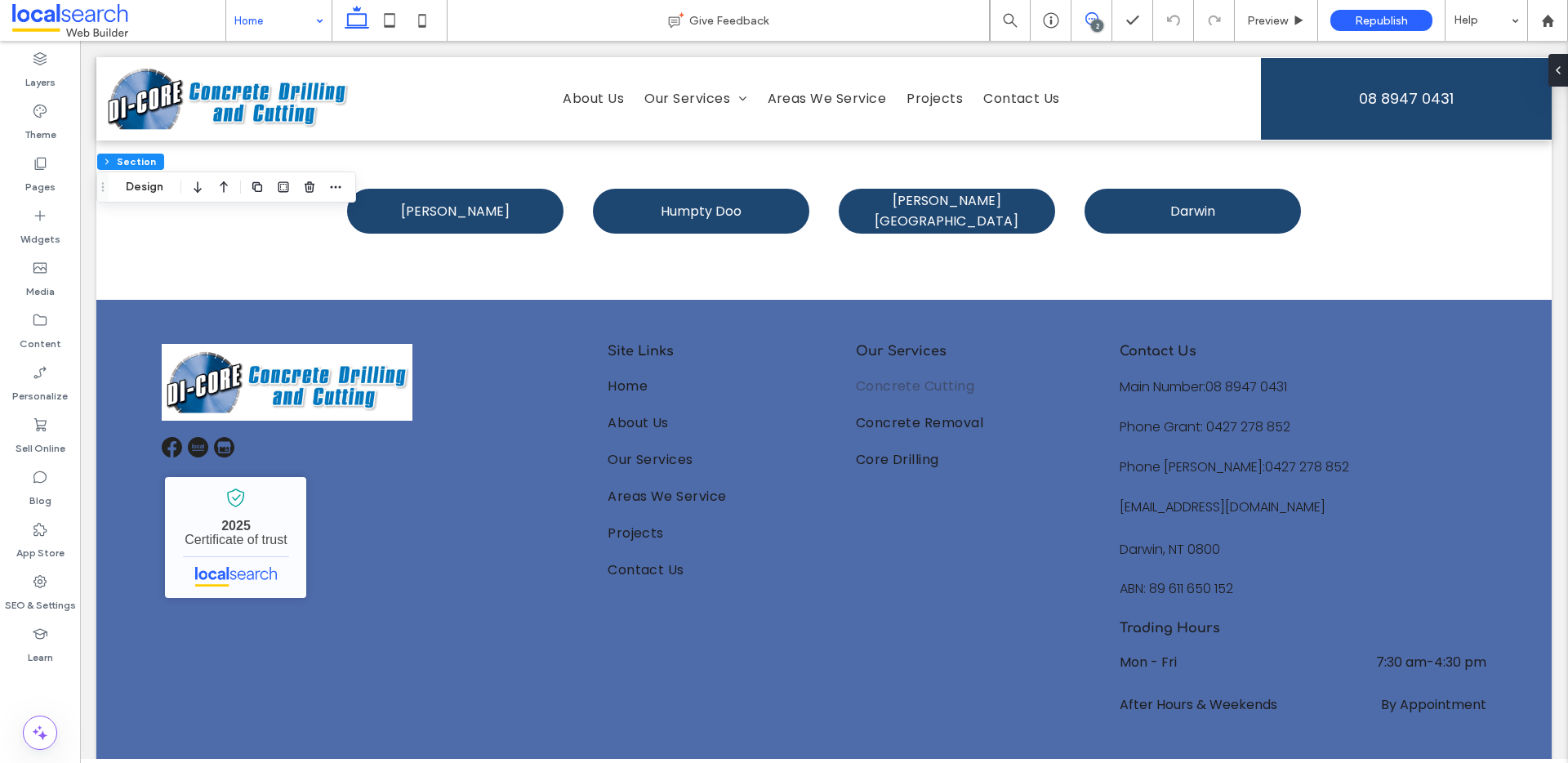
click at [1101, 14] on span at bounding box center [1092, 19] width 40 height 13
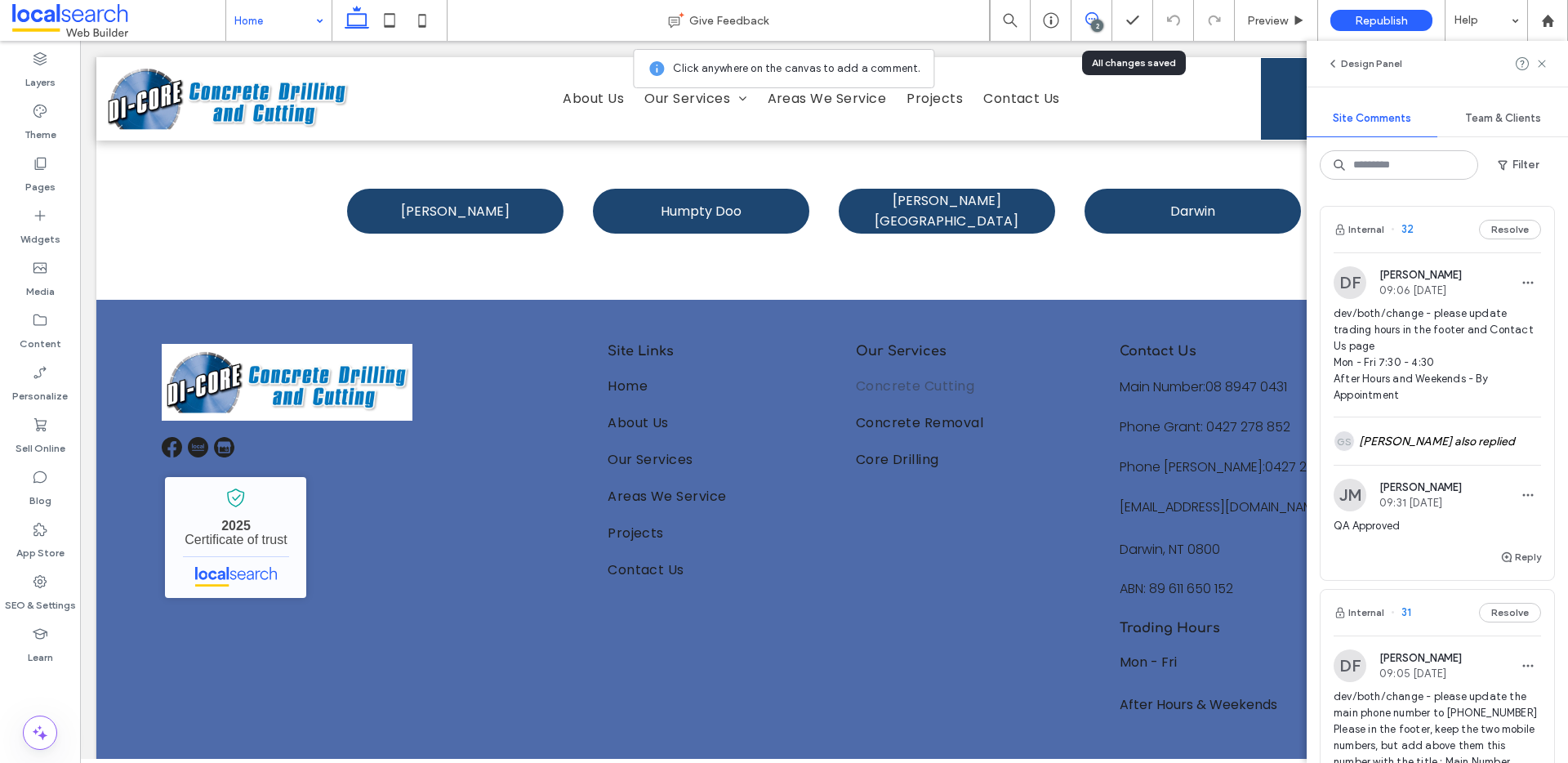
click at [1449, 264] on div "DF [PERSON_NAME] 09:06 [DATE] dev/both/change - please update trading hours in …" at bounding box center [1437, 400] width 234 height 295
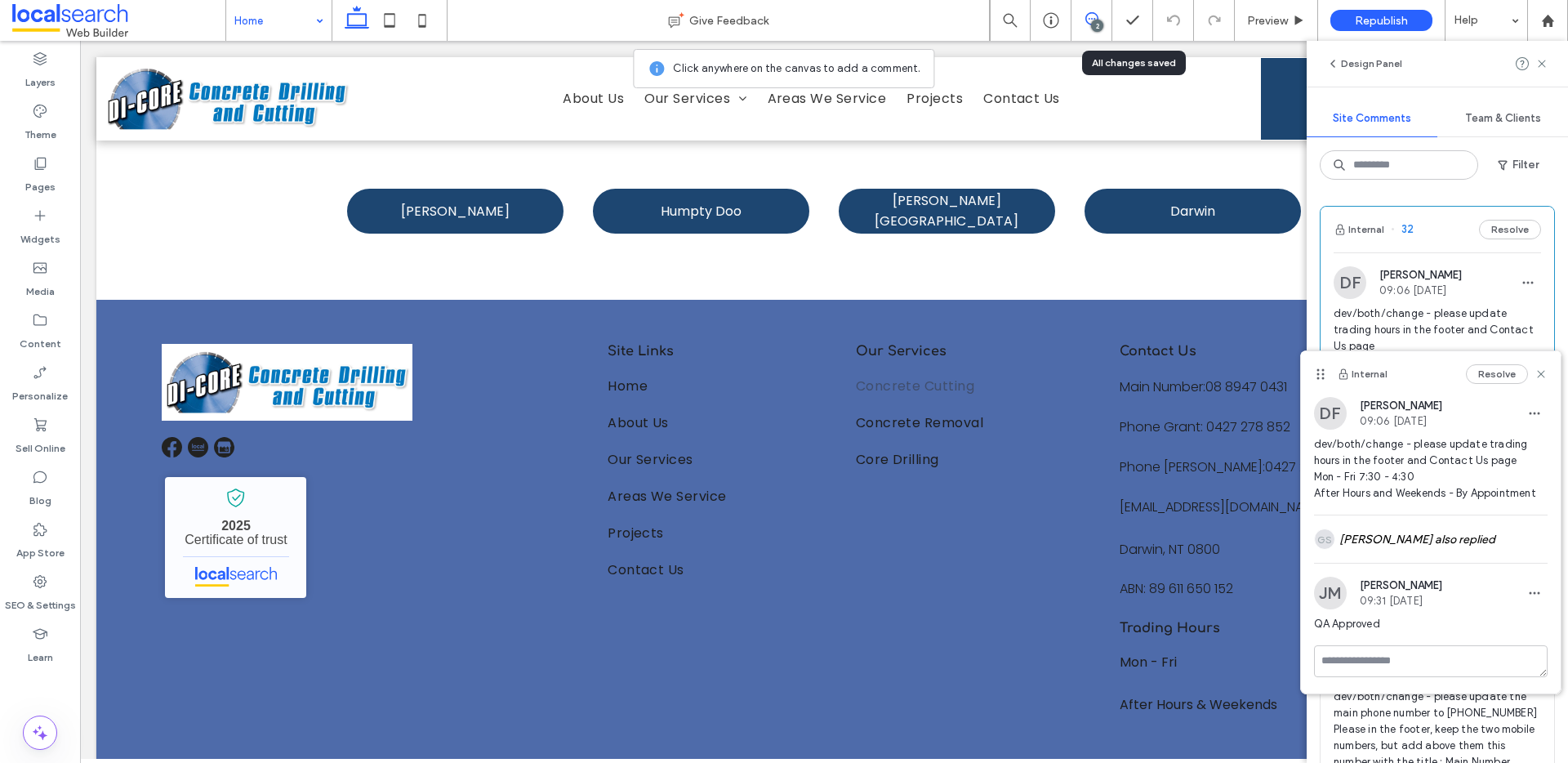
click at [1453, 434] on div "DF [PERSON_NAME] 09:06 [DATE] dev/both/change - please update trading hours in …" at bounding box center [1430, 456] width 234 height 117
click at [1447, 519] on div "[PERSON_NAME] also replied" at bounding box center [1430, 538] width 234 height 47
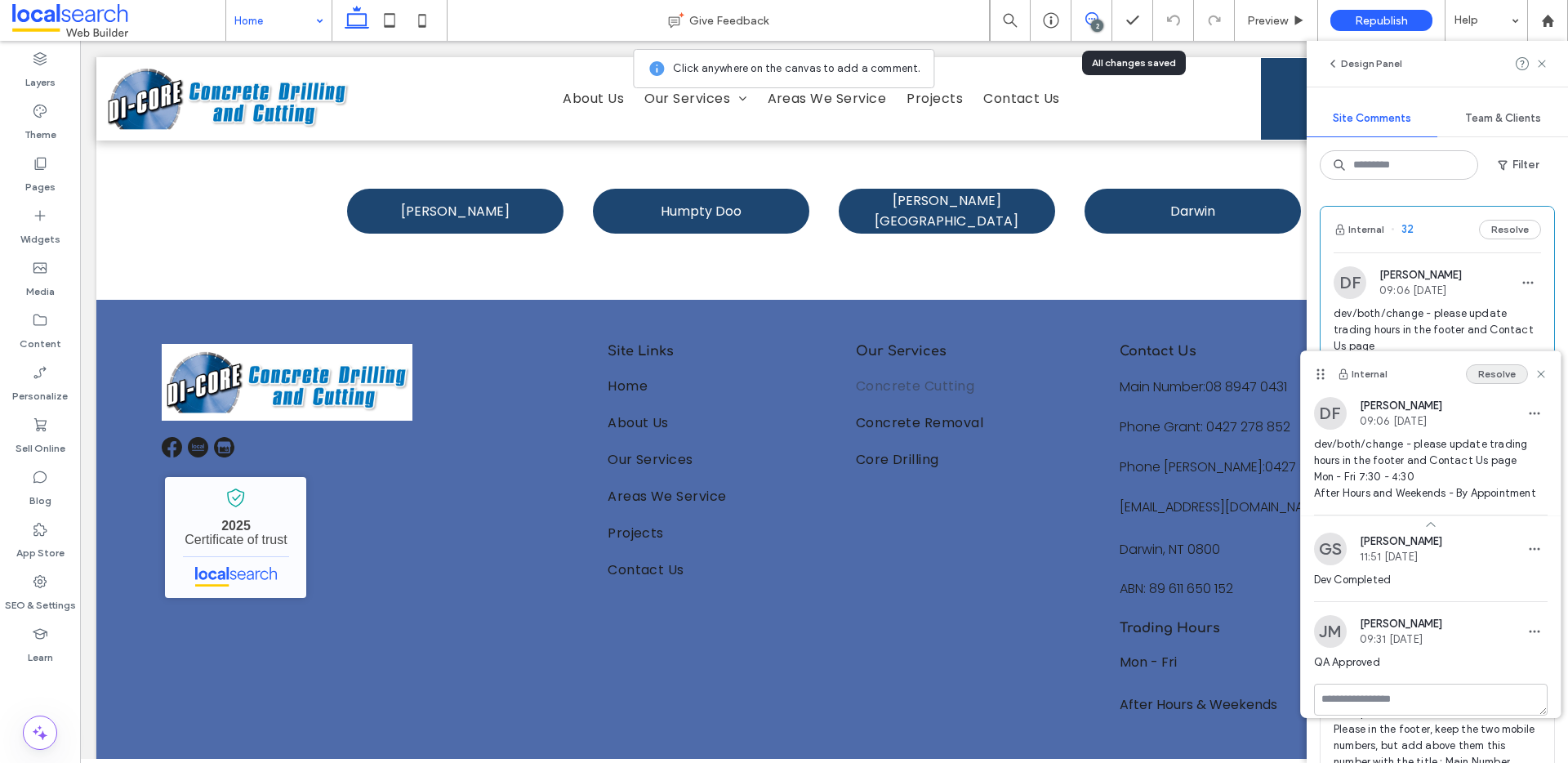
click at [1492, 372] on button "Resolve" at bounding box center [1496, 374] width 62 height 20
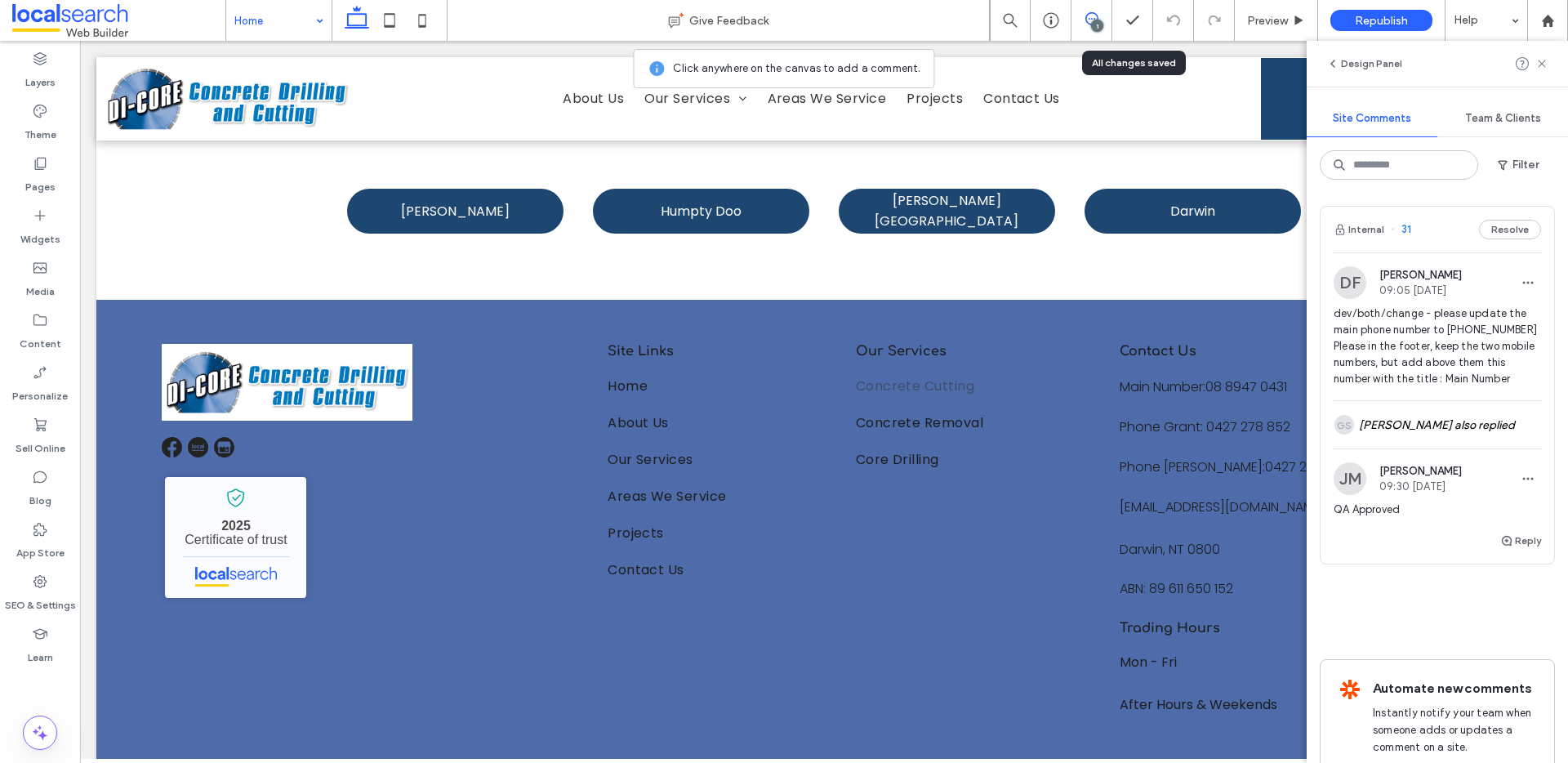
click at [1447, 234] on div "Internal 31 Resolve" at bounding box center [1437, 229] width 234 height 45
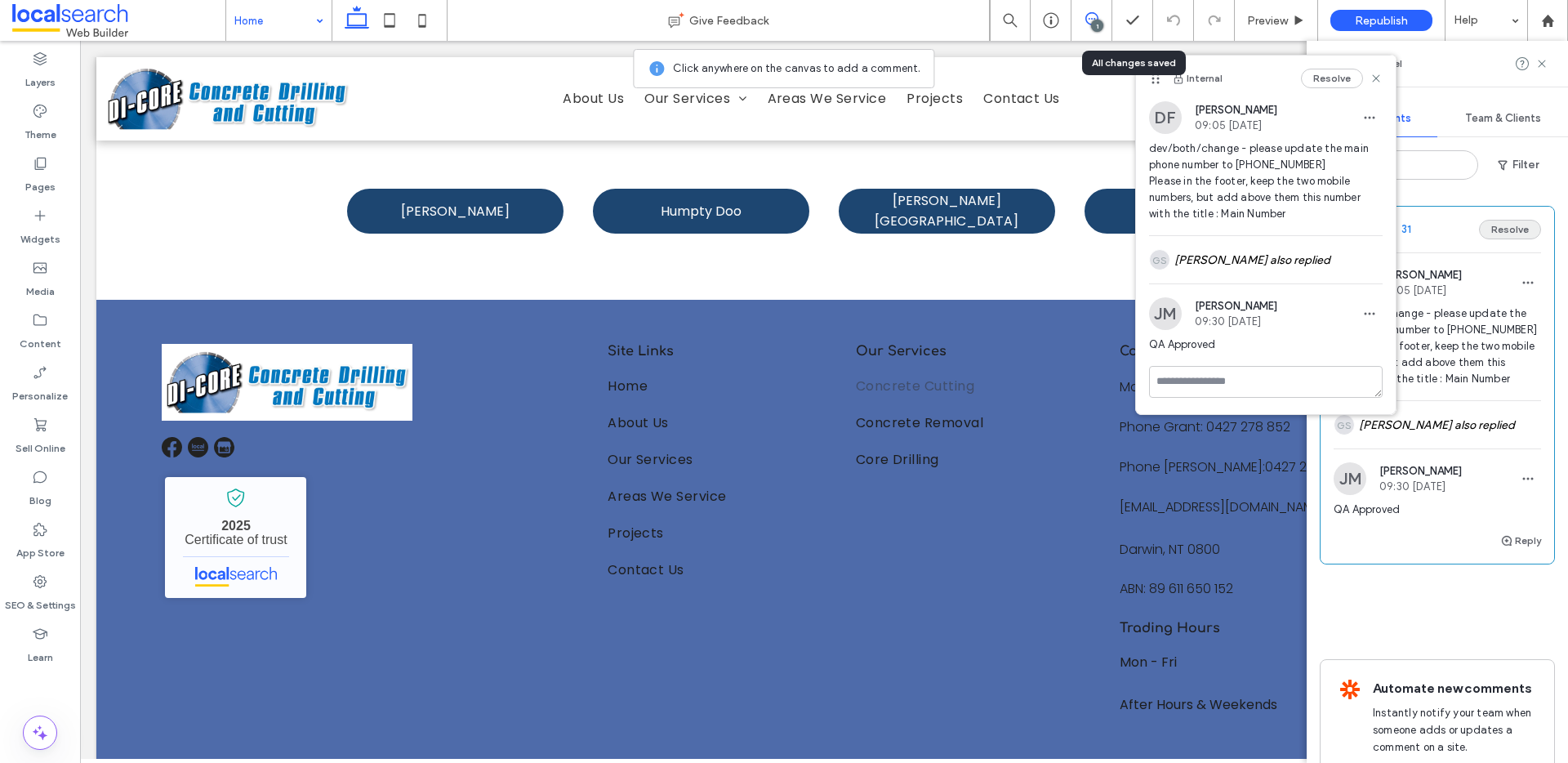
click at [1485, 223] on button "Resolve" at bounding box center [1509, 230] width 62 height 20
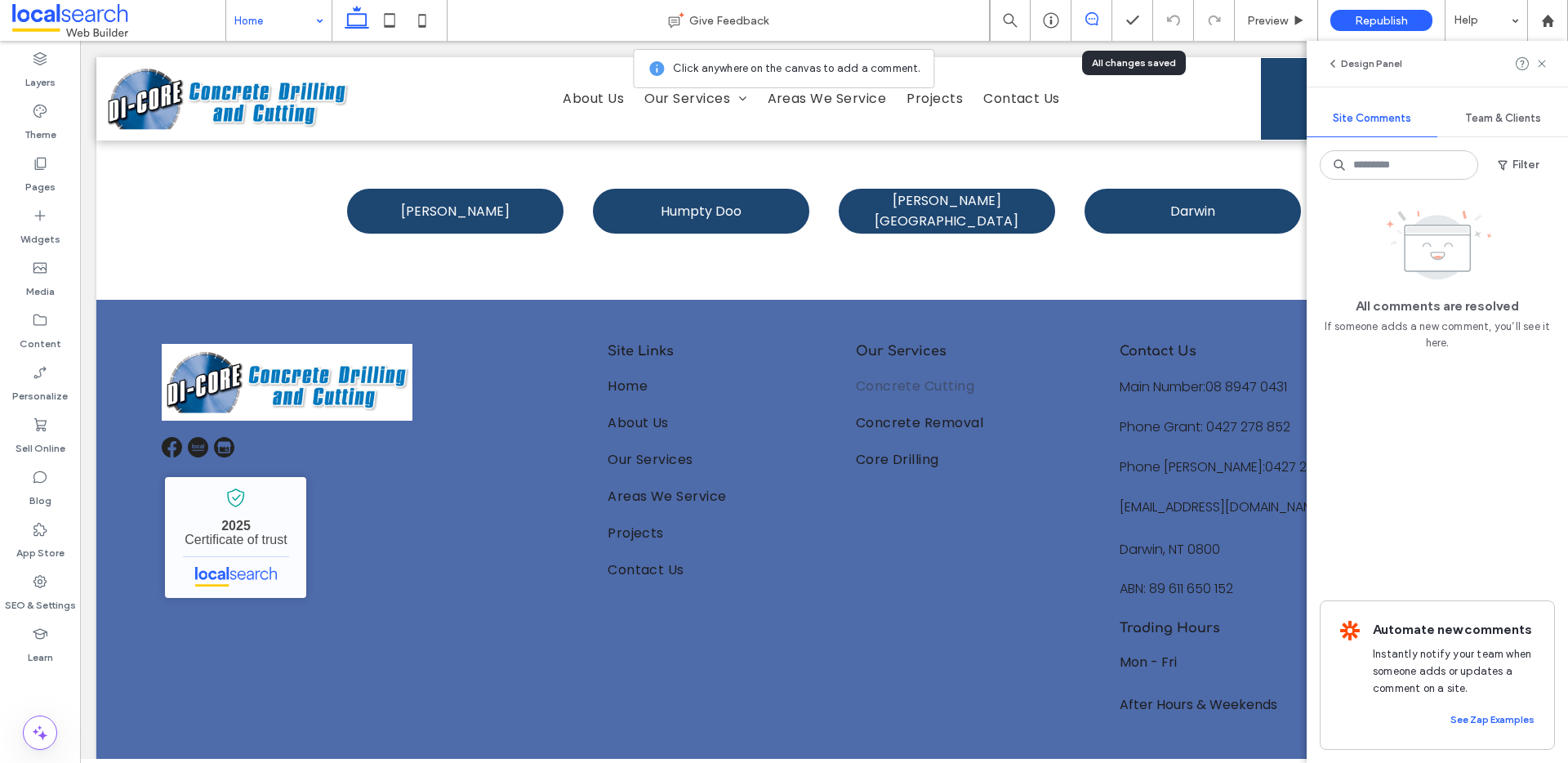
click at [1542, 52] on div "Design Panel" at bounding box center [1438, 63] width 262 height 45
click at [1544, 57] on icon at bounding box center [1542, 64] width 13 height 13
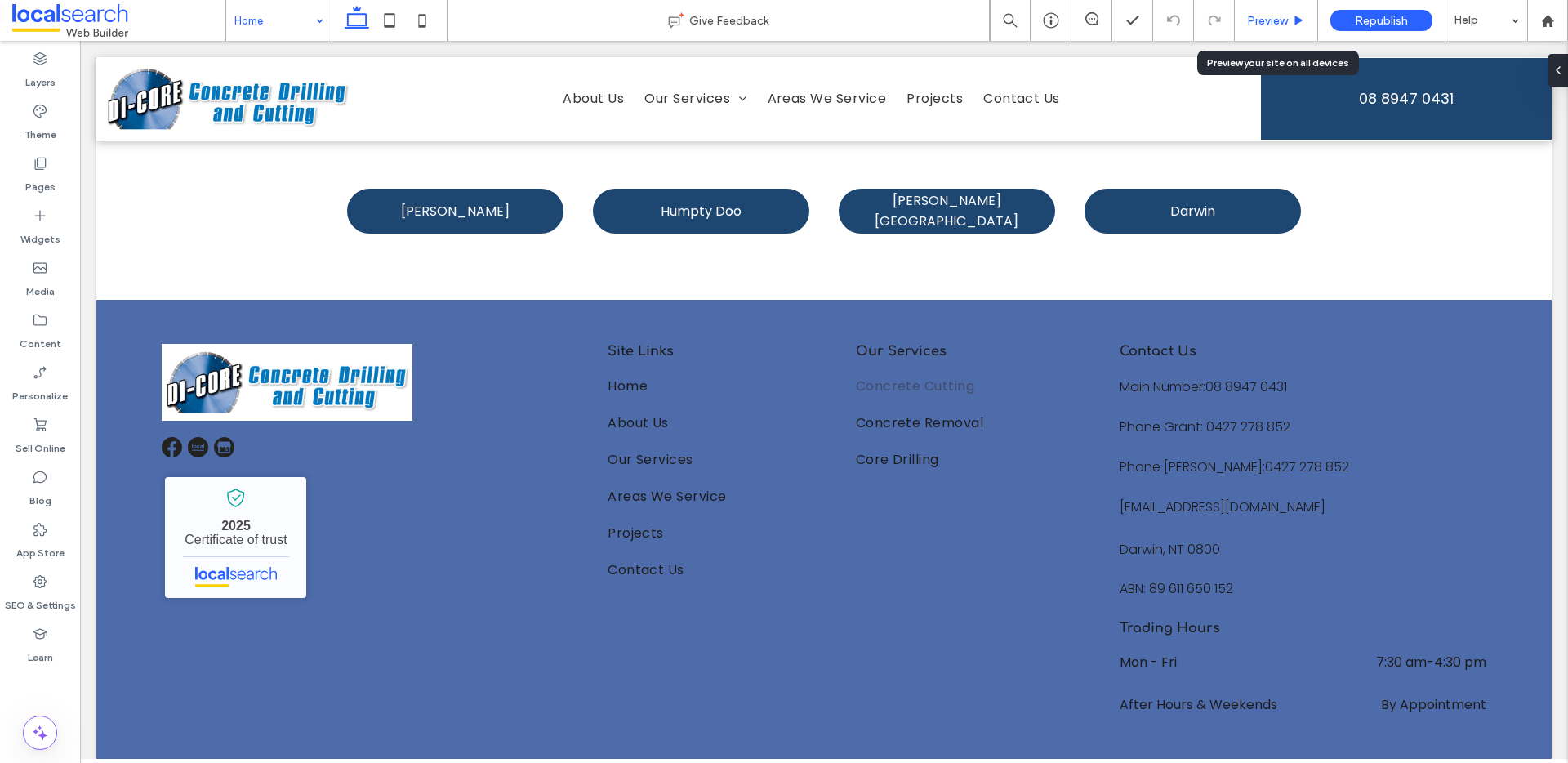
click at [1271, 16] on span "Preview" at bounding box center [1267, 21] width 40 height 14
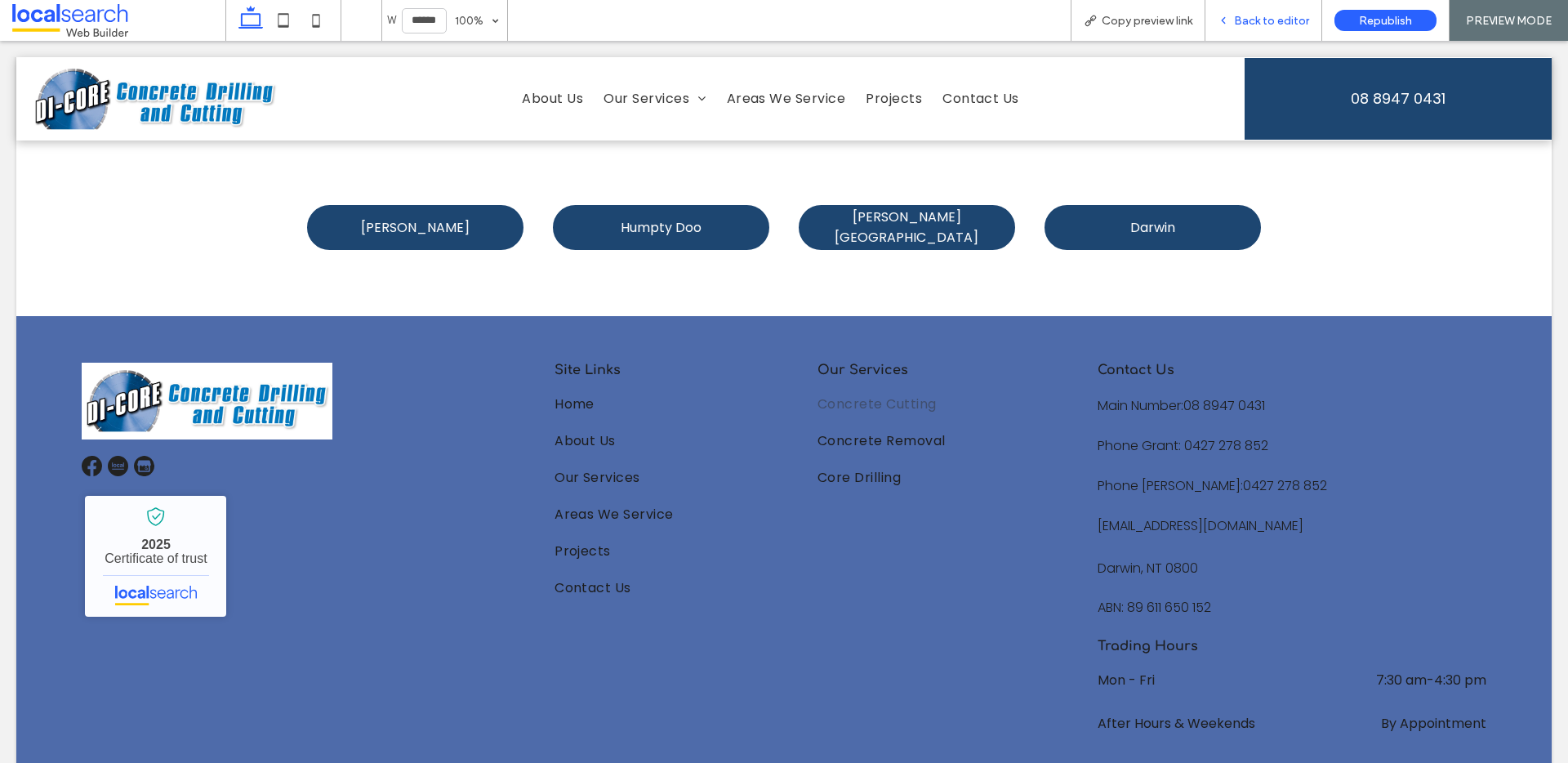
click at [1240, 18] on span "Back to editor" at bounding box center [1271, 21] width 75 height 14
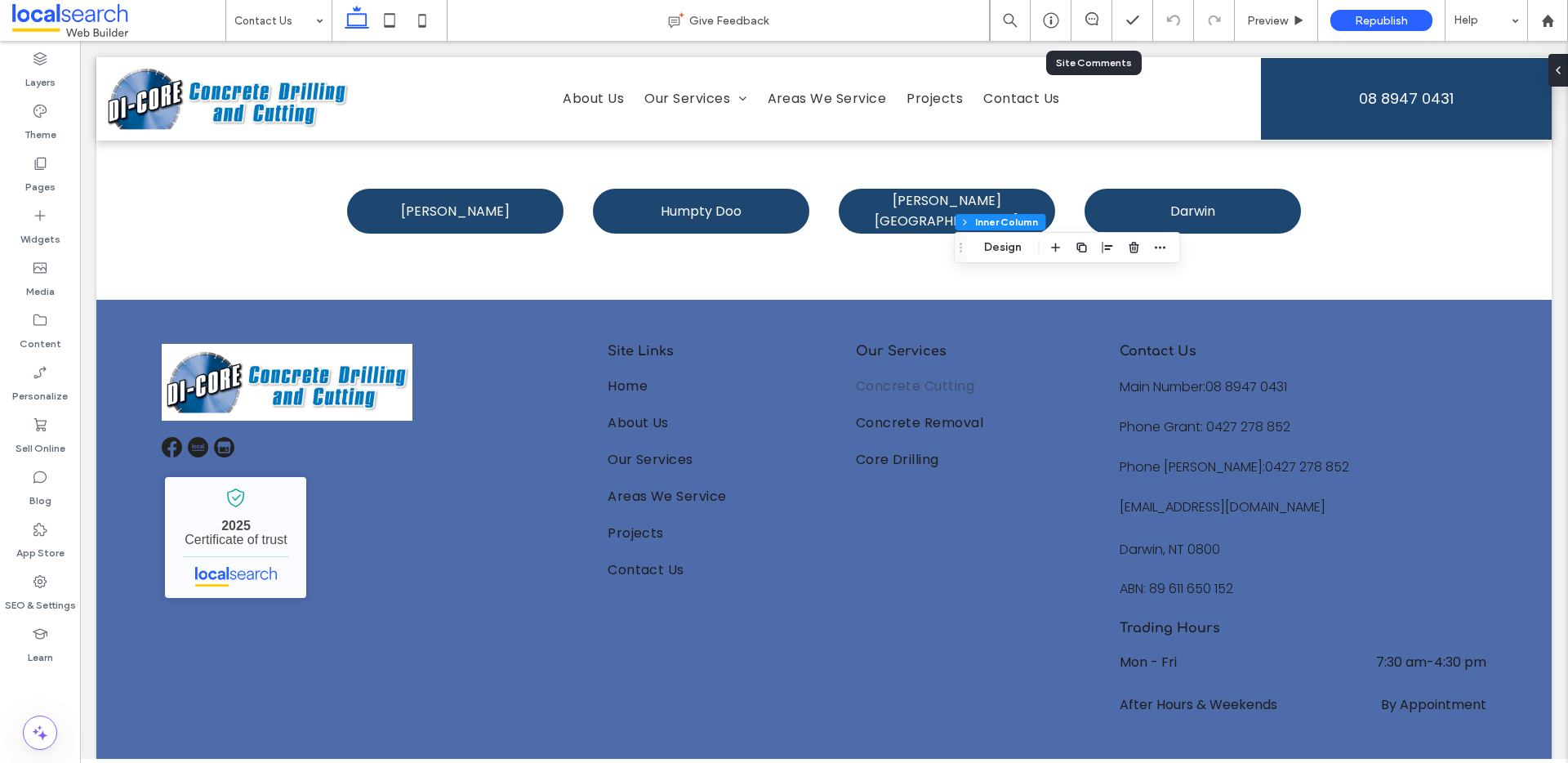
click at [1101, 26] on div at bounding box center [1092, 21] width 40 height 17
click at [1092, 6] on div at bounding box center [1092, 20] width 40 height 40
click at [1093, 19] on use at bounding box center [1092, 19] width 13 height 13
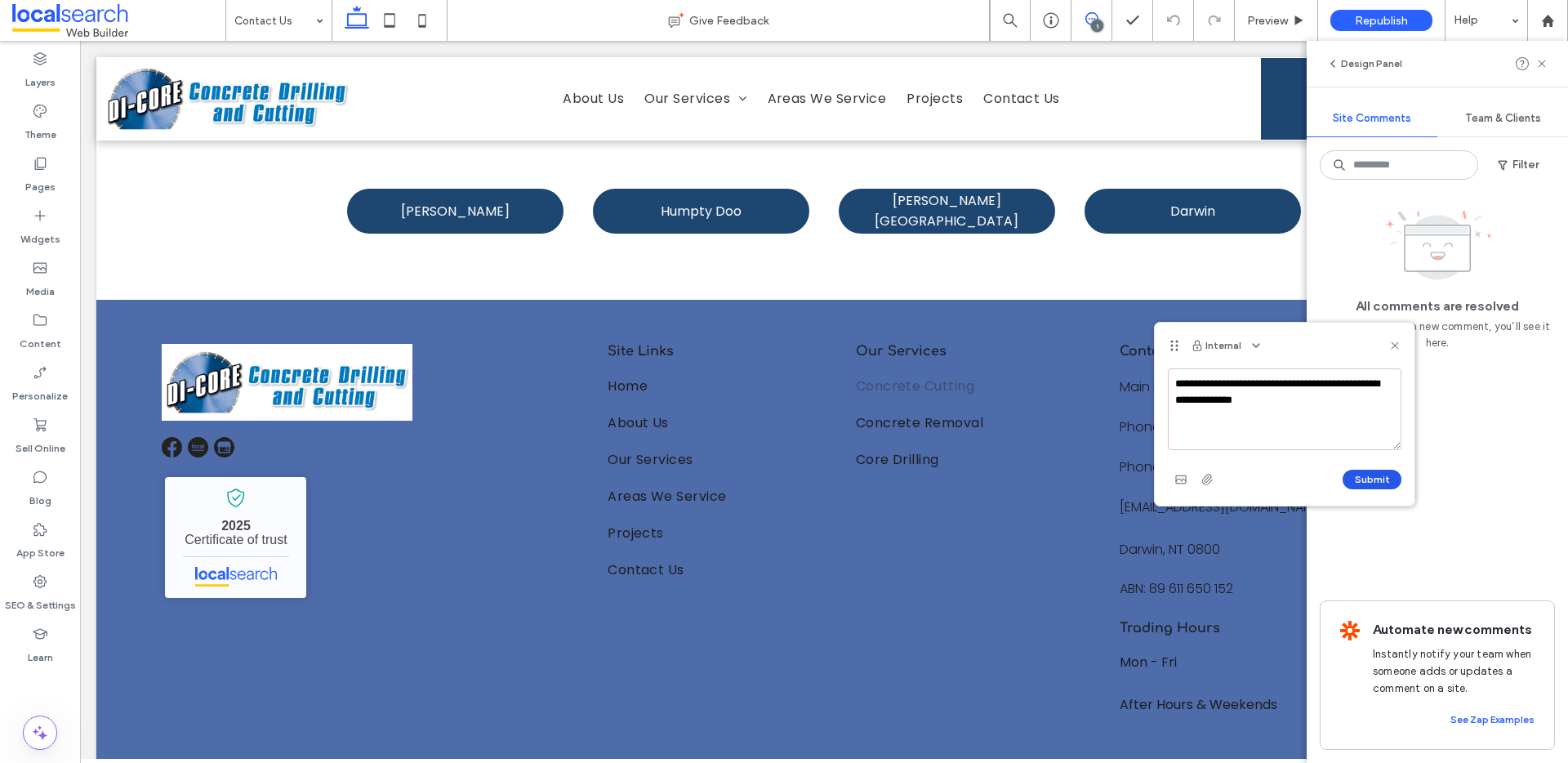
type textarea "**********"
click at [1380, 486] on button "Submit" at bounding box center [1371, 480] width 59 height 20
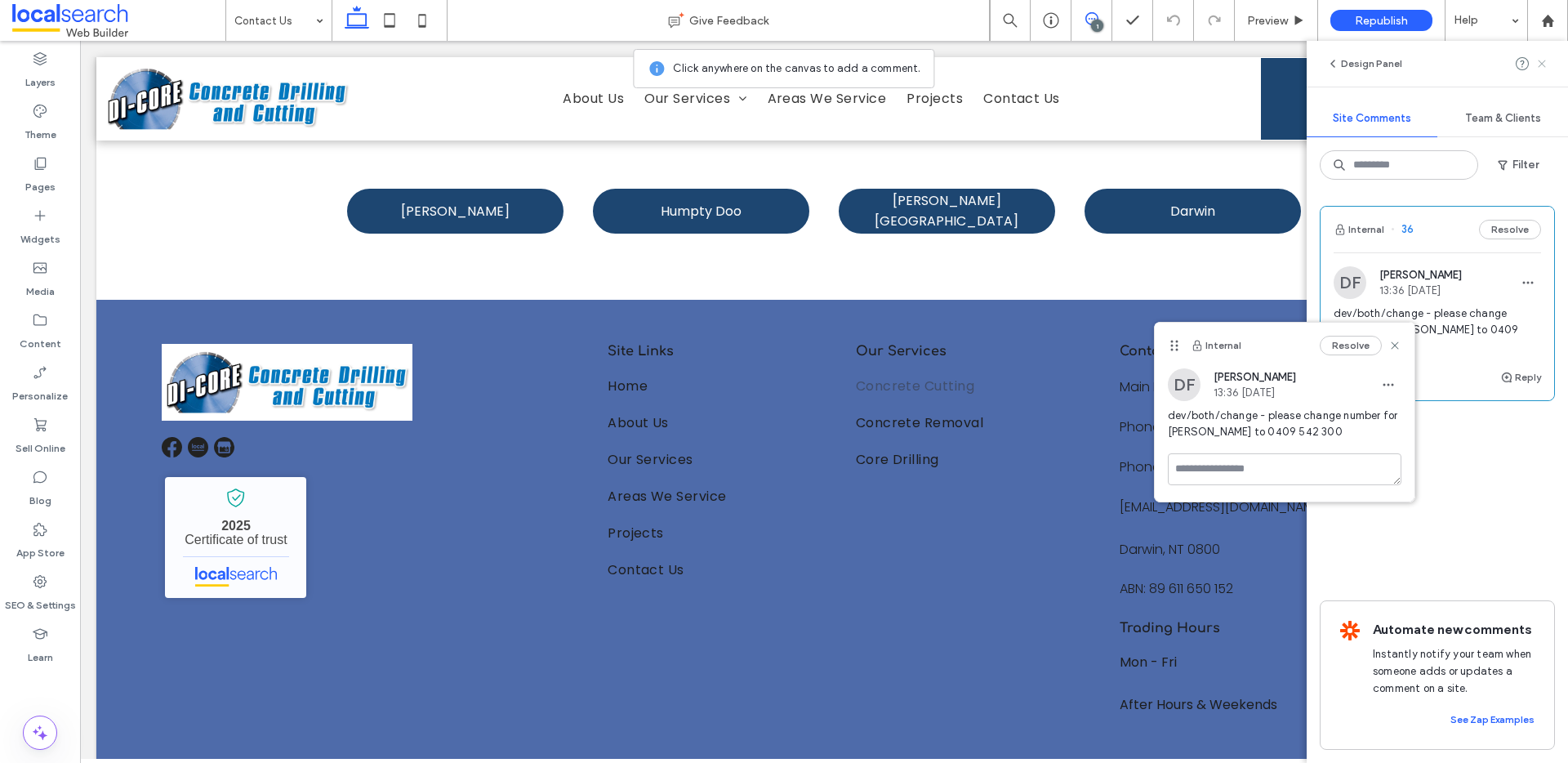
click at [1547, 63] on icon at bounding box center [1542, 64] width 13 height 13
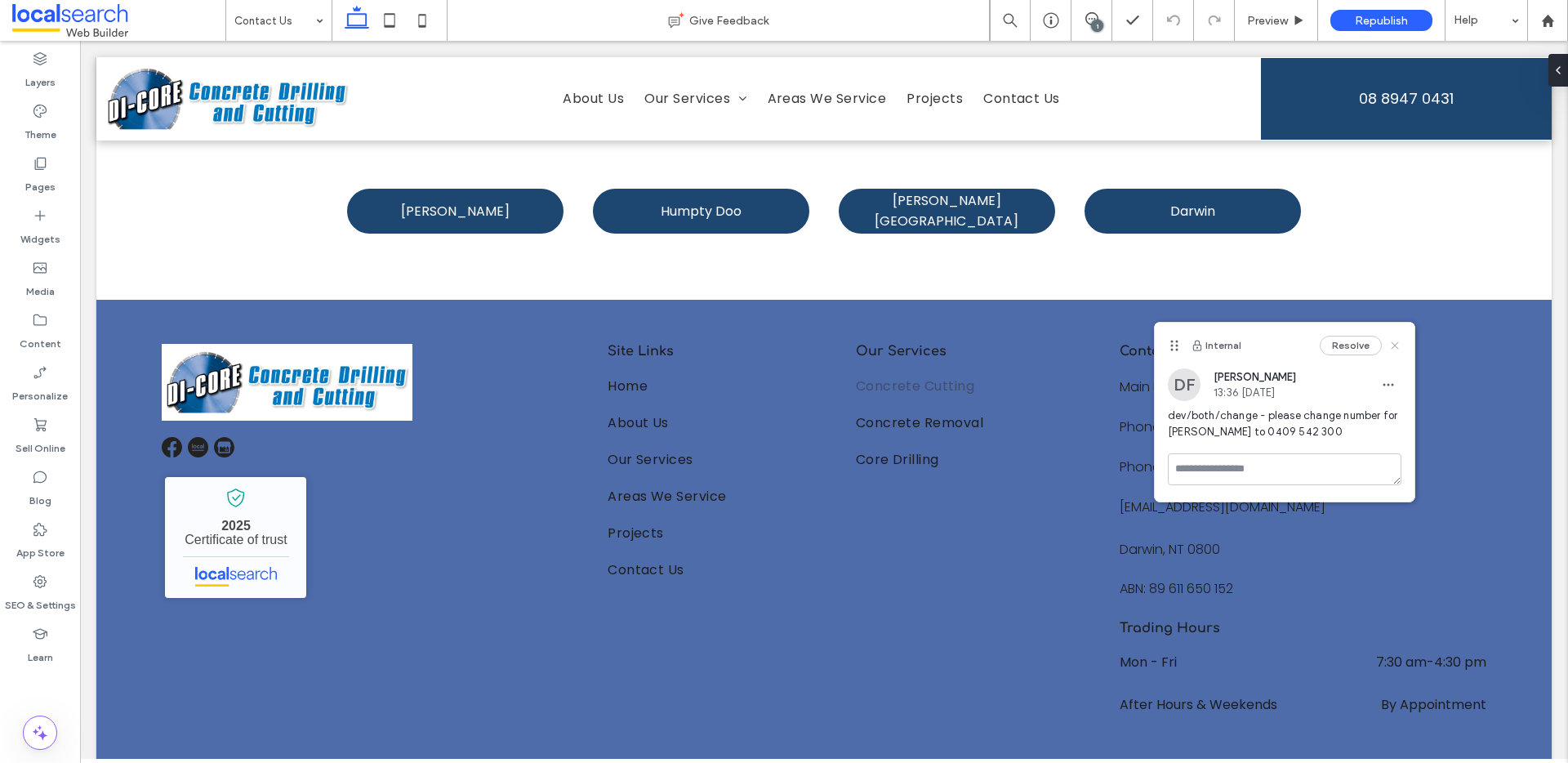
click at [1394, 341] on icon at bounding box center [1395, 345] width 13 height 13
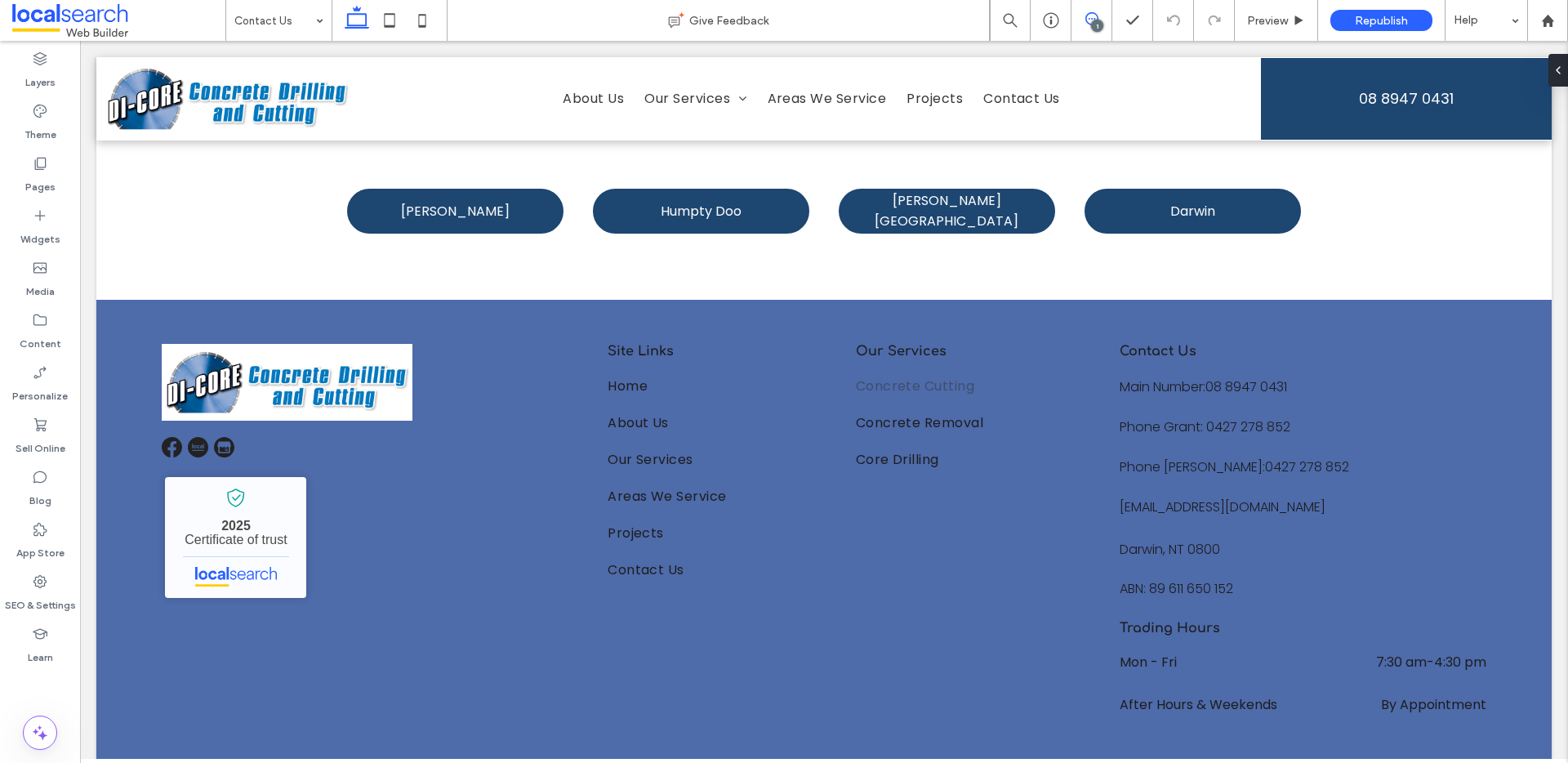
click at [1097, 14] on icon at bounding box center [1092, 19] width 13 height 13
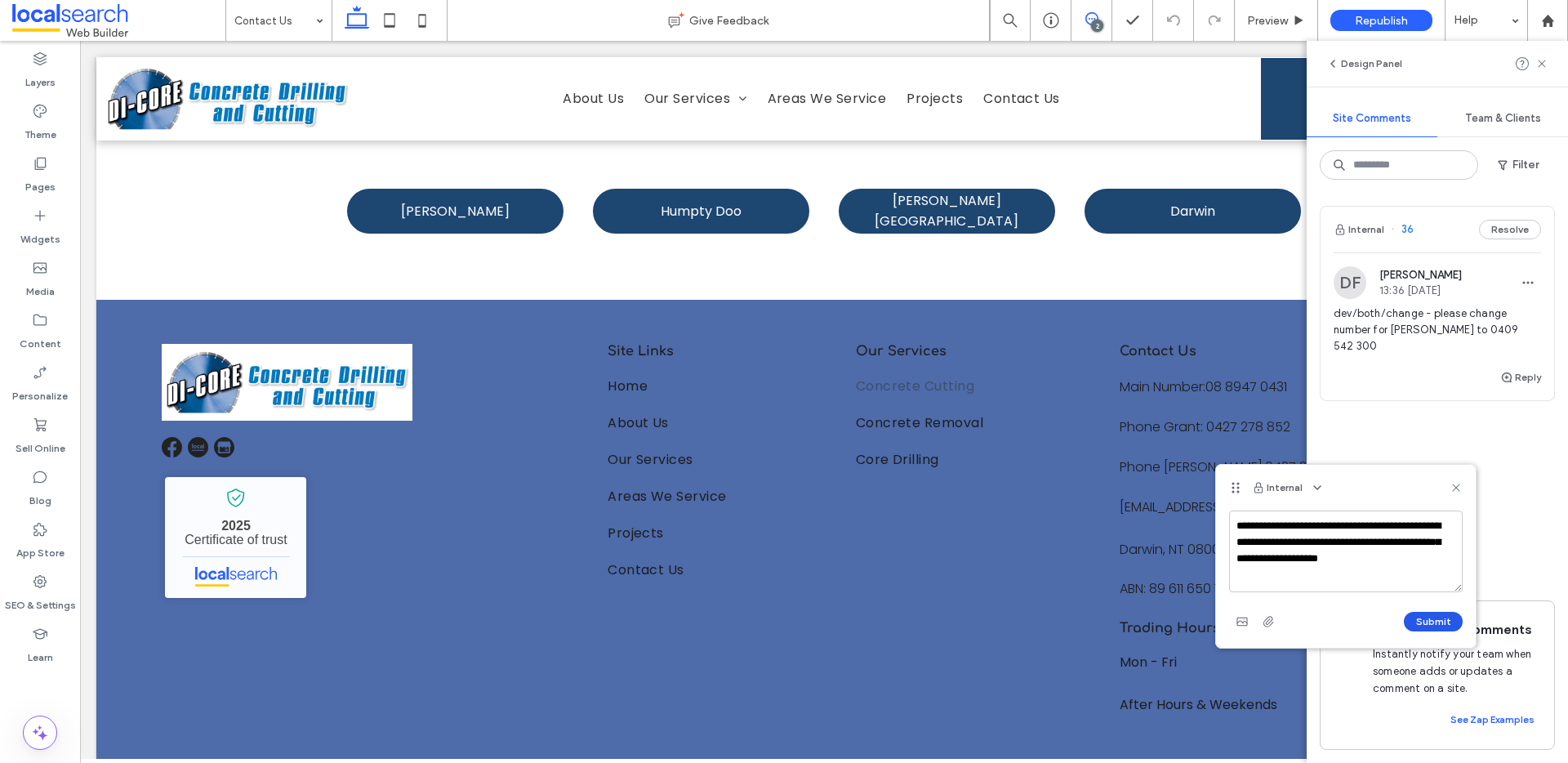
type textarea "**********"
click at [1429, 622] on button "Submit" at bounding box center [1433, 622] width 59 height 20
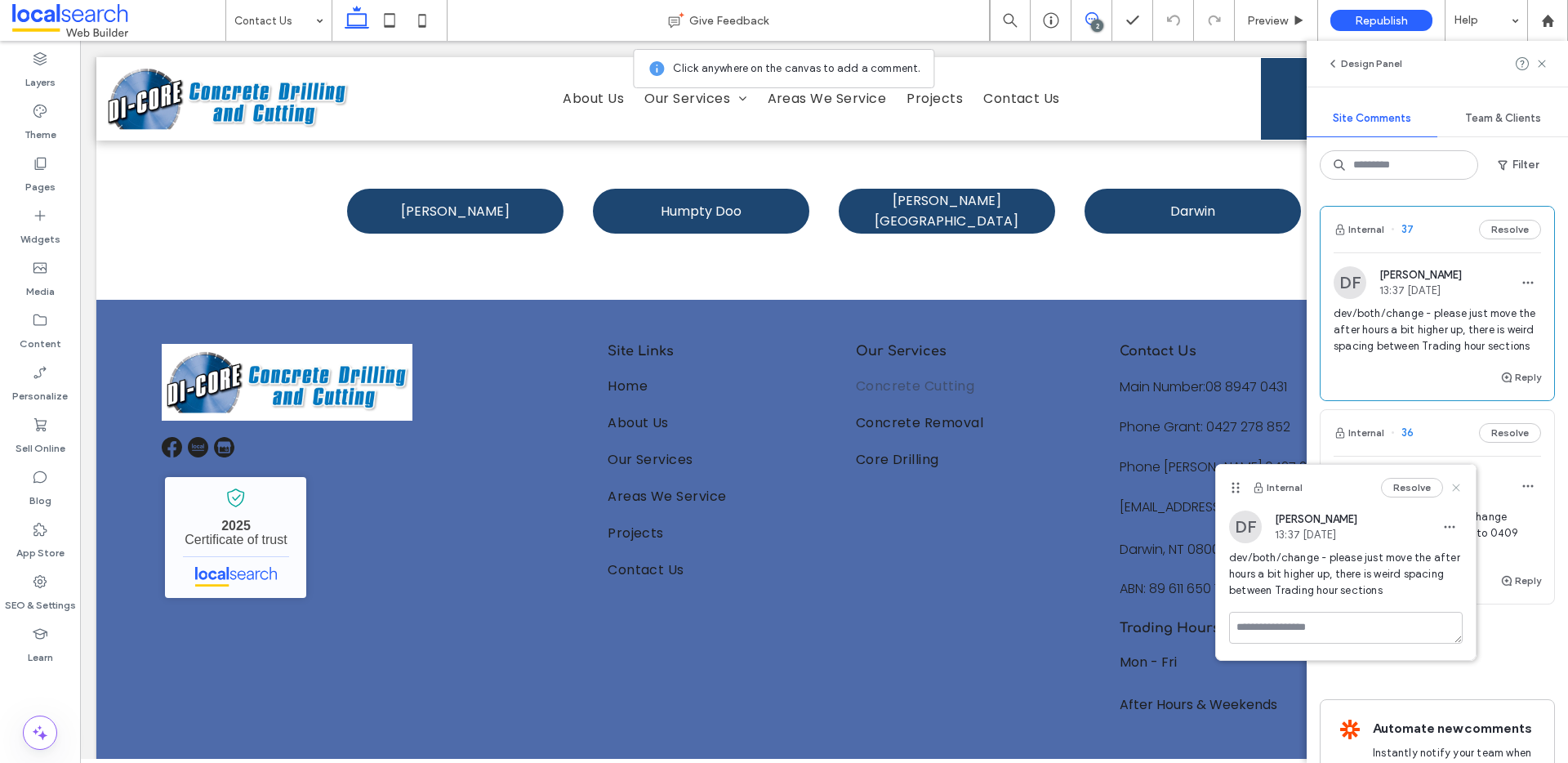
click at [1457, 486] on use at bounding box center [1456, 487] width 7 height 7
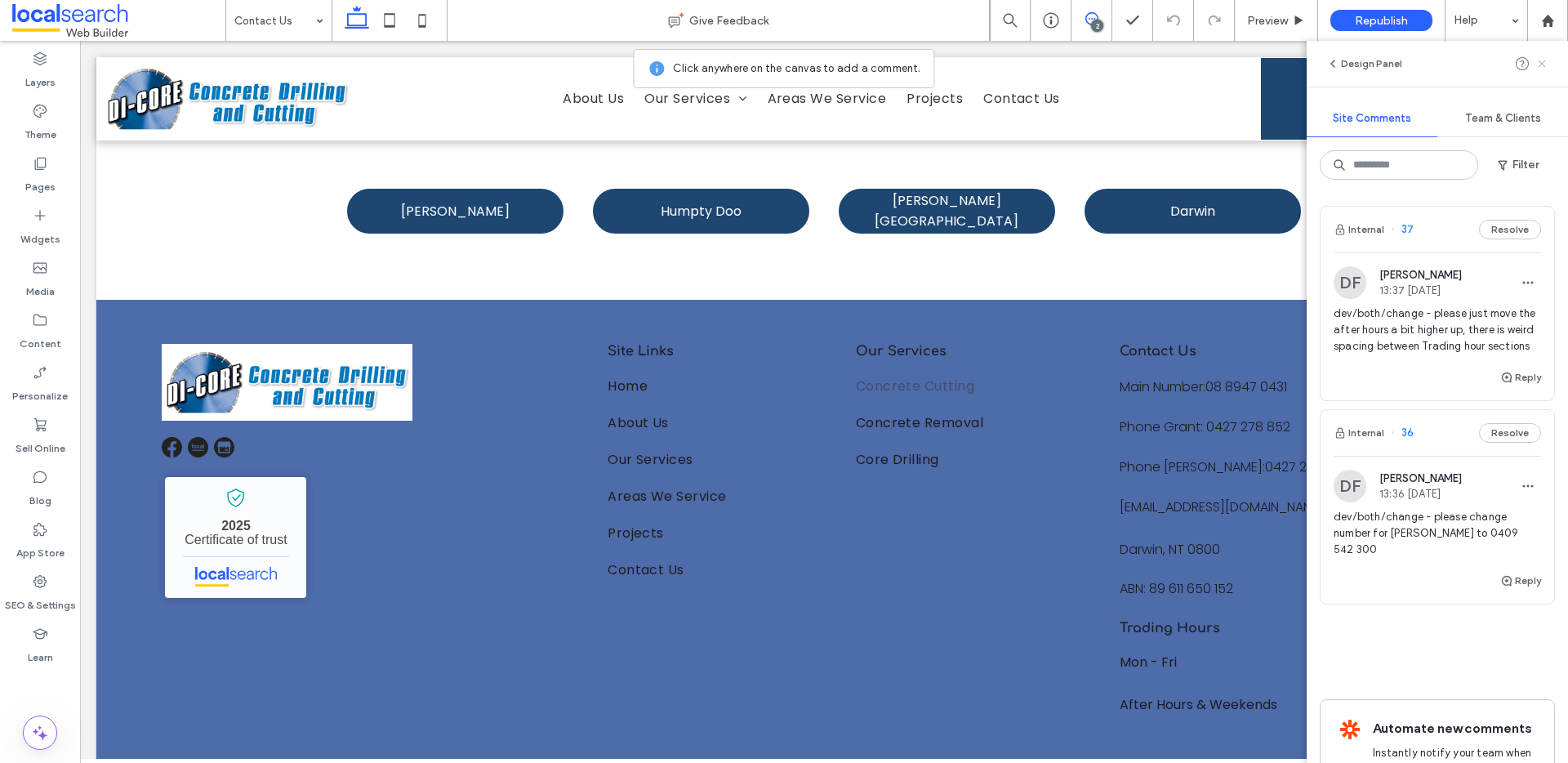
click at [1542, 64] on use at bounding box center [1541, 63] width 7 height 7
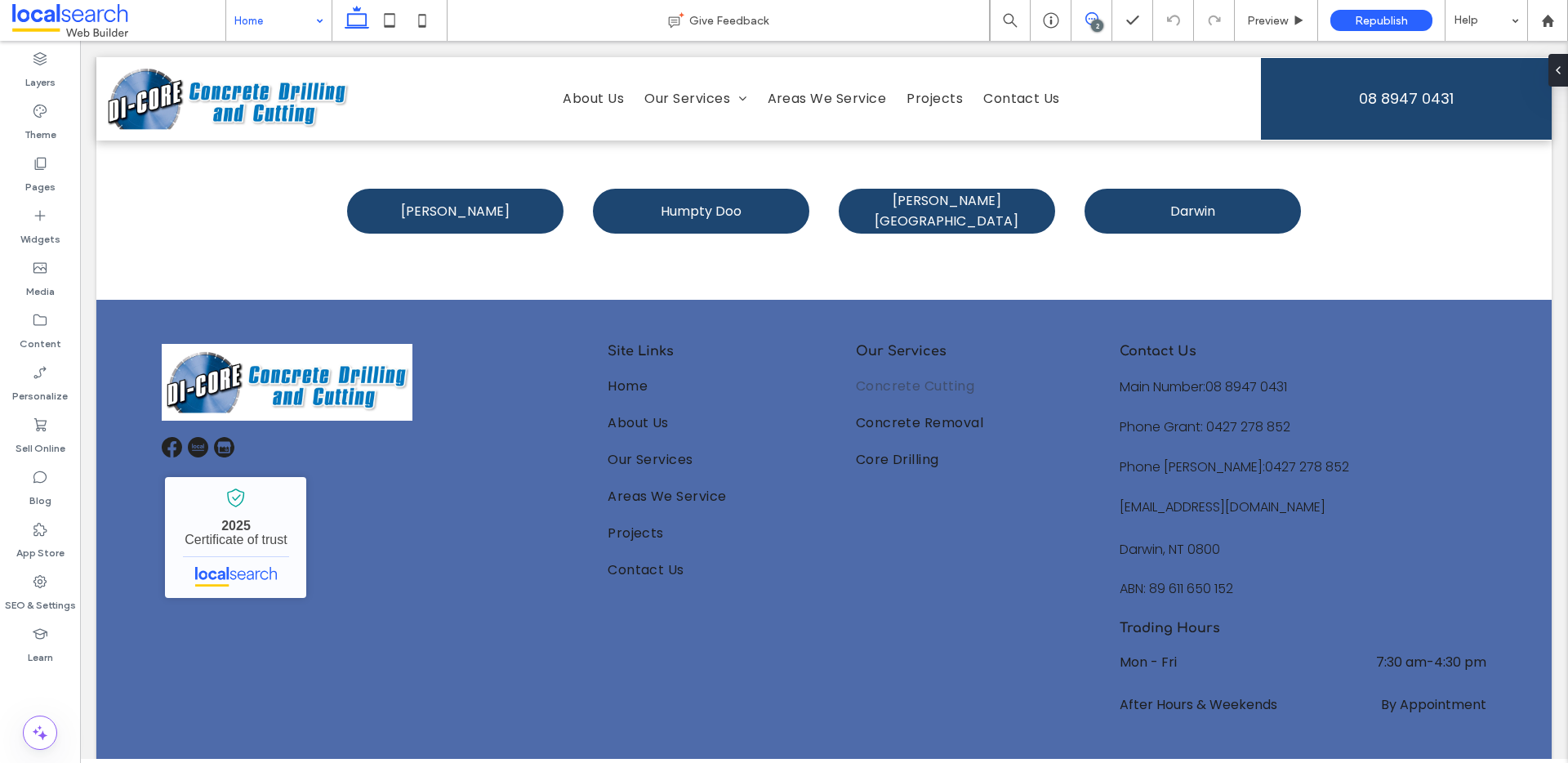
click at [1094, 18] on icon at bounding box center [1092, 19] width 13 height 13
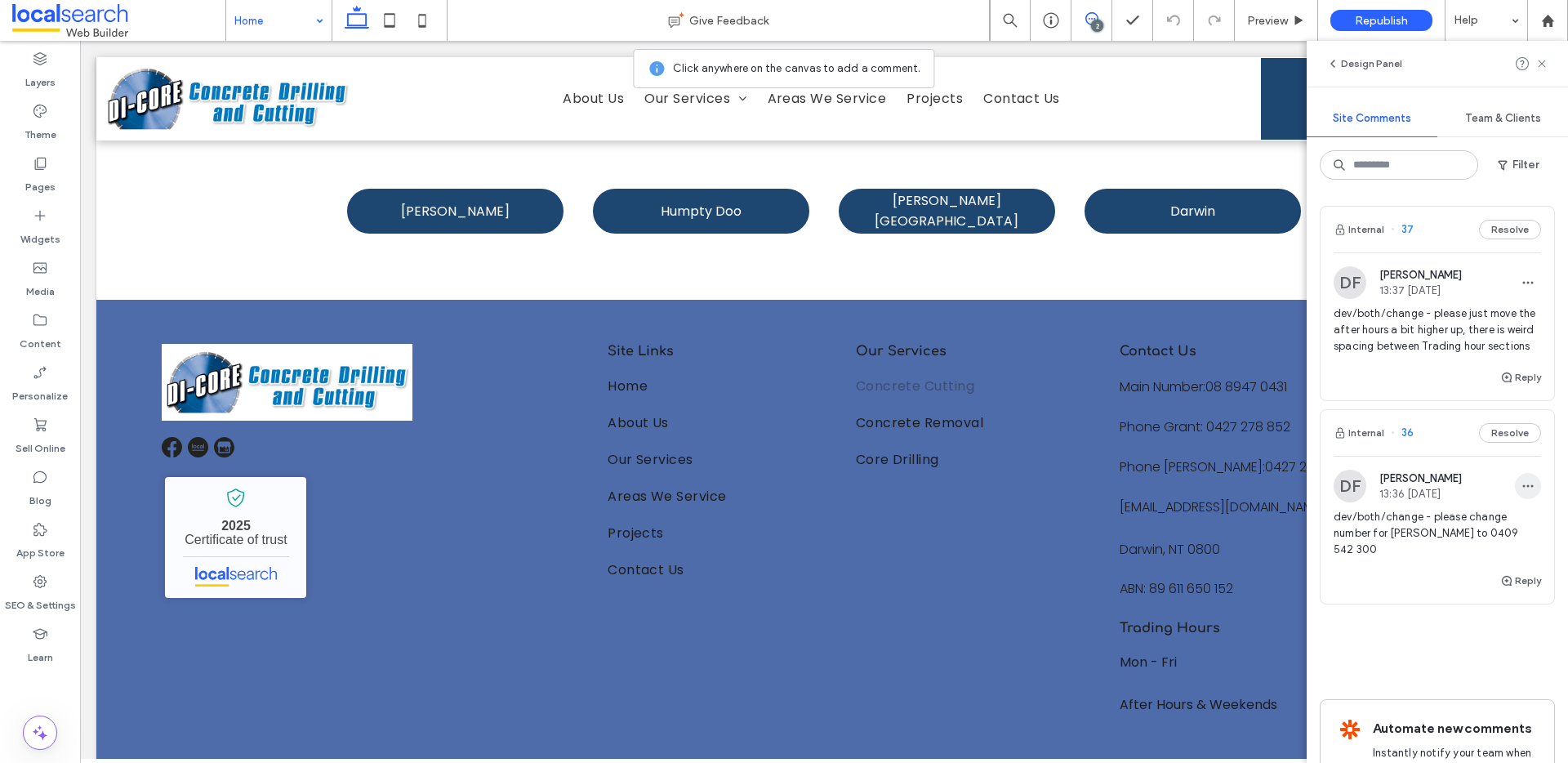
click at [1515, 499] on span "button" at bounding box center [1528, 486] width 26 height 26
click at [1480, 538] on div "Edit" at bounding box center [1455, 545] width 145 height 31
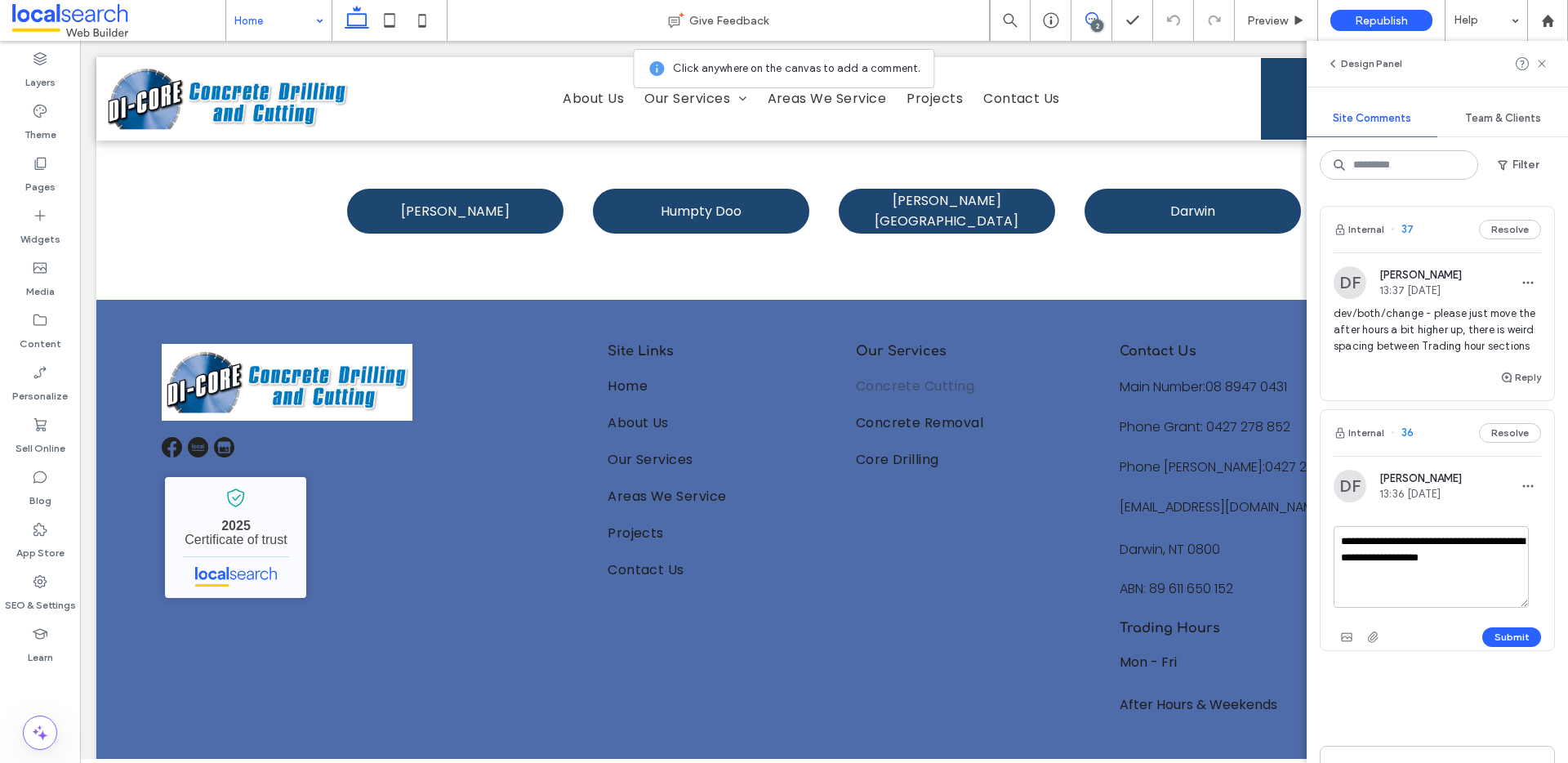
click at [1497, 581] on textarea "**********" at bounding box center [1431, 566] width 195 height 82
click at [1519, 577] on textarea "**********" at bounding box center [1431, 566] width 195 height 82
type textarea "**********"
click at [1497, 647] on button "Submit" at bounding box center [1511, 637] width 59 height 20
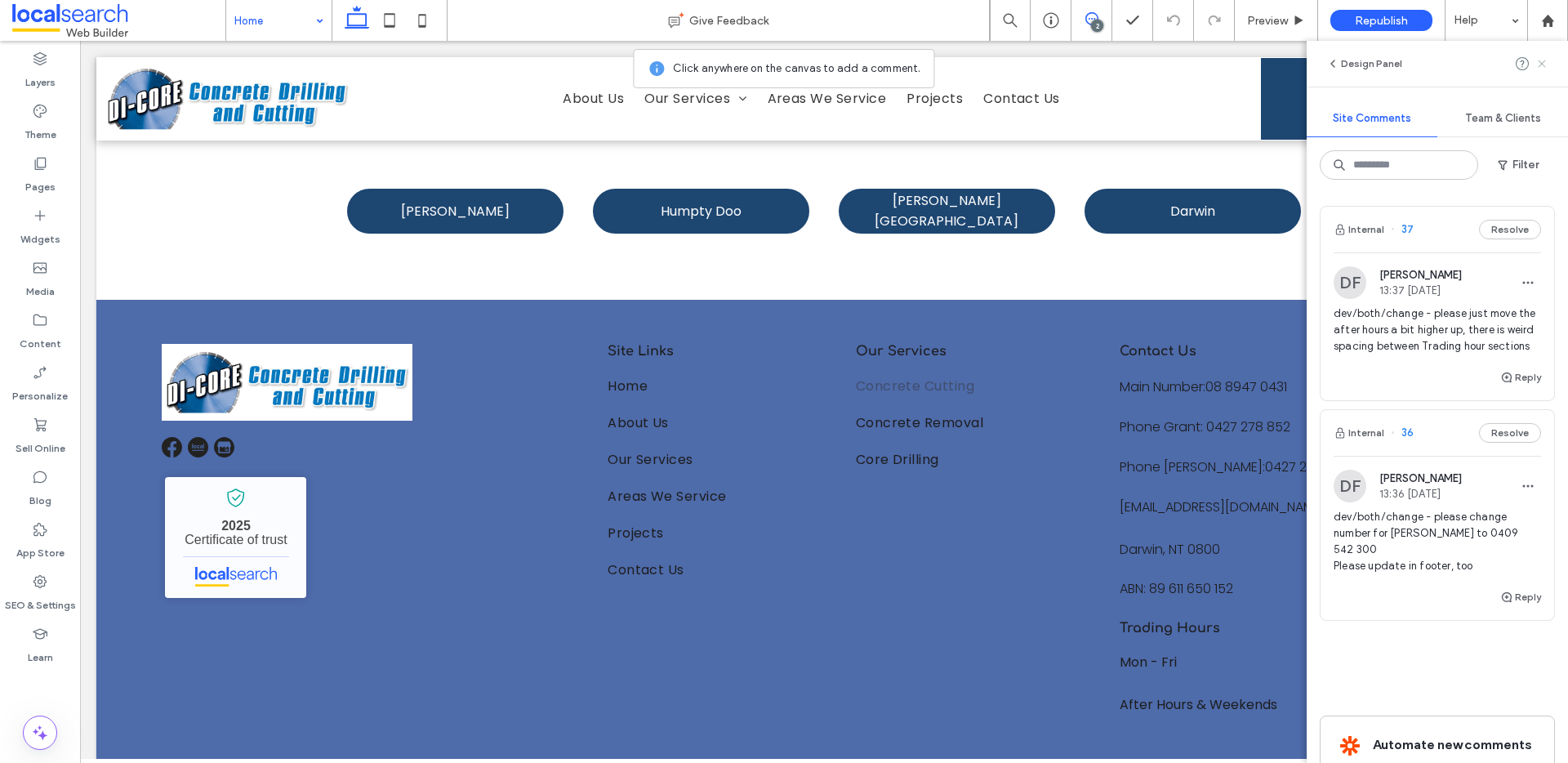
click at [1540, 59] on icon at bounding box center [1542, 64] width 13 height 13
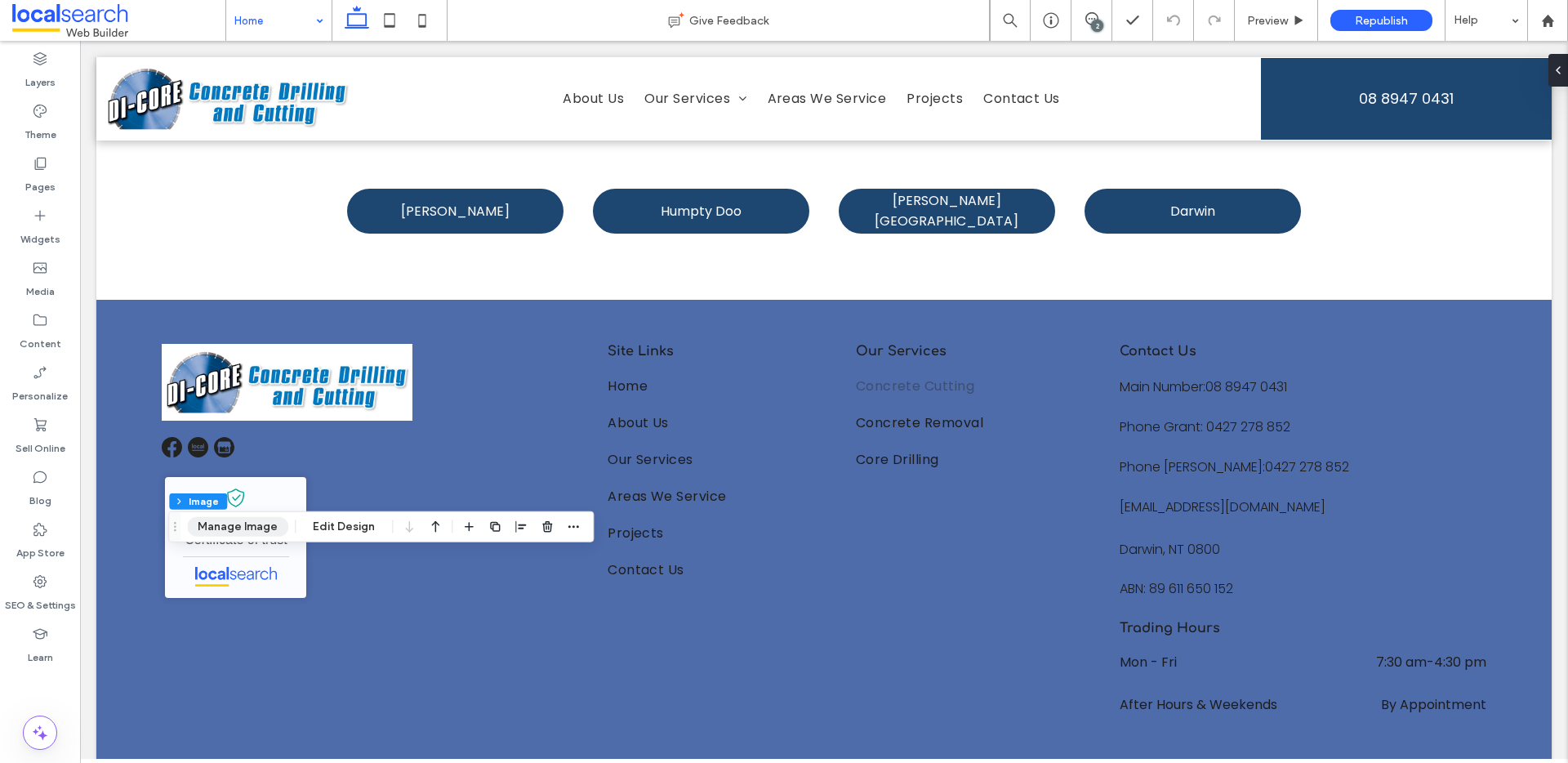
click at [224, 523] on button "Manage Image" at bounding box center [237, 527] width 102 height 20
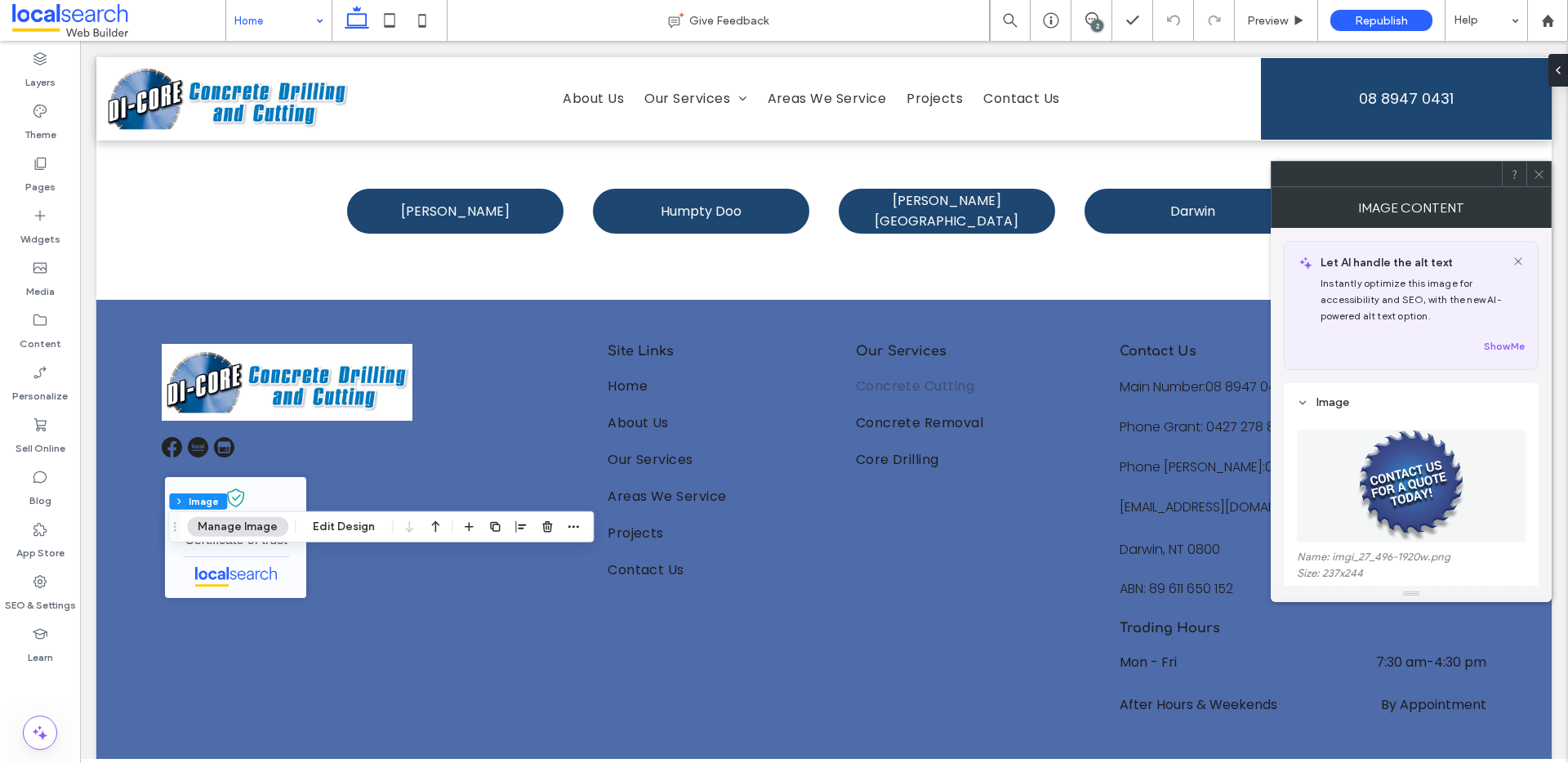
click at [1390, 497] on img at bounding box center [1411, 486] width 110 height 112
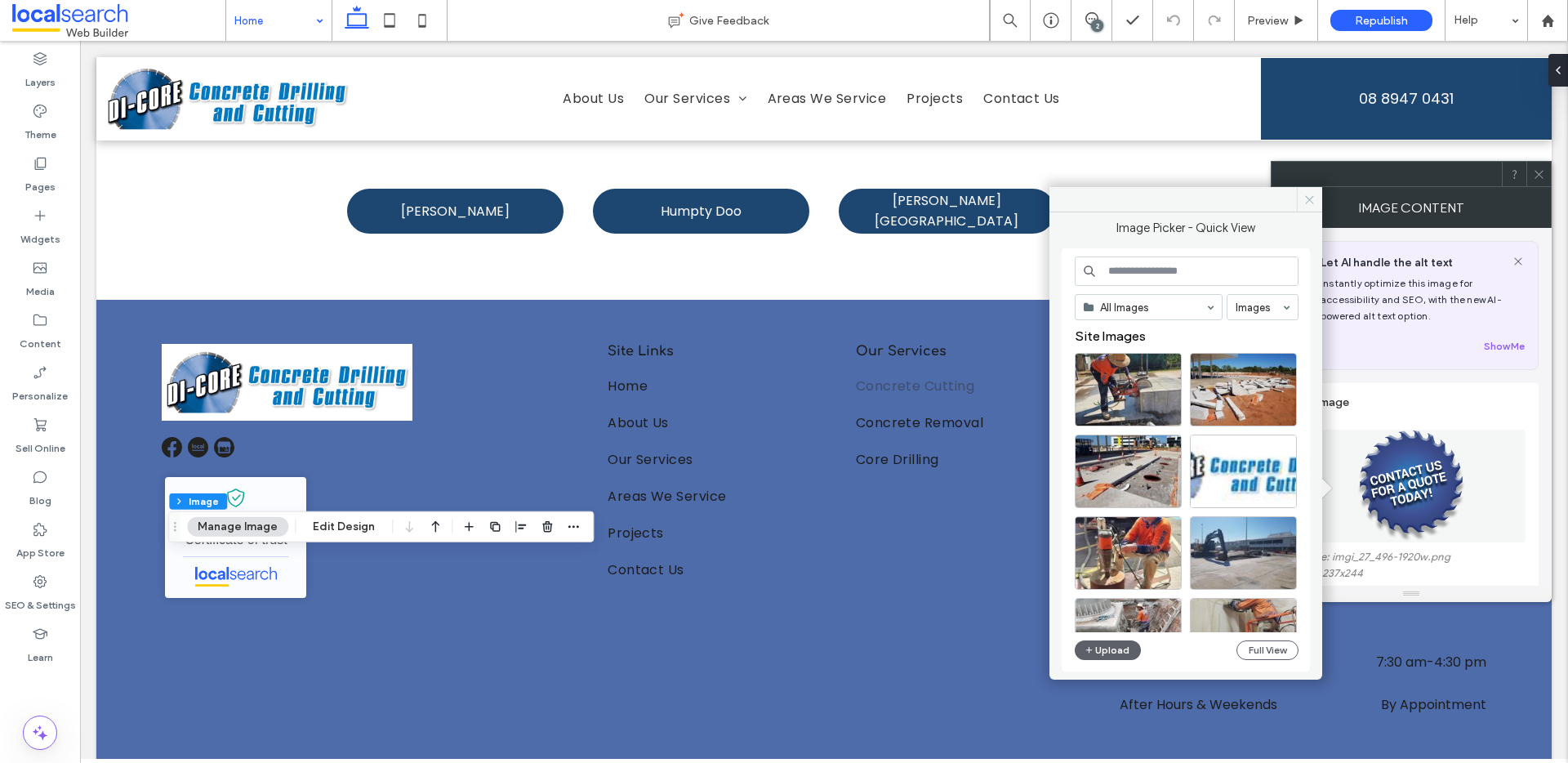
click at [1311, 197] on icon at bounding box center [1310, 199] width 12 height 12
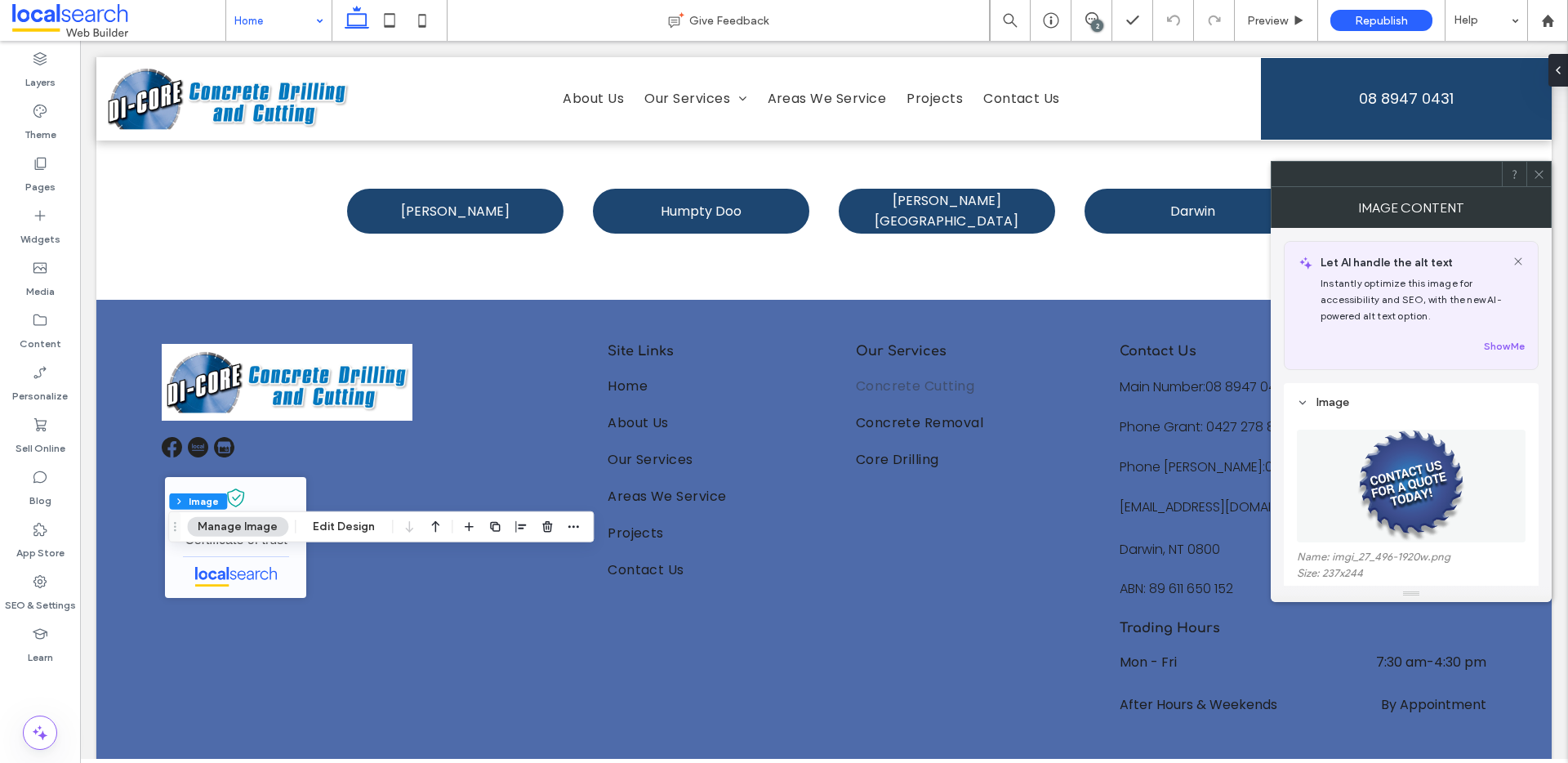
click at [1544, 168] on icon at bounding box center [1538, 174] width 12 height 12
